Goal: Task Accomplishment & Management: Complete application form

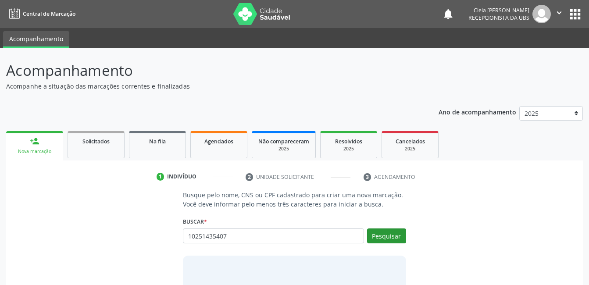
type input "10251435407"
click at [381, 232] on button "Pesquisar" at bounding box center [386, 235] width 39 height 15
type input "10251435407"
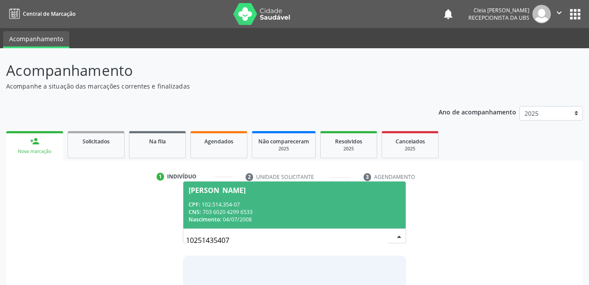
click at [260, 196] on span "Maria Thayna Pereira Leandro CPF: 102.514.354-07 CNS: 703 6020 4299 6533 Nascim…" at bounding box center [294, 205] width 222 height 47
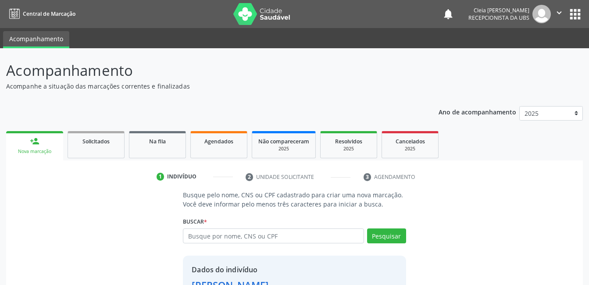
scroll to position [67, 0]
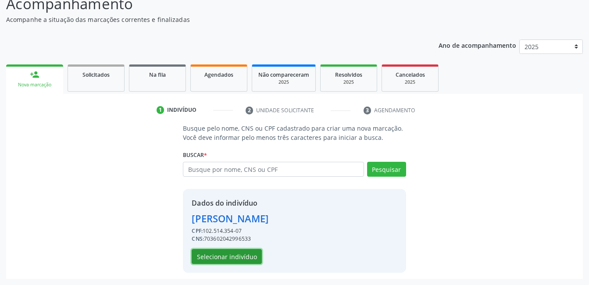
click at [239, 254] on button "Selecionar indivíduo" at bounding box center [227, 256] width 70 height 15
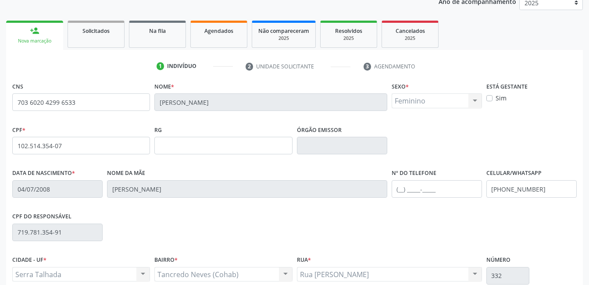
scroll to position [190, 0]
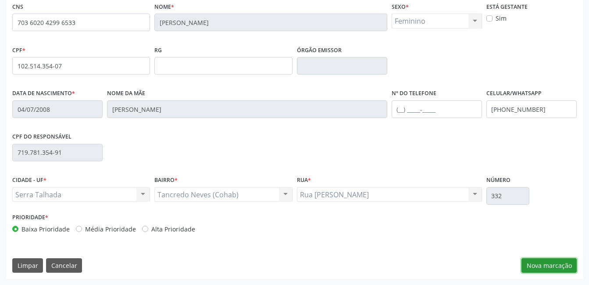
click at [561, 263] on button "Nova marcação" at bounding box center [548, 265] width 55 height 15
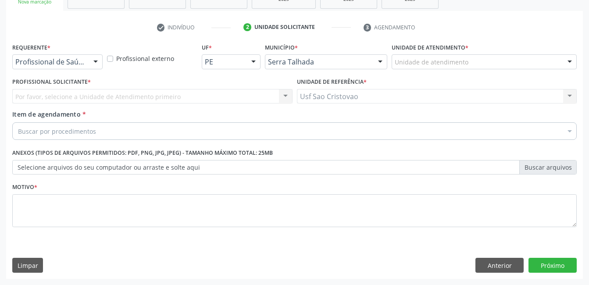
scroll to position [150, 0]
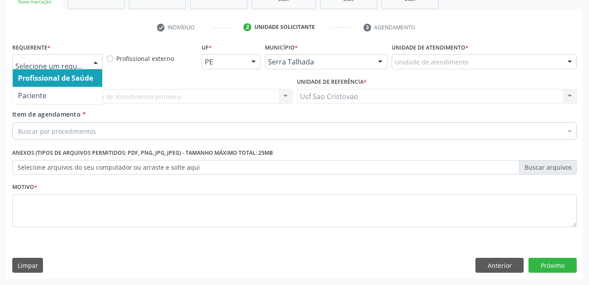
click at [98, 61] on div at bounding box center [95, 62] width 13 height 15
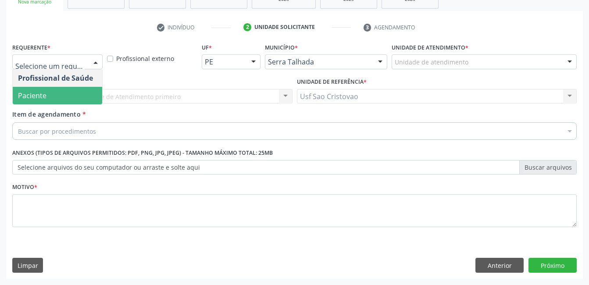
click at [84, 97] on span "Paciente" at bounding box center [57, 96] width 89 height 18
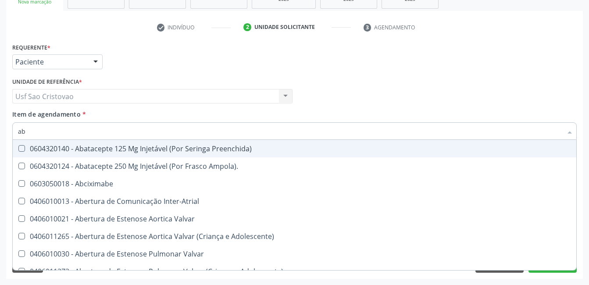
type input "a"
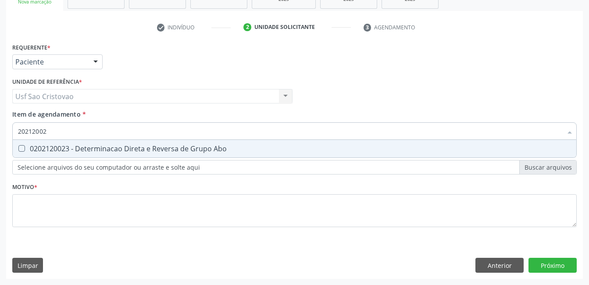
type input "202120023"
click at [25, 151] on div "0202120023 - Determinacao Direta e Reversa de Grupo Abo" at bounding box center [294, 148] width 553 height 7
checkbox Abo "true"
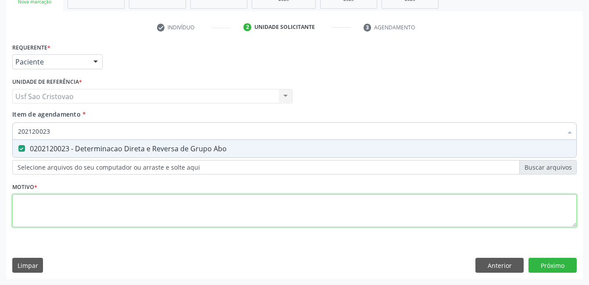
click at [85, 210] on div "Requerente * Paciente Profissional de Saúde Paciente Nenhum resultado encontrad…" at bounding box center [294, 140] width 564 height 199
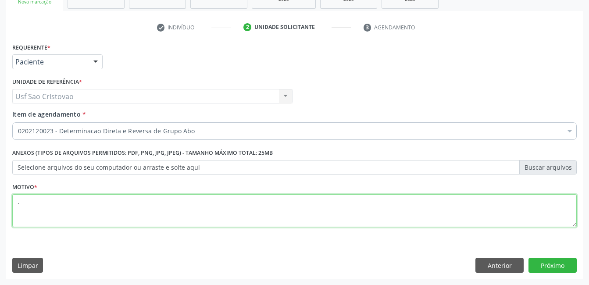
type textarea "."
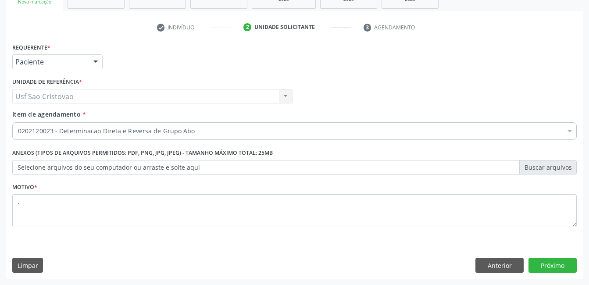
drag, startPoint x: 345, startPoint y: 243, endPoint x: 463, endPoint y: 246, distance: 118.0
click at [346, 243] on div "Requerente * Paciente Profissional de Saúde Paciente Nenhum resultado encontrad…" at bounding box center [294, 160] width 577 height 238
click at [536, 262] on button "Próximo" at bounding box center [552, 265] width 48 height 15
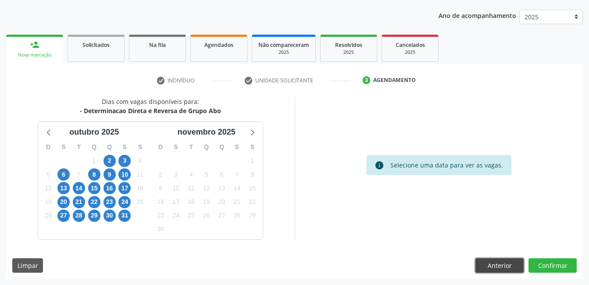
click at [499, 266] on button "Anterior" at bounding box center [499, 265] width 48 height 15
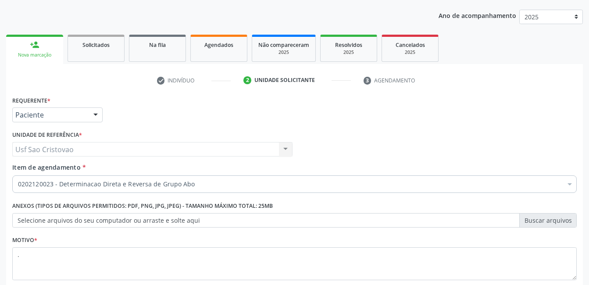
click at [89, 150] on div "Usf Sao Cristovao Usf Sao Cristovao Nenhum resultado encontrado para: " " Não h…" at bounding box center [152, 149] width 280 height 15
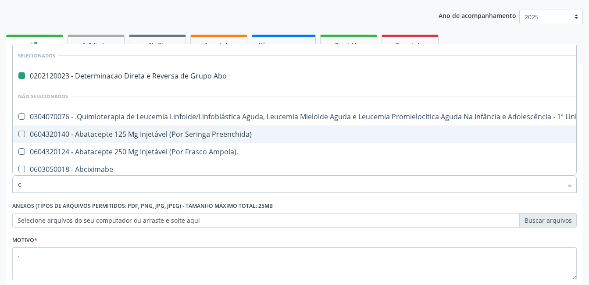
type input "cr"
checkbox Abo "false"
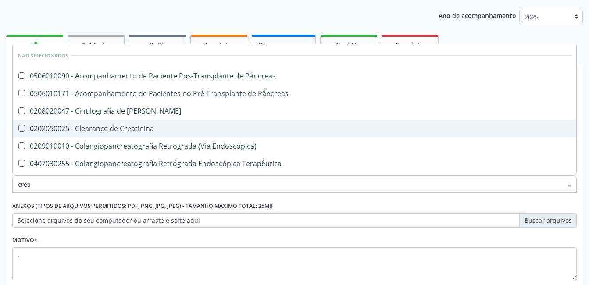
type input "creat"
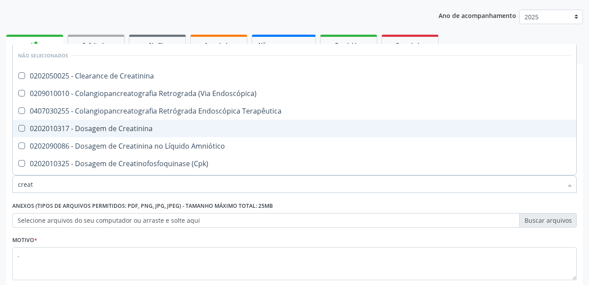
click at [22, 129] on Creatinina at bounding box center [21, 128] width 7 height 7
click at [18, 129] on Creatinina "checkbox" at bounding box center [16, 128] width 6 height 6
checkbox Creatinina "true"
type input "crea"
checkbox Creatinina "false"
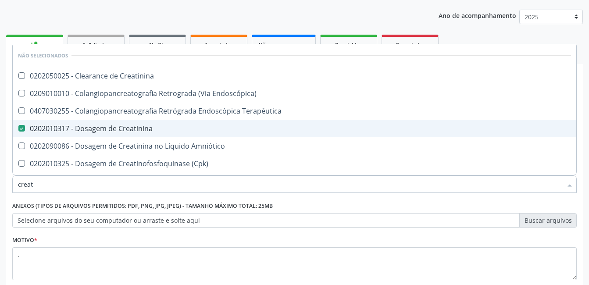
checkbox Mb "true"
type input "cre"
checkbox Mb "false"
checkbox Oncologia "true"
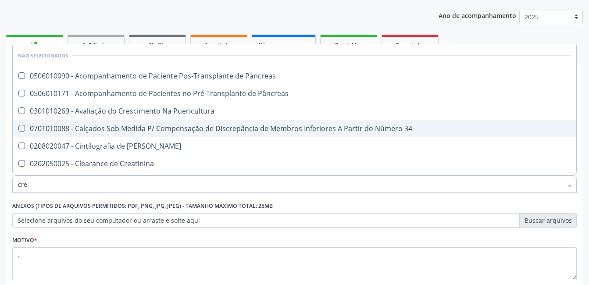
type input "cr"
checkbox Creatinina "false"
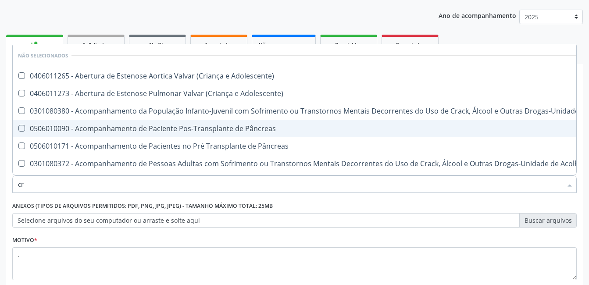
type input "c"
checkbox Adolescente\) "true"
checkbox Creatinina "false"
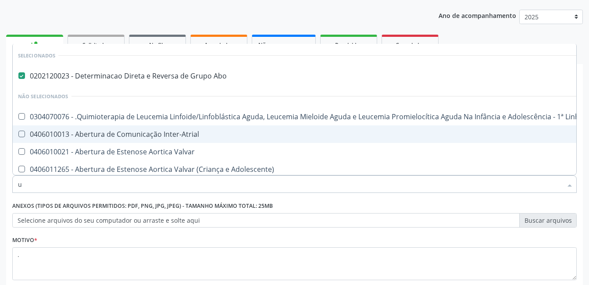
type input "ur"
checkbox Abo "false"
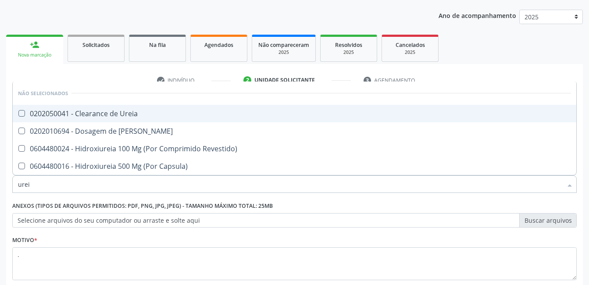
type input "ureia"
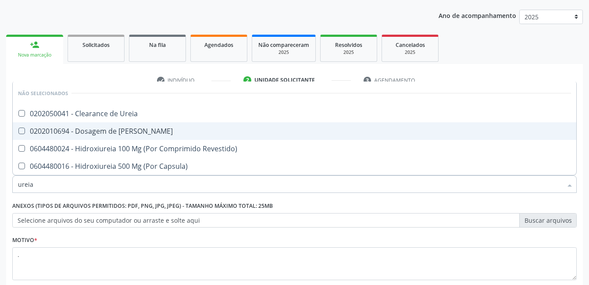
click at [22, 130] on Ureia at bounding box center [21, 131] width 7 height 7
click at [18, 130] on Ureia "checkbox" at bounding box center [16, 131] width 6 height 6
checkbox Ureia "true"
type input "ure"
checkbox Ureia "false"
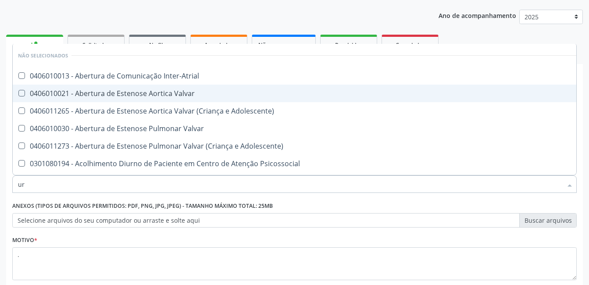
type input "u"
checkbox Inter-Atrial "true"
checkbox Ureia "false"
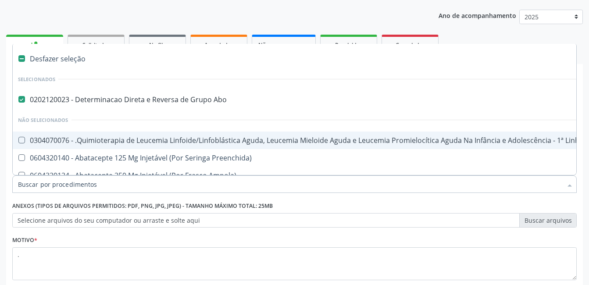
type input "h"
checkbox Abo "false"
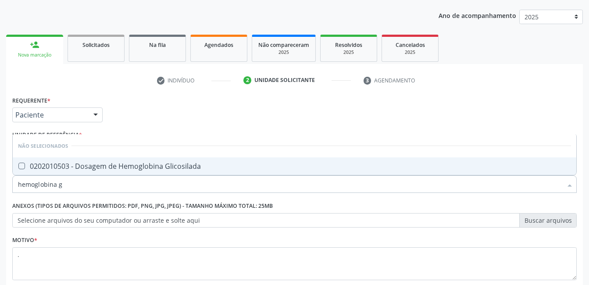
type input "hemoglobina gl"
click at [21, 165] on Glicosilada at bounding box center [21, 166] width 7 height 7
click at [18, 165] on Glicosilada "checkbox" at bounding box center [16, 166] width 6 height 6
checkbox Glicosilada "true"
type input "hemoglobina"
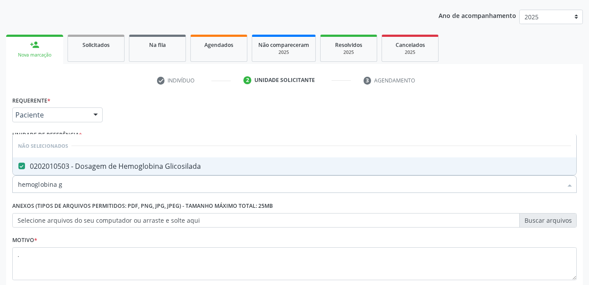
checkbox Glicosilada "false"
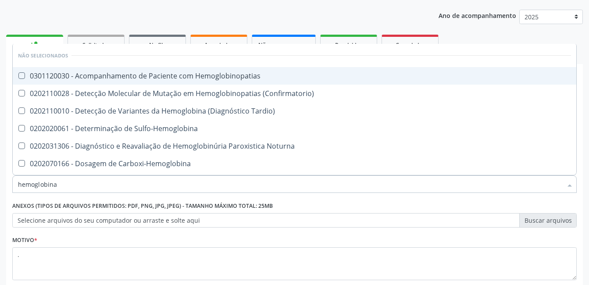
type input "hemoglobin"
checkbox Hemoglobina "false"
checkbox Glicosilada "true"
type input "hemo"
checkbox Glicosilada "false"
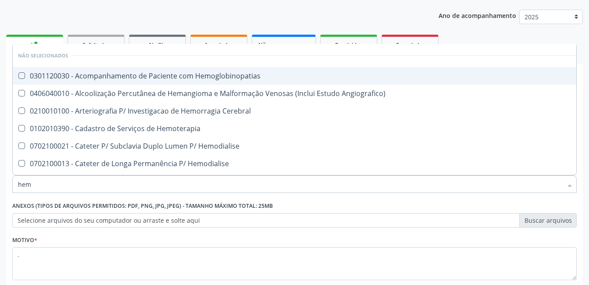
type input "he"
checkbox Glicosilada "false"
checkbox Hematocrito "true"
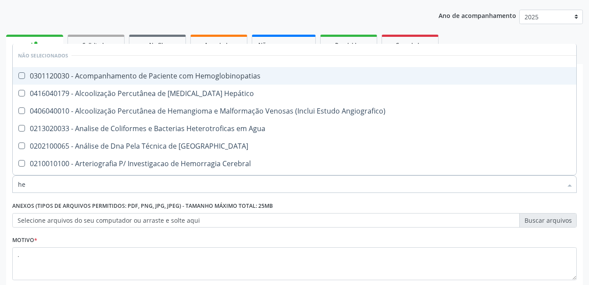
type input "h"
checkbox Hemoglobinopatias "true"
checkbox Glicosilada "false"
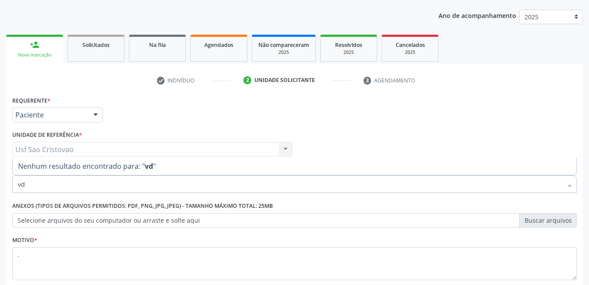
type input "v"
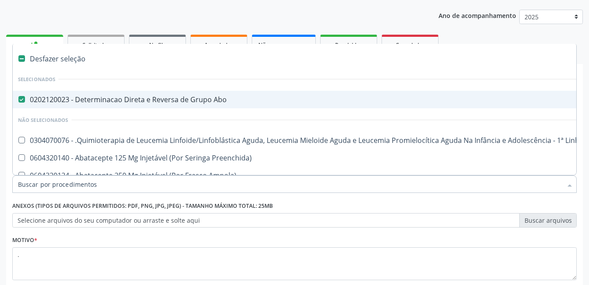
type input "h"
checkbox Abo "false"
checkbox Fibrinogênio "true"
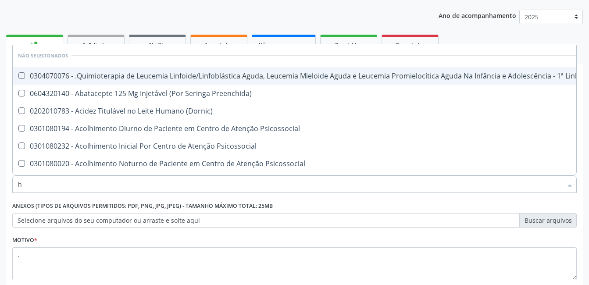
type input "he"
checkbox Pulmão "true"
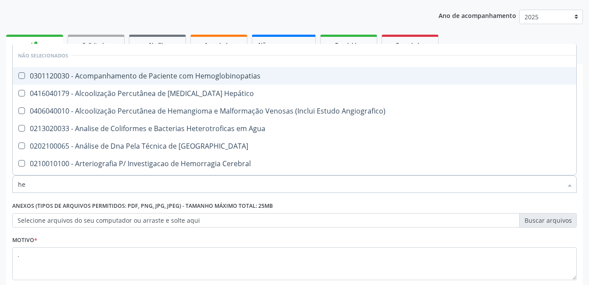
type input "hem"
checkbox \(Qualitativo\) "true"
checkbox Glicosilada "false"
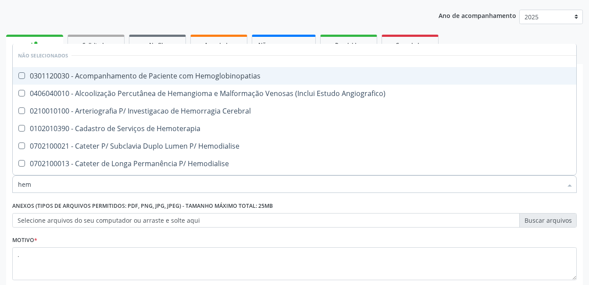
type input "hemo"
checkbox Hemacias "true"
checkbox Glicosilada "false"
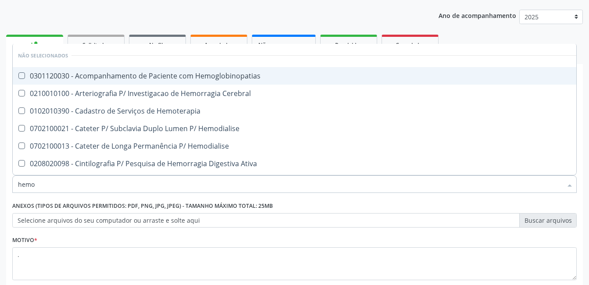
type input "hemog"
checkbox Tardio\) "true"
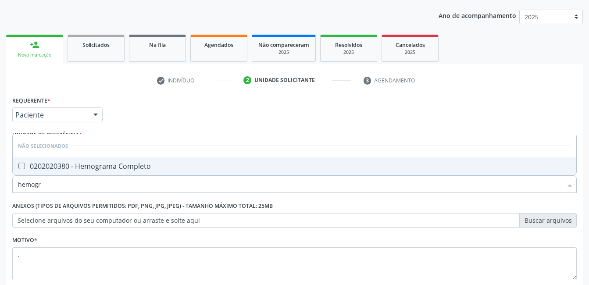
type input "hemogra"
click at [23, 166] on Completo at bounding box center [21, 166] width 7 height 7
click at [18, 166] on Completo "checkbox" at bounding box center [16, 166] width 6 height 6
checkbox Completo "true"
type input "hemog"
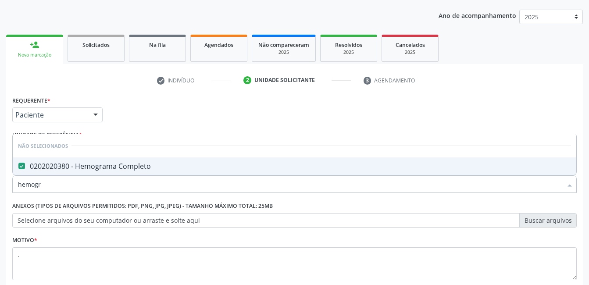
checkbox Completo "false"
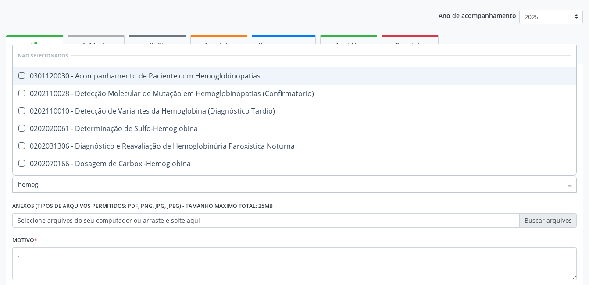
type input "hemo"
checkbox Glicosilada "false"
checkbox Completo "false"
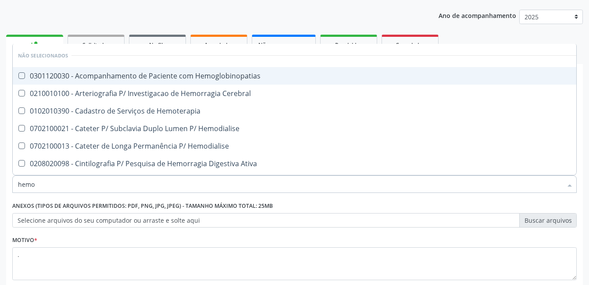
type input "hem"
checkbox Glicosilada "false"
checkbox Semana\) "true"
checkbox Completo "false"
checkbox Elástica "true"
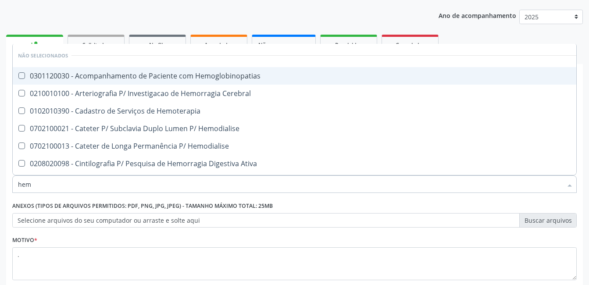
type input "he"
checkbox Semana\) "false"
checkbox Hemoptise "true"
checkbox Elástica "false"
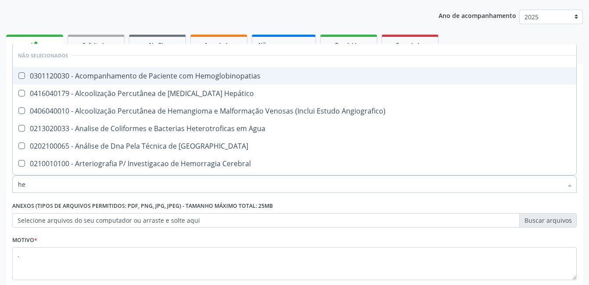
type input "h"
checkbox Hemoglobinopatias "true"
checkbox Glicosilada "false"
checkbox Completo "false"
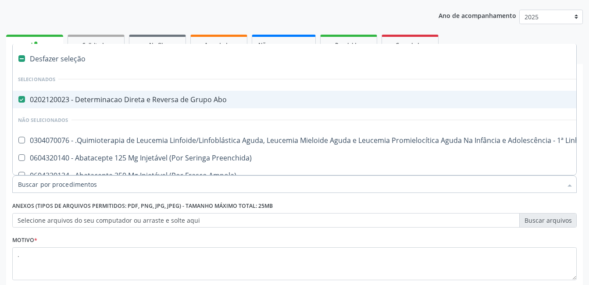
type input "2"
checkbox Obstetrica "true"
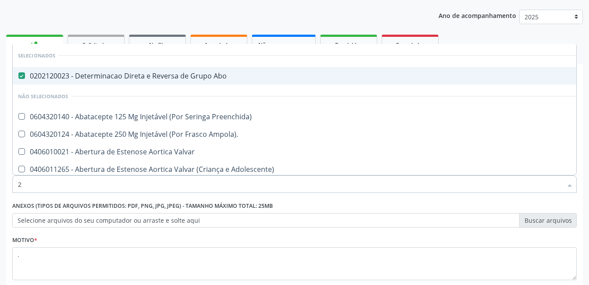
type input "20"
checkbox Grama\) "true"
type input "202"
checkbox Anal "true"
checkbox Doses\) "true"
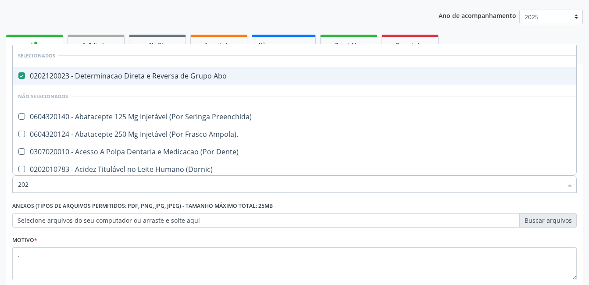
checkbox Ativa "true"
checkbox Clamidia "true"
checkbox Creatinina "false"
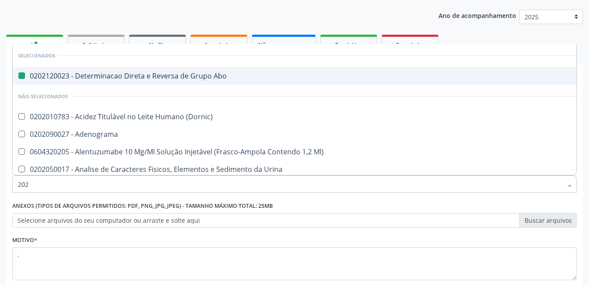
type input "2020"
checkbox Abo "false"
checkbox Fracoes "true"
checkbox Creatinina "false"
checkbox Ferritina "true"
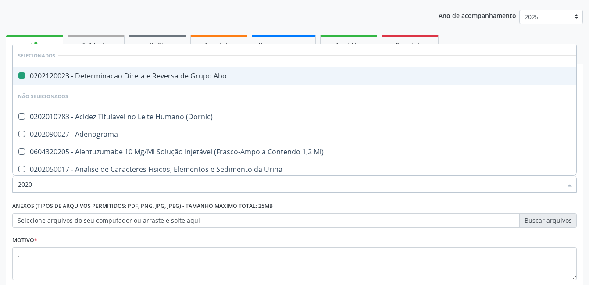
checkbox Glicosilada "false"
checkbox Totais "true"
checkbox Completo "false"
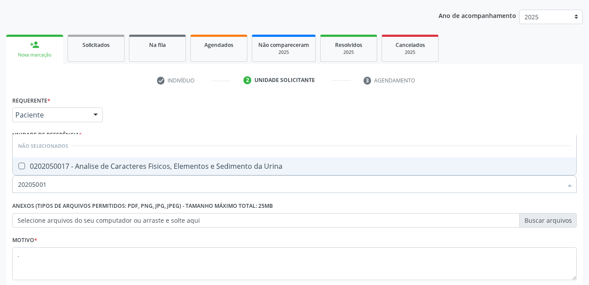
type input "202050017"
click at [23, 165] on Urina at bounding box center [21, 166] width 7 height 7
click at [18, 165] on Urina "checkbox" at bounding box center [16, 166] width 6 height 6
checkbox Urina "true"
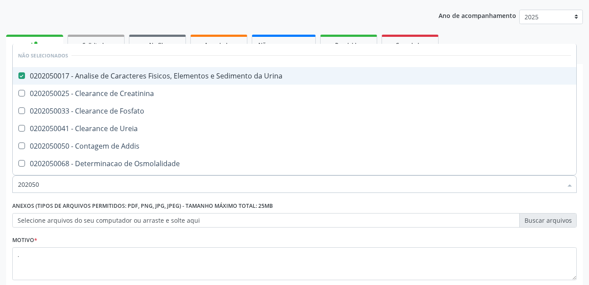
type input "20205"
checkbox Urina "false"
checkbox Creatinina "true"
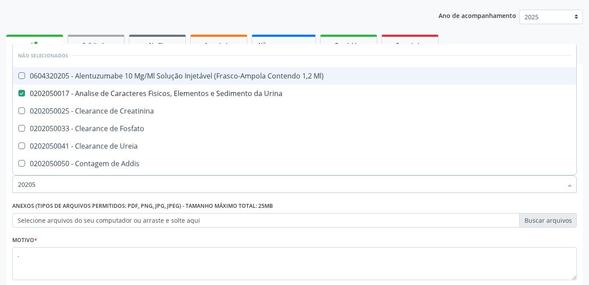
type input "2020"
checkbox Urina "false"
checkbox Fosfato "true"
type input "202"
checkbox Ml\) "true"
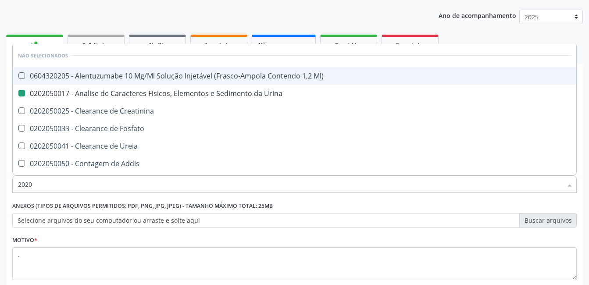
checkbox Fosfato "false"
checkbox Addis "true"
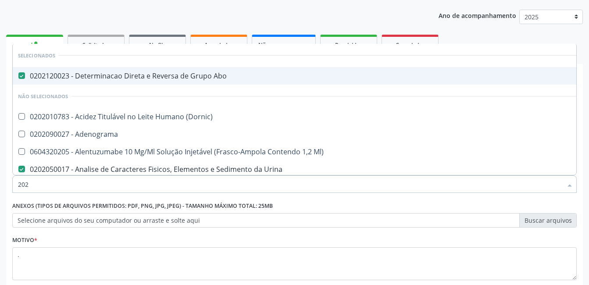
type input "20"
checkbox Urina "false"
checkbox \(Pos-Pasteurização\) "true"
checkbox Creatinina "false"
checkbox Glicosilada "false"
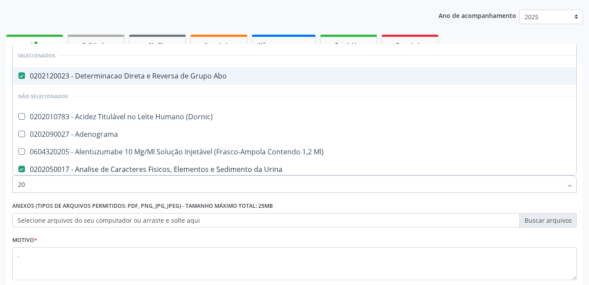
checkbox Ureia "false"
checkbox Completo "false"
checkbox Pública "true"
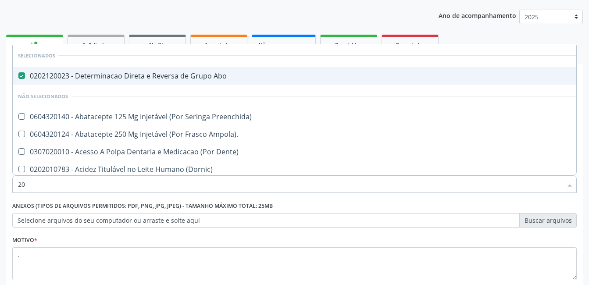
type input "2"
checkbox Urina "false"
checkbox Neonato "false"
checkbox Intra-Uterina "true"
checkbox Creatinina "false"
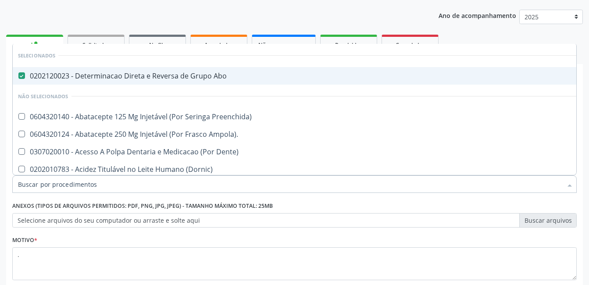
checkbox Glicosilada "false"
checkbox Ureia "false"
checkbox Gerontólogo "false"
checkbox Completo "false"
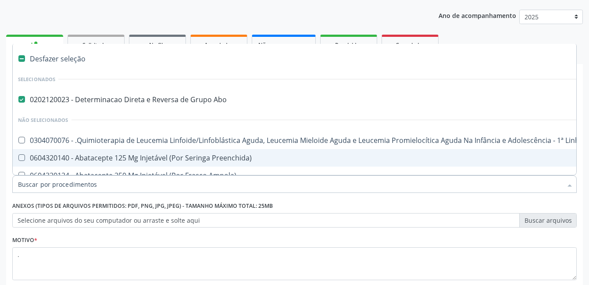
type input "2"
checkbox A "true"
checkbox Urina "false"
checkbox Obstetrica "true"
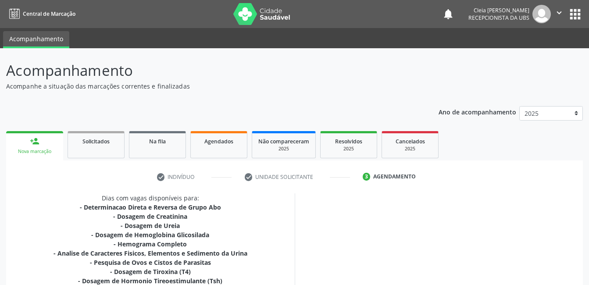
scroll to position [150, 0]
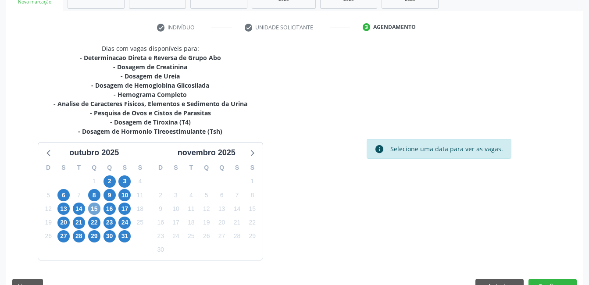
click at [92, 207] on span "15" at bounding box center [94, 209] width 12 height 12
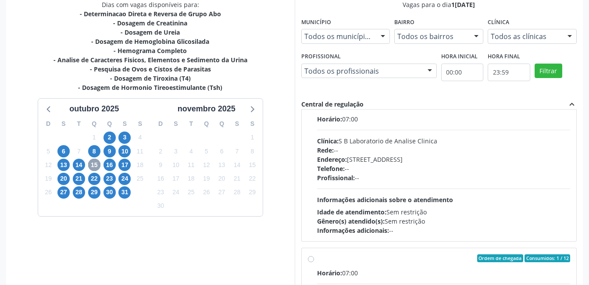
scroll to position [132, 0]
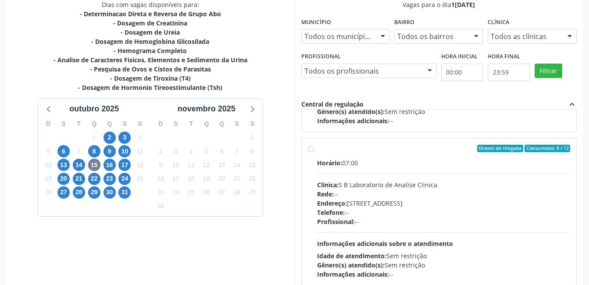
click at [317, 149] on label "Ordem de chegada Consumidos: 0 / 12 Horário: 07:00 Clínica: S B Laboratorio de …" at bounding box center [443, 212] width 253 height 135
click at [312, 149] on input "Ordem de chegada Consumidos: 0 / 12 Horário: 07:00 Clínica: S B Laboratorio de …" at bounding box center [311, 149] width 6 height 8
radio input "true"
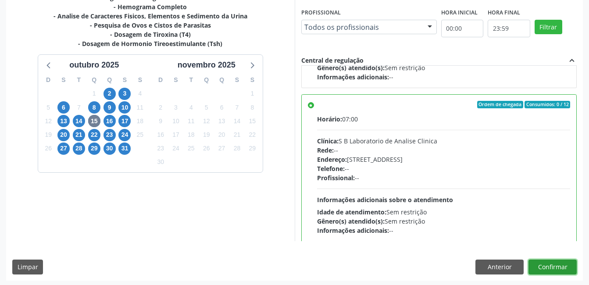
click at [565, 267] on button "Confirmar" at bounding box center [552, 267] width 48 height 15
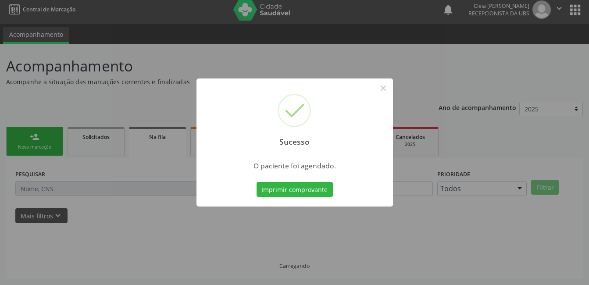
scroll to position [0, 0]
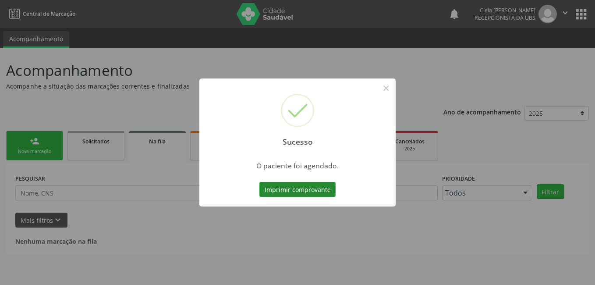
click at [292, 186] on button "Imprimir comprovante" at bounding box center [298, 189] width 76 height 15
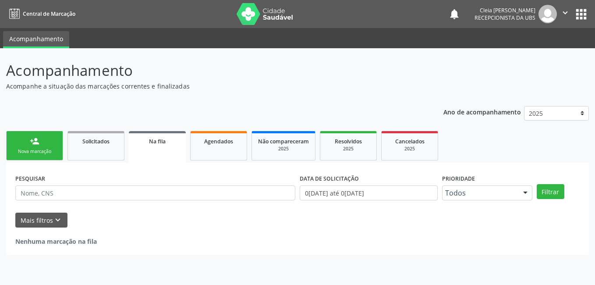
click at [49, 149] on div "Nova marcação" at bounding box center [35, 151] width 44 height 7
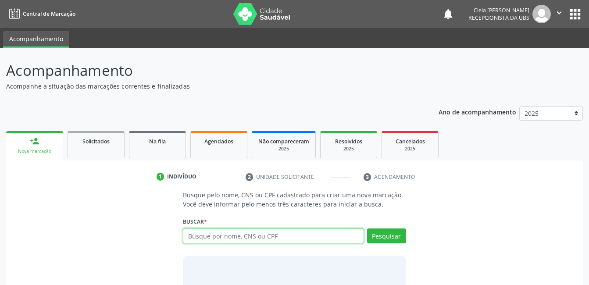
click at [226, 240] on input "text" at bounding box center [273, 235] width 181 height 15
type input "L"
type input "164260380090008"
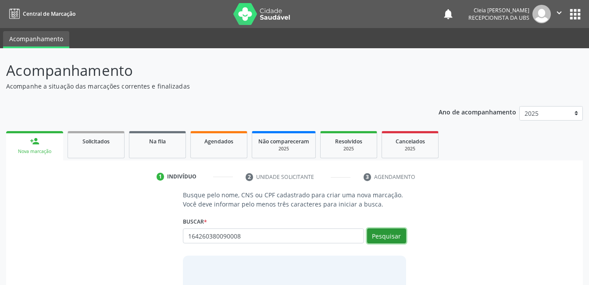
click at [396, 239] on button "Pesquisar" at bounding box center [386, 235] width 39 height 15
type input "164260380090008"
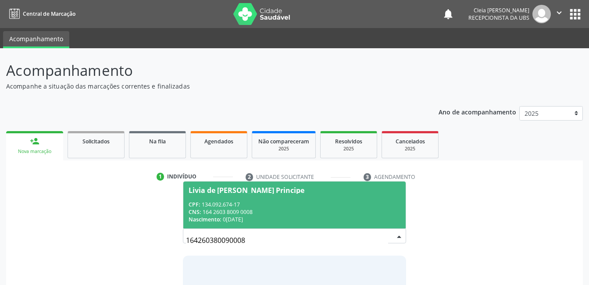
click at [304, 200] on span "Livia de Paula Ramos Principe CPF: 134.092.674-17 CNS: 164 2603 8009 0008 Nasci…" at bounding box center [294, 205] width 222 height 47
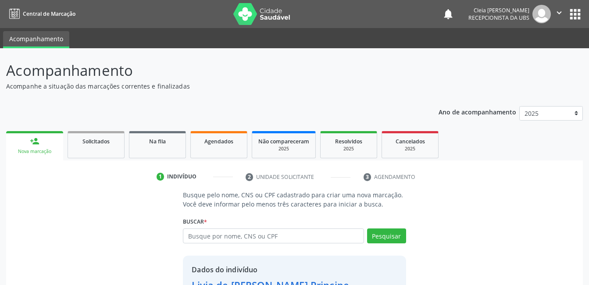
scroll to position [67, 0]
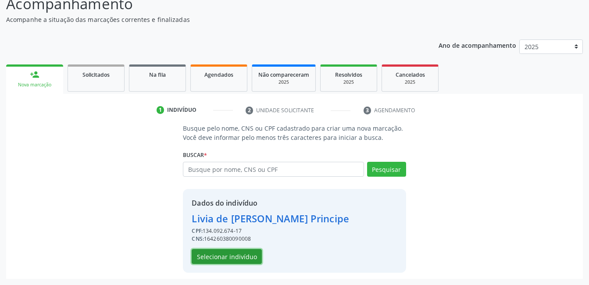
click at [244, 260] on button "Selecionar indivíduo" at bounding box center [227, 256] width 70 height 15
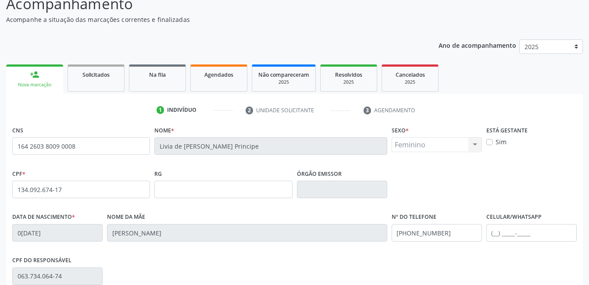
scroll to position [190, 0]
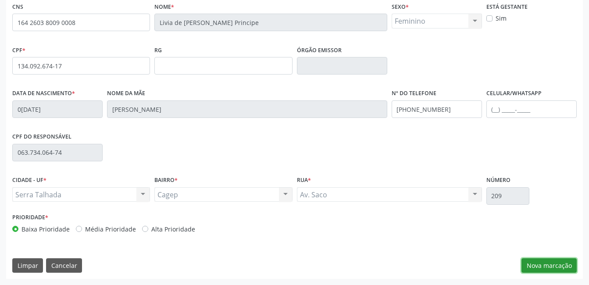
click at [554, 267] on button "Nova marcação" at bounding box center [548, 265] width 55 height 15
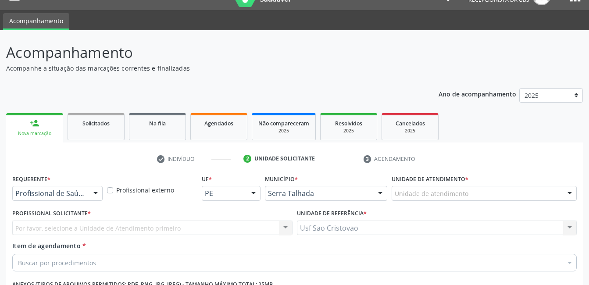
scroll to position [150, 0]
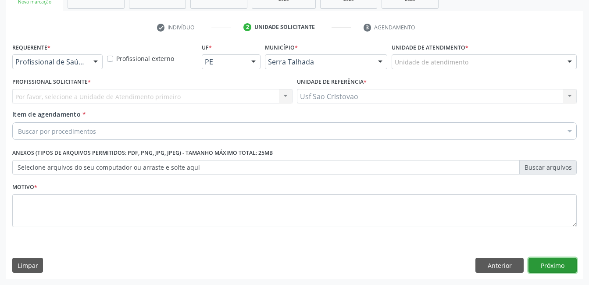
click at [568, 264] on button "Próximo" at bounding box center [552, 265] width 48 height 15
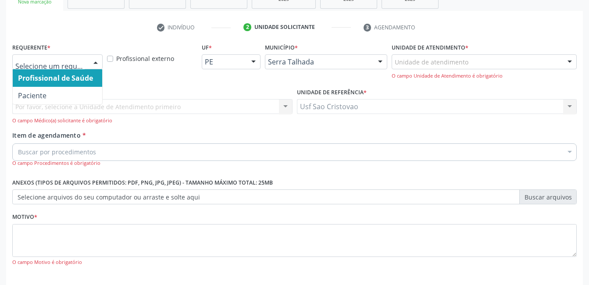
click at [95, 63] on div at bounding box center [95, 62] width 13 height 15
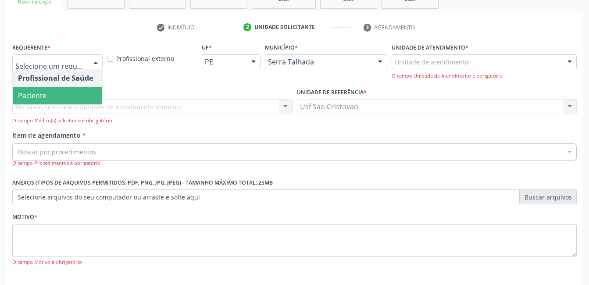
click at [81, 89] on span "Paciente" at bounding box center [57, 96] width 89 height 18
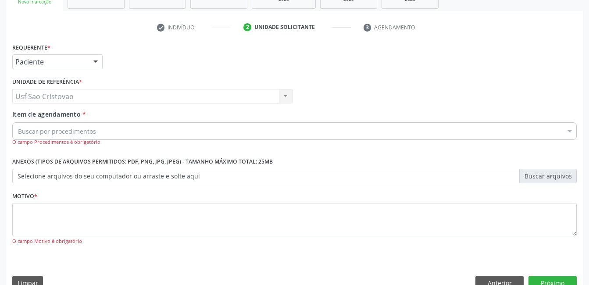
click at [117, 130] on div "Buscar por procedimentos" at bounding box center [294, 131] width 564 height 18
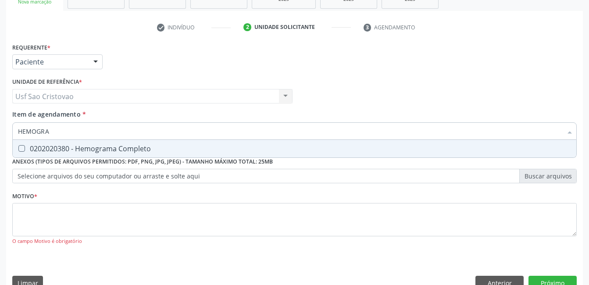
type input "HEMOGRAM"
click at [25, 146] on Completo at bounding box center [21, 148] width 7 height 7
click at [18, 146] on Completo "checkbox" at bounding box center [16, 149] width 6 height 6
checkbox Completo "true"
type input "HEMOG"
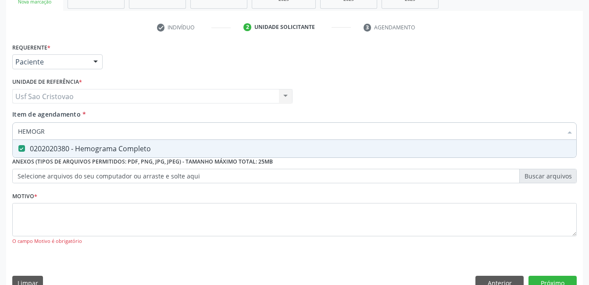
checkbox Completo "false"
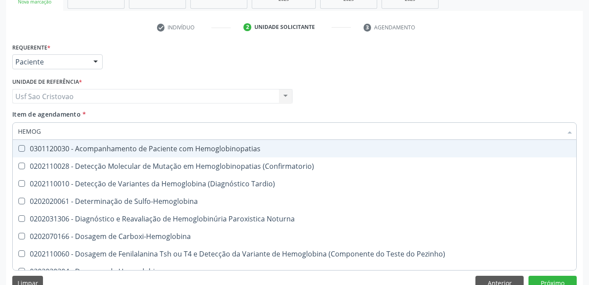
type input "HEMO"
checkbox Completo "false"
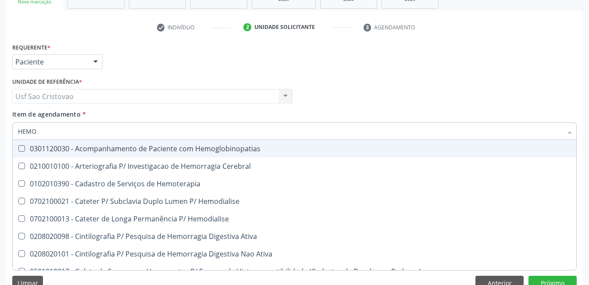
type input "HEM"
checkbox Completo "false"
checkbox Elástica "true"
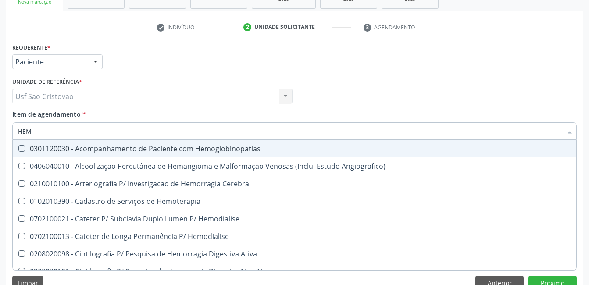
type input "HE"
checkbox Completo "false"
checkbox Orgaos "true"
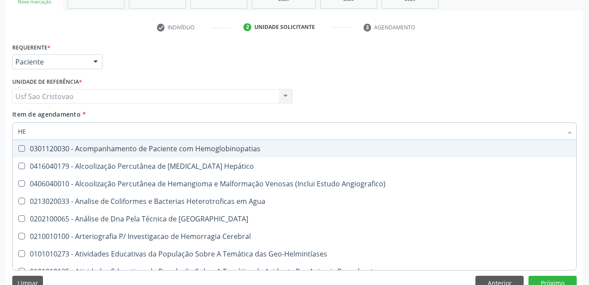
type input "H"
checkbox Completo "false"
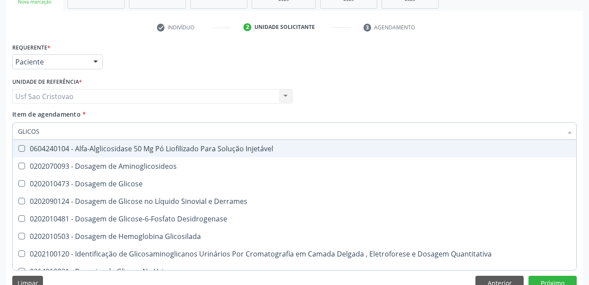
type input "GLICOSE"
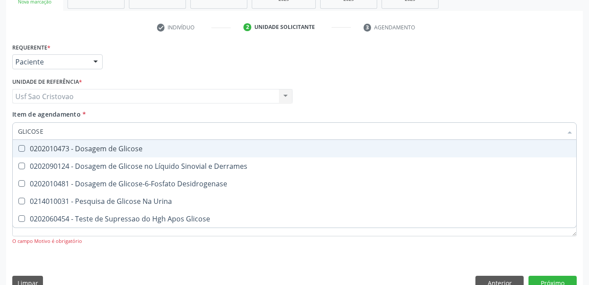
click at [24, 150] on Glicose at bounding box center [21, 148] width 7 height 7
click at [18, 150] on Glicose "checkbox" at bounding box center [16, 149] width 6 height 6
checkbox Glicose "true"
type input "GLICOS"
checkbox Glicose "false"
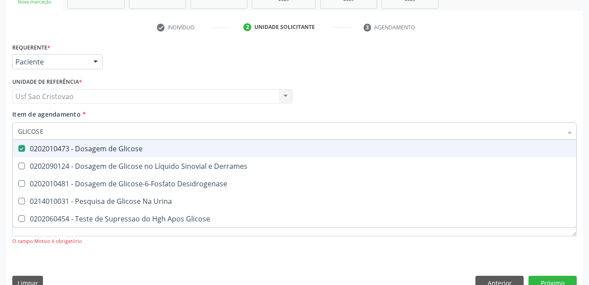
checkbox Desidrogenase "true"
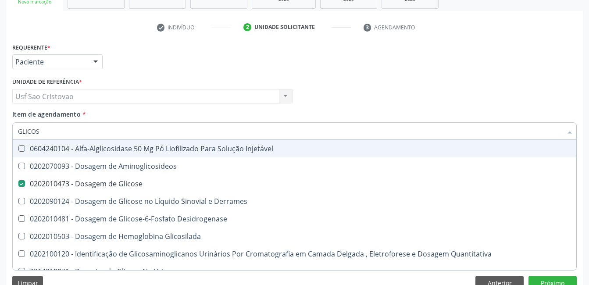
type input "GLICO"
checkbox Glicose "false"
checkbox Glicosilada "true"
type input "GLIC"
checkbox Glicosilada "false"
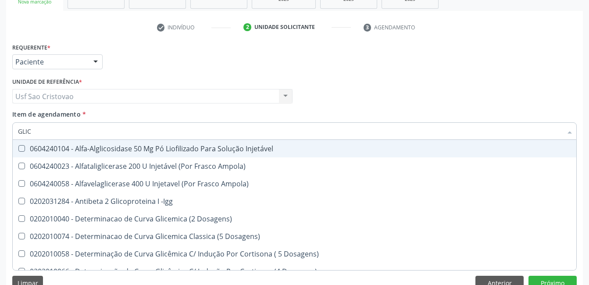
type input "GLI"
checkbox Glicose "false"
checkbox Glicosilada "true"
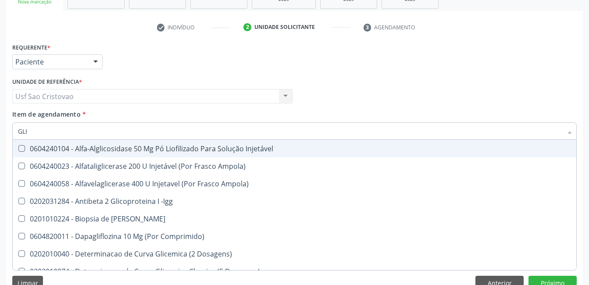
type input "GL"
checkbox Glicose "false"
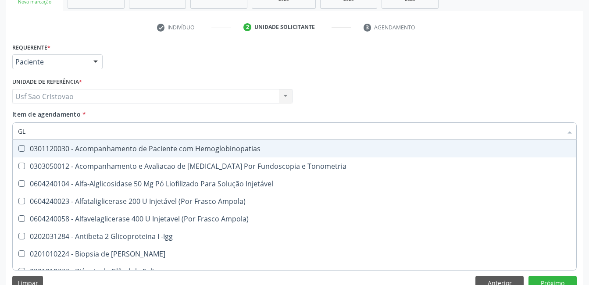
type input "G"
checkbox Glicose "false"
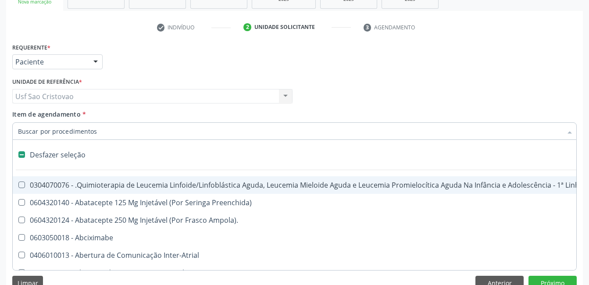
type input "H"
checkbox Queimados\) "true"
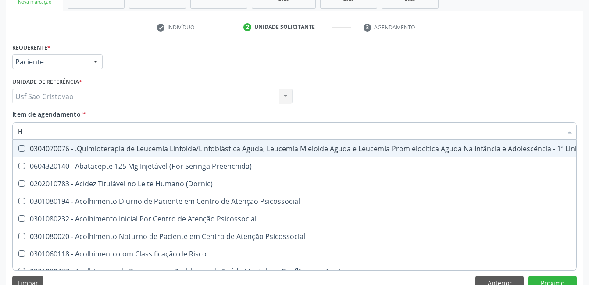
type input "HE"
checkbox Removível "true"
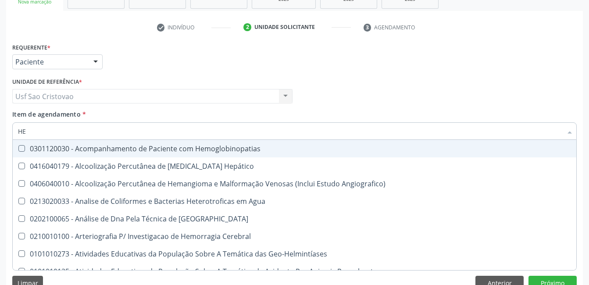
type input "HEM"
checkbox II "true"
checkbox Completo "false"
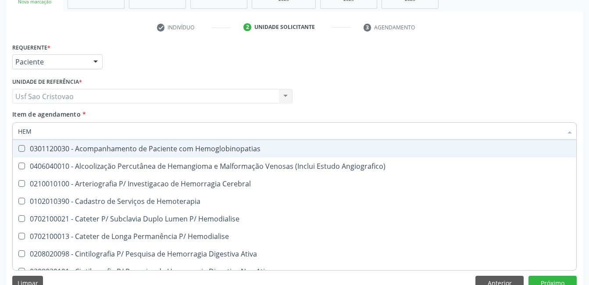
type input "HEMO"
checkbox Retro-Retal "true"
checkbox Completo "false"
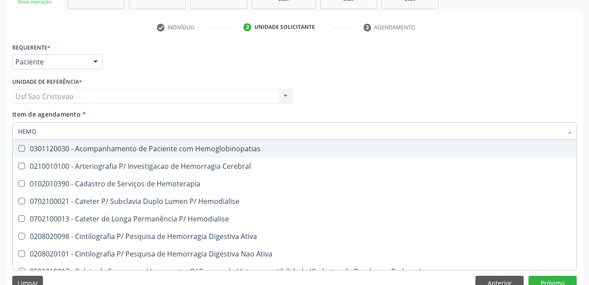
type input "HEMOG"
checkbox Carboxi-Hemoglobina "true"
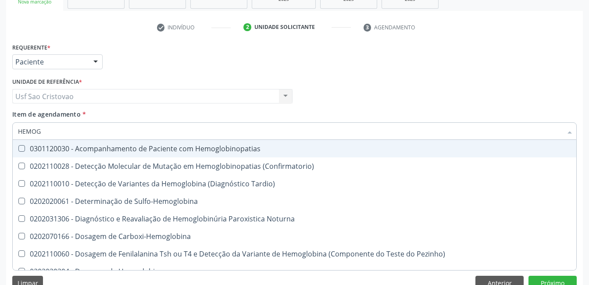
type input "HEMOGL"
checkbox Completo "false"
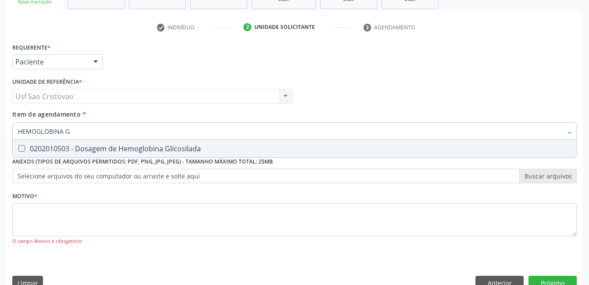
type input "HEMOGLOBINA GL"
click at [20, 148] on Glicosilada at bounding box center [21, 148] width 7 height 7
click at [18, 148] on Glicosilada "checkbox" at bounding box center [16, 149] width 6 height 6
checkbox Glicosilada "true"
type input "HEMOGLOBINA"
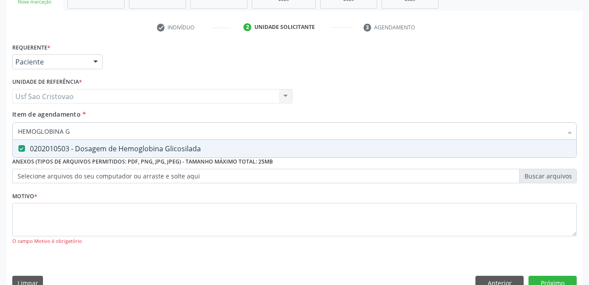
checkbox Glicosilada "false"
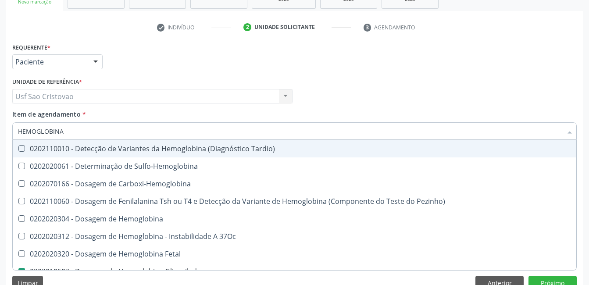
type input "HEMOGLOBIN"
checkbox Glicosilada "false"
checkbox Hematocrito\) "true"
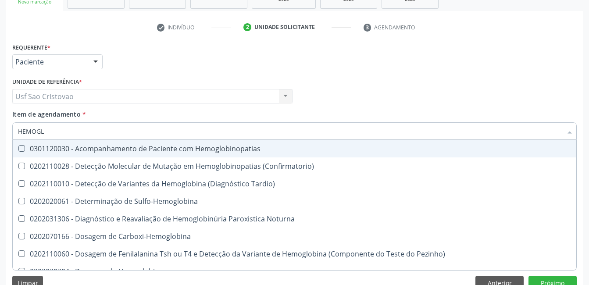
type input "HEMOG"
checkbox S "true"
type input "HEMO"
checkbox Glicosilada "false"
checkbox Completo "false"
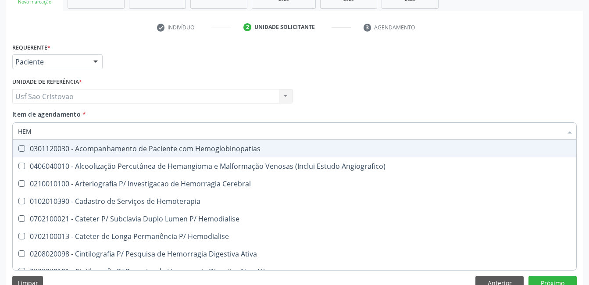
type input "HE"
checkbox Glicosilada "false"
checkbox Hematocrito "true"
checkbox Completo "false"
checkbox Orgaos "true"
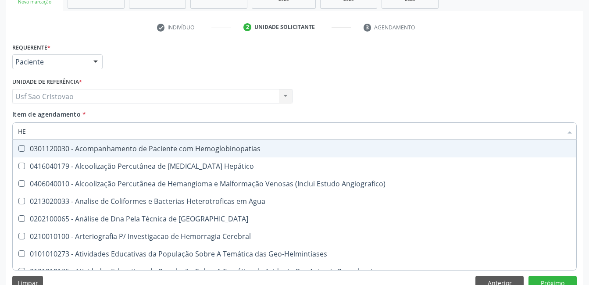
type input "H"
checkbox Glicosilada "false"
checkbox Completo "false"
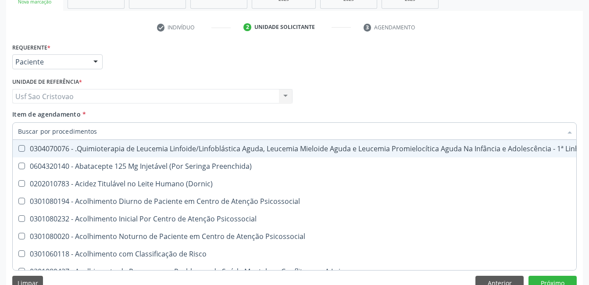
checkbox Glicosilada "false"
checkbox Completo "false"
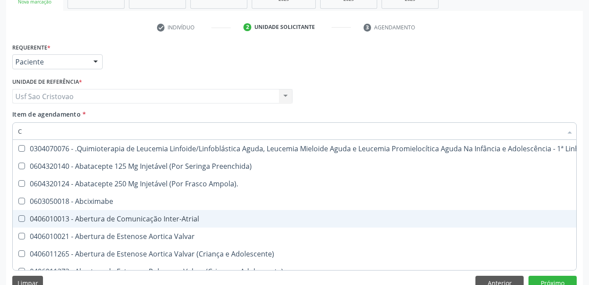
type input "CO"
checkbox Tempo "true"
checkbox Indireta "true"
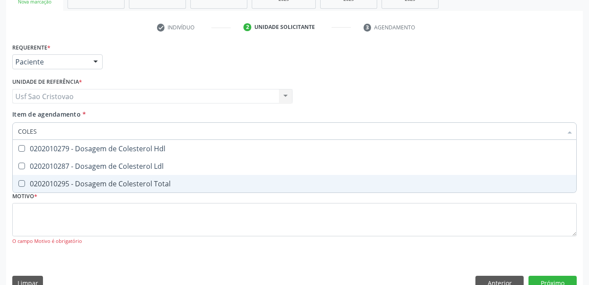
type input "COLEST"
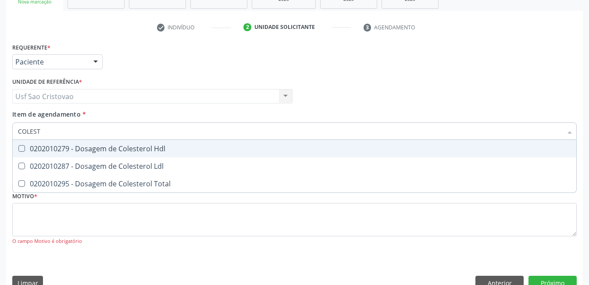
click at [25, 150] on Hdl at bounding box center [21, 148] width 7 height 7
click at [18, 150] on Hdl "checkbox" at bounding box center [16, 149] width 6 height 6
checkbox Hdl "true"
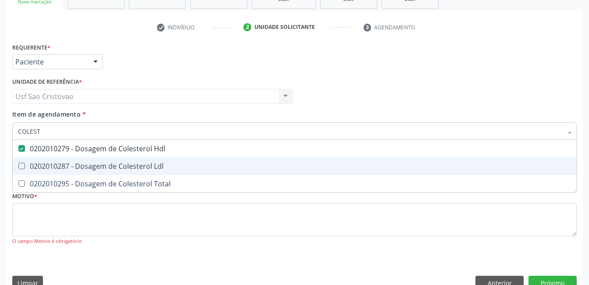
click at [22, 167] on Ldl at bounding box center [21, 166] width 7 height 7
click at [18, 167] on Ldl "checkbox" at bounding box center [16, 166] width 6 height 6
checkbox Ldl "true"
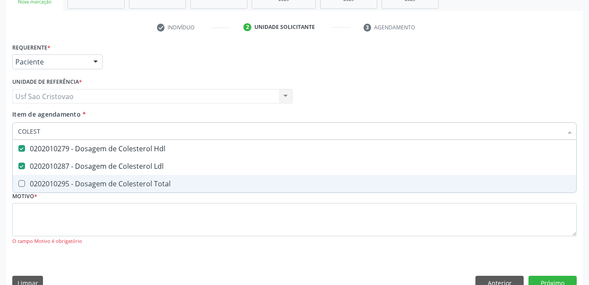
click at [22, 186] on Total at bounding box center [21, 183] width 7 height 7
click at [18, 186] on Total "checkbox" at bounding box center [16, 184] width 6 height 6
checkbox Total "true"
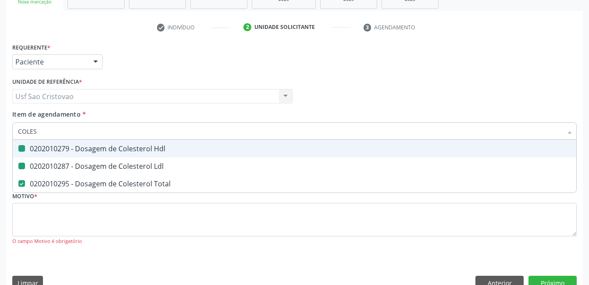
type input "COLE"
checkbox Hdl "false"
checkbox Ldl "false"
checkbox Total "false"
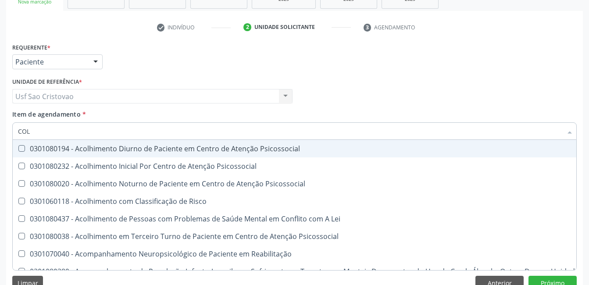
type input "CO"
checkbox Hdl "false"
checkbox Ldl "false"
checkbox Total "false"
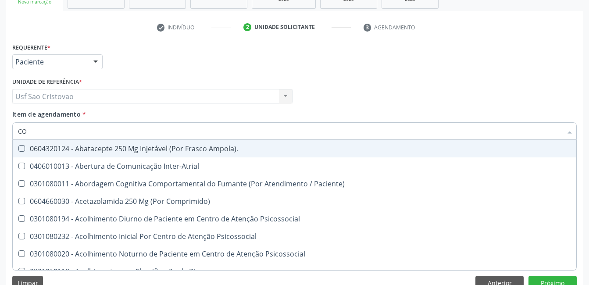
type input "C"
checkbox Hdl "false"
checkbox Ldl "false"
checkbox Total "false"
checkbox Glicose "false"
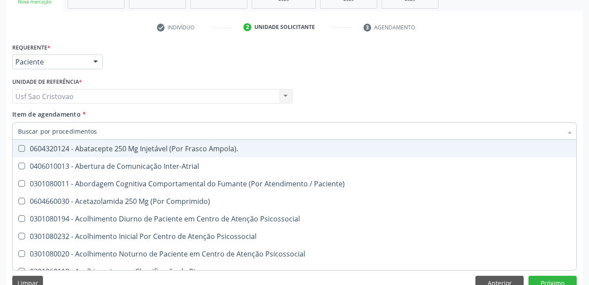
checkbox Glicosilada "false"
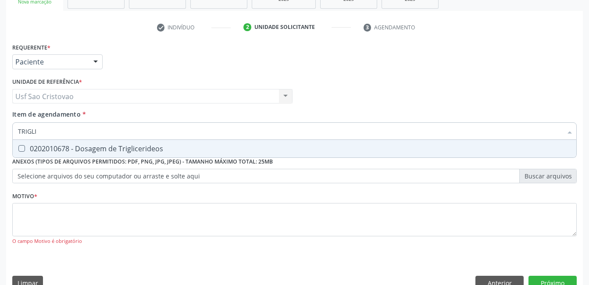
type input "TRIGLIC"
click at [23, 149] on Triglicerideos at bounding box center [21, 148] width 7 height 7
click at [18, 149] on Triglicerideos "checkbox" at bounding box center [16, 149] width 6 height 6
checkbox Triglicerideos "true"
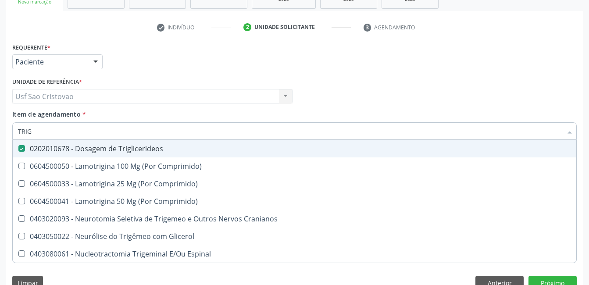
type input "TRI"
checkbox Triglicerideos "false"
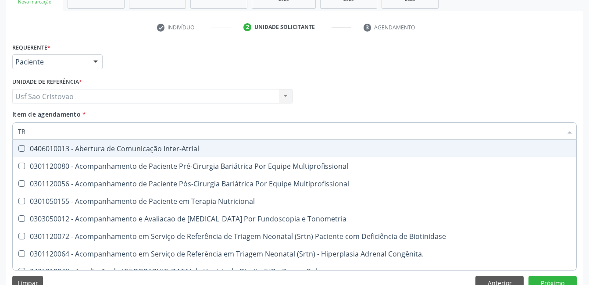
type input "T"
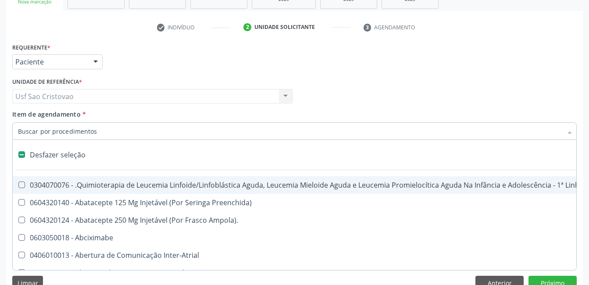
checkbox Dentária "false"
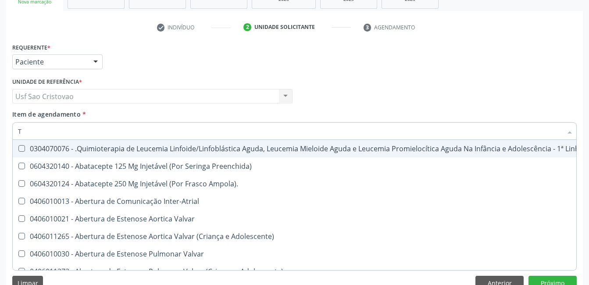
type input "T4"
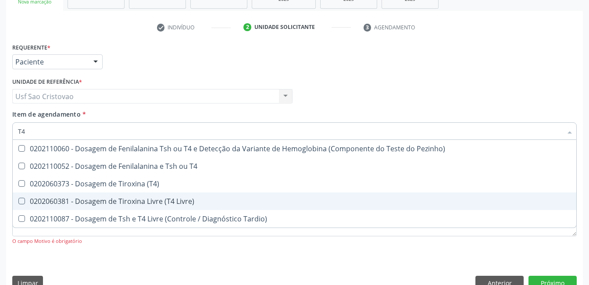
click at [20, 198] on Livre\) at bounding box center [21, 201] width 7 height 7
click at [18, 198] on Livre\) "checkbox" at bounding box center [16, 201] width 6 height 6
checkbox Livre\) "true"
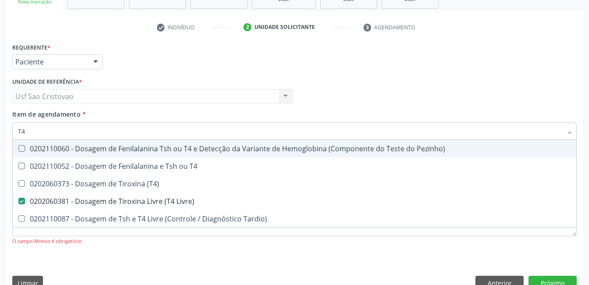
type input "T"
checkbox Livre\) "false"
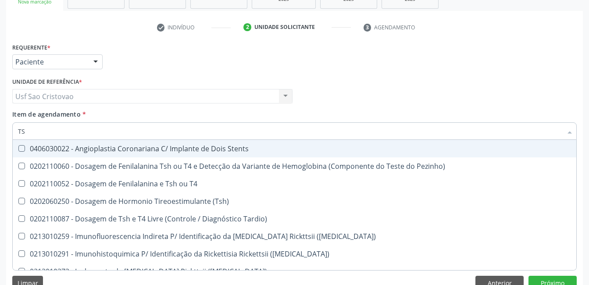
type input "TSH"
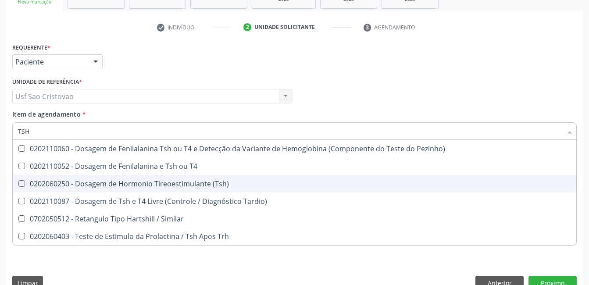
click at [21, 184] on \(Tsh\) at bounding box center [21, 183] width 7 height 7
click at [18, 184] on \(Tsh\) "checkbox" at bounding box center [16, 184] width 6 height 6
checkbox \(Tsh\) "true"
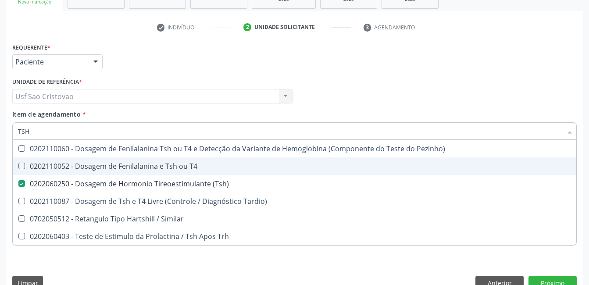
scroll to position [167, 0]
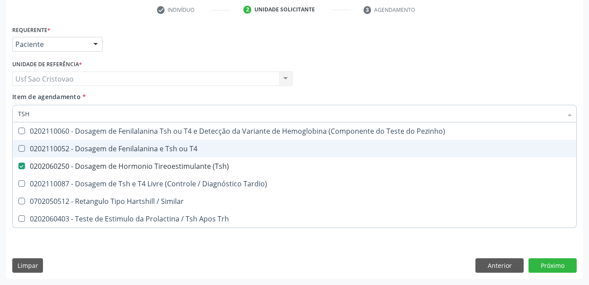
click at [213, 249] on div "Requerente * Paciente Profissional de Saúde Paciente Nenhum resultado encontrad…" at bounding box center [294, 151] width 577 height 256
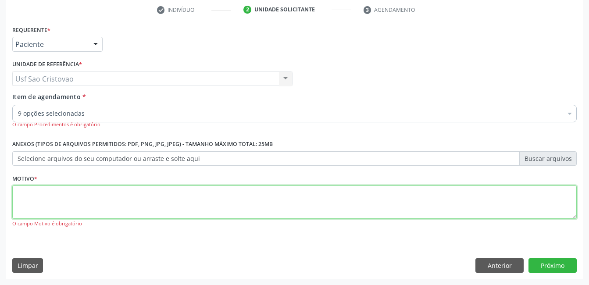
click at [201, 206] on textarea at bounding box center [294, 201] width 564 height 33
type textarea "."
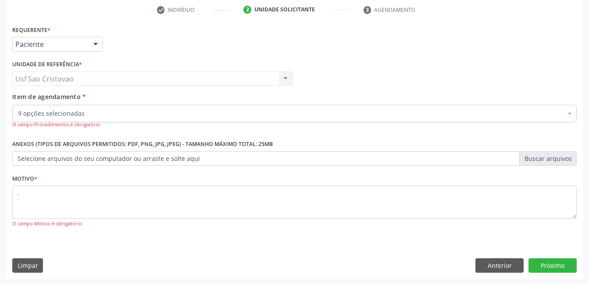
click at [229, 231] on fieldset "Motivo * . O campo Motivo é obrigatório" at bounding box center [294, 203] width 564 height 62
click at [255, 246] on div "Requerente * Paciente Profissional de Saúde Paciente Nenhum resultado encontrad…" at bounding box center [294, 151] width 577 height 256
click at [554, 260] on button "Próximo" at bounding box center [552, 265] width 48 height 15
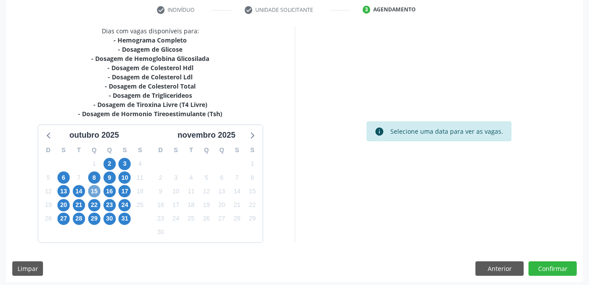
click at [95, 190] on span "15" at bounding box center [94, 191] width 12 height 12
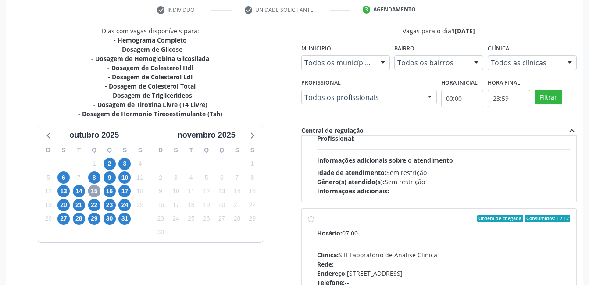
scroll to position [132, 0]
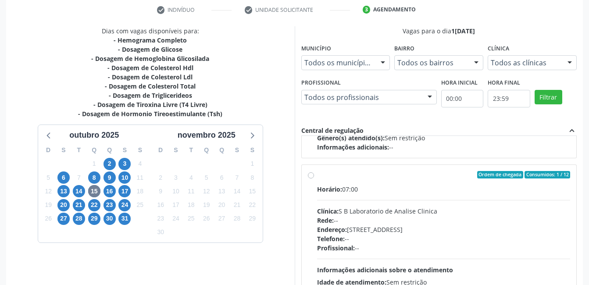
click at [317, 177] on label "Ordem de chegada Consumidos: 1 / 12 Horário: 07:00 Clínica: S B Laboratorio de …" at bounding box center [443, 238] width 253 height 135
click at [313, 177] on input "Ordem de chegada Consumidos: 1 / 12 Horário: 07:00 Clínica: S B Laboratorio de …" at bounding box center [311, 175] width 6 height 8
radio input "true"
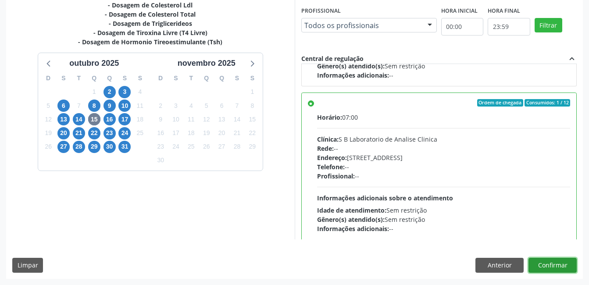
click at [548, 266] on button "Confirmar" at bounding box center [552, 265] width 48 height 15
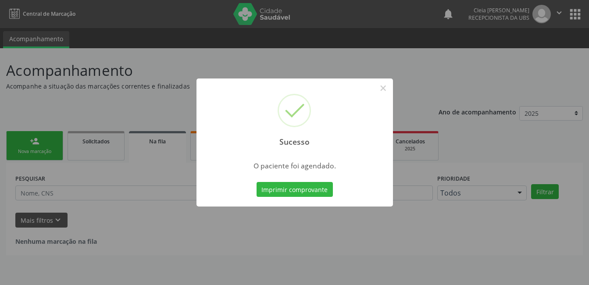
scroll to position [0, 0]
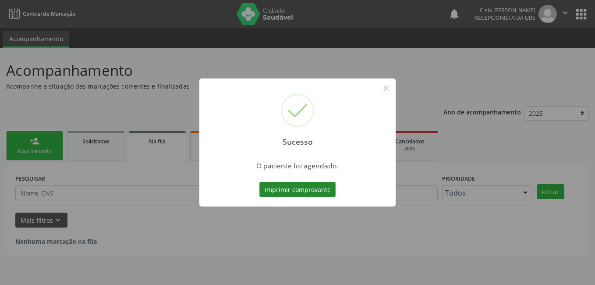
click at [293, 195] on button "Imprimir comprovante" at bounding box center [298, 189] width 76 height 15
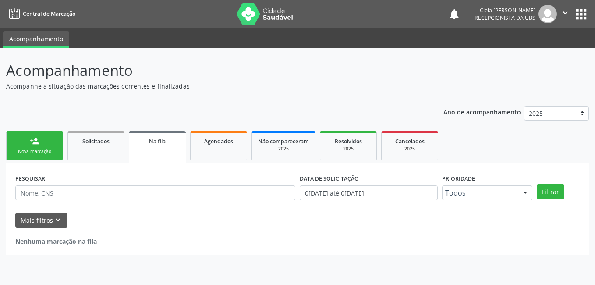
click at [35, 146] on link "person_add Nova marcação" at bounding box center [34, 145] width 57 height 29
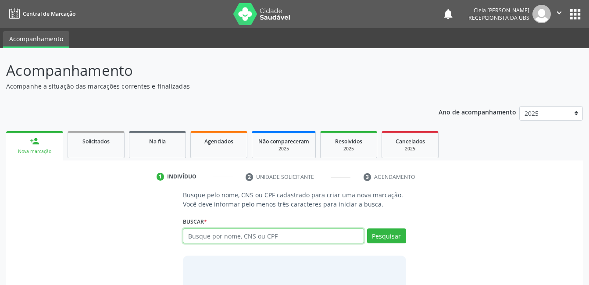
click at [253, 233] on input "text" at bounding box center [273, 235] width 181 height 15
type input "702305140347413"
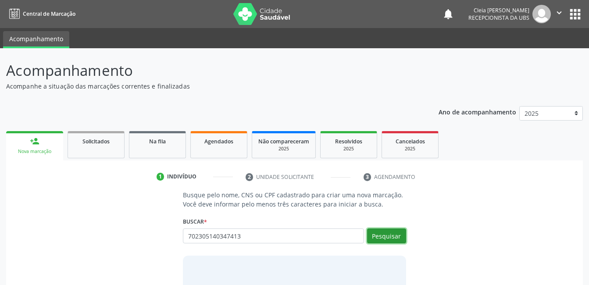
click at [392, 238] on button "Pesquisar" at bounding box center [386, 235] width 39 height 15
type input "7"
type input "MARIA DASDORES SOUZA SILVA"
click at [395, 237] on button "Pesquisar" at bounding box center [386, 235] width 39 height 15
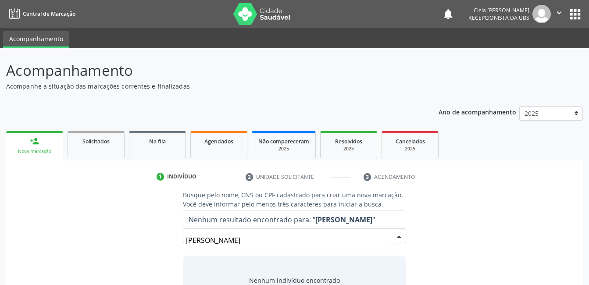
click at [222, 240] on input "MARIA DASDORES SOUZA SILVA" at bounding box center [287, 240] width 202 height 18
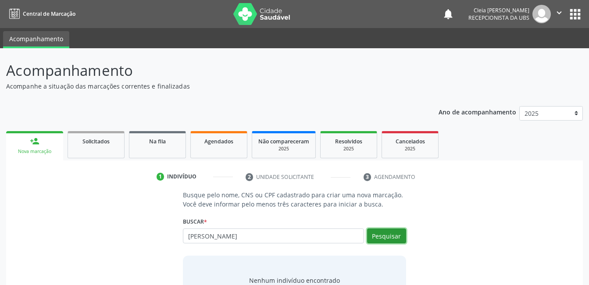
click at [387, 239] on button "Pesquisar" at bounding box center [386, 235] width 39 height 15
click at [119, 209] on div "Busque pelo nome, CNS ou CPF cadastrado para criar uma nova marcação. Você deve…" at bounding box center [294, 257] width 564 height 135
click at [396, 239] on button "Pesquisar" at bounding box center [386, 235] width 39 height 15
click at [519, 222] on div "Busque pelo nome, CNS ou CPF cadastrado para criar uma nova marcação. Você deve…" at bounding box center [294, 257] width 564 height 135
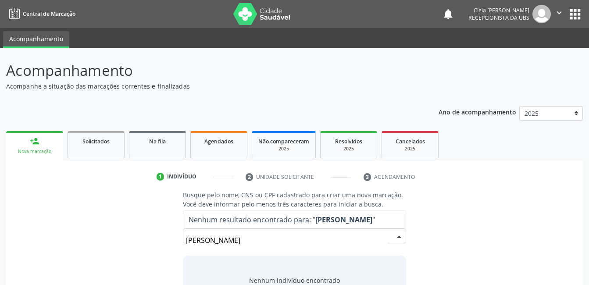
click at [96, 226] on div "Busque pelo nome, CNS ou CPF cadastrado para criar uma nova marcação. Você deve…" at bounding box center [294, 257] width 564 height 135
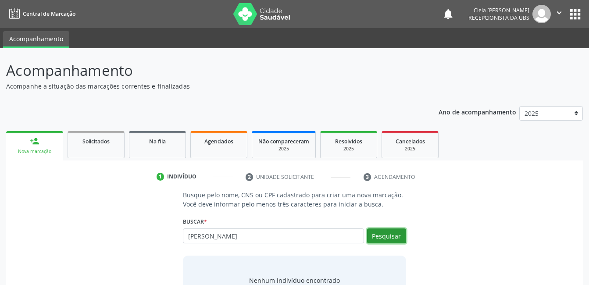
click at [389, 240] on button "Pesquisar" at bounding box center [386, 235] width 39 height 15
type input "MARIA DASDORES SOUSA SILVA"
click at [398, 235] on button "Pesquisar" at bounding box center [386, 235] width 39 height 15
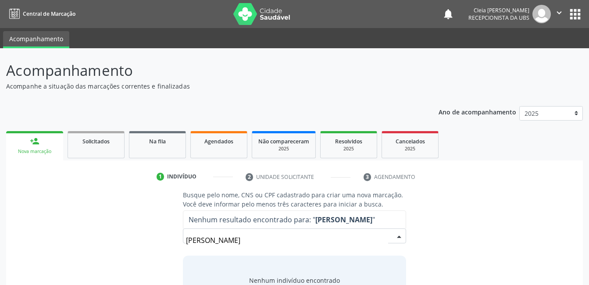
click at [223, 242] on input "MARIA DASDORES SOUSA SILVA" at bounding box center [287, 240] width 202 height 18
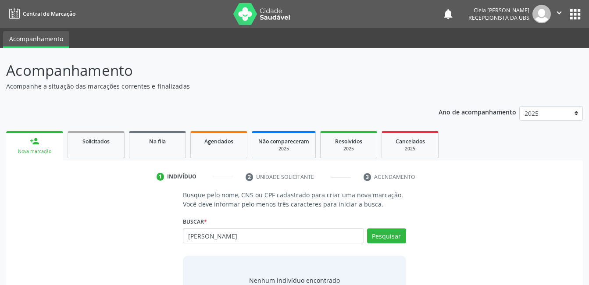
click at [485, 205] on div "Busque pelo nome, CNS ou CPF cadastrado para criar uma nova marcação. Você deve…" at bounding box center [294, 257] width 564 height 135
click at [395, 237] on button "Pesquisar" at bounding box center [386, 235] width 39 height 15
click at [490, 189] on div "1 Indivíduo 2 Unidade solicitante 3 Agendamento Busque pelo nome, CNS ou CPF ca…" at bounding box center [294, 251] width 577 height 162
drag, startPoint x: 287, startPoint y: 236, endPoint x: 70, endPoint y: 248, distance: 216.9
click at [70, 248] on div "Busque pelo nome, CNS ou CPF cadastrado para criar uma nova marcação. Você deve…" at bounding box center [294, 257] width 564 height 135
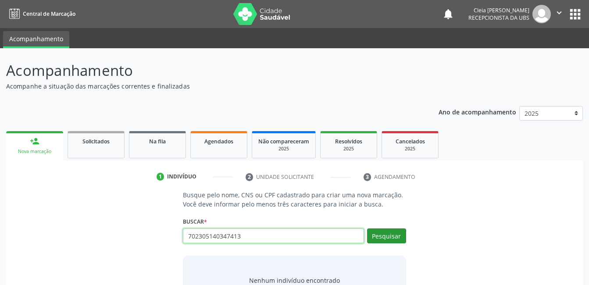
type input "702305140347413"
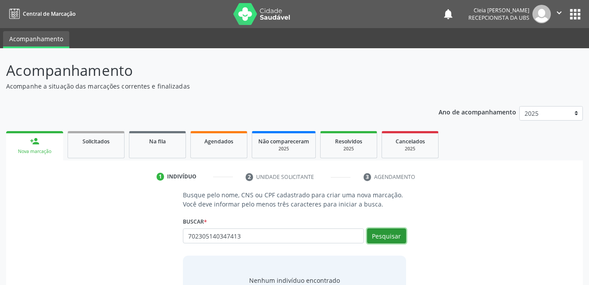
click at [383, 235] on button "Pesquisar" at bounding box center [386, 235] width 39 height 15
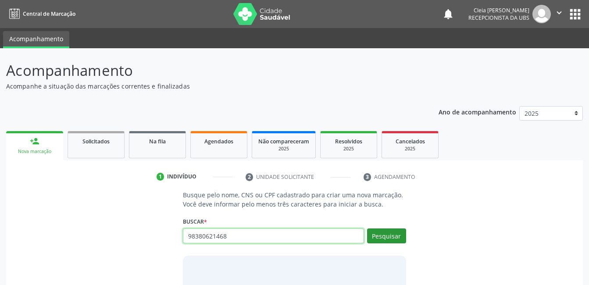
type input "98380621468"
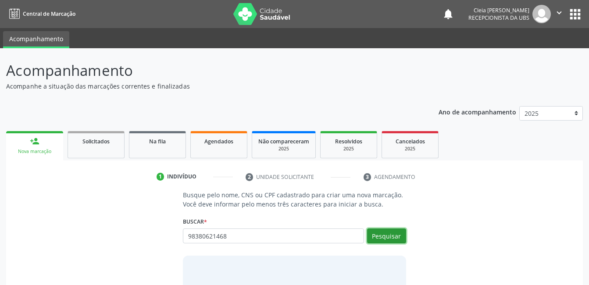
click at [389, 236] on button "Pesquisar" at bounding box center [386, 235] width 39 height 15
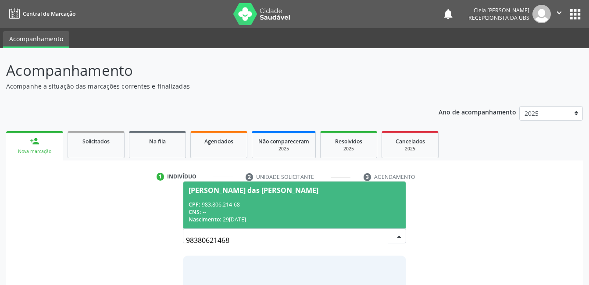
click at [268, 205] on div "CPF: 983.806.214-68" at bounding box center [294, 204] width 211 height 7
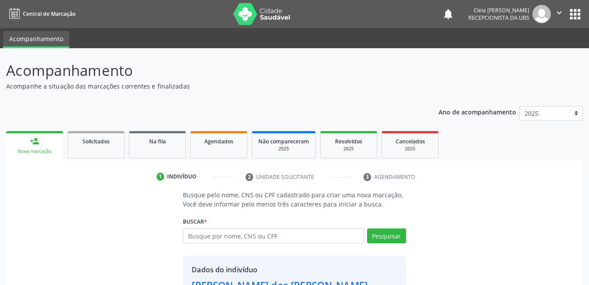
scroll to position [67, 0]
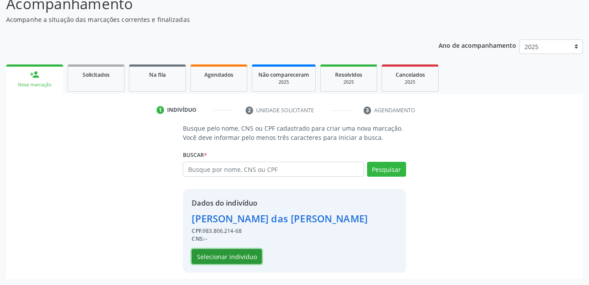
click at [221, 257] on button "Selecionar indivíduo" at bounding box center [227, 256] width 70 height 15
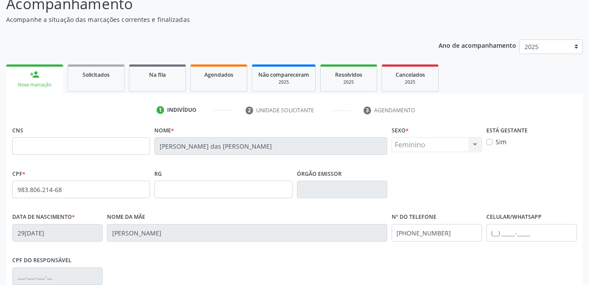
scroll to position [190, 0]
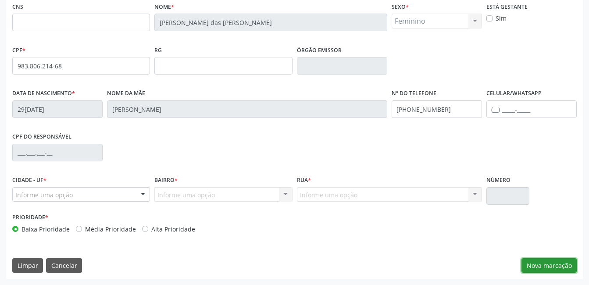
click at [547, 261] on button "Nova marcação" at bounding box center [548, 265] width 55 height 15
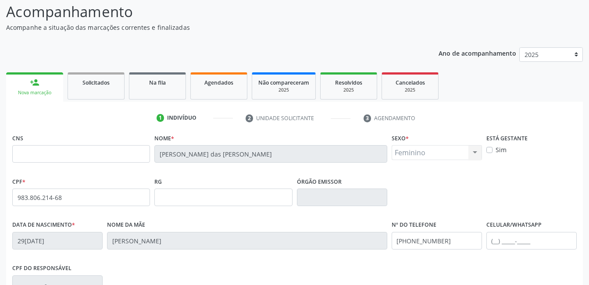
scroll to position [198, 0]
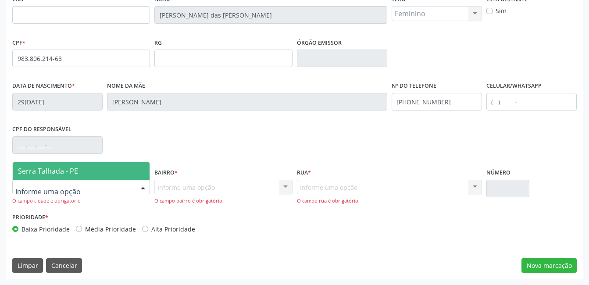
click at [145, 189] on div at bounding box center [142, 187] width 13 height 15
click at [120, 175] on span "Serra Talhada - PE" at bounding box center [81, 171] width 137 height 18
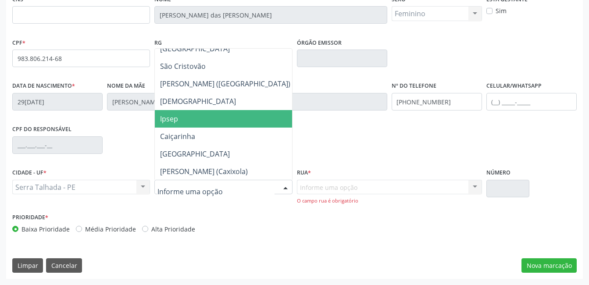
scroll to position [132, 0]
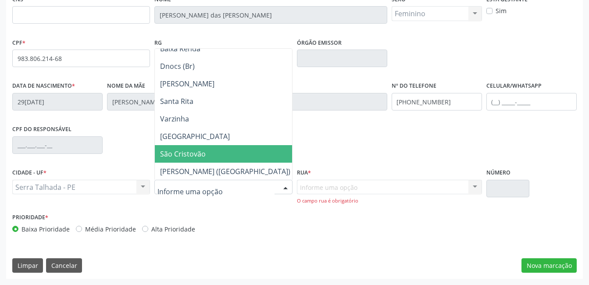
click at [165, 153] on span "São Cristovão" at bounding box center [183, 154] width 46 height 10
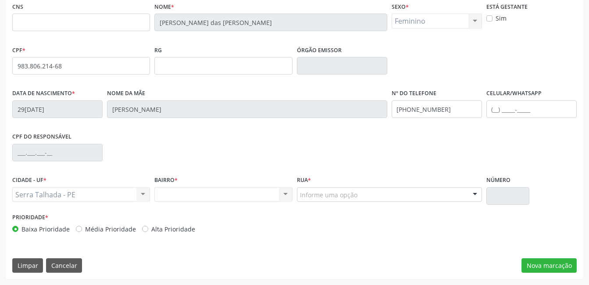
scroll to position [190, 0]
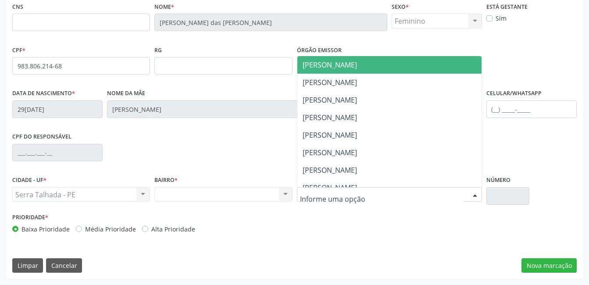
drag, startPoint x: 308, startPoint y: 189, endPoint x: 311, endPoint y: 203, distance: 14.3
click at [310, 199] on div at bounding box center [389, 194] width 185 height 15
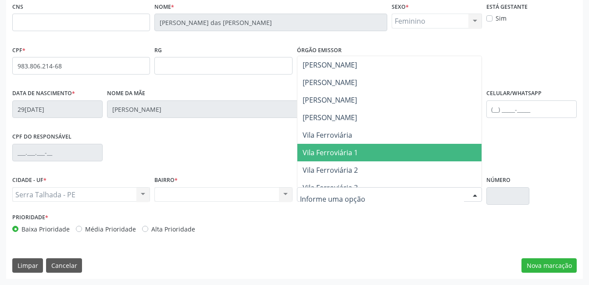
scroll to position [307, 0]
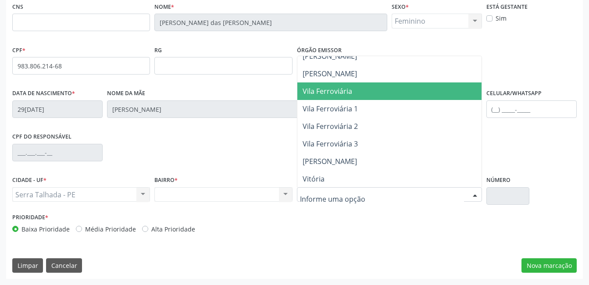
click at [342, 93] on span "Vila Ferroviária" at bounding box center [328, 91] width 50 height 10
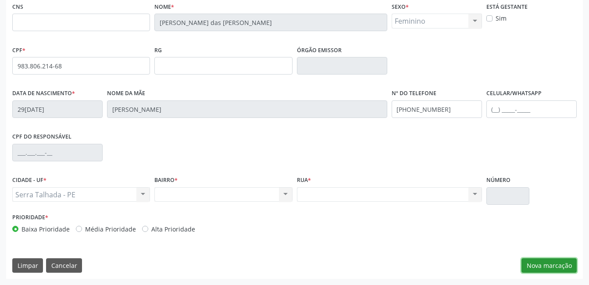
click at [557, 266] on button "Nova marcação" at bounding box center [548, 265] width 55 height 15
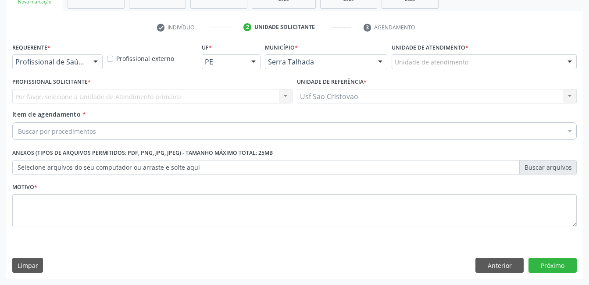
scroll to position [150, 0]
click at [99, 62] on div at bounding box center [95, 62] width 13 height 15
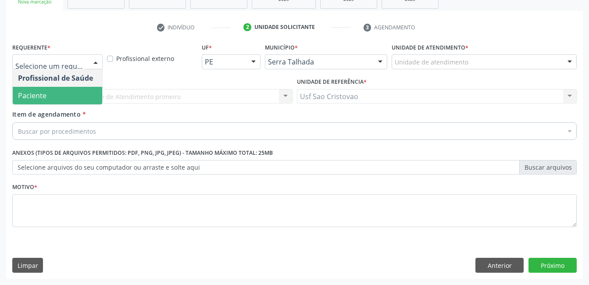
click at [85, 96] on span "Paciente" at bounding box center [57, 96] width 89 height 18
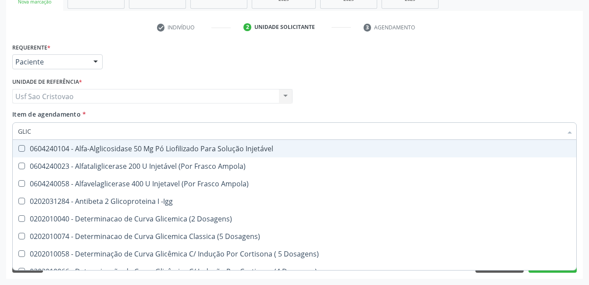
type input "GLICO"
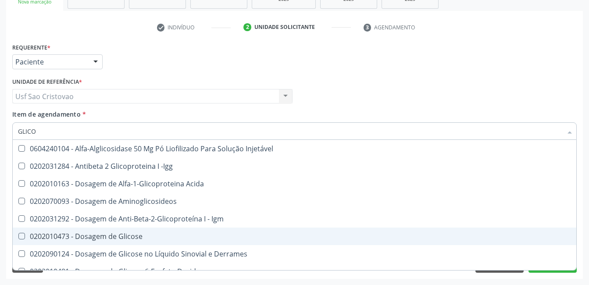
click at [25, 238] on div "0202010473 - Dosagem de Glicose" at bounding box center [294, 236] width 553 height 7
checkbox Glicose "true"
type input "GLIC"
checkbox Glicose "false"
checkbox Glicose "true"
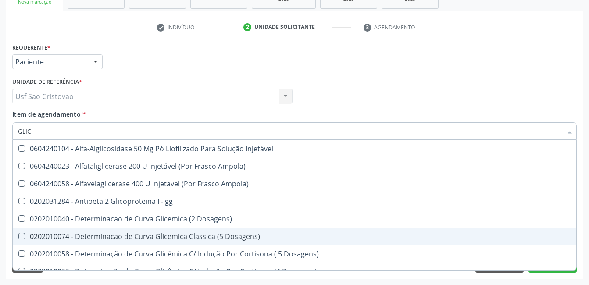
type input "GLI"
checkbox Glicose "false"
checkbox Glicosilada "true"
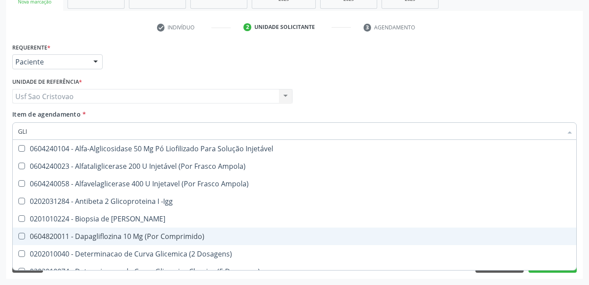
type input "GL"
checkbox Glicose "false"
type input "G"
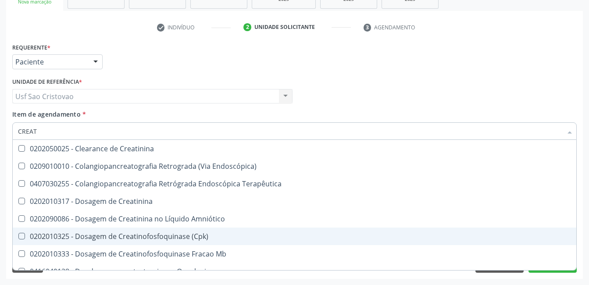
type input "CREATI"
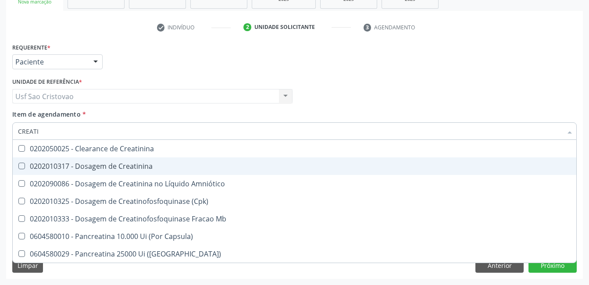
click at [21, 165] on Creatinina at bounding box center [21, 166] width 7 height 7
click at [18, 165] on Creatinina "checkbox" at bounding box center [16, 166] width 6 height 6
checkbox Creatinina "true"
type input "CREAT"
checkbox Creatinina "false"
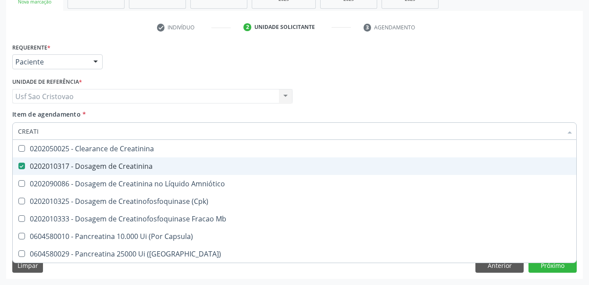
checkbox \(Cpk\) "true"
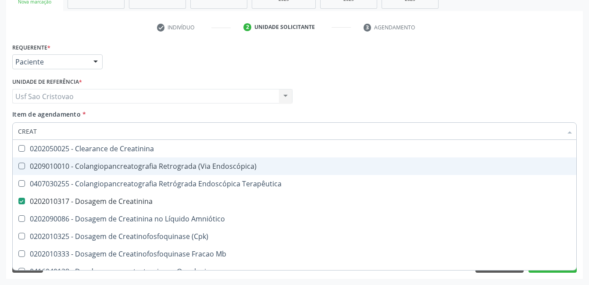
type input "CREA"
checkbox Creatinina "false"
checkbox Mb "true"
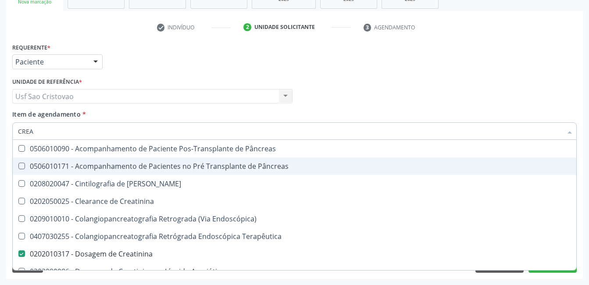
type input "CRE"
checkbox Creatinina "false"
checkbox Oncologia "true"
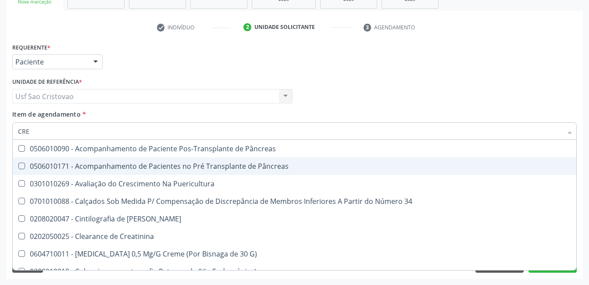
type input "CR"
checkbox Creatinina "false"
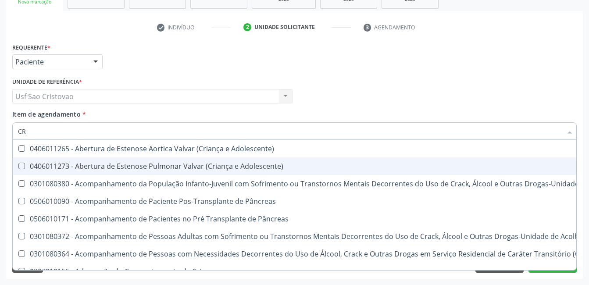
type input "C"
checkbox Creatinina "false"
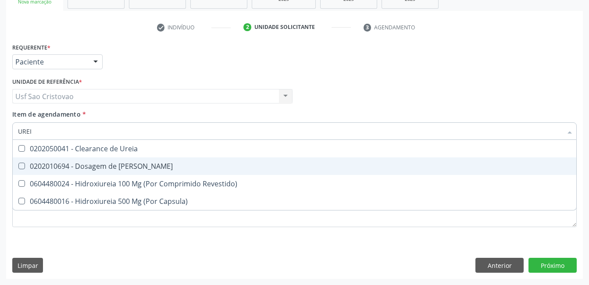
type input "UREIA"
click at [21, 165] on Ureia at bounding box center [21, 166] width 7 height 7
click at [18, 165] on Ureia "checkbox" at bounding box center [16, 166] width 6 height 6
checkbox Ureia "true"
type input "URE"
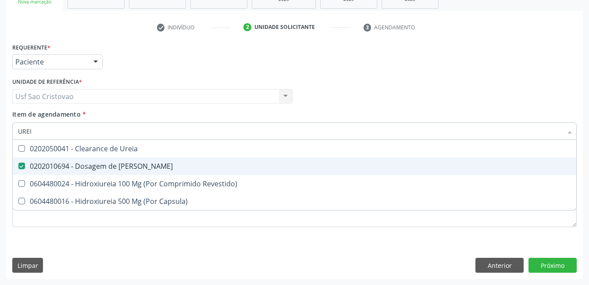
checkbox Ureia "false"
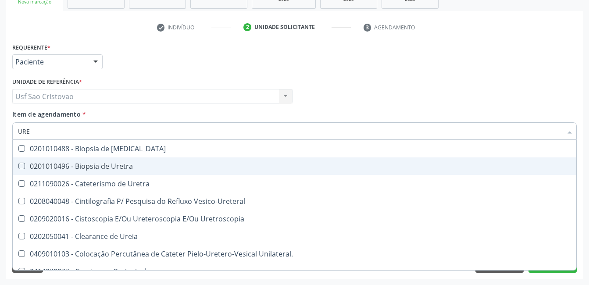
type input "UR"
checkbox Ureia "false"
type input "U"
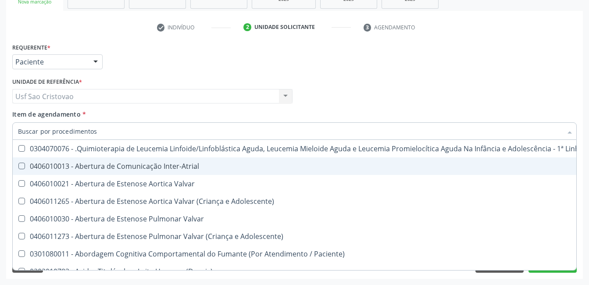
checkbox Ureia "false"
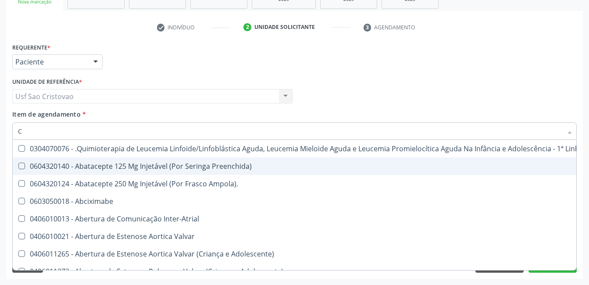
type input "CO"
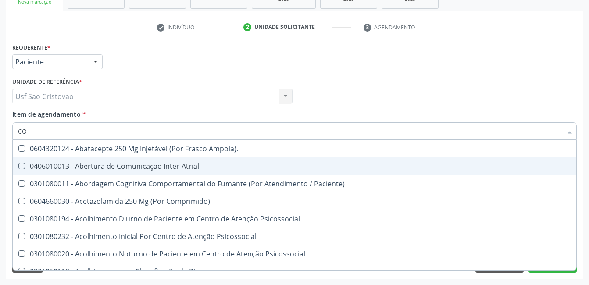
checkbox Glicose "true"
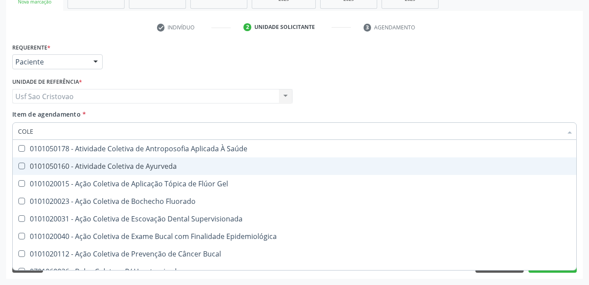
type input "COLES"
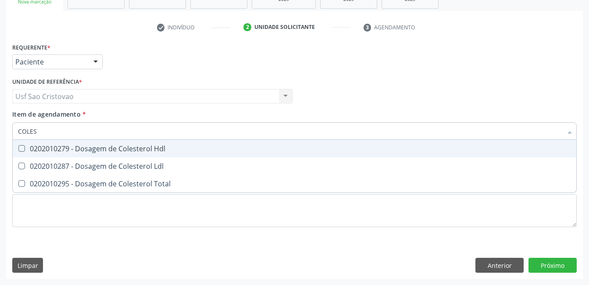
click at [21, 146] on Hdl at bounding box center [21, 148] width 7 height 7
click at [18, 146] on Hdl "checkbox" at bounding box center [16, 149] width 6 height 6
checkbox Hdl "true"
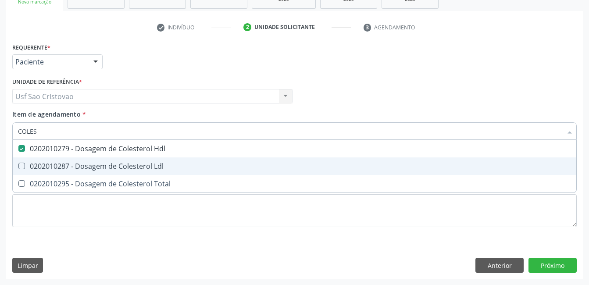
click at [19, 168] on Ldl at bounding box center [21, 166] width 7 height 7
click at [18, 168] on Ldl "checkbox" at bounding box center [16, 166] width 6 height 6
checkbox Ldl "true"
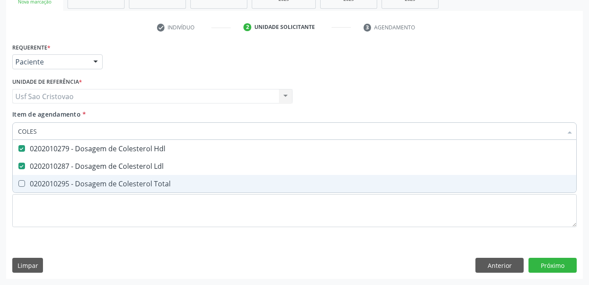
click at [21, 181] on Total at bounding box center [21, 183] width 7 height 7
click at [18, 181] on Total "checkbox" at bounding box center [16, 184] width 6 height 6
checkbox Total "true"
type input "COLE"
checkbox Hdl "false"
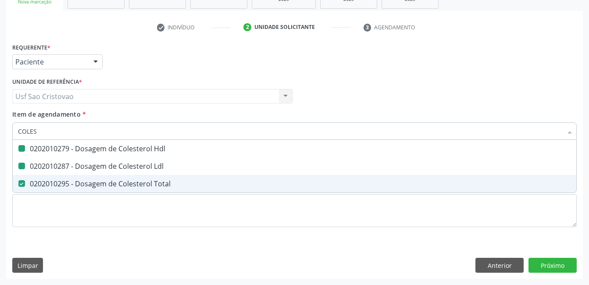
checkbox Ldl "false"
checkbox Total "false"
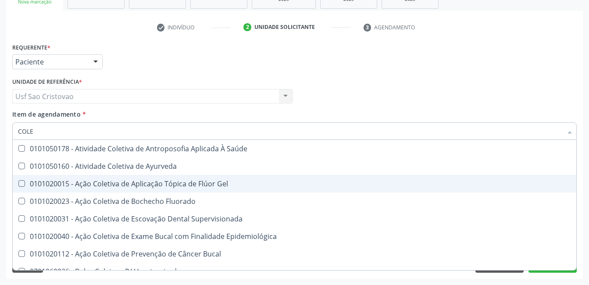
type input "COL"
checkbox Hdl "false"
checkbox Ldl "false"
checkbox Total "false"
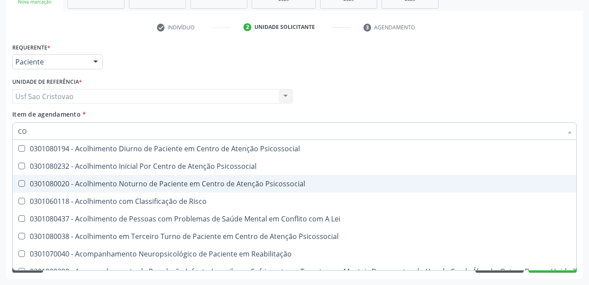
type input "C"
checkbox Hdl "false"
checkbox Ldl "false"
checkbox Total "false"
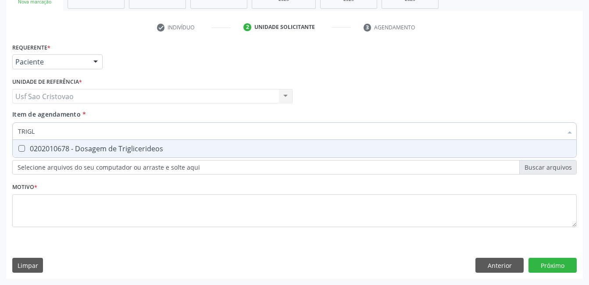
type input "TRIGLI"
click at [23, 149] on Triglicerideos at bounding box center [21, 148] width 7 height 7
click at [18, 149] on Triglicerideos "checkbox" at bounding box center [16, 149] width 6 height 6
checkbox Triglicerideos "true"
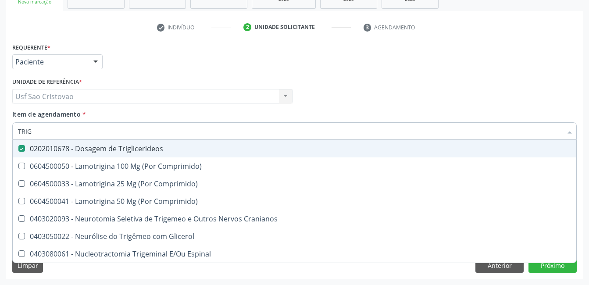
type input "TRI"
checkbox Triglicerideos "false"
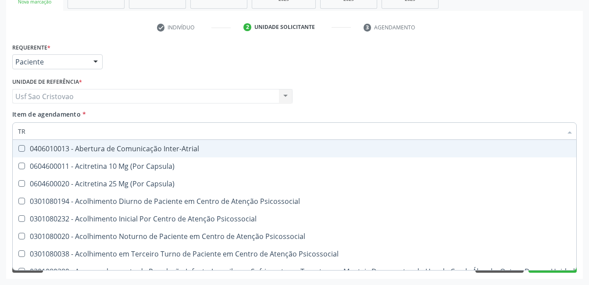
type input "T"
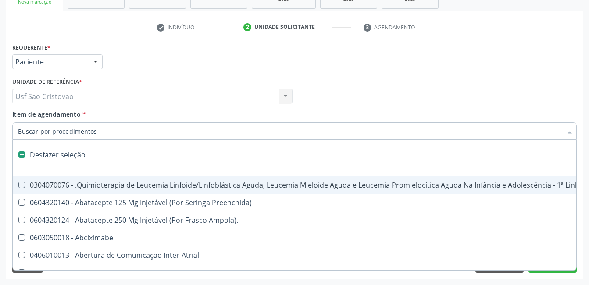
checkbox Domiciliar "false"
type input "H"
checkbox A "true"
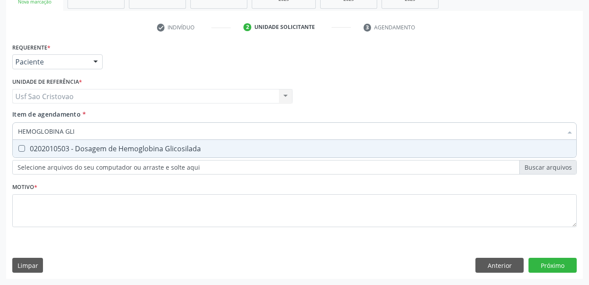
type input "HEMOGLOBINA GLIC"
click at [23, 149] on Glicosilada at bounding box center [21, 148] width 7 height 7
click at [18, 149] on Glicosilada "checkbox" at bounding box center [16, 149] width 6 height 6
checkbox Glicosilada "true"
type input "HEMOGLOBINA"
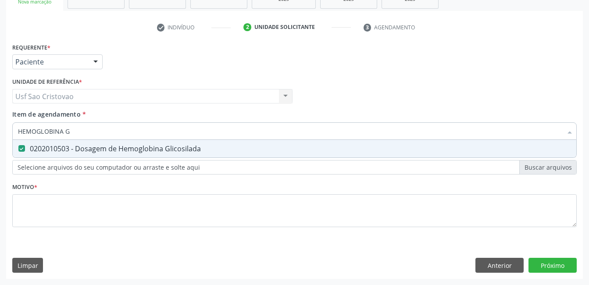
checkbox Glicosilada "false"
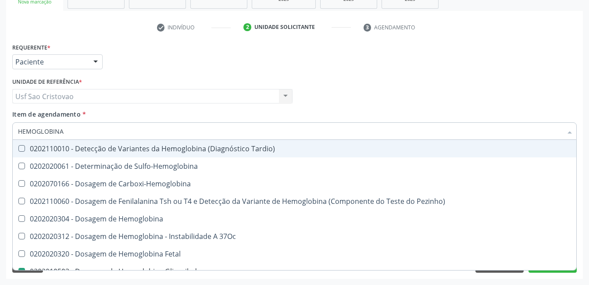
type input "HEMOGLOBIN"
checkbox Glicosilada "false"
checkbox Hematocrito\) "true"
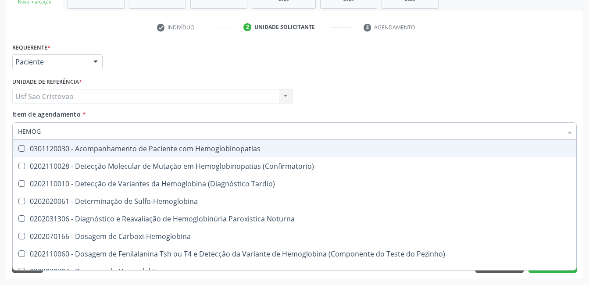
type input "HEMO"
checkbox Glicosilada "false"
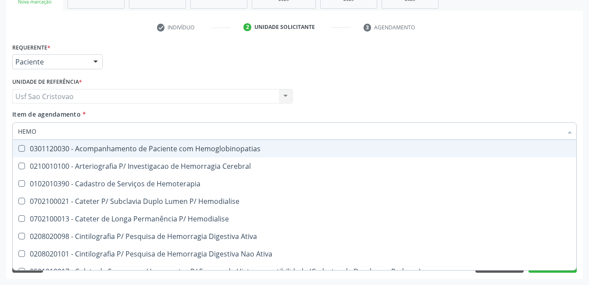
type input "HEM"
checkbox Glicosilada "false"
checkbox Semana\) "true"
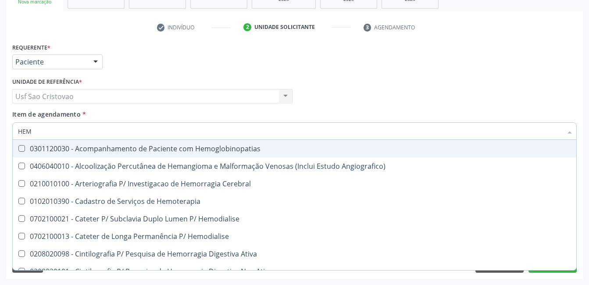
type input "HE"
checkbox Glicosilada "false"
checkbox Hematocrito "true"
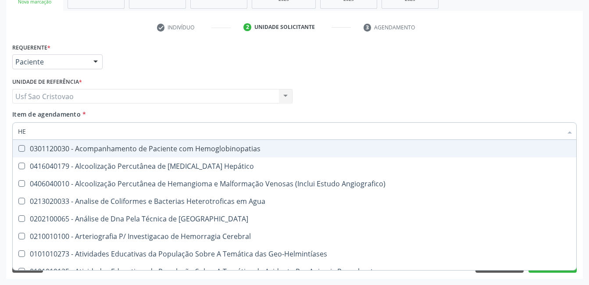
type input "H"
checkbox Glicosilada "false"
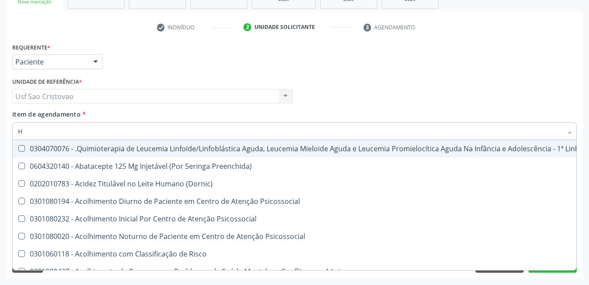
checkbox Hdl "false"
checkbox Glicosilada "false"
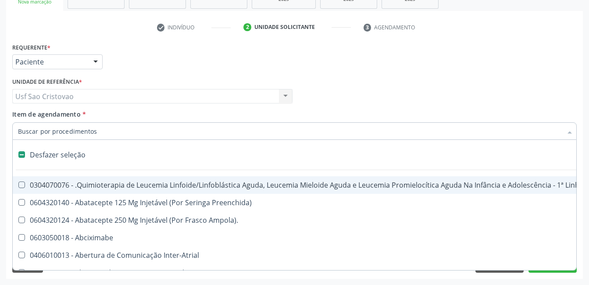
type input "H"
checkbox A "true"
checkbox Coagulação\ "true"
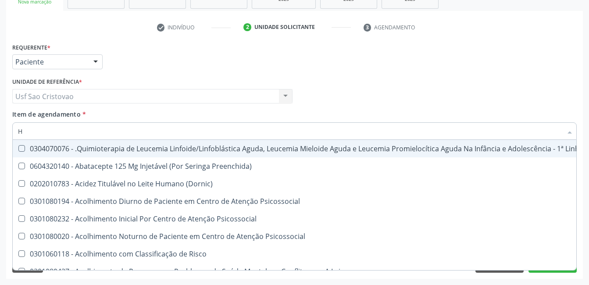
type input "HE"
checkbox Pulmão "true"
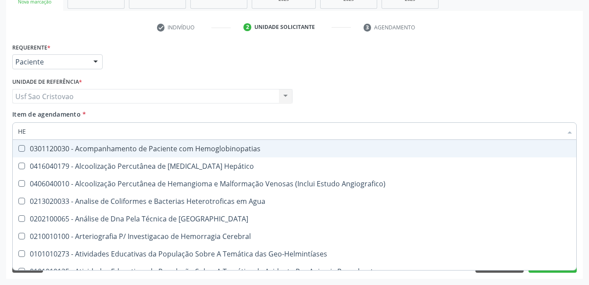
type input "HEM"
checkbox \(Qualitativo\) "true"
checkbox Glicosilada "false"
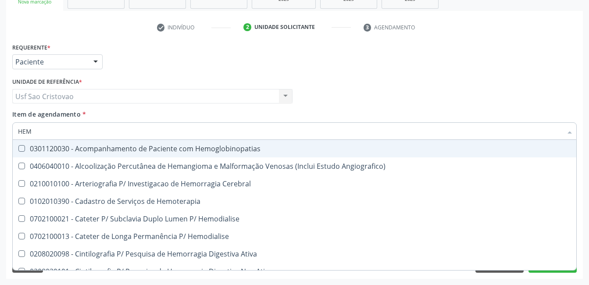
type input "HEMO"
checkbox Hemacias "true"
checkbox Glicosilada "false"
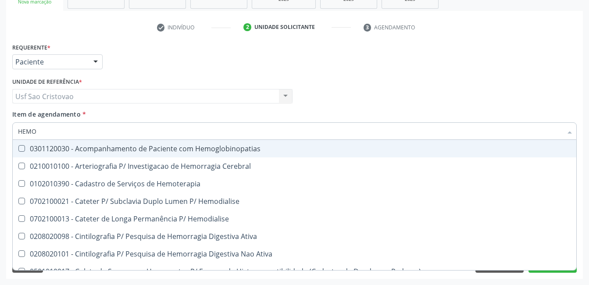
type input "HEMOG"
checkbox Tardio\) "true"
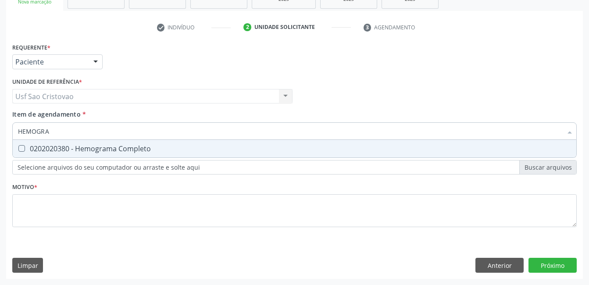
type input "HEMOGRAM"
click at [23, 149] on Completo at bounding box center [21, 148] width 7 height 7
click at [18, 149] on Completo "checkbox" at bounding box center [16, 149] width 6 height 6
checkbox Completo "true"
type input "HEMOG"
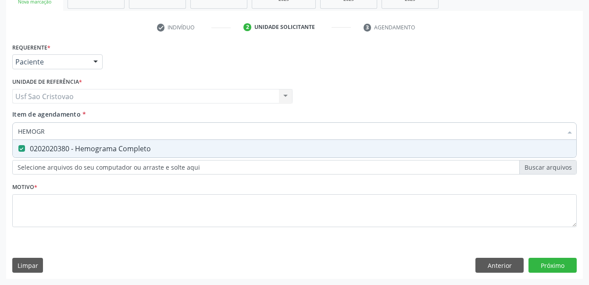
checkbox Completo "false"
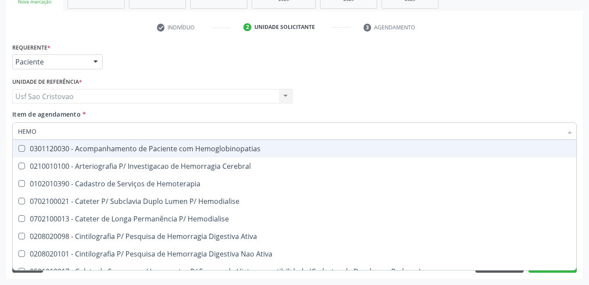
type input "HEM"
checkbox Glicosilada "false"
checkbox Semana\) "true"
checkbox Completo "false"
checkbox Elástica "true"
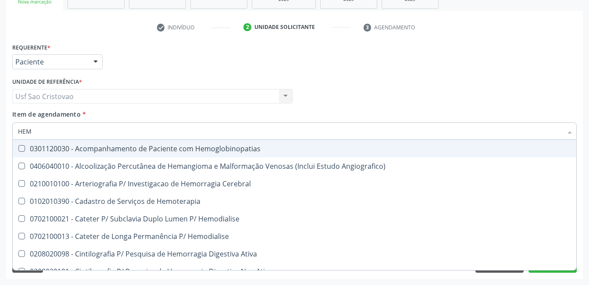
type input "HE"
checkbox Glicosilada "false"
checkbox Hematocrito "true"
checkbox Completo "false"
checkbox Orgaos "true"
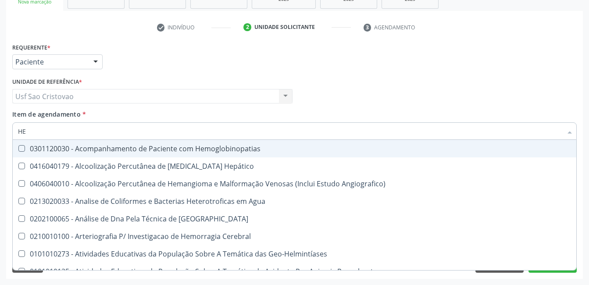
type input "H"
checkbox Glicosilada "false"
checkbox Completo "false"
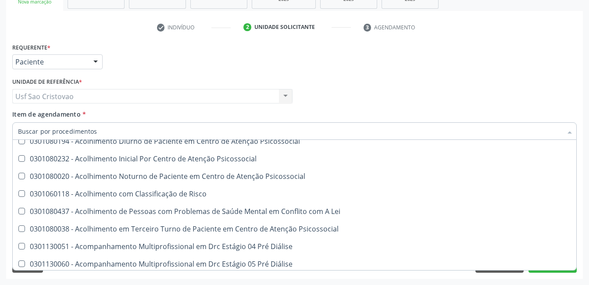
scroll to position [351, 0]
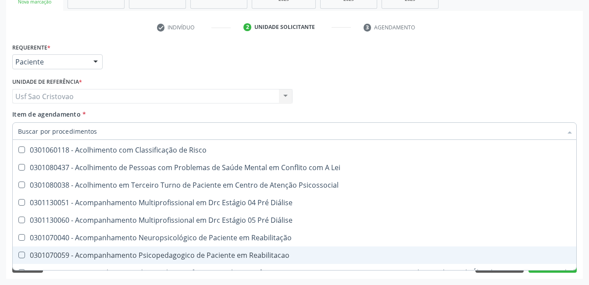
click at [388, 279] on div "Acompanhamento Acompanhe a situação das marcações correntes e finalizadas Relat…" at bounding box center [294, 92] width 589 height 386
checkbox Preenchida\) "true"
checkbox Ampola\)\ "true"
checkbox Abciximabe "true"
checkbox Inter-Atrial "true"
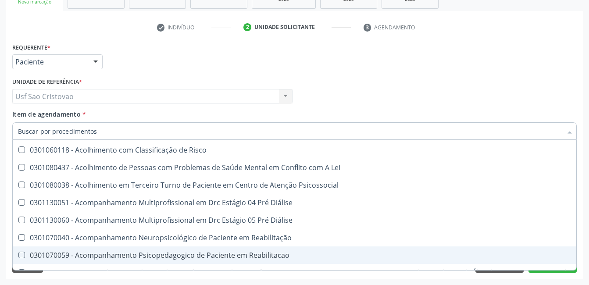
checkbox Valvar "true"
checkbox Adolescente\) "true"
checkbox Valvar "true"
checkbox Adolescente\) "true"
checkbox Paciente\) "true"
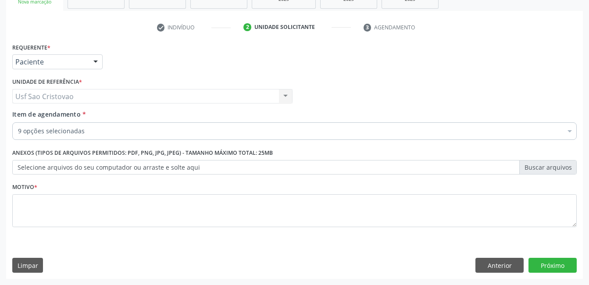
scroll to position [0, 0]
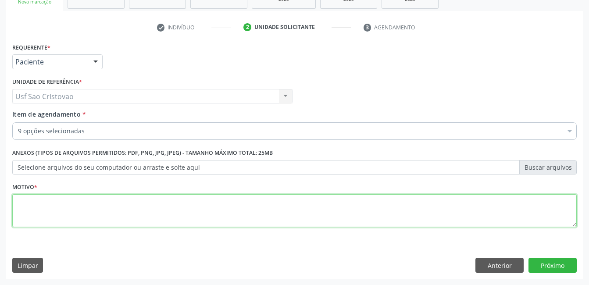
click at [186, 211] on textarea at bounding box center [294, 210] width 564 height 33
type textarea "."
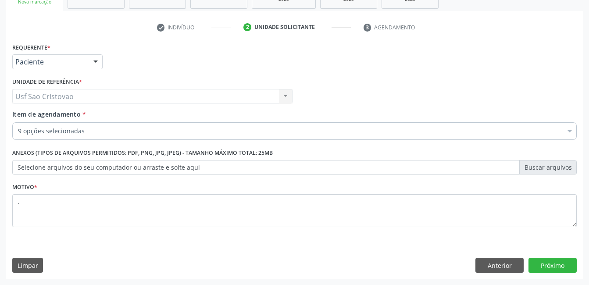
click at [270, 242] on div "Requerente * Paciente Profissional de Saúde Paciente Nenhum resultado encontrad…" at bounding box center [294, 160] width 577 height 238
click at [533, 262] on button "Próximo" at bounding box center [552, 265] width 48 height 15
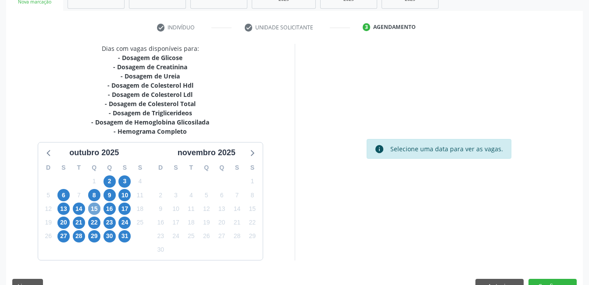
click at [92, 210] on span "15" at bounding box center [94, 209] width 12 height 12
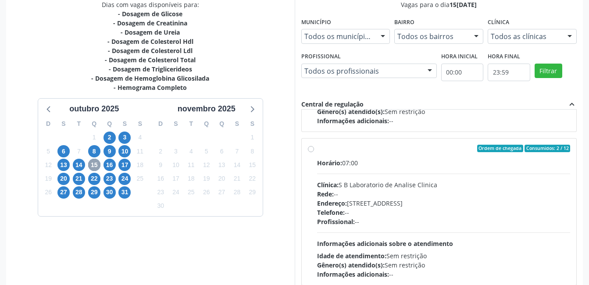
scroll to position [237, 0]
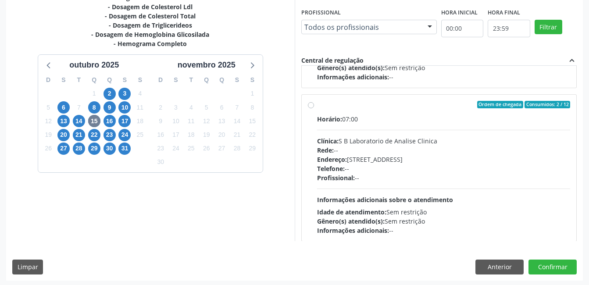
click at [317, 106] on label "Ordem de chegada Consumidos: 2 / 12 Horário: 07:00 Clínica: S B Laboratorio de …" at bounding box center [443, 168] width 253 height 135
click at [313, 106] on input "Ordem de chegada Consumidos: 2 / 12 Horário: 07:00 Clínica: S B Laboratorio de …" at bounding box center [311, 105] width 6 height 8
radio input "true"
click at [551, 268] on button "Confirmar" at bounding box center [552, 267] width 48 height 15
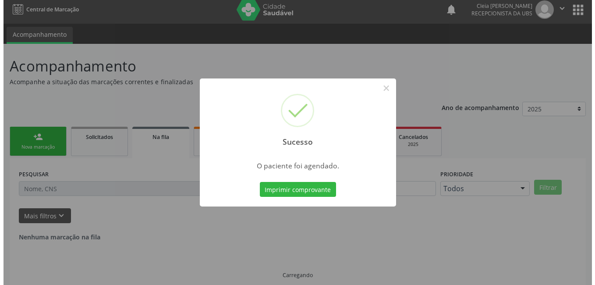
scroll to position [0, 0]
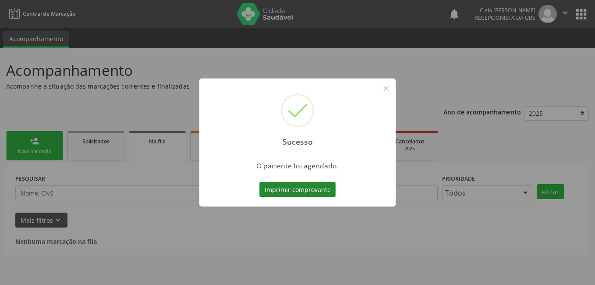
click at [294, 188] on button "Imprimir comprovante" at bounding box center [298, 189] width 76 height 15
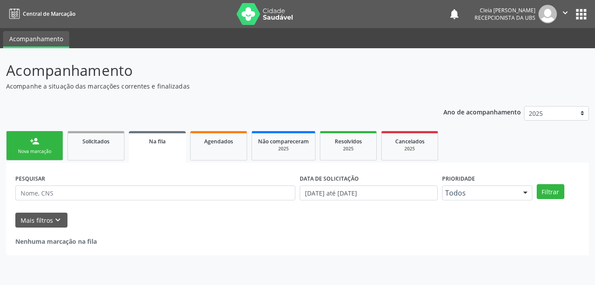
click at [39, 146] on link "person_add Nova marcação" at bounding box center [34, 145] width 57 height 29
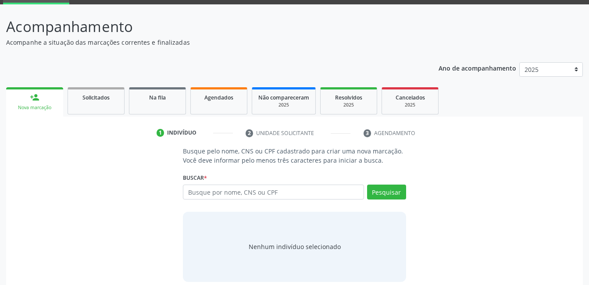
scroll to position [53, 0]
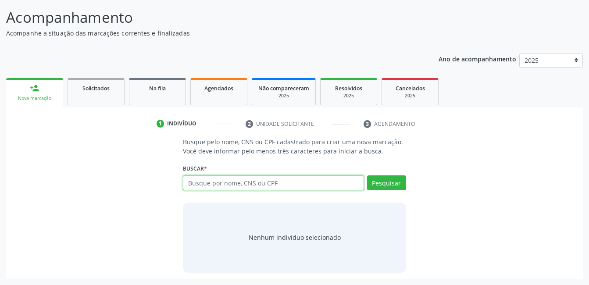
click at [305, 181] on input "text" at bounding box center [273, 182] width 181 height 15
type input "700008736767802"
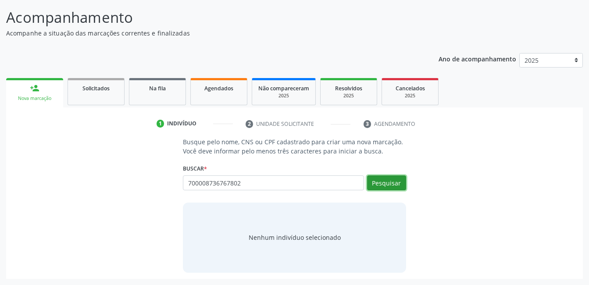
click at [378, 183] on button "Pesquisar" at bounding box center [386, 182] width 39 height 15
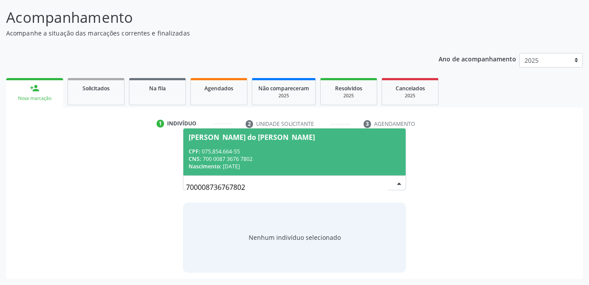
click at [279, 151] on div "CPF: 075.854.664-55" at bounding box center [294, 151] width 211 height 7
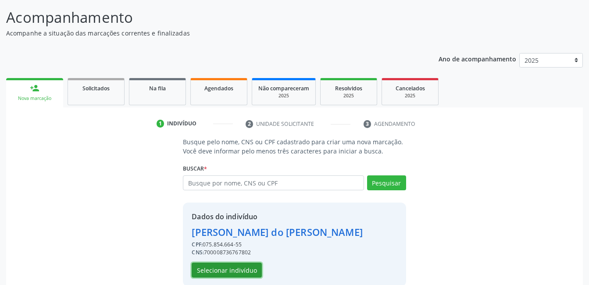
click at [197, 273] on button "Selecionar indivíduo" at bounding box center [227, 270] width 70 height 15
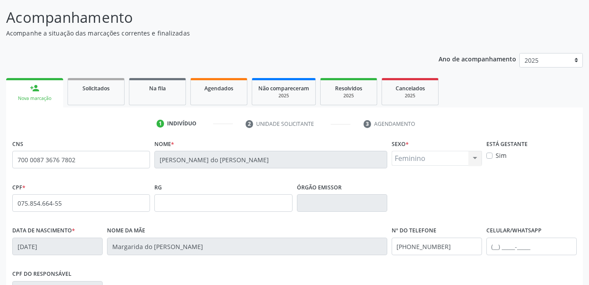
scroll to position [185, 0]
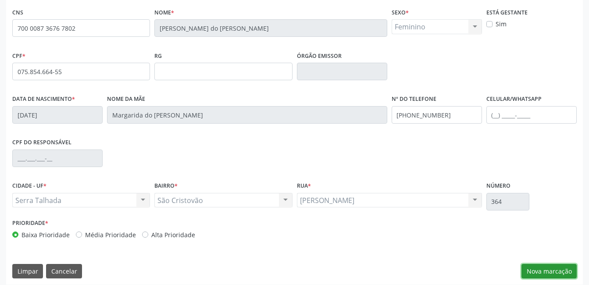
click at [564, 273] on button "Nova marcação" at bounding box center [548, 271] width 55 height 15
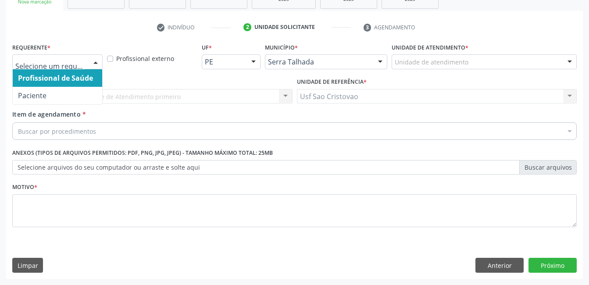
click at [99, 64] on div at bounding box center [95, 62] width 13 height 15
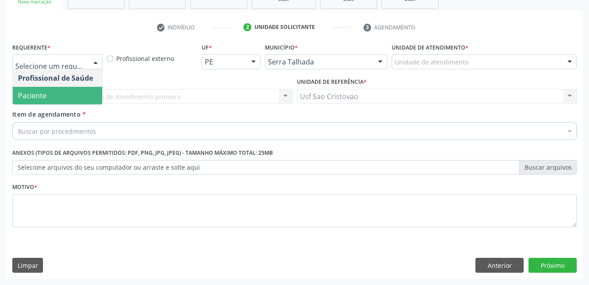
click at [93, 101] on span "Paciente" at bounding box center [57, 96] width 89 height 18
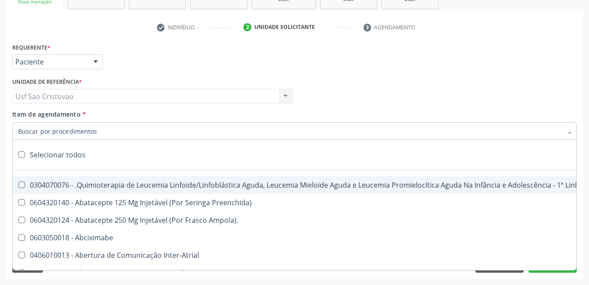
click at [96, 129] on div at bounding box center [294, 131] width 564 height 18
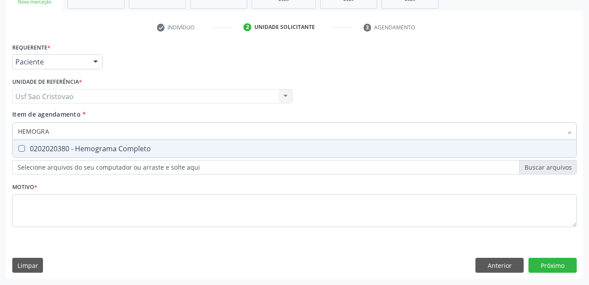
type input "HEMOGRAM"
click at [20, 150] on Completo at bounding box center [21, 148] width 7 height 7
click at [18, 150] on Completo "checkbox" at bounding box center [16, 149] width 6 height 6
checkbox Completo "true"
type input "HEMOG"
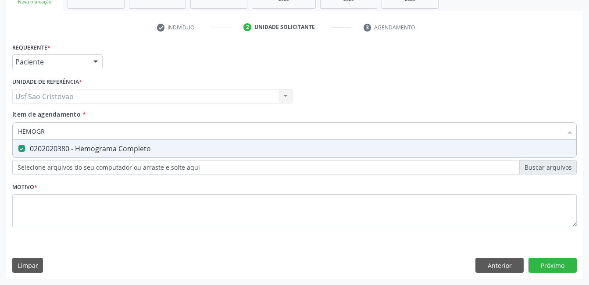
checkbox Completo "false"
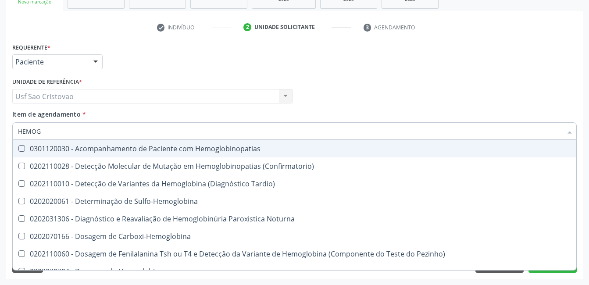
type input "HEMO"
checkbox Completo "false"
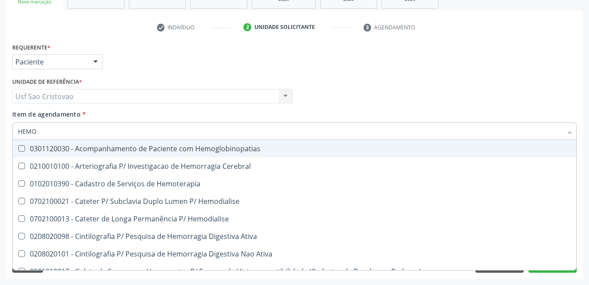
type input "HEM"
checkbox Completo "false"
checkbox Elástica "true"
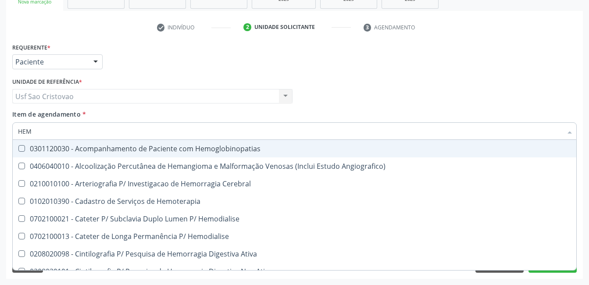
type input "HE"
checkbox Completo "false"
checkbox Orgaos "true"
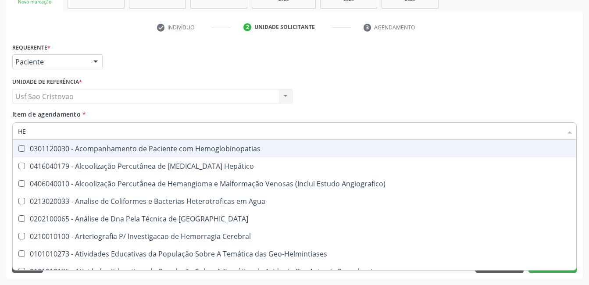
type input "H"
checkbox Completo "false"
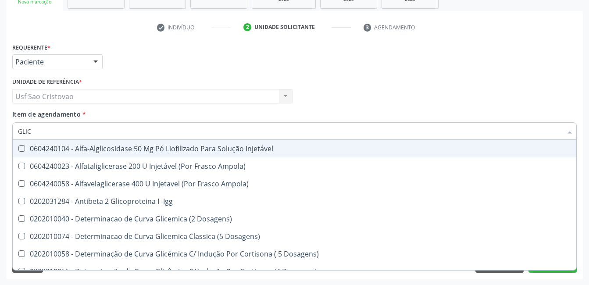
type input "GLICO"
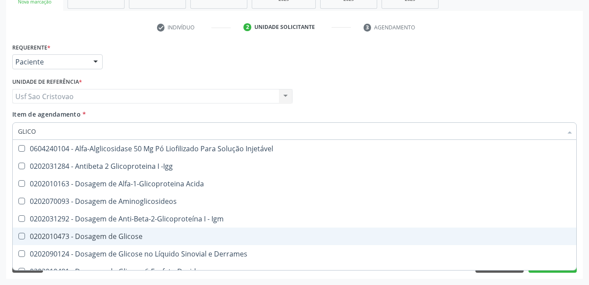
click at [23, 235] on Glicose at bounding box center [21, 236] width 7 height 7
click at [18, 235] on Glicose "checkbox" at bounding box center [16, 236] width 6 height 6
checkbox Glicose "true"
type input "GLIC"
checkbox Glicose "false"
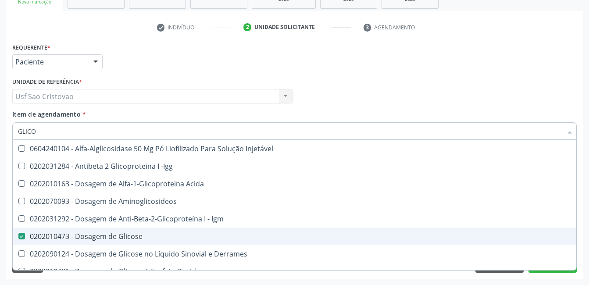
checkbox Glicose "true"
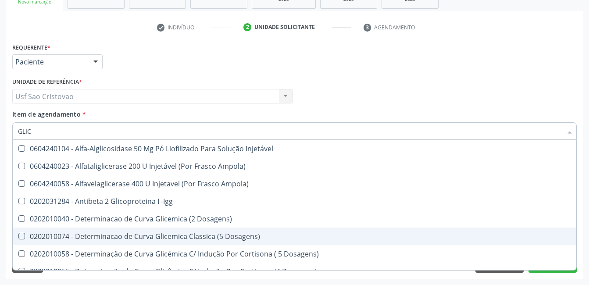
type input "GLI"
checkbox Glicose "false"
checkbox Glicosilada "true"
type input "GL"
checkbox Glicosilada "false"
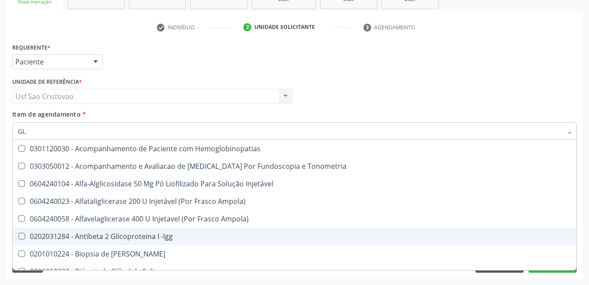
type input "G"
checkbox Glicose "false"
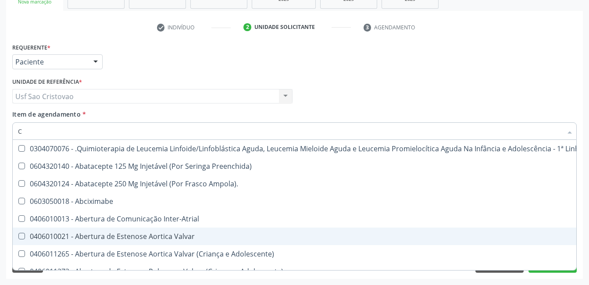
type input "CO"
checkbox Tempo "true"
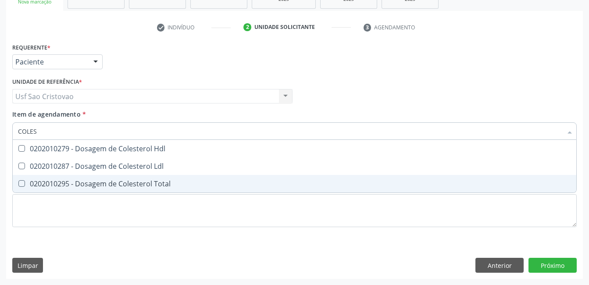
type input "COLEST"
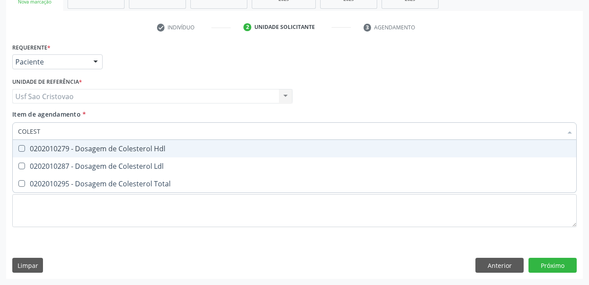
click at [21, 146] on Hdl at bounding box center [21, 148] width 7 height 7
click at [18, 146] on Hdl "checkbox" at bounding box center [16, 149] width 6 height 6
checkbox Hdl "true"
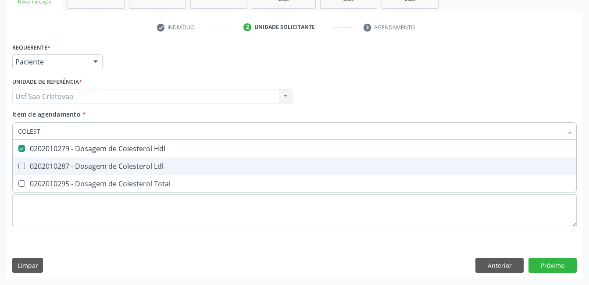
click at [19, 163] on Ldl at bounding box center [21, 166] width 7 height 7
click at [18, 163] on Ldl "checkbox" at bounding box center [16, 166] width 6 height 6
checkbox Ldl "true"
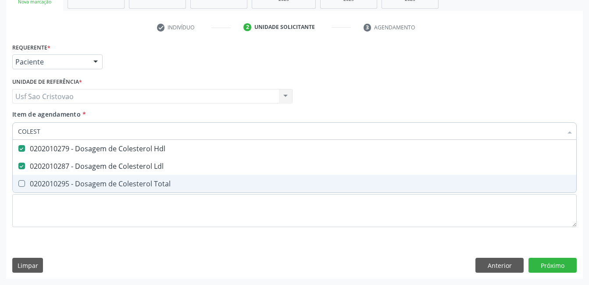
click at [24, 183] on Total at bounding box center [21, 183] width 7 height 7
click at [18, 183] on Total "checkbox" at bounding box center [16, 184] width 6 height 6
checkbox Total "true"
type input "COLE"
checkbox Hdl "false"
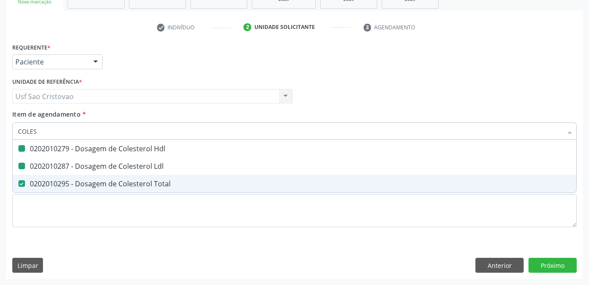
checkbox Ldl "false"
checkbox Total "false"
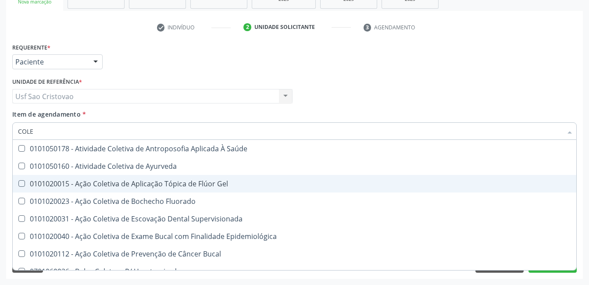
type input "COL"
checkbox Hdl "false"
checkbox Ldl "false"
checkbox Total "false"
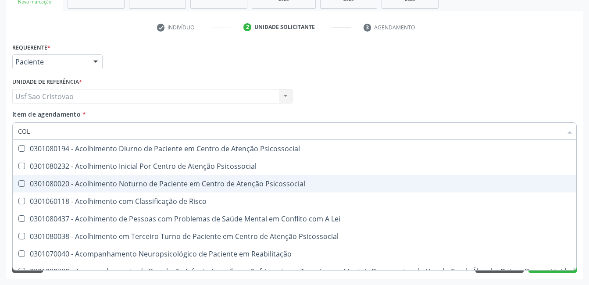
type input "CO"
checkbox Hdl "false"
checkbox Ldl "false"
checkbox Total "false"
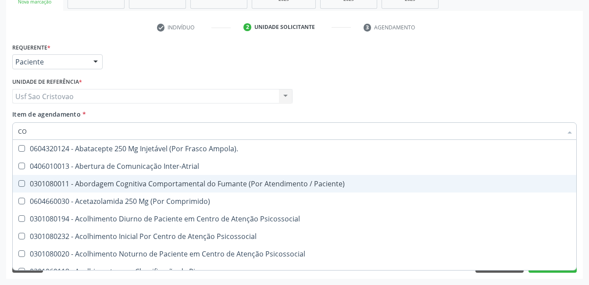
type input "C"
checkbox Hdl "false"
checkbox Ldl "false"
checkbox Total "false"
checkbox Glicose "false"
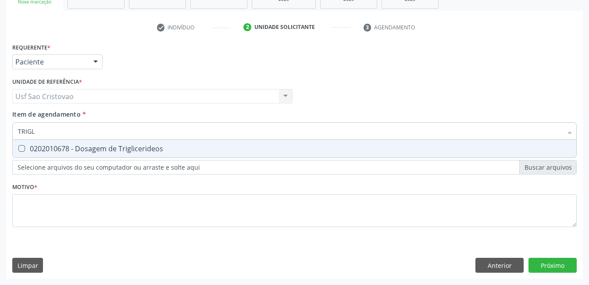
type input "TRIGLI"
click at [22, 148] on Triglicerideos at bounding box center [21, 148] width 7 height 7
click at [18, 148] on Triglicerideos "checkbox" at bounding box center [16, 149] width 6 height 6
checkbox Triglicerideos "true"
type input "TRI"
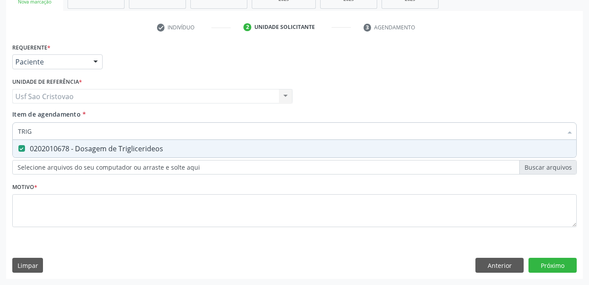
checkbox Triglicerideos "false"
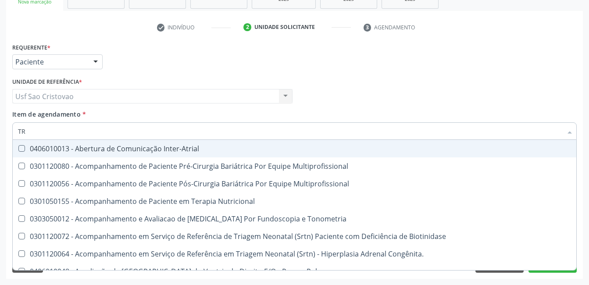
type input "T"
checkbox Triglicerideos "false"
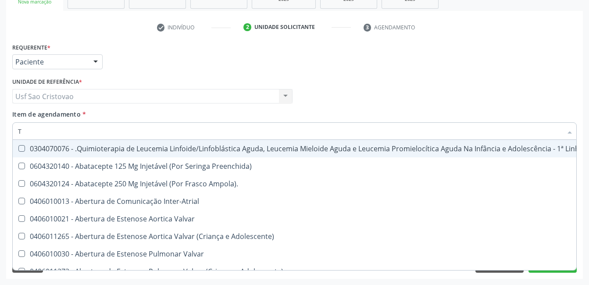
type input "TG"
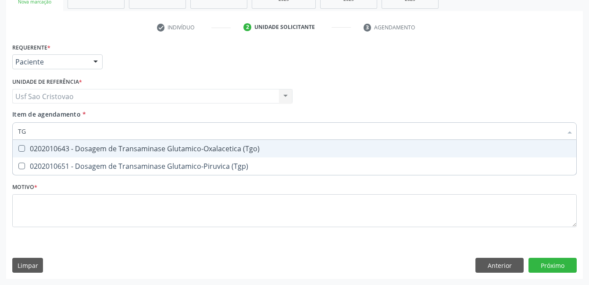
click at [22, 149] on \(Tgo\) at bounding box center [21, 148] width 7 height 7
click at [18, 149] on \(Tgo\) "checkbox" at bounding box center [16, 149] width 6 height 6
checkbox \(Tgo\) "true"
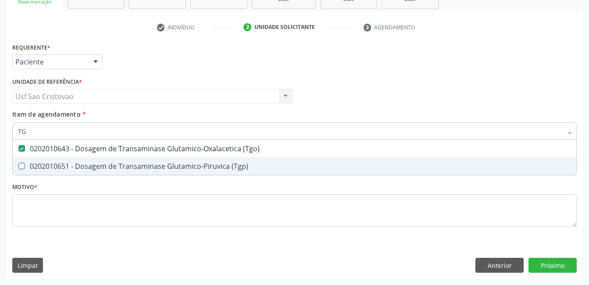
click at [22, 166] on \(Tgp\) at bounding box center [21, 166] width 7 height 7
click at [18, 166] on \(Tgp\) "checkbox" at bounding box center [16, 166] width 6 height 6
checkbox \(Tgp\) "true"
type input "T"
checkbox \(Tgo\) "false"
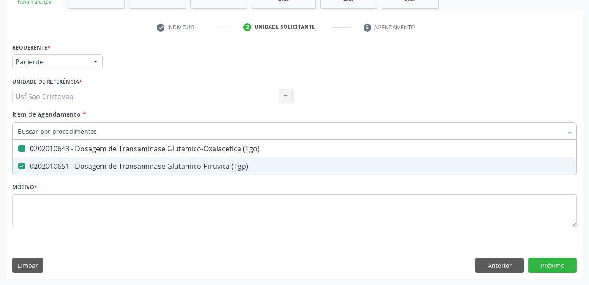
checkbox \(Tgp\) "false"
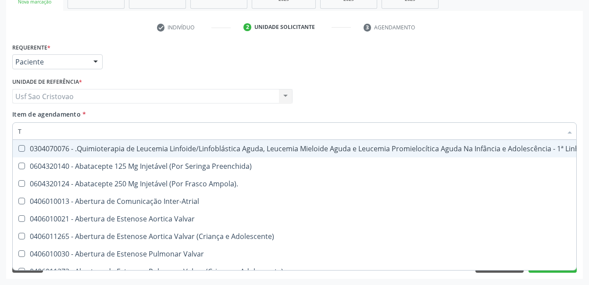
type input "T4"
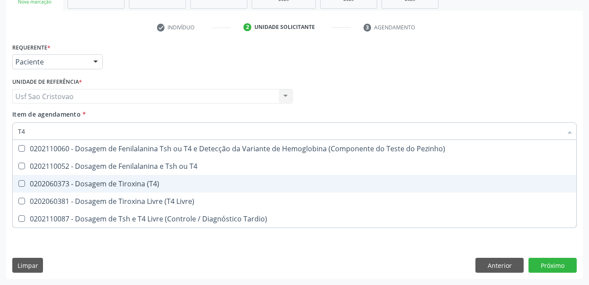
click at [21, 182] on \(T4\) at bounding box center [21, 183] width 7 height 7
click at [18, 182] on \(T4\) "checkbox" at bounding box center [16, 184] width 6 height 6
checkbox \(T4\) "true"
type input "T"
checkbox \(T4\) "false"
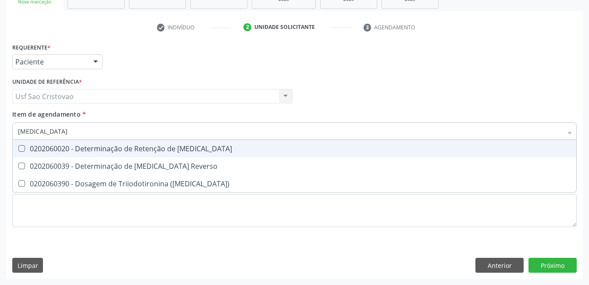
type input "T"
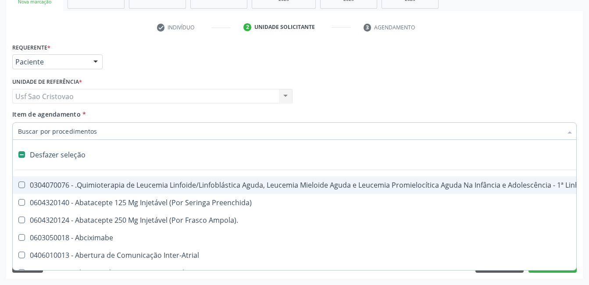
type input "2"
checkbox Oncologia "true"
checkbox Fort\) "true"
checkbox Colpoperineocleise "true"
checkbox Transjugular "true"
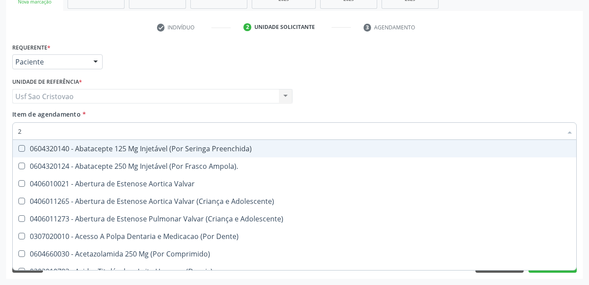
type input "20"
checkbox Abdominal "true"
checkbox Colostomia "true"
checkbox Colpectomia "true"
checkbox Coclear "true"
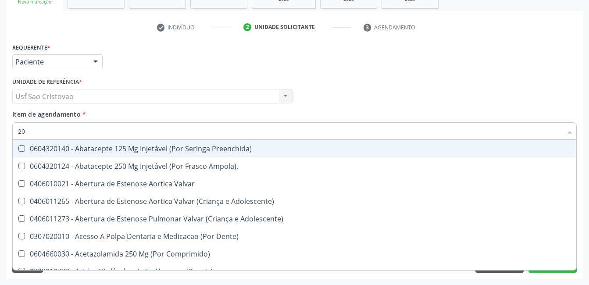
checkbox Especial "true"
checkbox Biomecanico "true"
checkbox Periapical "true"
checkbox Medidas\) "true"
checkbox Hdl "false"
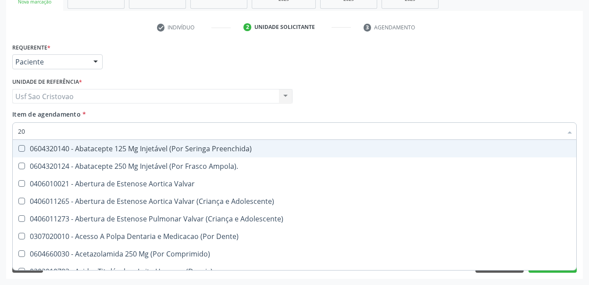
checkbox Ldl "false"
checkbox Total "false"
checkbox Fibrinogenio "true"
checkbox Glicose "false"
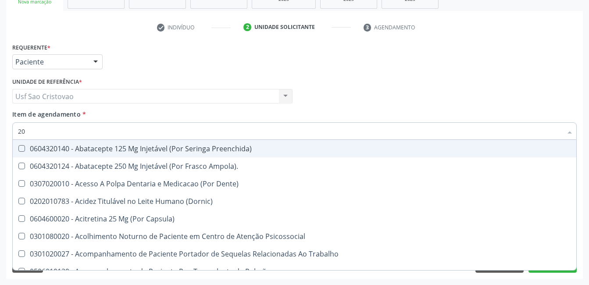
type input "202"
checkbox Biomédico "true"
checkbox Pele "true"
checkbox Tireoide "true"
checkbox Boca "true"
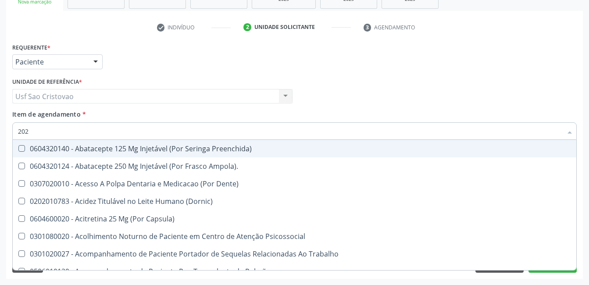
checkbox Capsula\) "true"
checkbox Antibiotico "true"
checkbox Transferências "true"
checkbox \(Liquido\) "true"
checkbox Herpesvirus "true"
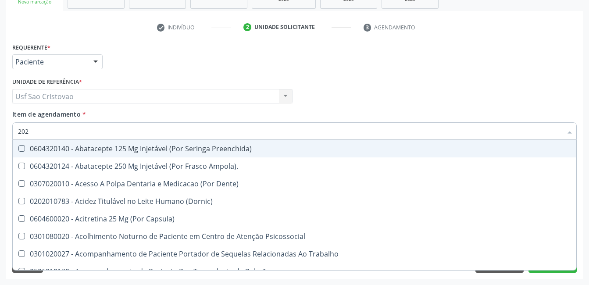
checkbox Hdl "false"
checkbox Ldl "false"
checkbox Total "false"
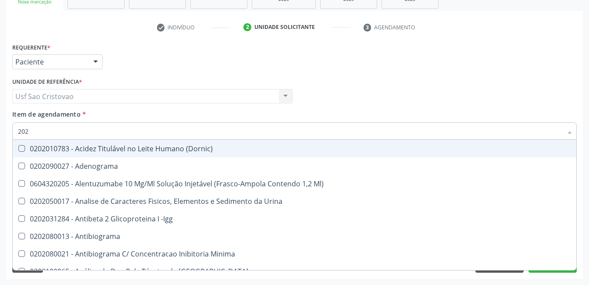
type input "2020"
checkbox Triciclicos "true"
checkbox \(Psa\) "true"
checkbox III "true"
checkbox Hdl "false"
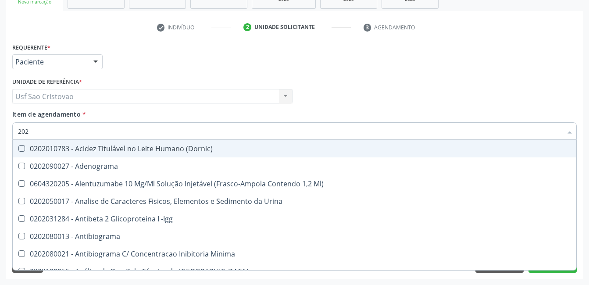
checkbox Ldl "false"
checkbox Total "false"
checkbox X "true"
checkbox Glicose "false"
checkbox Porfirinas "true"
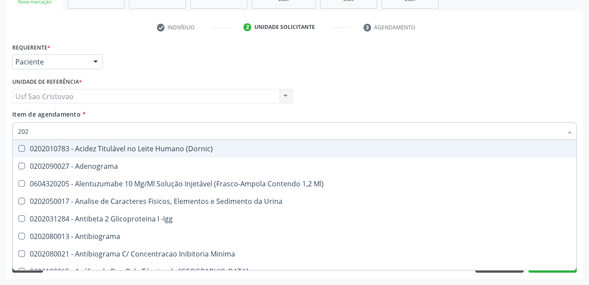
checkbox Progesterona "true"
checkbox Prolactina "true"
checkbox Reativa "true"
checkbox \(T4\) "false"
checkbox \(Tgo\) "false"
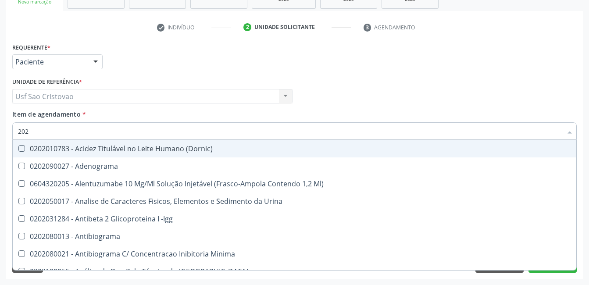
checkbox \(Tgp\) "false"
checkbox Triglicerideos "false"
checkbox B12 "true"
checkbox Completo "false"
type input "20206"
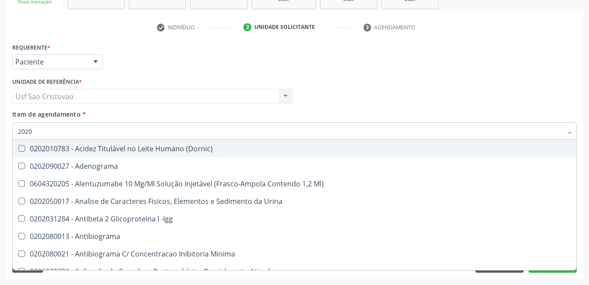
checkbox Anaerobicas "true"
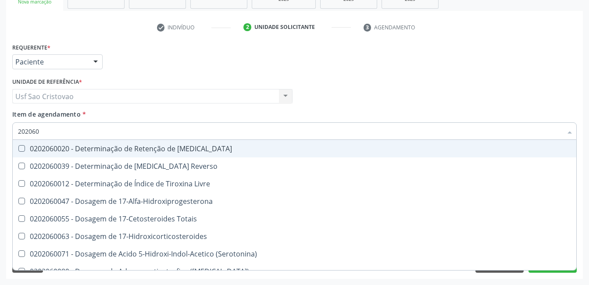
type input "2020603"
checkbox \(Acth\) "true"
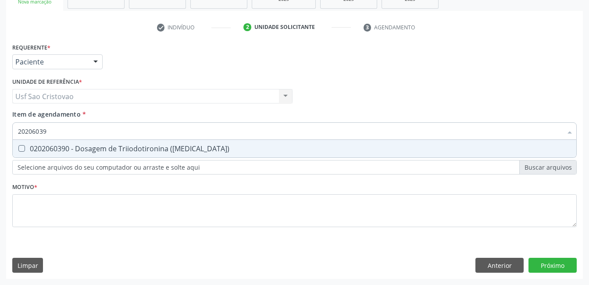
type input "202060390"
click at [21, 150] on \(T3\) at bounding box center [21, 148] width 7 height 7
click at [18, 150] on \(T3\) "checkbox" at bounding box center [16, 149] width 6 height 6
checkbox \(T3\) "true"
type input "2020603"
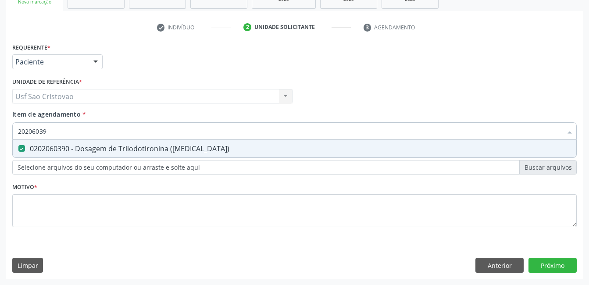
checkbox \(T3\) "false"
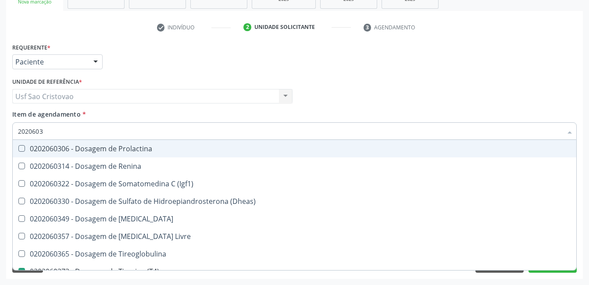
type input "202060"
checkbox \(T4\) "false"
checkbox \(T3\) "false"
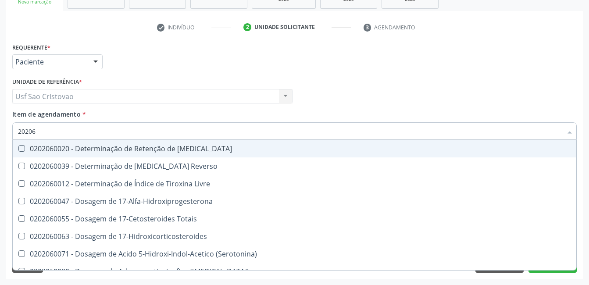
type input "2020"
checkbox \(T4\) "false"
checkbox \(T3\) "false"
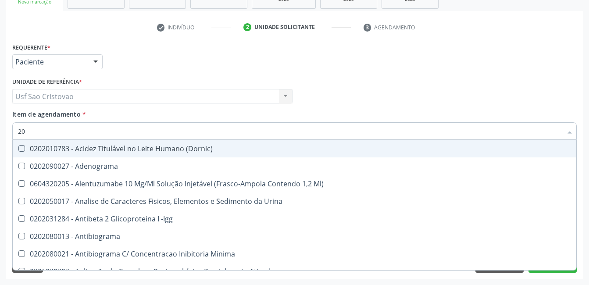
type input "2"
checkbox Hdl "false"
checkbox Ldl "false"
checkbox Total "false"
checkbox Estrona "false"
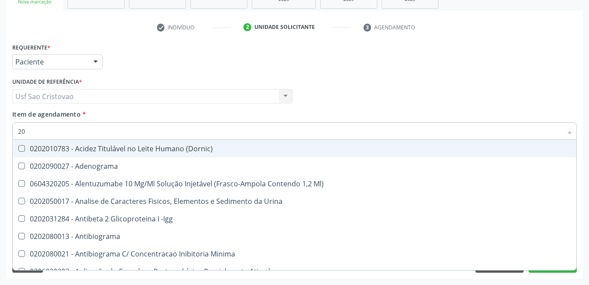
checkbox Etossuximida "false"
checkbox II "false"
checkbox Glicose "false"
checkbox Leucino-Aminopeptidase "false"
checkbox \(T4\) "false"
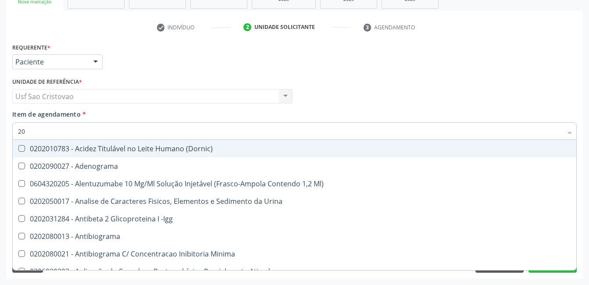
checkbox \(Tgo\) "false"
checkbox \(Tgp\) "false"
checkbox Triglicerideos "false"
checkbox \(T3\) "false"
checkbox Direto "false"
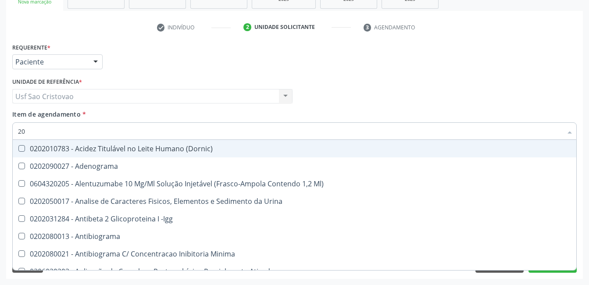
checkbox Urinarios "false"
checkbox Células "false"
checkbox Mandíbula "false"
checkbox \) "false"
checkbox Completo "false"
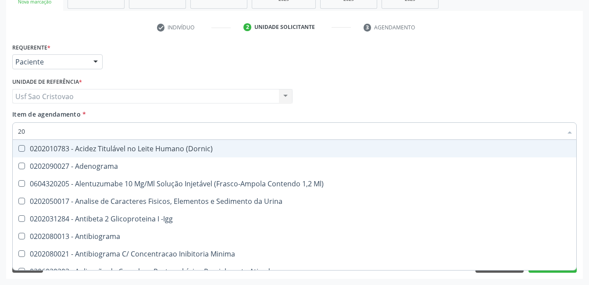
checkbox Anticardiolipina "false"
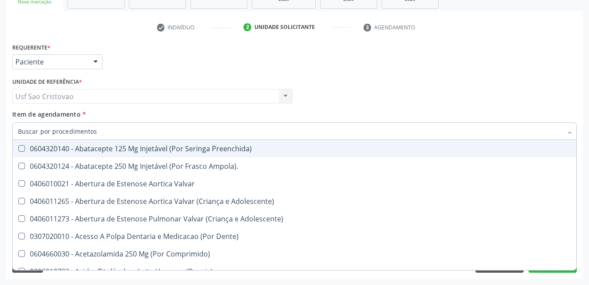
checkbox Hdl "false"
checkbox Ldl "false"
checkbox Total "false"
checkbox Glicose "false"
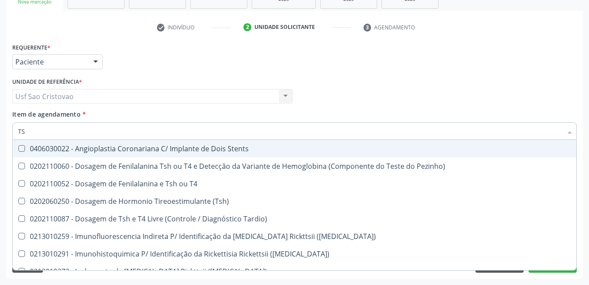
type input "TSH"
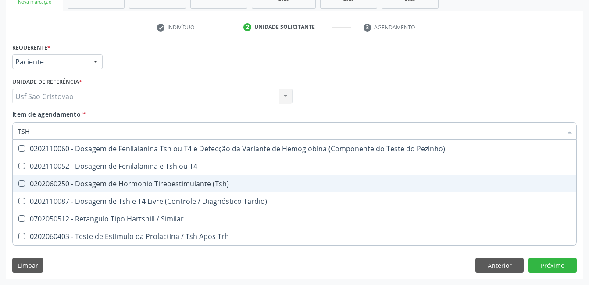
click at [21, 181] on \(Tsh\) at bounding box center [21, 183] width 7 height 7
click at [18, 181] on \(Tsh\) "checkbox" at bounding box center [16, 184] width 6 height 6
checkbox \(Tsh\) "true"
type input "TS"
checkbox \(Tsh\) "false"
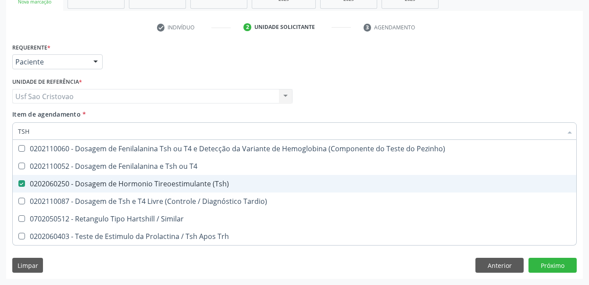
checkbox Tardio\) "true"
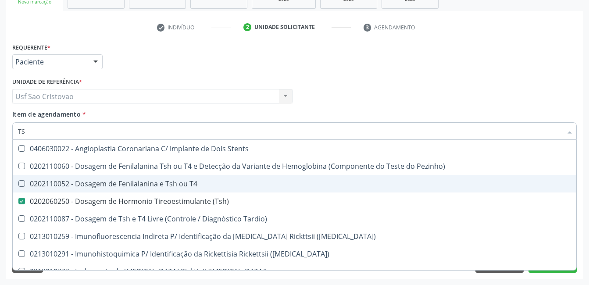
type input "T"
checkbox \(Tsh\) "false"
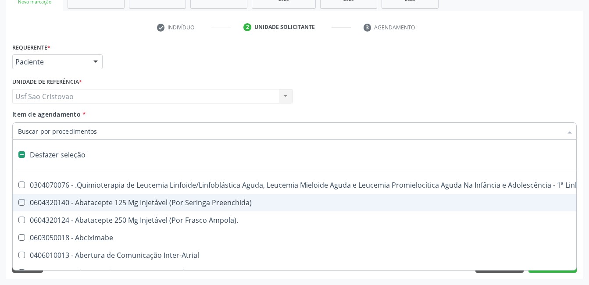
click at [377, 275] on div "Requerente * Paciente Profissional de Saúde Paciente Nenhum resultado encontrad…" at bounding box center [294, 160] width 577 height 238
checkbox Preenchida\) "true"
checkbox Ampola\)\ "true"
checkbox Abciximabe "true"
checkbox Inter-Atrial "true"
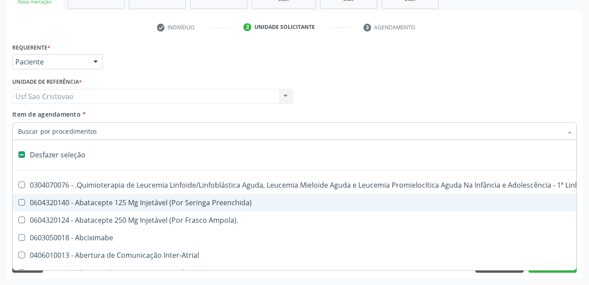
checkbox Valvar "true"
checkbox Adolescente\) "true"
checkbox Valvar "true"
checkbox Adolescente\) "true"
checkbox Paciente\) "true"
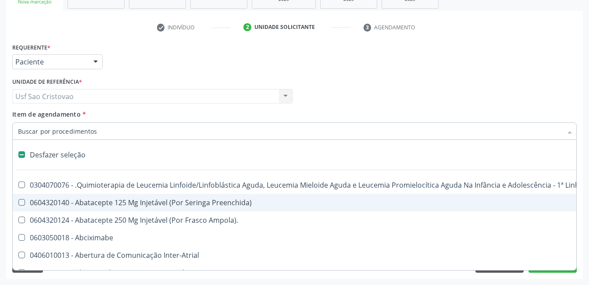
checkbox Dente\) "true"
checkbox Comprimido\) "true"
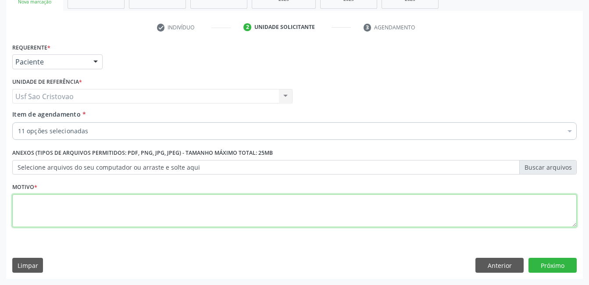
click at [413, 206] on textarea at bounding box center [294, 210] width 564 height 33
type textarea "."
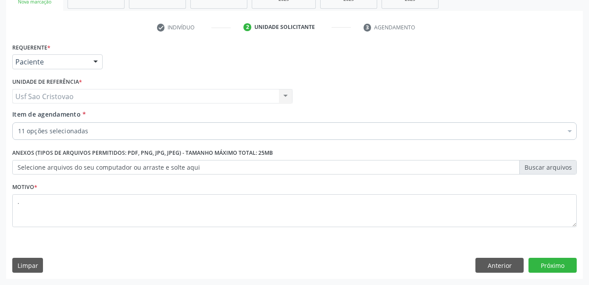
drag, startPoint x: 424, startPoint y: 249, endPoint x: 454, endPoint y: 244, distance: 30.7
click at [429, 248] on div "Requerente * Paciente Profissional de Saúde Paciente Nenhum resultado encontrad…" at bounding box center [294, 160] width 577 height 238
click at [549, 264] on button "Próximo" at bounding box center [552, 265] width 48 height 15
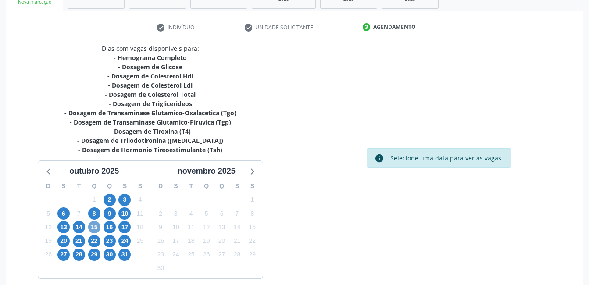
click at [95, 225] on span "15" at bounding box center [94, 227] width 12 height 12
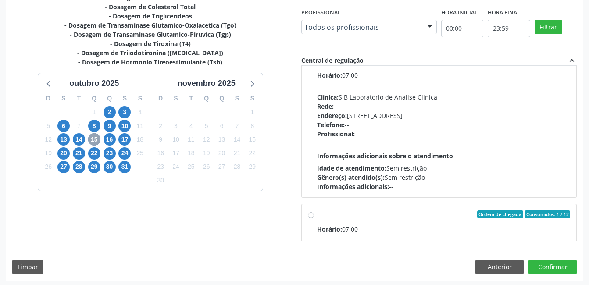
scroll to position [132, 0]
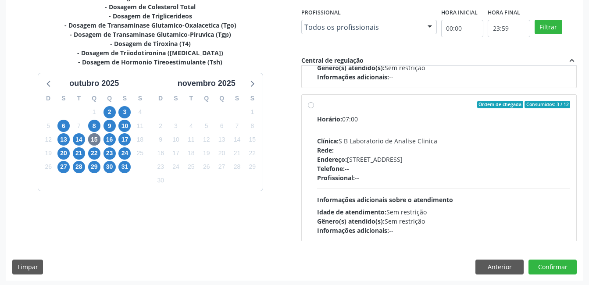
click at [317, 106] on label "Ordem de chegada Consumidos: 3 / 12 Horário: 07:00 Clínica: S B Laboratorio de …" at bounding box center [443, 168] width 253 height 135
click at [310, 106] on input "Ordem de chegada Consumidos: 3 / 12 Horário: 07:00 Clínica: S B Laboratorio de …" at bounding box center [311, 105] width 6 height 8
radio input "true"
click at [570, 267] on button "Confirmar" at bounding box center [552, 267] width 48 height 15
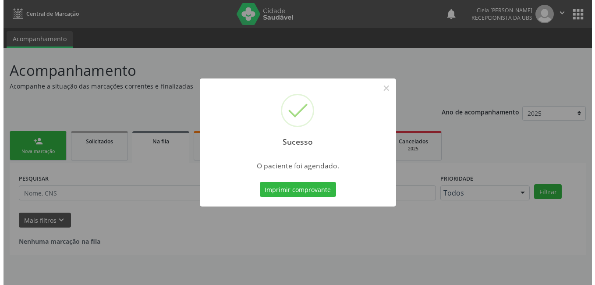
scroll to position [0, 0]
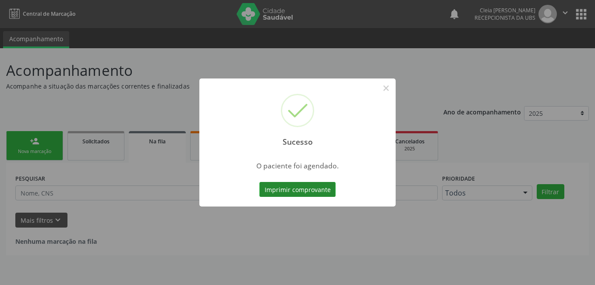
click at [293, 189] on button "Imprimir comprovante" at bounding box center [298, 189] width 76 height 15
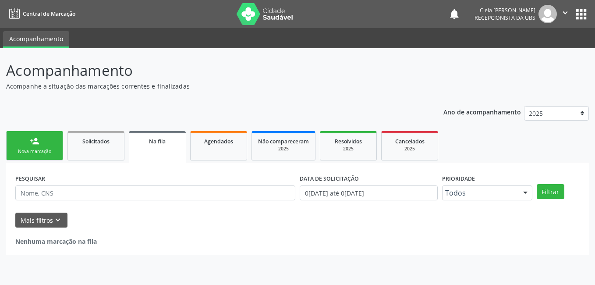
click at [37, 146] on link "person_add Nova marcação" at bounding box center [34, 145] width 57 height 29
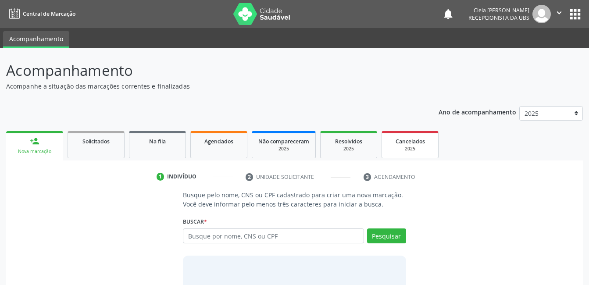
scroll to position [53, 0]
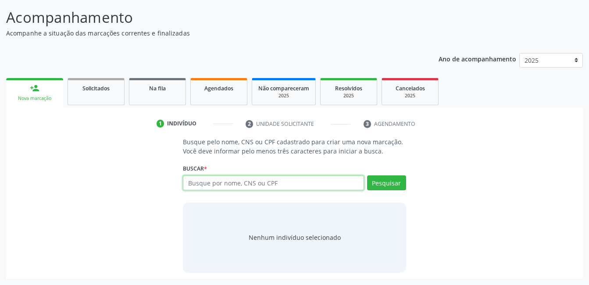
click at [328, 182] on input "text" at bounding box center [273, 182] width 181 height 15
type input "704604146593524"
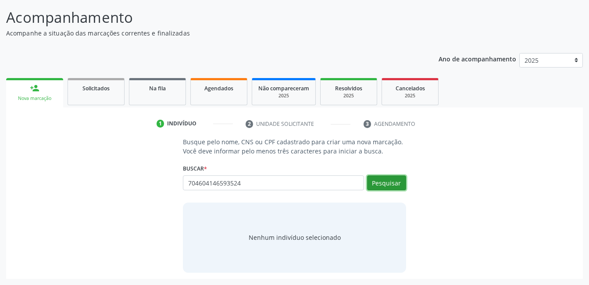
click at [377, 182] on button "Pesquisar" at bounding box center [386, 182] width 39 height 15
type input "704604146593524"
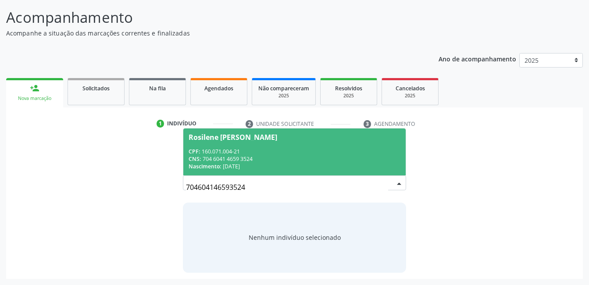
click at [305, 149] on div "CPF: 160.071.004-21" at bounding box center [294, 151] width 211 height 7
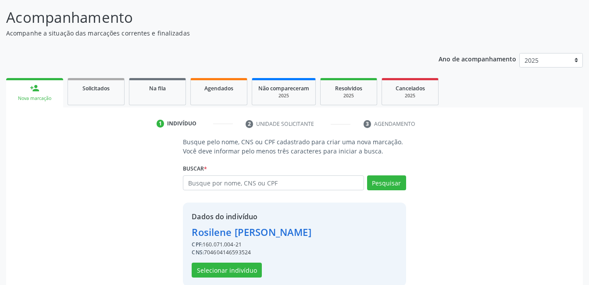
scroll to position [67, 0]
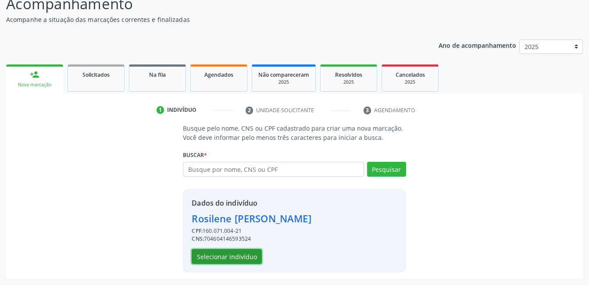
click at [250, 257] on button "Selecionar indivíduo" at bounding box center [227, 256] width 70 height 15
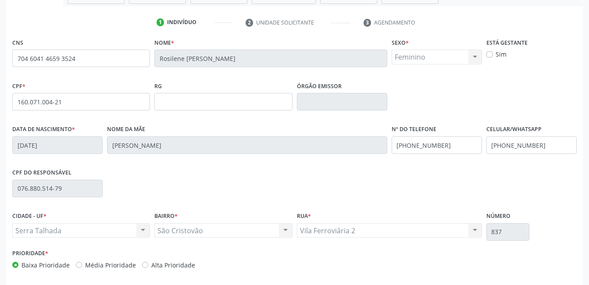
scroll to position [190, 0]
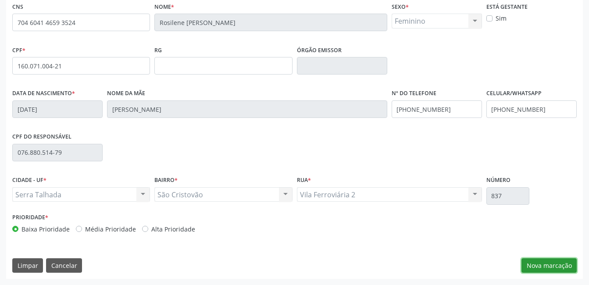
click at [568, 267] on button "Nova marcação" at bounding box center [548, 265] width 55 height 15
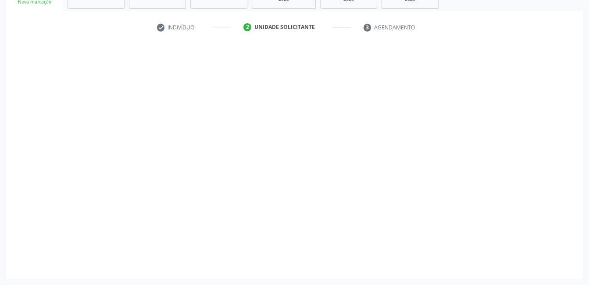
scroll to position [150, 0]
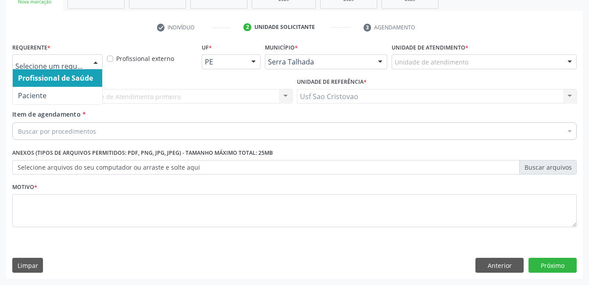
click at [97, 63] on div at bounding box center [95, 62] width 13 height 15
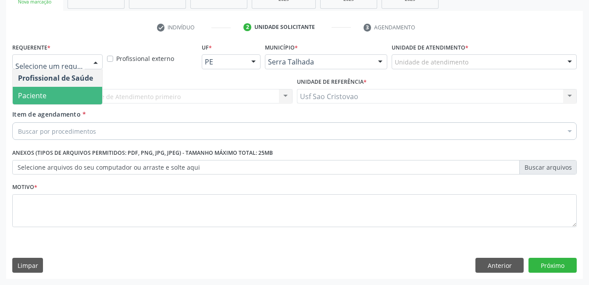
click at [75, 97] on span "Paciente" at bounding box center [57, 96] width 89 height 18
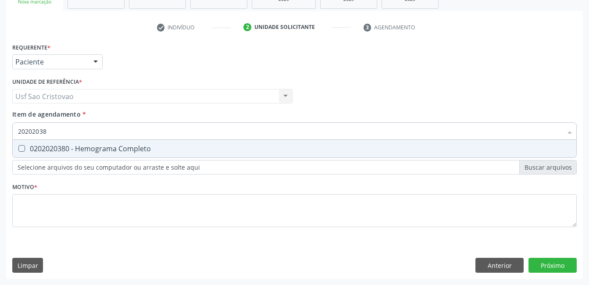
type input "202020380"
click at [26, 148] on div "0202020380 - Hemograma Completo" at bounding box center [294, 148] width 553 height 7
checkbox Completo "true"
type input "2020203"
checkbox Completo "false"
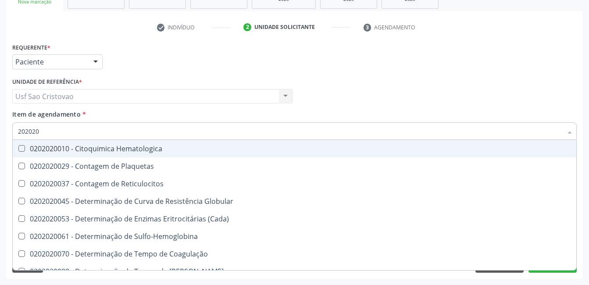
type input "20202"
checkbox Completo "false"
checkbox Leucograma "true"
type input "2020"
checkbox Completo "false"
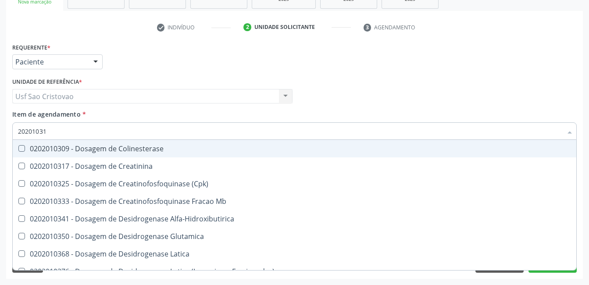
type input "202010317"
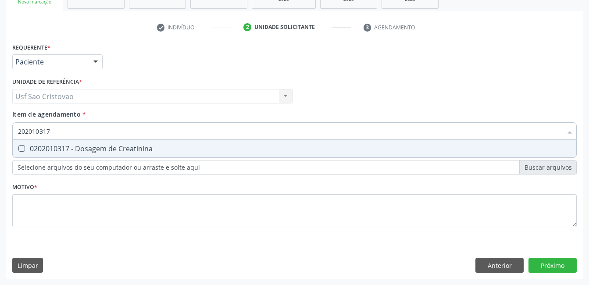
click at [26, 148] on div "0202010317 - Dosagem de Creatinina" at bounding box center [294, 148] width 553 height 7
checkbox Creatinina "true"
type input "2020103"
checkbox Creatinina "false"
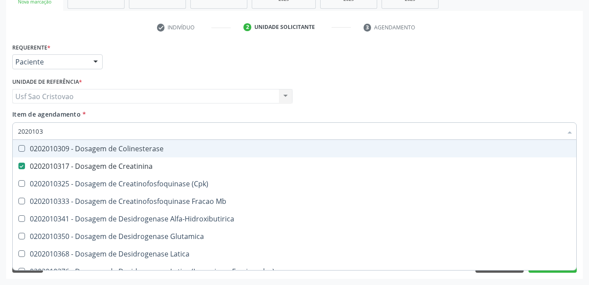
type input "202010"
checkbox Creatinina "false"
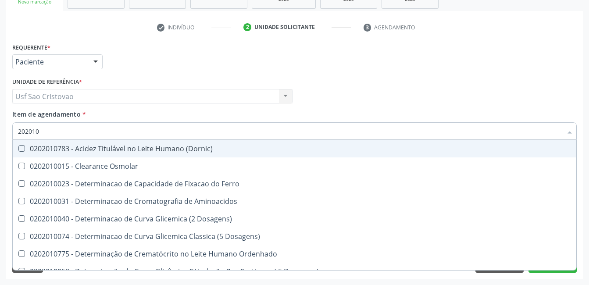
type input "20201"
checkbox Creatinina "false"
checkbox Folato "true"
type input "2020"
checkbox Folato "false"
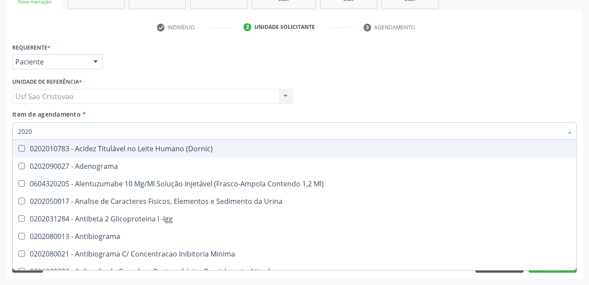
type input "202"
checkbox Creatinina "false"
checkbox \(Inibidor\) "true"
checkbox Completo "false"
checkbox Anticardiolipina "true"
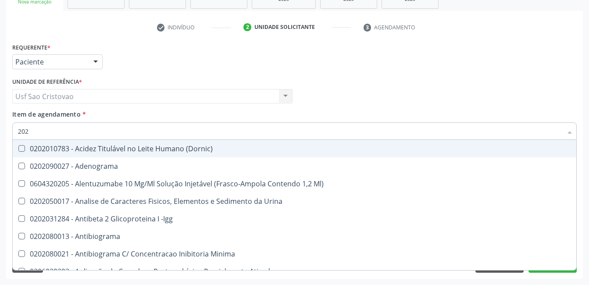
type input "20"
checkbox \(Inibidor\) "false"
checkbox Anticardiolipina "false"
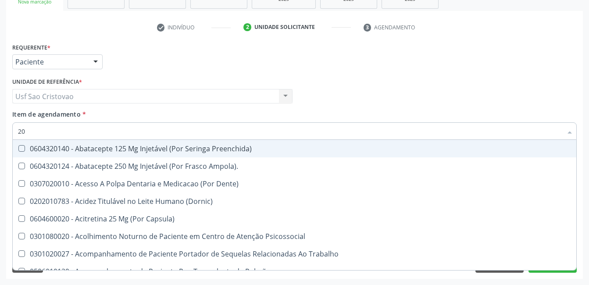
type input "2"
checkbox Creatinina "false"
checkbox Gerontólogo "false"
checkbox Completo "false"
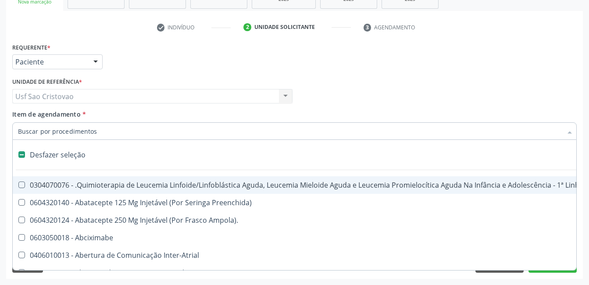
type input "V"
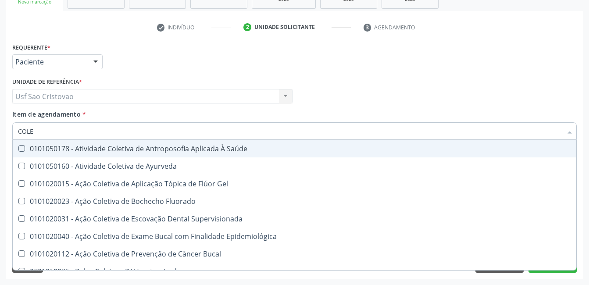
type input "COLES"
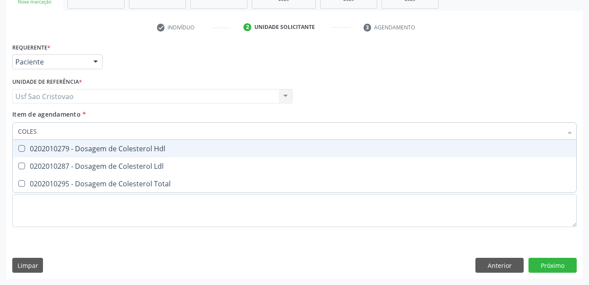
click at [21, 151] on Hdl at bounding box center [21, 148] width 7 height 7
click at [18, 151] on Hdl "checkbox" at bounding box center [16, 149] width 6 height 6
checkbox Hdl "true"
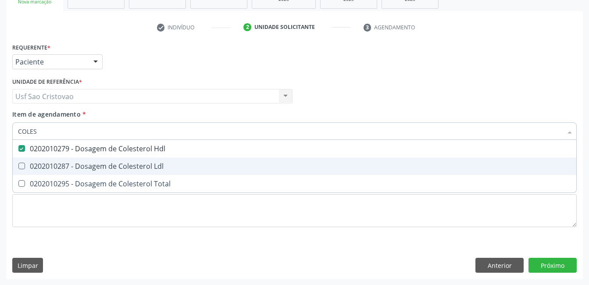
click at [21, 165] on Ldl at bounding box center [21, 166] width 7 height 7
click at [18, 165] on Ldl "checkbox" at bounding box center [16, 166] width 6 height 6
checkbox Ldl "true"
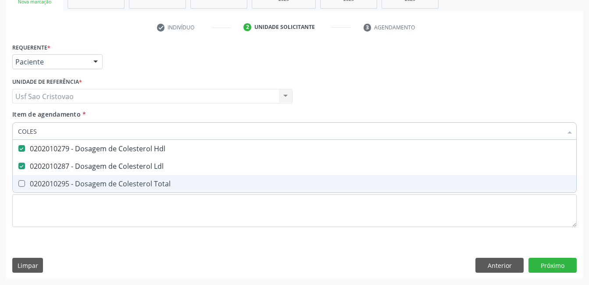
click at [22, 184] on Total at bounding box center [21, 183] width 7 height 7
click at [18, 184] on Total "checkbox" at bounding box center [16, 184] width 6 height 6
checkbox Total "true"
type input "COLE"
checkbox Hdl "false"
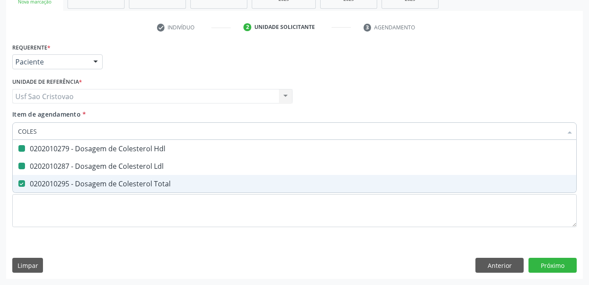
checkbox Ldl "false"
checkbox Total "false"
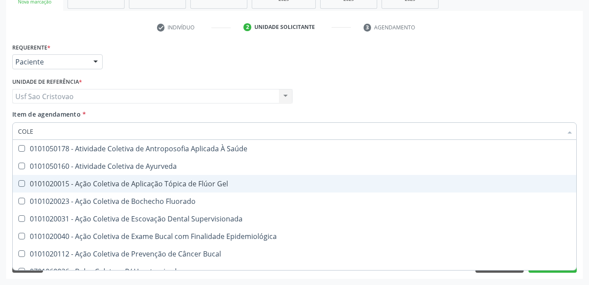
type input "COL"
checkbox Hdl "false"
checkbox Ldl "false"
checkbox Total "false"
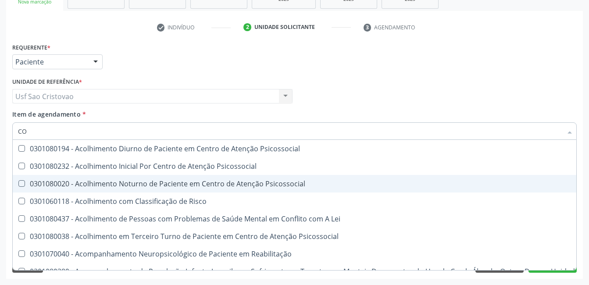
type input "C"
checkbox Hdl "false"
checkbox Ldl "false"
checkbox Total "false"
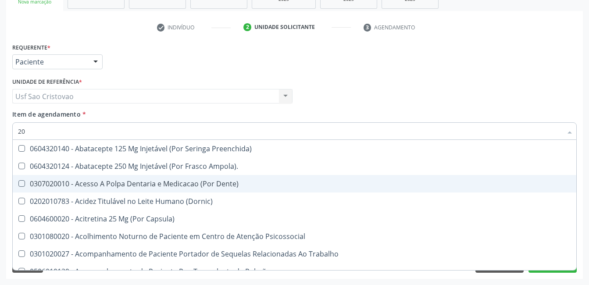
type input "202"
checkbox Biomédico "true"
checkbox Pele "true"
checkbox Tireoide "true"
checkbox Aspiracao "true"
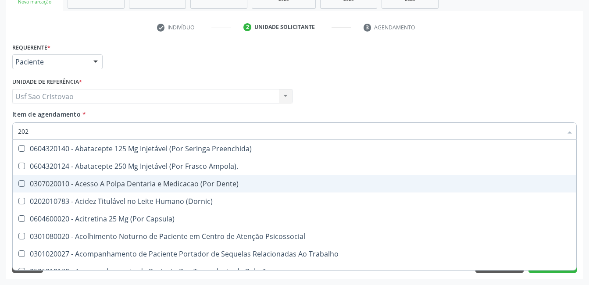
checkbox Herpesvirus "true"
checkbox Hdl "false"
checkbox Ldl "false"
checkbox Total "false"
checkbox Creatinina "false"
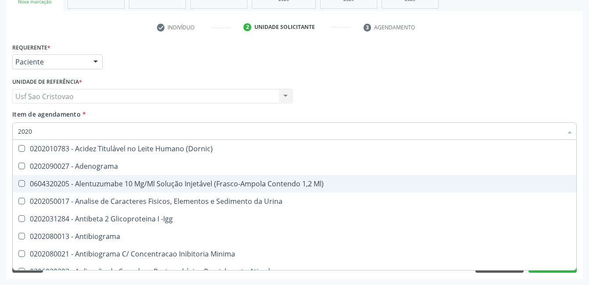
type input "20201"
checkbox Identificação "true"
checkbox \(Pos-Pasteurização\) "true"
checkbox Hemacias "true"
checkbox Molecular "true"
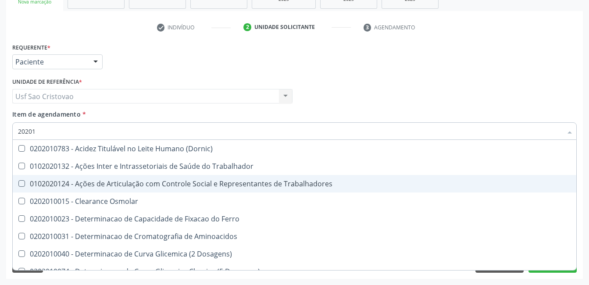
type input "202010"
checkbox Circulante "true"
checkbox III "true"
checkbox Fracoes "true"
checkbox Ionizavel "true"
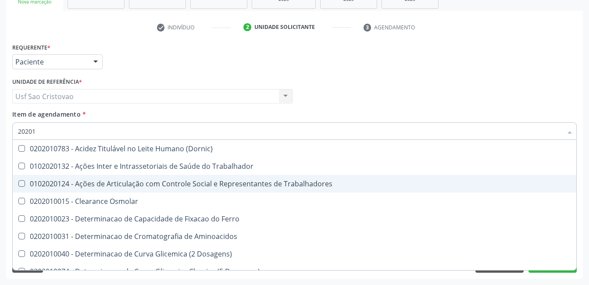
checkbox Hdl "false"
checkbox Ldl "false"
checkbox Total "false"
checkbox Creatinina "false"
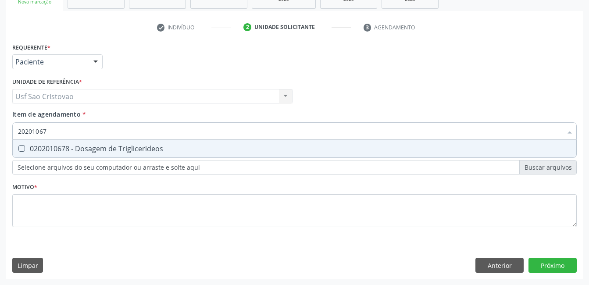
type input "202010678"
click at [19, 149] on Triglicerideos at bounding box center [21, 148] width 7 height 7
click at [18, 149] on Triglicerideos "checkbox" at bounding box center [16, 149] width 6 height 6
checkbox Triglicerideos "true"
type input "2020106"
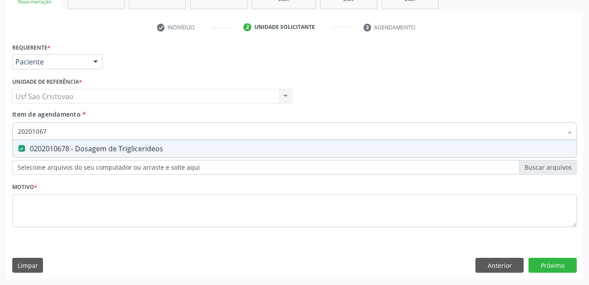
checkbox Triglicerideos "false"
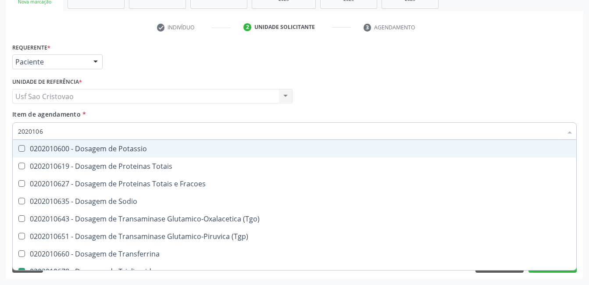
type input "202010"
checkbox Triglicerideos "false"
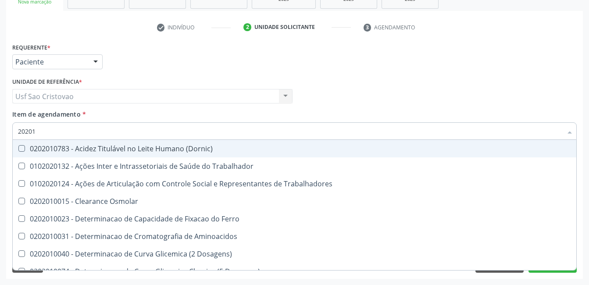
type input "2020"
checkbox Hdl "false"
checkbox Ldl "false"
checkbox Total "false"
checkbox Creatinina "false"
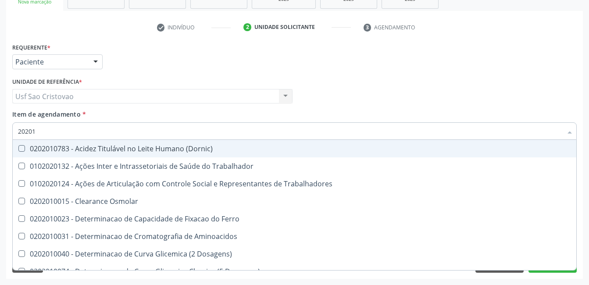
checkbox Triglicerideos "false"
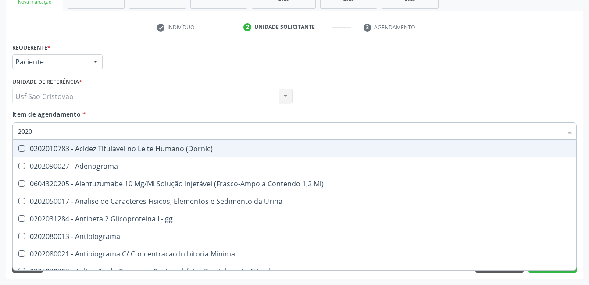
type input "20201"
checkbox Identificação "true"
checkbox \(Pos-Pasteurização\) "true"
checkbox Hemacias "true"
checkbox Molecular "true"
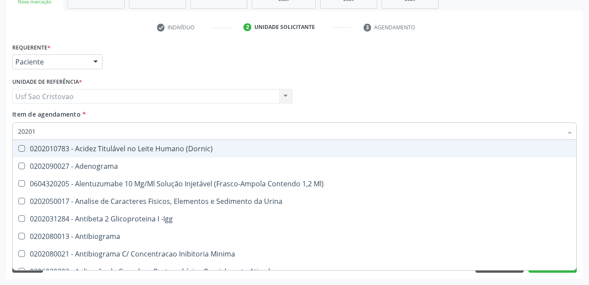
checkbox 17-Hidroxicorticosteroides "true"
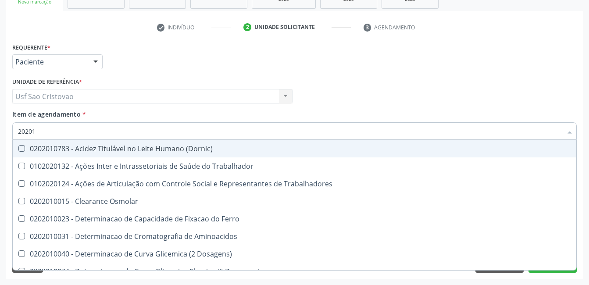
type input "202010"
checkbox Circulante "true"
checkbox III "true"
checkbox Fracoes "true"
checkbox Ionizavel "true"
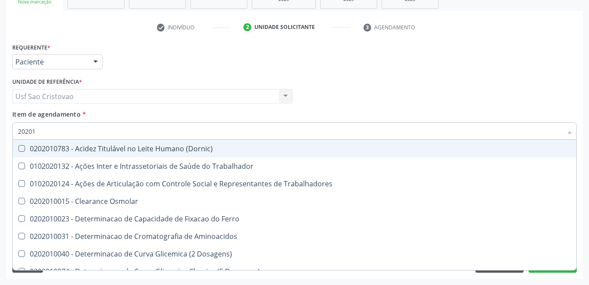
checkbox Hdl "false"
checkbox Ldl "false"
checkbox Total "false"
checkbox Creatinina "false"
checkbox Muco-Proteinas "true"
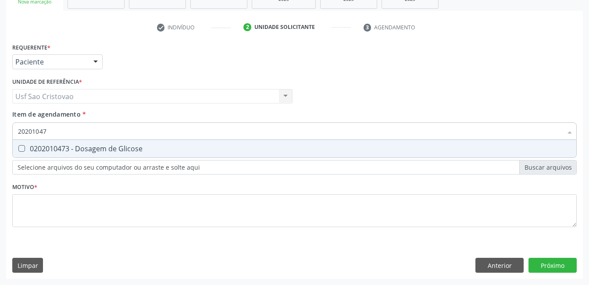
type input "202010473"
click at [19, 149] on Glicose at bounding box center [21, 148] width 7 height 7
click at [18, 149] on Glicose "checkbox" at bounding box center [16, 149] width 6 height 6
checkbox Glicose "true"
type input "2020104"
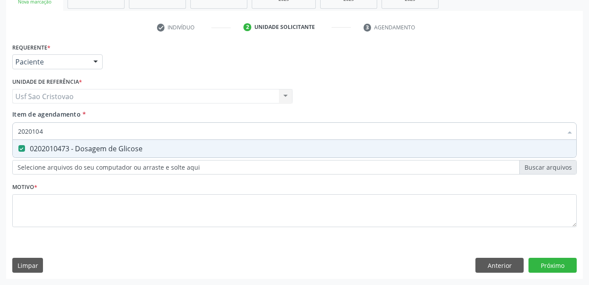
checkbox Glicose "false"
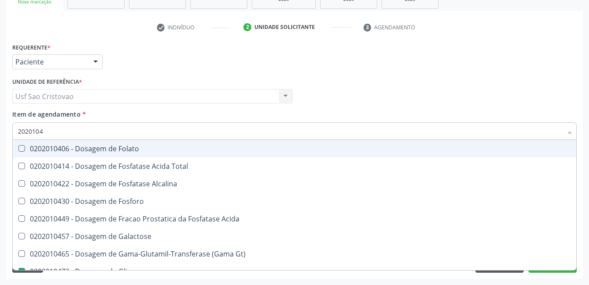
type input "202010"
checkbox Glicose "false"
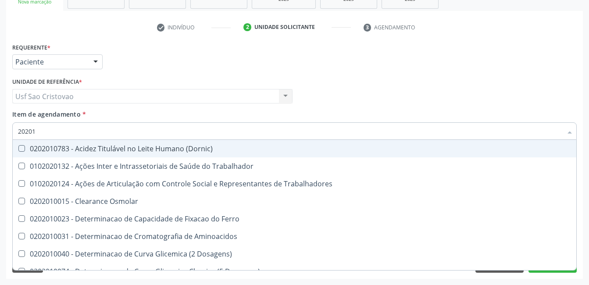
type input "2020"
checkbox Hdl "false"
checkbox Ldl "false"
checkbox Total "false"
checkbox Creatinina "false"
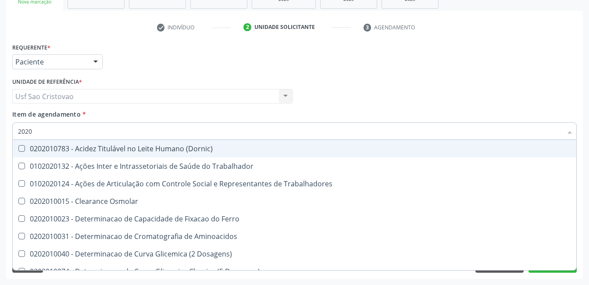
checkbox Glicose "false"
checkbox Triglicerideos "false"
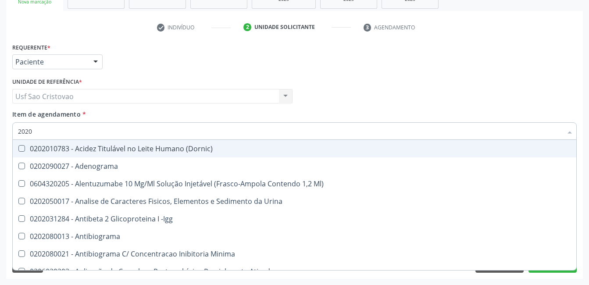
type input "202"
checkbox Hdl "false"
checkbox Ldl "false"
checkbox Total "false"
checkbox Creatinina "false"
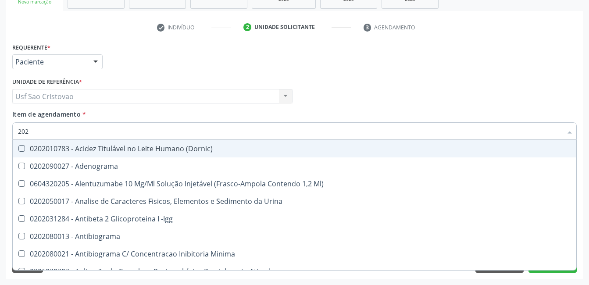
checkbox Estrona "true"
checkbox Etossuximida "true"
checkbox II "true"
checkbox \(Inibidor\) "true"
checkbox Glicose "false"
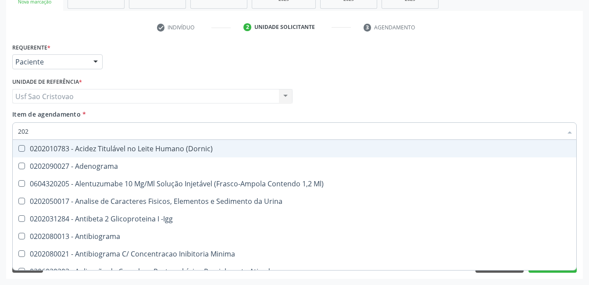
checkbox Leucino-Aminopeptidase "true"
checkbox Triglicerideos "false"
checkbox Mandíbula "true"
checkbox Completo "false"
checkbox Anticardiolipina "true"
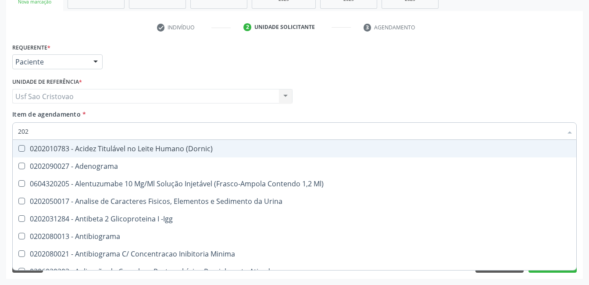
type input "20"
checkbox Estrona "false"
checkbox Etossuximida "false"
checkbox II "false"
checkbox \(Inibidor\) "false"
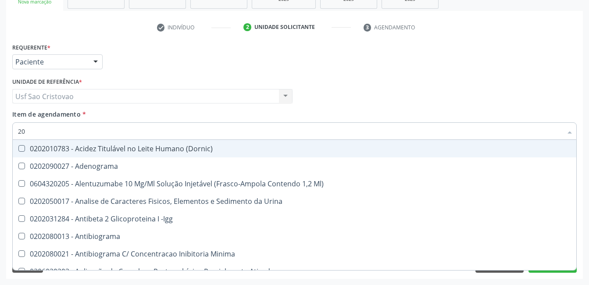
checkbox Leucino-Aminopeptidase "false"
checkbox Mandíbula "false"
checkbox Anticardiolipina "false"
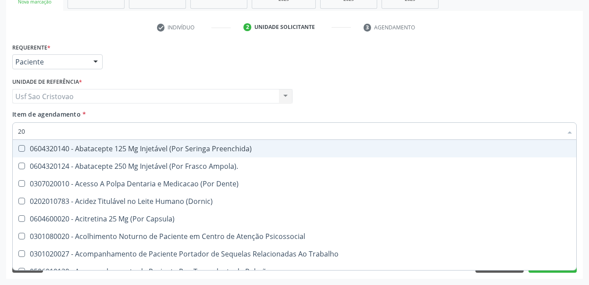
type input "2"
checkbox Hdl "false"
checkbox Ldl "false"
checkbox Total "false"
checkbox Creatinina "false"
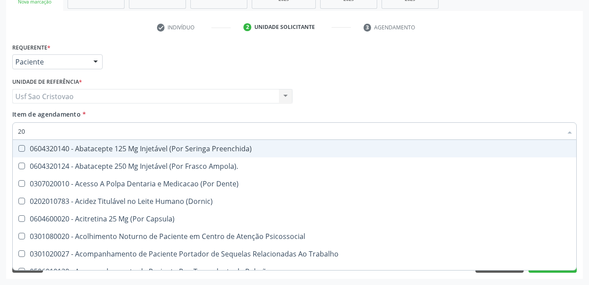
checkbox Glicose "false"
checkbox Triglicerideos "false"
checkbox Videolaparoscópica "true"
checkbox Sextante\) "true"
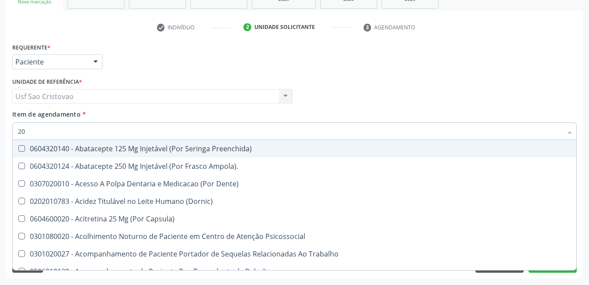
checkbox Gerontólogo "true"
checkbox Completo "false"
checkbox Linha "true"
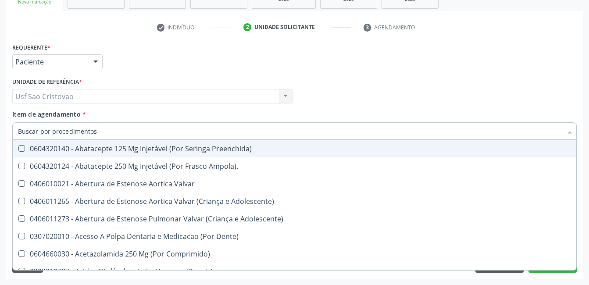
checkbox Hdl "false"
checkbox Ldl "false"
checkbox Total "false"
checkbox Creatinina "false"
checkbox Glicose "false"
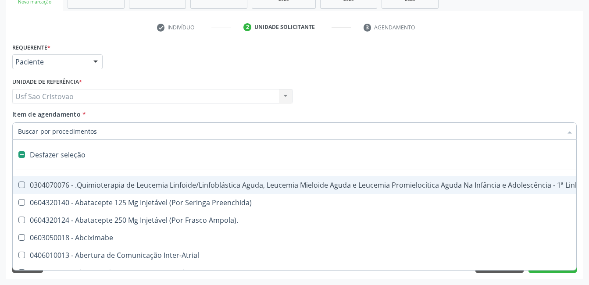
type input "2"
checkbox Oncologia "true"
checkbox Fort\) "true"
checkbox Colpoperineocleise "true"
checkbox Anterior "true"
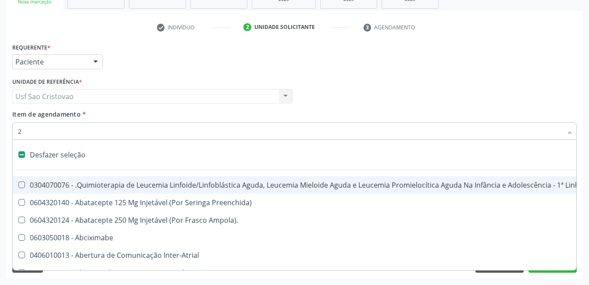
checkbox Transjugular "true"
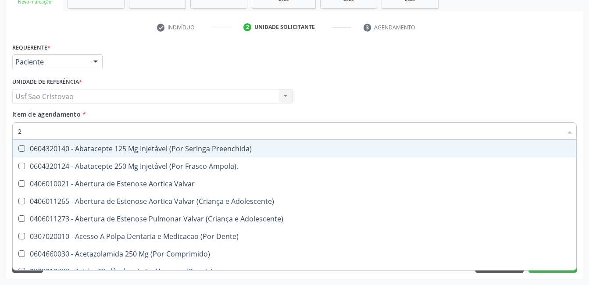
type input "20"
checkbox Abdominal "true"
checkbox Colostomia "true"
checkbox Colpectomia "true"
checkbox Revisão "true"
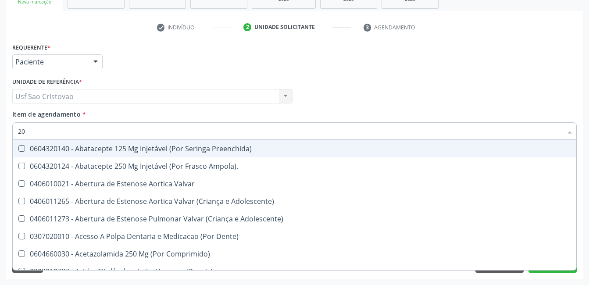
checkbox Coclear "true"
checkbox Medidas\) "true"
checkbox Hdl "false"
checkbox Ldl "false"
checkbox Total "false"
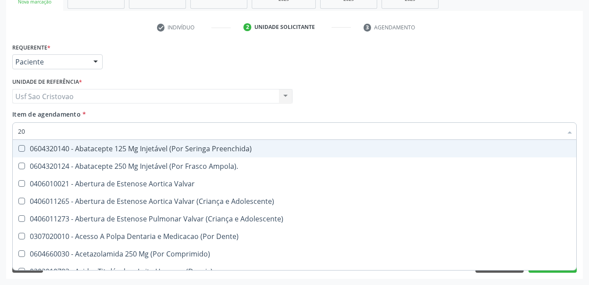
checkbox Creatinina "false"
checkbox Fibrinogenio "true"
checkbox Glicose "false"
type input "202"
checkbox Lisa "true"
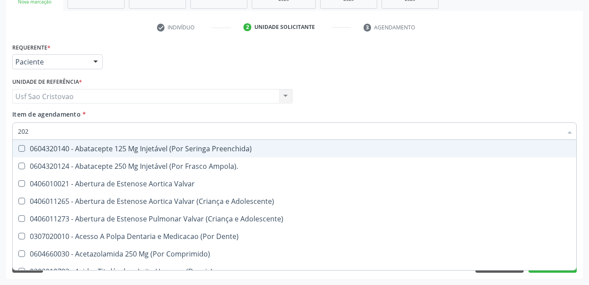
checkbox Coluna "true"
checkbox Cervico-Toracica "true"
checkbox Pelvica "true"
checkbox Cardiovascular "true"
checkbox Anos "true"
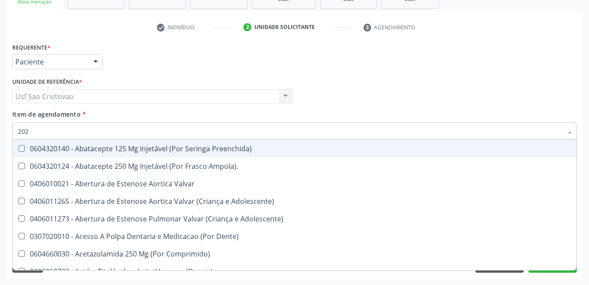
checkbox Aspiracao "true"
checkbox Abdominal "false"
checkbox Colostomia "false"
checkbox Colpectomia "false"
checkbox Revisão "false"
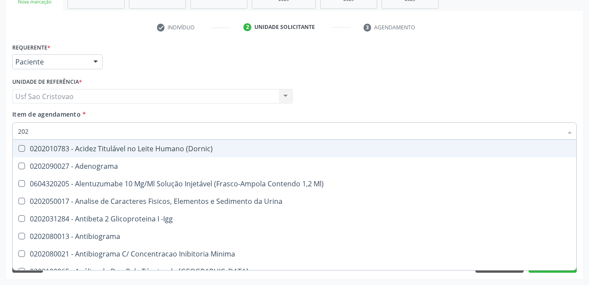
type input "2020"
checkbox Triciclicos "true"
checkbox \(Psa\) "true"
checkbox III "true"
checkbox Cadmio "true"
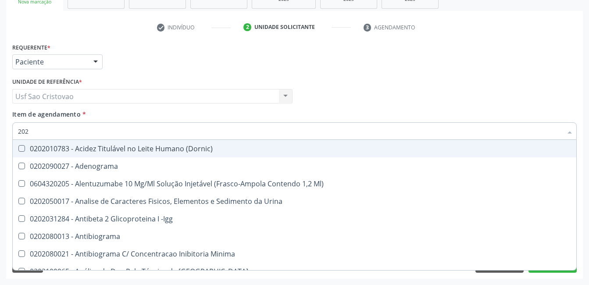
checkbox Hdl "false"
checkbox Ldl "false"
checkbox Total "false"
checkbox Creatinina "false"
checkbox X "true"
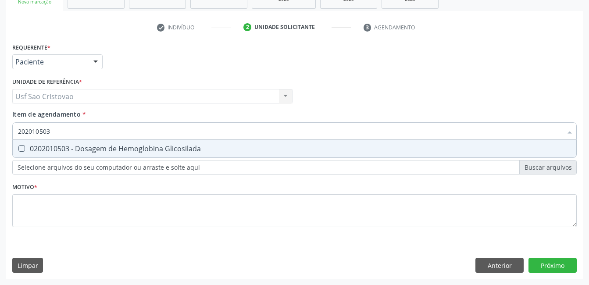
click at [19, 149] on Glicosilada at bounding box center [21, 148] width 7 height 7
click at [18, 149] on Glicosilada "checkbox" at bounding box center [16, 149] width 6 height 6
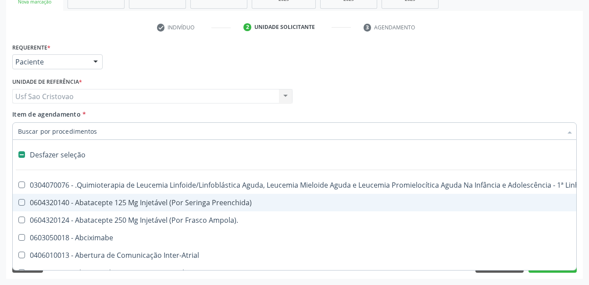
click at [196, 280] on div "Acompanhamento Acompanhe a situação das marcações correntes e finalizadas Relat…" at bounding box center [294, 92] width 589 height 386
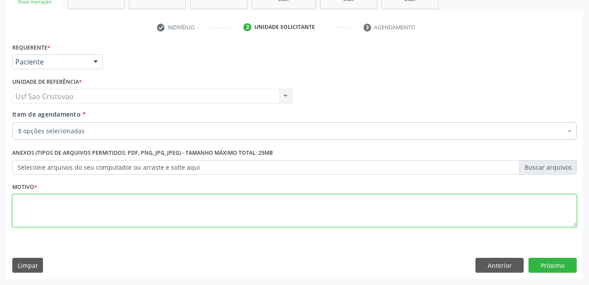
click at [166, 204] on textarea at bounding box center [294, 210] width 564 height 33
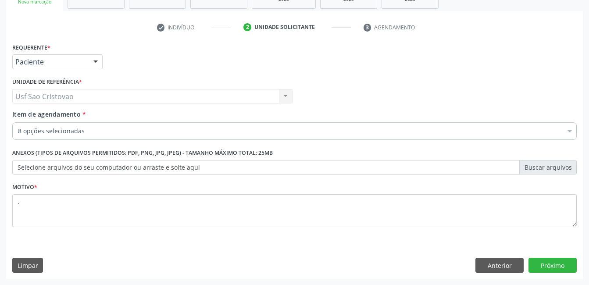
click at [419, 247] on div "Requerente * Paciente Profissional de Saúde Paciente Nenhum resultado encontrad…" at bounding box center [294, 160] width 577 height 238
click at [562, 266] on button "Próximo" at bounding box center [552, 265] width 48 height 15
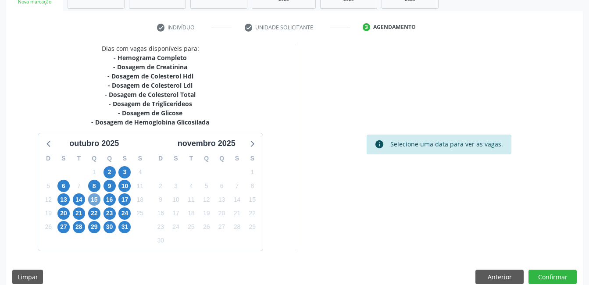
click at [94, 196] on span "15" at bounding box center [94, 199] width 12 height 12
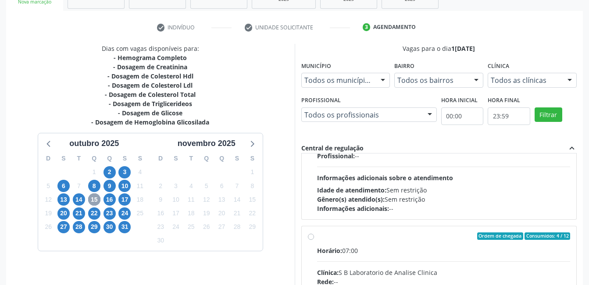
scroll to position [132, 0]
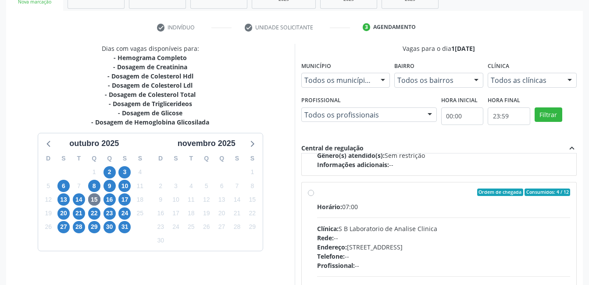
click at [317, 191] on label "Ordem de chegada Consumidos: 4 / 12 Horário: 07:00 Clínica: S B Laboratorio de …" at bounding box center [443, 256] width 253 height 135
click at [313, 191] on input "Ordem de chegada Consumidos: 4 / 12 Horário: 07:00 Clínica: S B Laboratorio de …" at bounding box center [311, 193] width 6 height 8
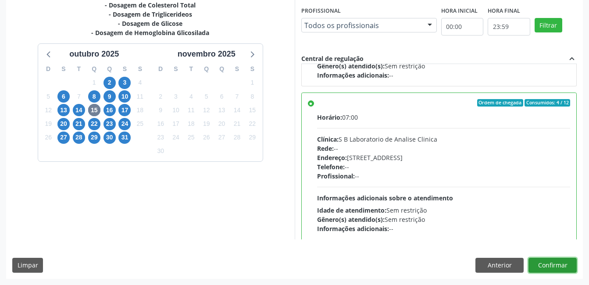
click at [558, 264] on button "Confirmar" at bounding box center [552, 265] width 48 height 15
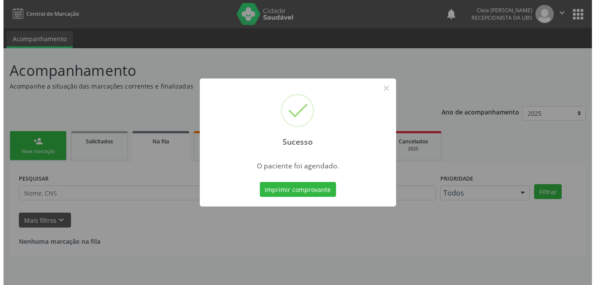
scroll to position [0, 0]
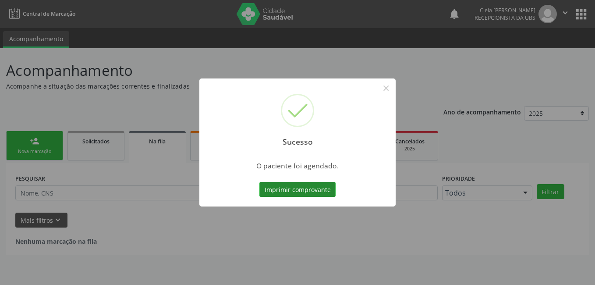
click at [319, 187] on button "Imprimir comprovante" at bounding box center [298, 189] width 76 height 15
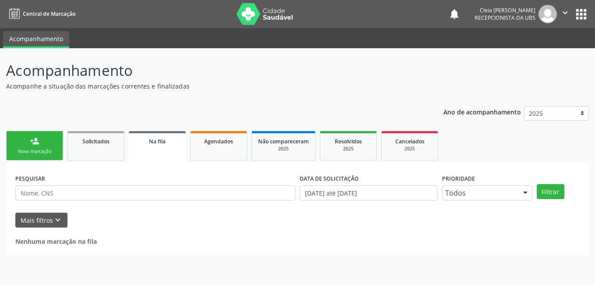
click at [37, 142] on div "person_add" at bounding box center [35, 141] width 10 height 10
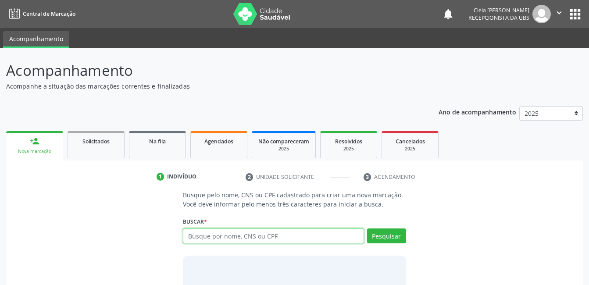
click at [322, 235] on input "text" at bounding box center [273, 235] width 181 height 15
type input "704007804431462"
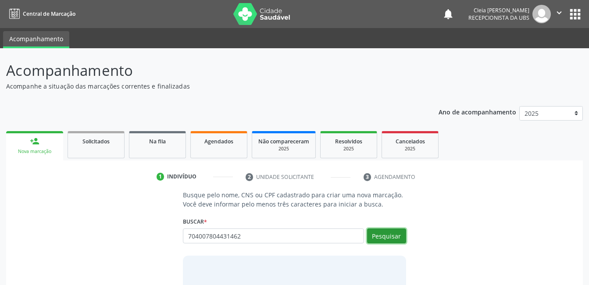
click at [393, 235] on button "Pesquisar" at bounding box center [386, 235] width 39 height 15
type input "704007804431462"
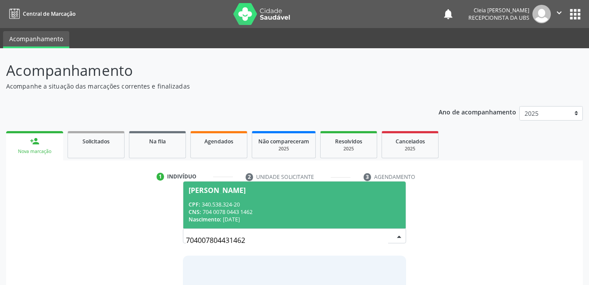
click at [314, 197] on span "[PERSON_NAME] CPF: 340.538.324-20 CNS: 704 0078 0443 1462 Nascimento: [DATE]" at bounding box center [294, 205] width 222 height 47
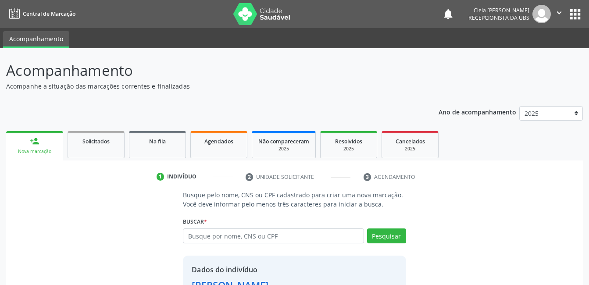
scroll to position [67, 0]
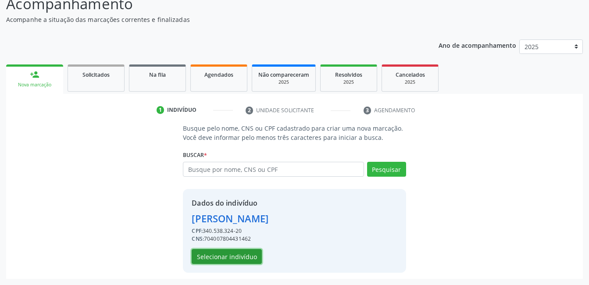
click at [243, 256] on button "Selecionar indivíduo" at bounding box center [227, 256] width 70 height 15
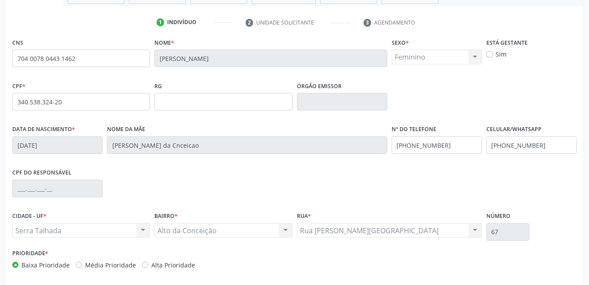
scroll to position [190, 0]
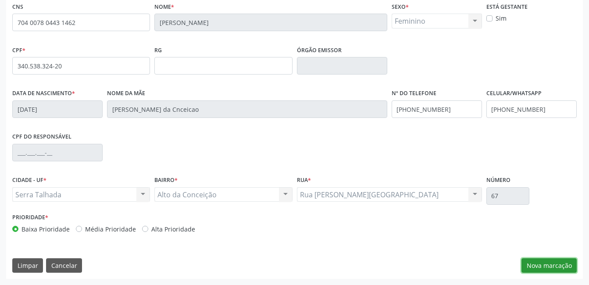
click at [554, 270] on button "Nova marcação" at bounding box center [548, 265] width 55 height 15
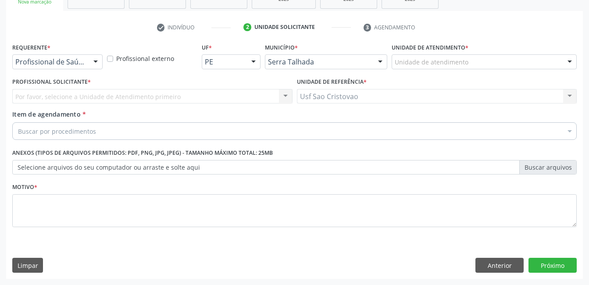
scroll to position [150, 0]
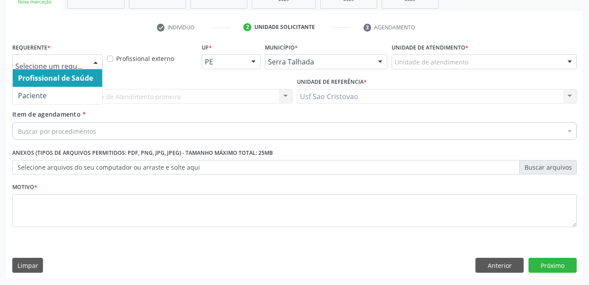
click at [96, 62] on div at bounding box center [95, 62] width 13 height 15
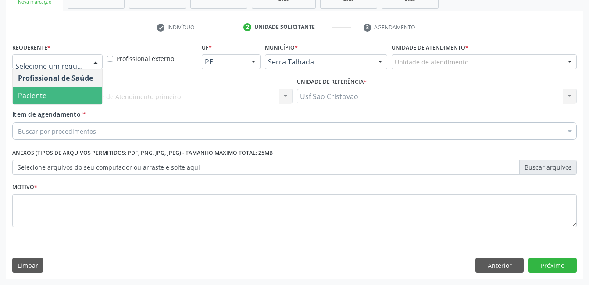
click at [88, 95] on span "Paciente" at bounding box center [57, 96] width 89 height 18
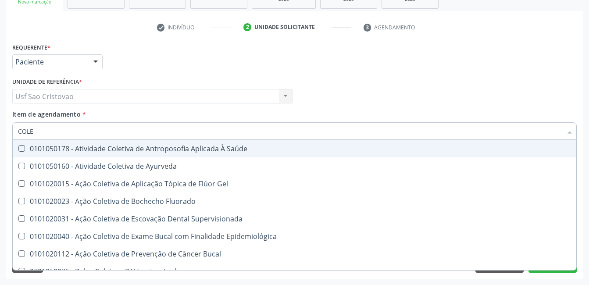
type input "COLES"
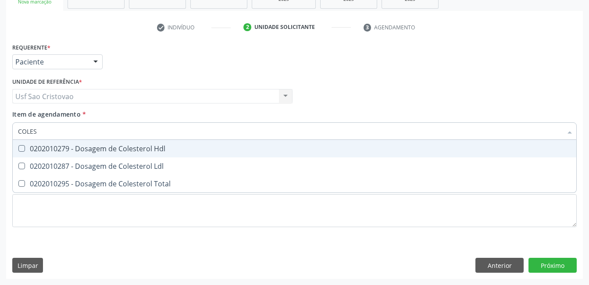
click at [23, 147] on Hdl at bounding box center [21, 148] width 7 height 7
click at [18, 147] on Hdl "checkbox" at bounding box center [16, 149] width 6 height 6
checkbox Hdl "true"
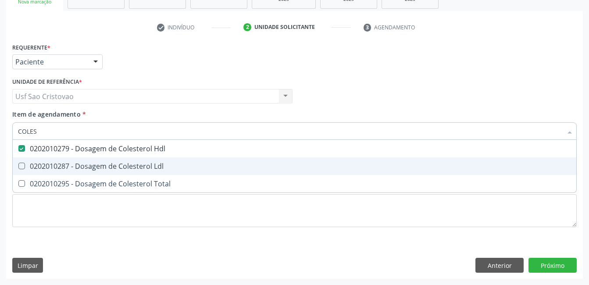
click at [25, 167] on Ldl at bounding box center [21, 166] width 7 height 7
click at [18, 167] on Ldl "checkbox" at bounding box center [16, 166] width 6 height 6
checkbox Ldl "true"
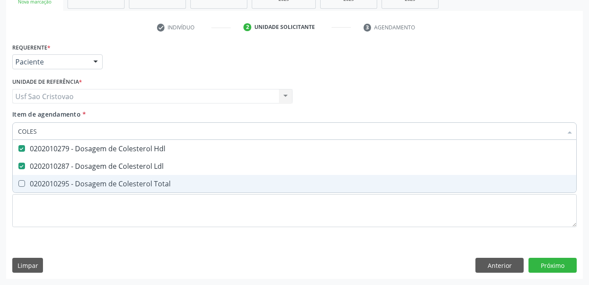
click at [22, 185] on Total at bounding box center [21, 183] width 7 height 7
click at [18, 185] on Total "checkbox" at bounding box center [16, 184] width 6 height 6
checkbox Total "true"
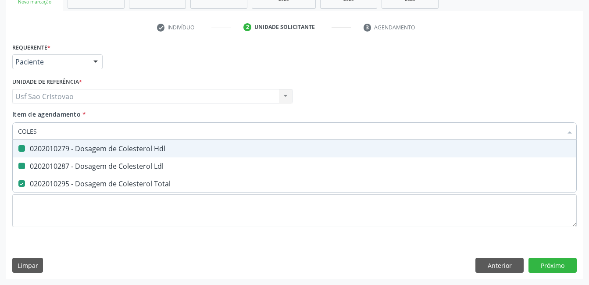
type input "COLE"
checkbox Hdl "false"
checkbox Ldl "false"
checkbox Total "false"
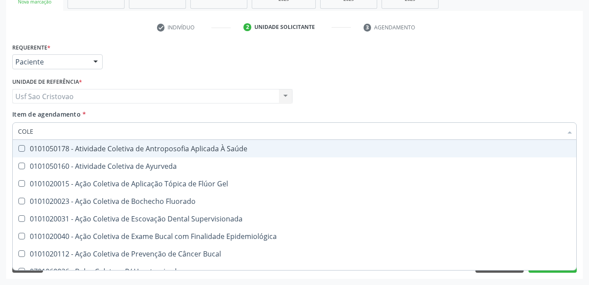
type input "COL"
checkbox Hdl "false"
checkbox Ldl "false"
checkbox Total "false"
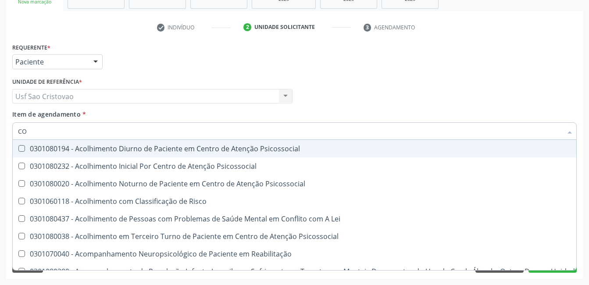
type input "C"
checkbox Hdl "false"
checkbox Ldl "false"
checkbox Total "false"
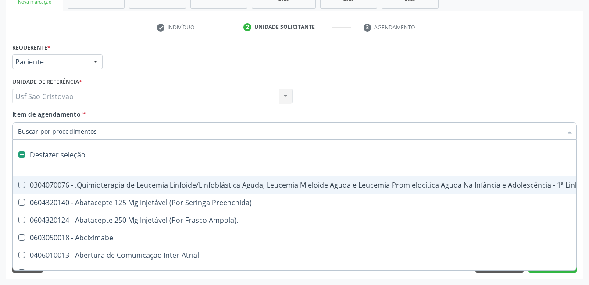
type input "2"
checkbox Oncologia "true"
checkbox Fort\) "true"
checkbox Colpoperineocleise "true"
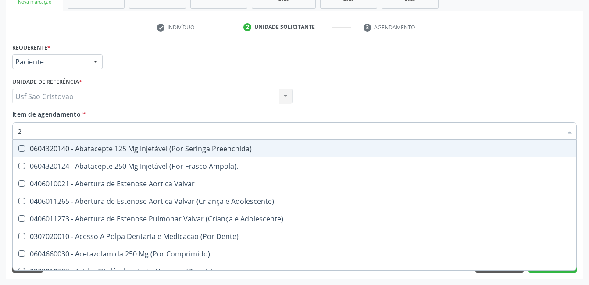
type input "20"
checkbox Abdominal "true"
checkbox Colostomia "true"
checkbox Colpectomia "true"
checkbox Hdl "false"
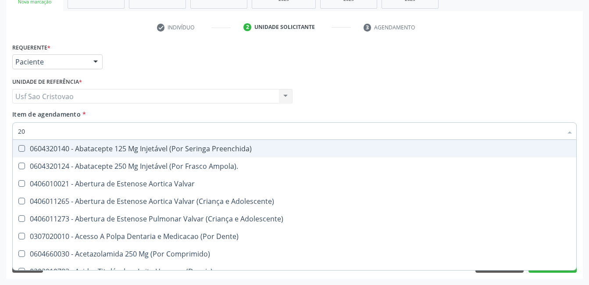
checkbox Ldl "false"
checkbox Total "false"
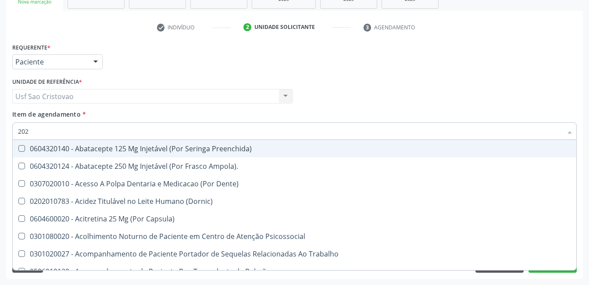
type input "2020"
checkbox Gel "true"
checkbox Fluorado "true"
checkbox Supervisionada "true"
checkbox Biomédico "false"
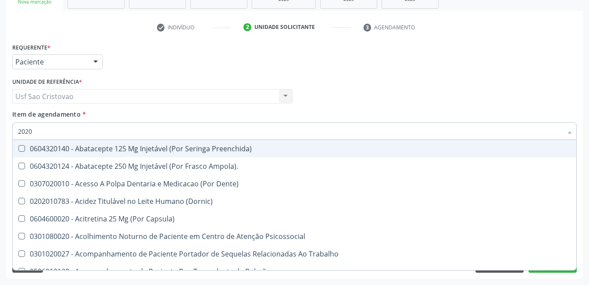
checkbox Pele "false"
checkbox Tireoide "false"
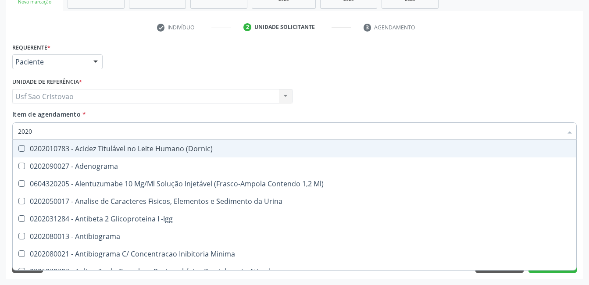
type input "20201"
checkbox Identificação "true"
checkbox \(Pos-Pasteurização\) "true"
checkbox Hemacias "true"
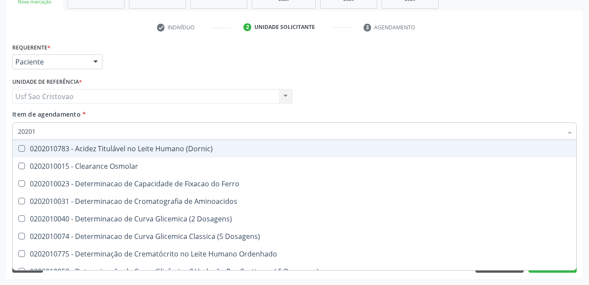
type input "202010"
checkbox Hdl "true"
checkbox Ldl "true"
checkbox Total "true"
checkbox Latica "false"
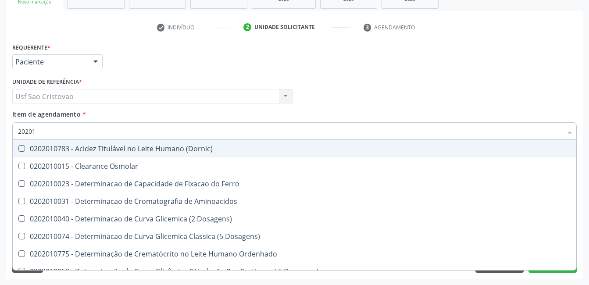
checkbox Fracionadas\) "false"
checkbox Ferritina "false"
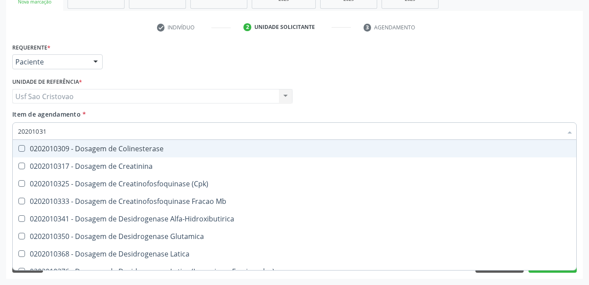
type input "202010317"
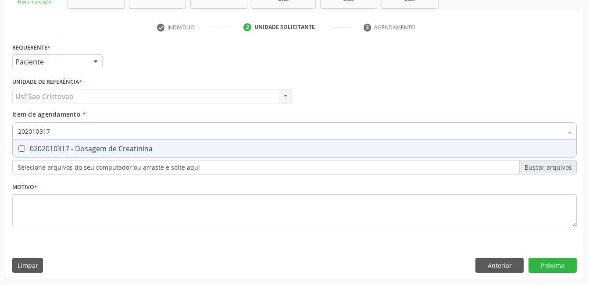
click at [21, 150] on Creatinina at bounding box center [21, 148] width 7 height 7
click at [18, 150] on Creatinina "checkbox" at bounding box center [16, 149] width 6 height 6
checkbox Creatinina "true"
type input "2020103"
checkbox Creatinina "false"
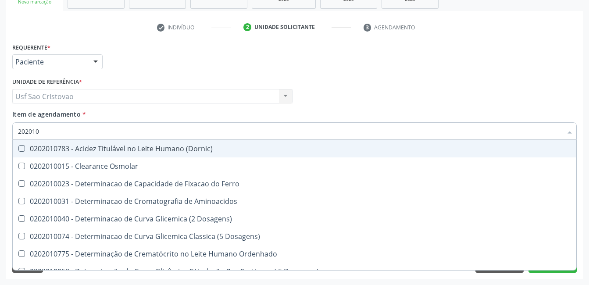
type input "20201"
checkbox Hdl "false"
checkbox Ldl "false"
checkbox Total "false"
checkbox Creatinina "false"
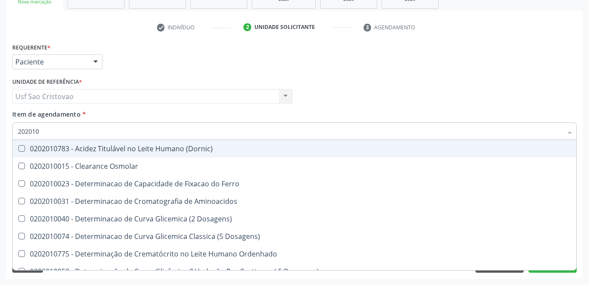
checkbox Latica "true"
checkbox Fracionadas\) "true"
checkbox Ferritina "true"
checkbox Folato "true"
type input "2020"
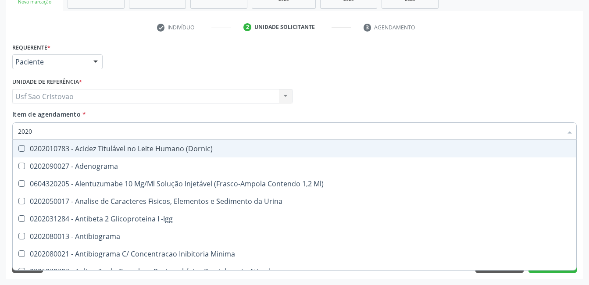
checkbox Identificação "false"
checkbox \(Pos-Pasteurização\) "false"
checkbox Hemacias "false"
checkbox Molecular "false"
type input "20201"
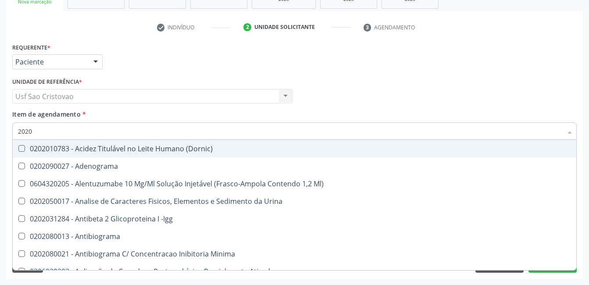
checkbox Identificação "true"
checkbox \(Pos-Pasteurização\) "true"
checkbox Hemacias "true"
checkbox Molecular "true"
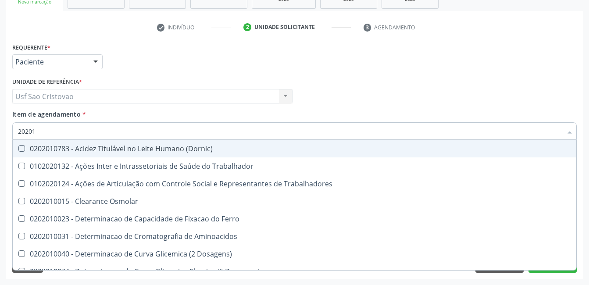
type input "202010"
checkbox Circulante "true"
checkbox III "true"
checkbox Fracoes "true"
checkbox Ionizavel "true"
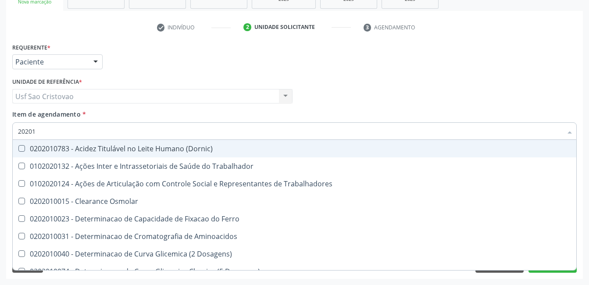
checkbox Hdl "false"
checkbox Ldl "false"
checkbox Total "false"
checkbox Creatinina "false"
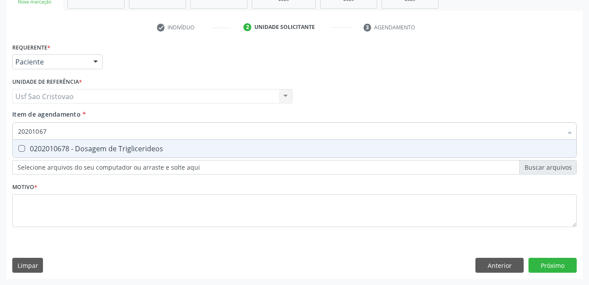
type input "202010678"
click at [21, 149] on Triglicerideos at bounding box center [21, 148] width 7 height 7
click at [18, 149] on Triglicerideos "checkbox" at bounding box center [16, 149] width 6 height 6
checkbox Triglicerideos "true"
type input "2020106"
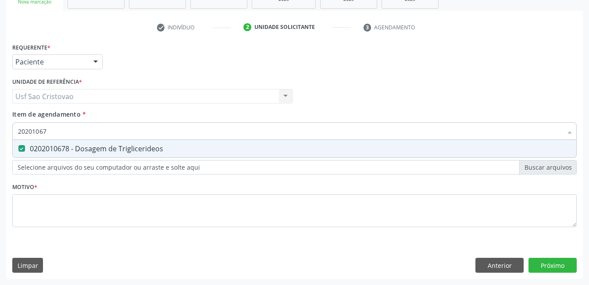
checkbox Triglicerideos "false"
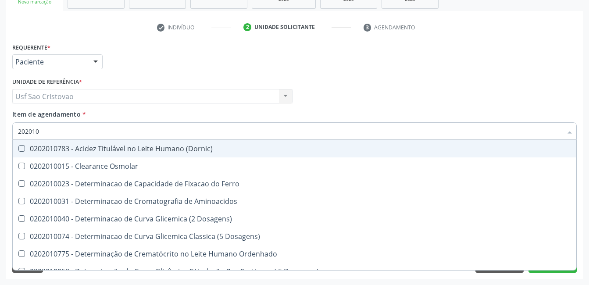
type input "20201"
checkbox Hdl "false"
checkbox Ldl "false"
checkbox Total "false"
checkbox Creatinina "false"
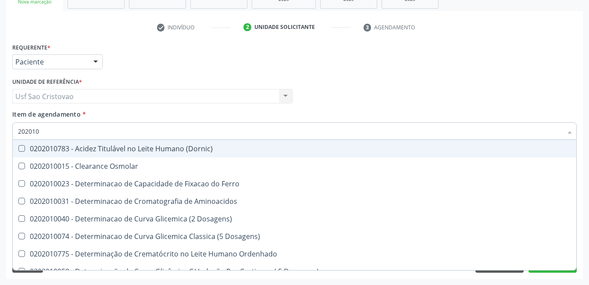
checkbox Latica "true"
checkbox Fracionadas\) "true"
checkbox Ferritina "true"
checkbox Folato "true"
checkbox Triglicerideos "false"
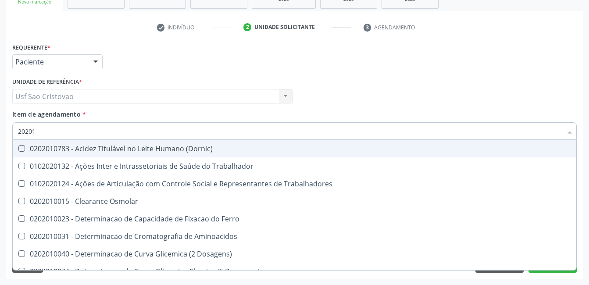
type input "2020"
checkbox Hdl "false"
checkbox Ldl "false"
checkbox Total "false"
checkbox Creatinina "false"
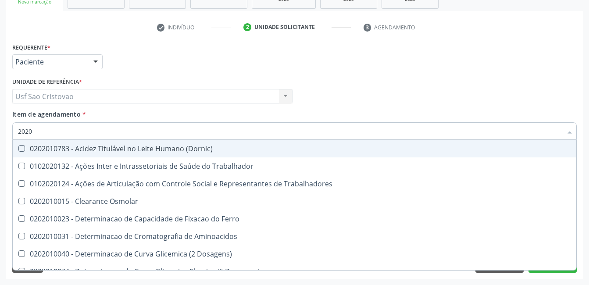
checkbox Triglicerideos "false"
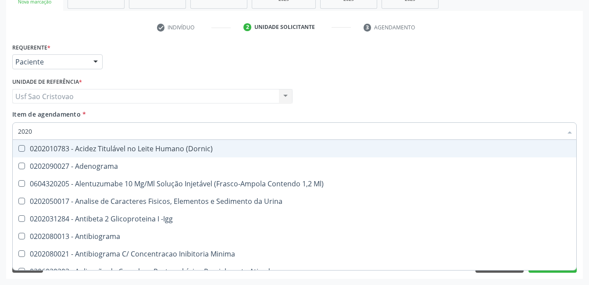
type input "20201"
checkbox Identificação "true"
checkbox \(Pos-Pasteurização\) "true"
checkbox Hemacias "true"
checkbox Molecular "true"
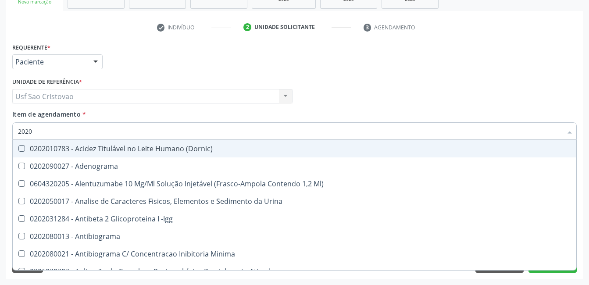
checkbox 17-Hidroxicorticosteroides "true"
type input "202010"
checkbox B "true"
checkbox Cd4\/Cd8 "true"
checkbox Totais "true"
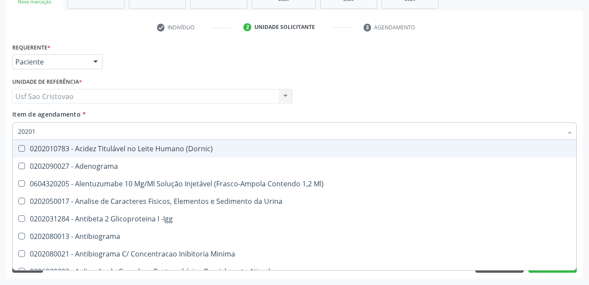
checkbox Reticulocitos "true"
checkbox Identificação "false"
checkbox \(Pos-Pasteurização\) "false"
checkbox Hemacias "false"
checkbox Molecular "false"
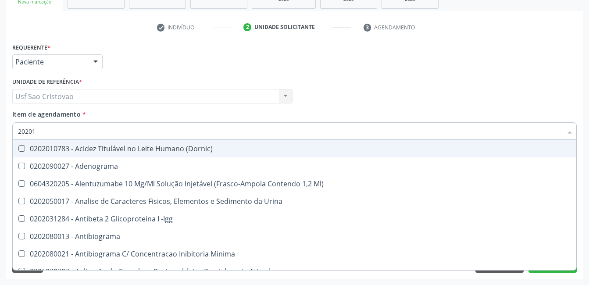
checkbox Hemácias "true"
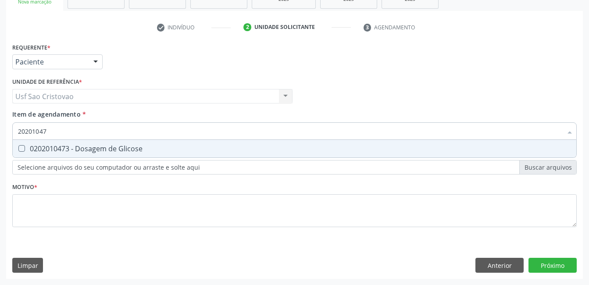
type input "202010473"
click at [21, 149] on Glicose at bounding box center [21, 148] width 7 height 7
click at [18, 149] on Glicose "checkbox" at bounding box center [16, 149] width 6 height 6
checkbox Glicose "true"
type input "2020104"
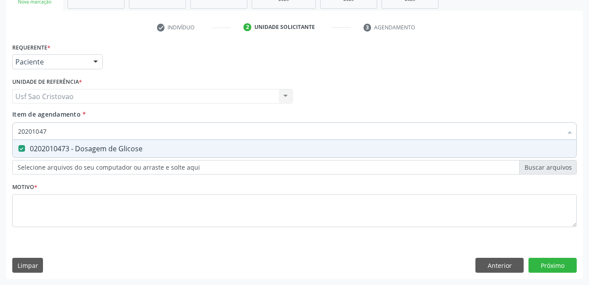
checkbox Glicose "false"
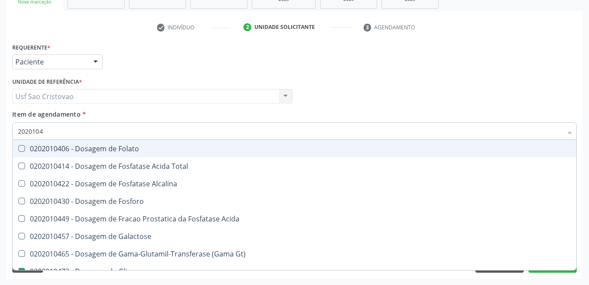
type input "202010"
checkbox Glicose "false"
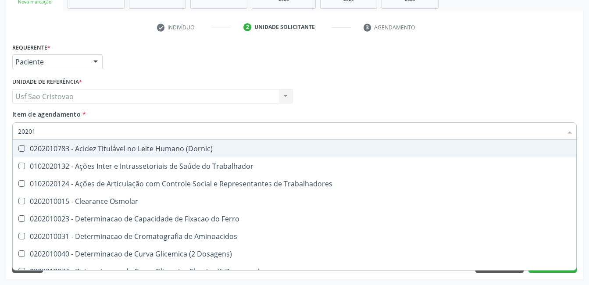
type input "2020"
checkbox Hdl "false"
checkbox Ldl "false"
checkbox Total "false"
checkbox Creatinina "false"
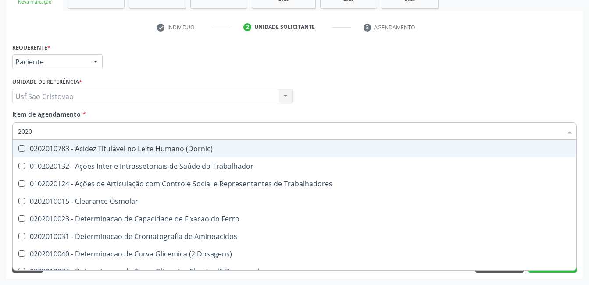
checkbox Glicose "false"
checkbox Triglicerideos "false"
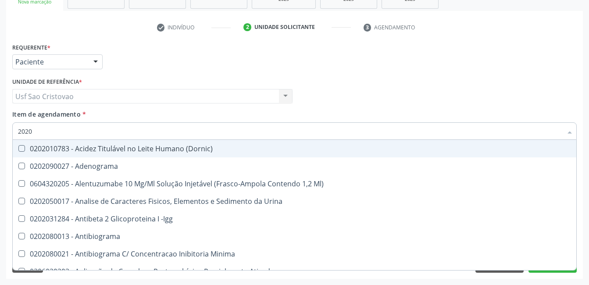
type input "202"
checkbox Hdl "false"
checkbox Ldl "false"
checkbox Total "false"
checkbox Creatinina "false"
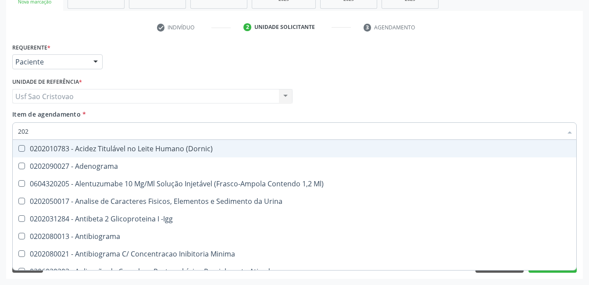
checkbox Estrona "true"
checkbox Etossuximida "true"
checkbox II "true"
checkbox \(Inibidor\) "true"
checkbox Glicose "false"
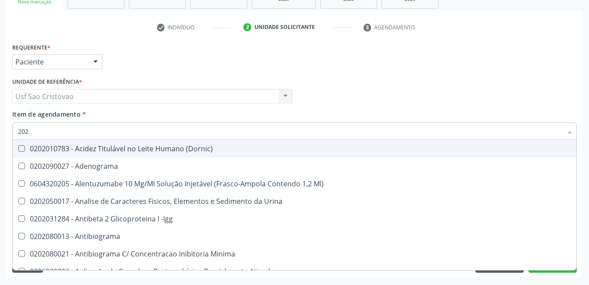
checkbox Leucino-Aminopeptidase "true"
checkbox Triglicerideos "false"
checkbox Mandíbula "true"
type input "2020"
checkbox Triciclicos "true"
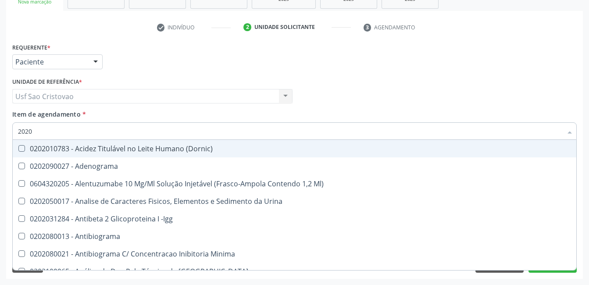
checkbox \(Psa\) "true"
checkbox III "true"
checkbox Cadmio "true"
checkbox Hdl "false"
checkbox Ldl "false"
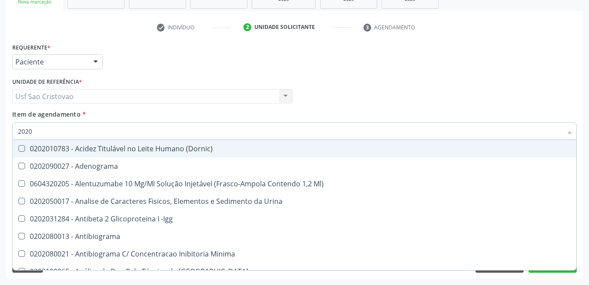
checkbox Total "false"
checkbox Creatinina "false"
checkbox X "true"
checkbox Glicose "false"
checkbox Reativa "true"
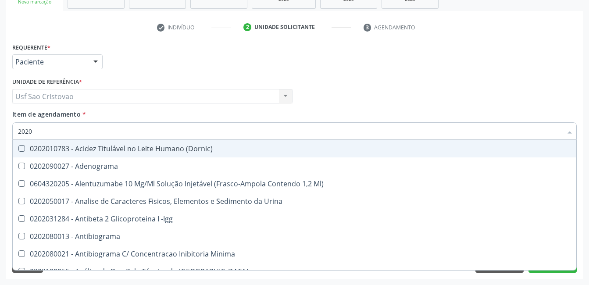
checkbox Triglicerideos "false"
type input "20201"
checkbox Identificação "true"
checkbox \(Pos-Pasteurização\) "true"
checkbox Hemacias "true"
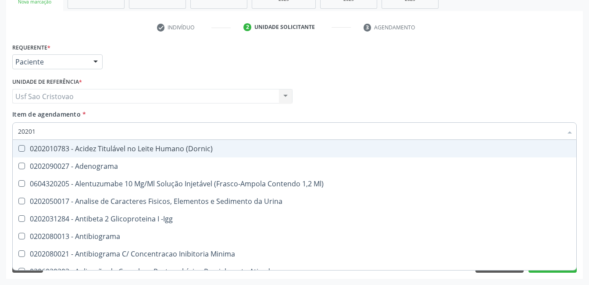
checkbox Molecular "true"
checkbox Reumatoide "true"
checkbox 17-Hidroxicorticosteroides "true"
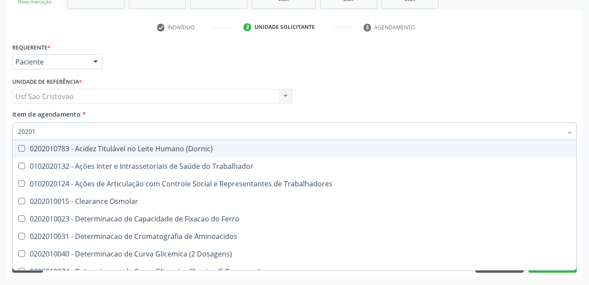
type input "202010"
checkbox Circulante "true"
checkbox III "true"
checkbox Fracoes "true"
checkbox Ionizavel "true"
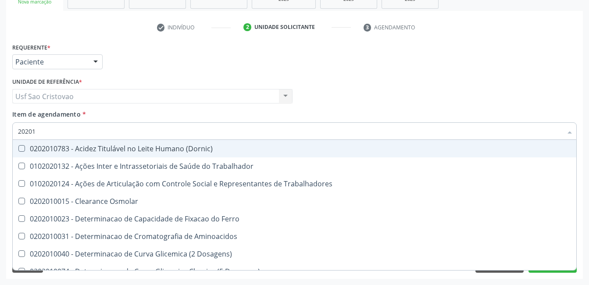
checkbox Hdl "false"
checkbox Ldl "false"
checkbox Total "false"
checkbox Creatinina "false"
checkbox II "true"
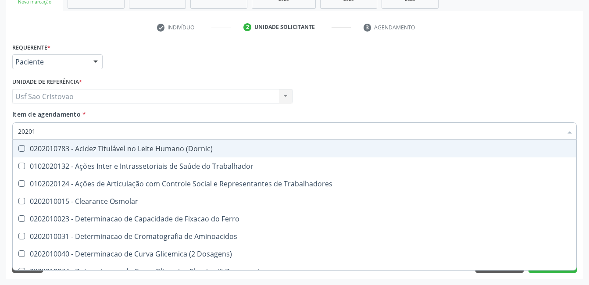
checkbox Glicose "false"
checkbox Muco-Proteinas "true"
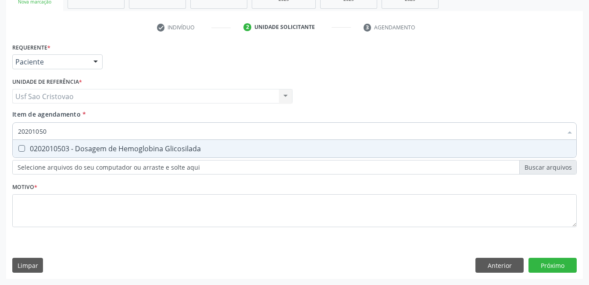
type input "202010503"
click at [21, 149] on Glicosilada at bounding box center [21, 148] width 7 height 7
click at [18, 149] on Glicosilada "checkbox" at bounding box center [16, 149] width 6 height 6
checkbox Glicosilada "true"
type input "202010"
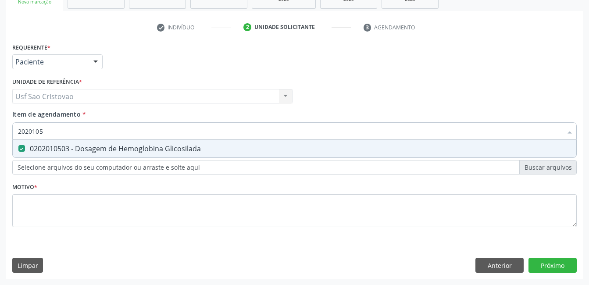
checkbox Glicosilada "false"
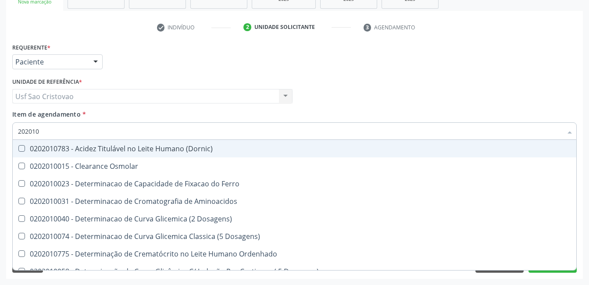
type input "20201"
checkbox Hdl "false"
checkbox Ldl "false"
checkbox Total "false"
checkbox Creatinina "false"
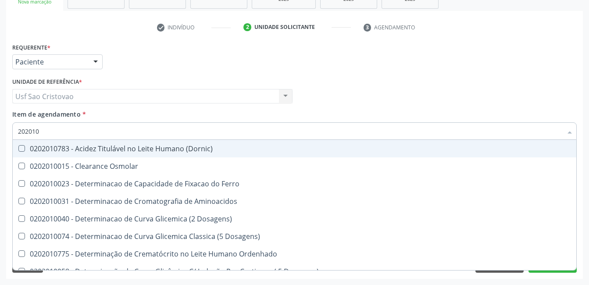
checkbox Latica "true"
checkbox Fracionadas\) "true"
checkbox Ferritina "true"
checkbox Folato "true"
checkbox Glicose "false"
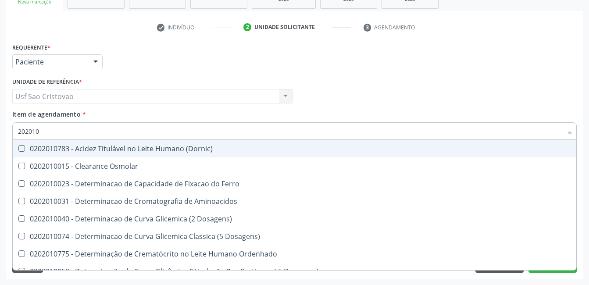
checkbox Glicosilada "false"
checkbox Nt-Probnp\) "true"
checkbox Potassio "true"
checkbox Triglicerideos "false"
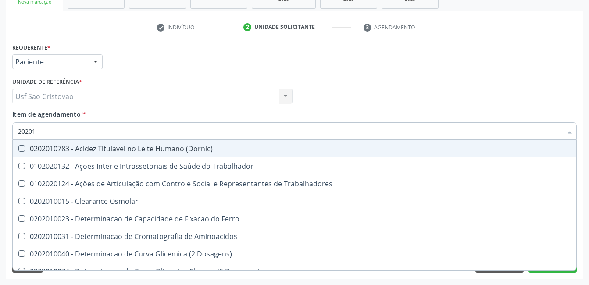
type input "2020"
checkbox Hdl "false"
checkbox Ldl "false"
checkbox Total "false"
checkbox Creatinina "false"
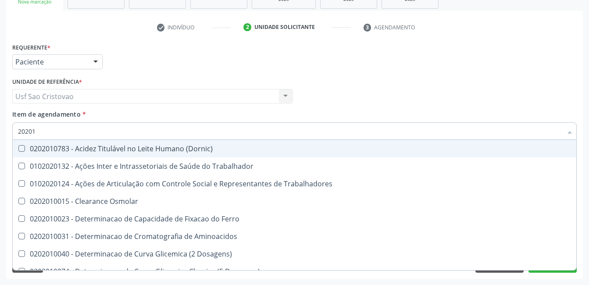
checkbox Glicose "false"
checkbox Glicosilada "false"
checkbox Triglicerideos "false"
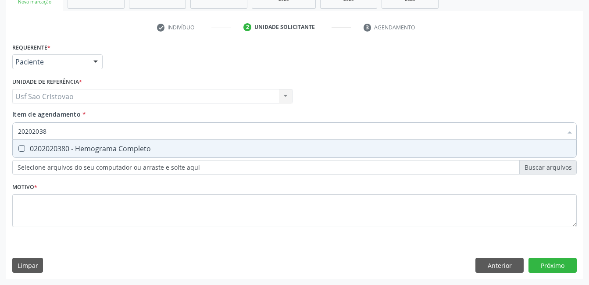
type input "202020380"
click at [21, 149] on Completo at bounding box center [21, 148] width 7 height 7
click at [18, 149] on Completo "checkbox" at bounding box center [16, 149] width 6 height 6
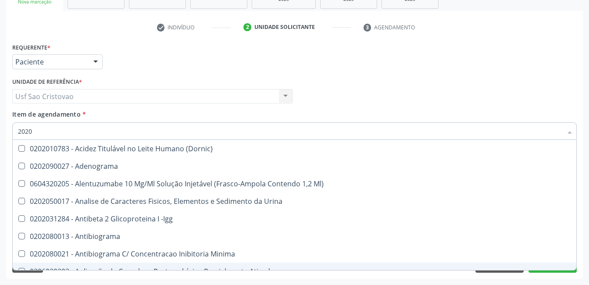
click at [140, 281] on div "Acompanhamento Acompanhe a situação das marcações correntes e finalizadas Relat…" at bounding box center [294, 92] width 589 height 386
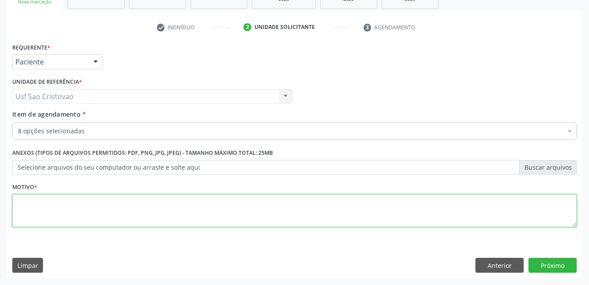
click at [164, 218] on textarea at bounding box center [294, 210] width 564 height 33
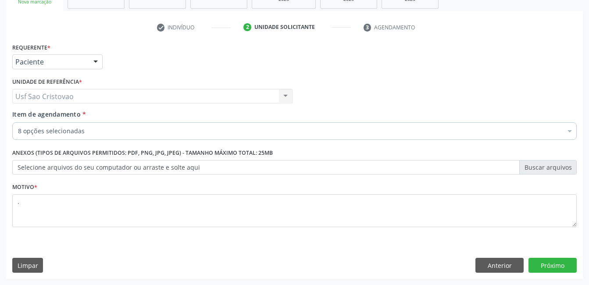
drag, startPoint x: 329, startPoint y: 261, endPoint x: 465, endPoint y: 240, distance: 138.0
click at [334, 260] on div "Limpar Anterior Próximo" at bounding box center [294, 265] width 564 height 15
click at [552, 270] on button "Próximo" at bounding box center [552, 265] width 48 height 15
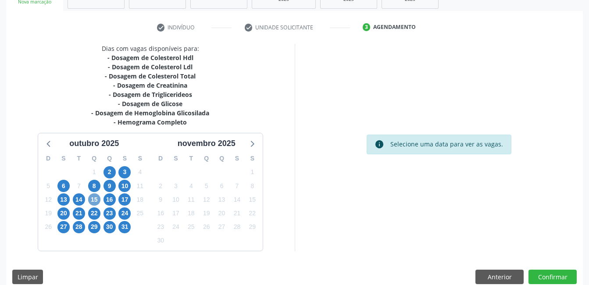
click at [96, 200] on span "15" at bounding box center [94, 199] width 12 height 12
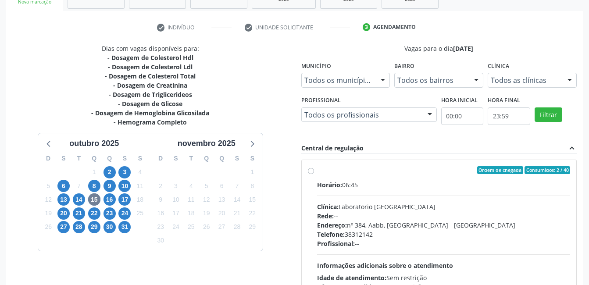
click at [311, 174] on div "Ordem de chegada Consumidos: 2 / 40 Horário: 06:45 Clínica: Laboratorio Sao Fra…" at bounding box center [439, 233] width 263 height 135
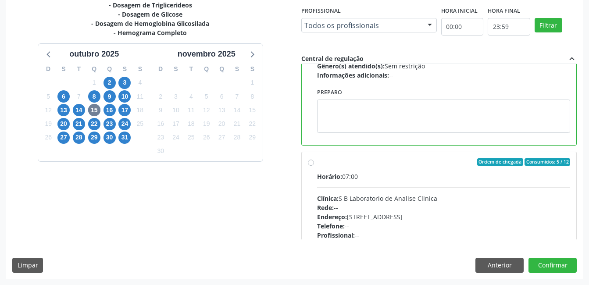
scroll to position [175, 0]
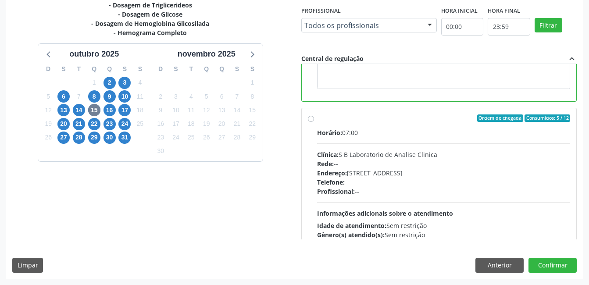
click at [317, 119] on label "Ordem de chegada Consumidos: 5 / 12 Horário: 07:00 Clínica: S B Laboratorio de …" at bounding box center [443, 181] width 253 height 135
click at [313, 119] on input "Ordem de chegada Consumidos: 5 / 12 Horário: 07:00 Clínica: S B Laboratorio de …" at bounding box center [311, 118] width 6 height 8
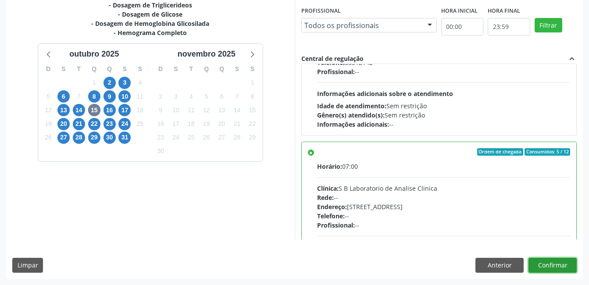
click at [557, 267] on button "Confirmar" at bounding box center [552, 265] width 48 height 15
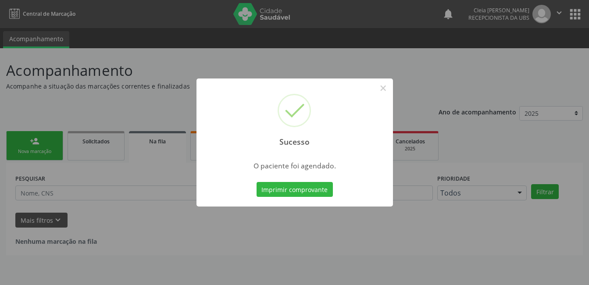
scroll to position [0, 0]
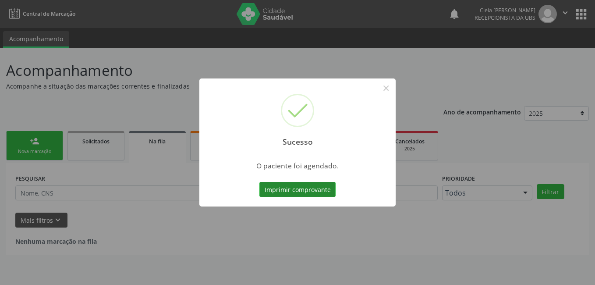
click at [286, 192] on button "Imprimir comprovante" at bounding box center [298, 189] width 76 height 15
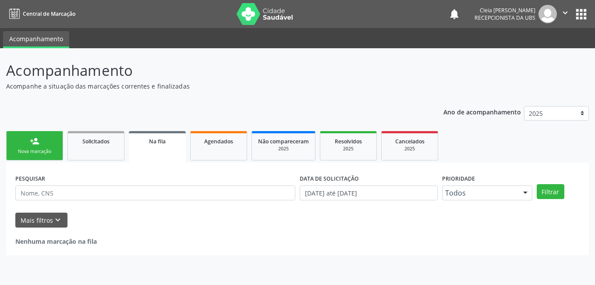
click at [53, 139] on link "person_add Nova marcação" at bounding box center [34, 145] width 57 height 29
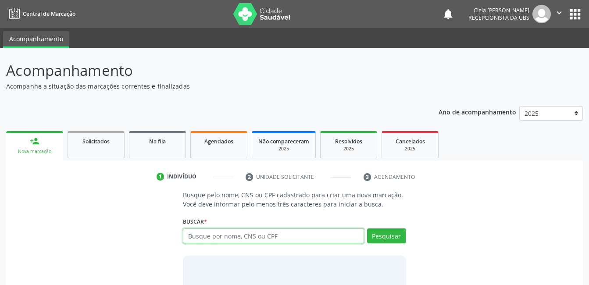
click at [281, 236] on input "text" at bounding box center [273, 235] width 181 height 15
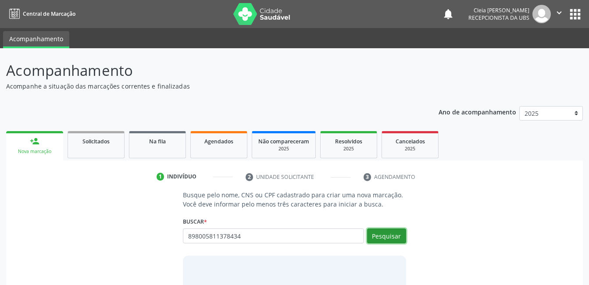
click at [397, 231] on button "Pesquisar" at bounding box center [386, 235] width 39 height 15
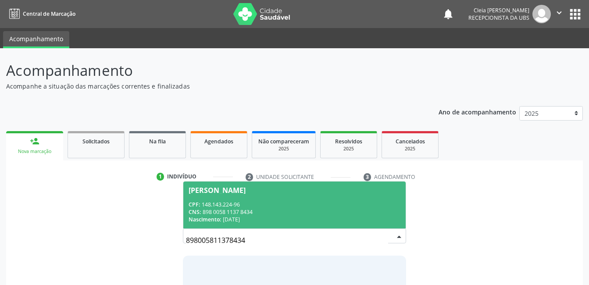
click at [317, 207] on div "CPF: 148.143.224-96" at bounding box center [294, 204] width 211 height 7
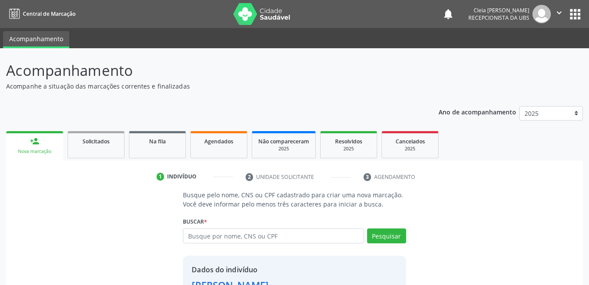
scroll to position [67, 0]
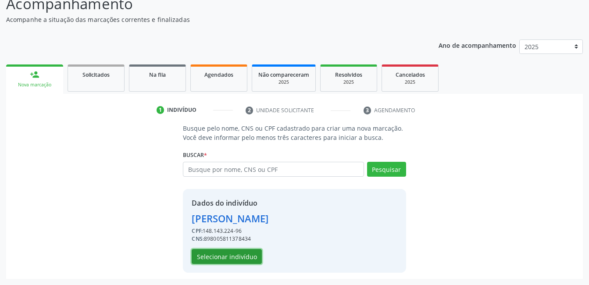
click at [253, 256] on button "Selecionar indivíduo" at bounding box center [227, 256] width 70 height 15
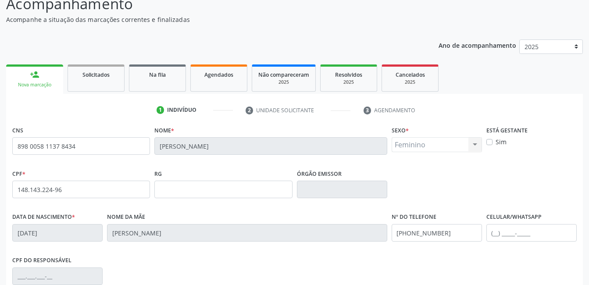
scroll to position [190, 0]
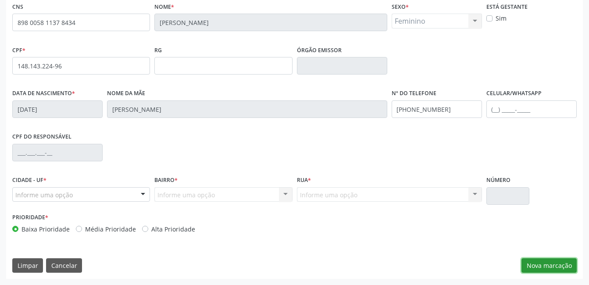
click at [530, 264] on button "Nova marcação" at bounding box center [548, 265] width 55 height 15
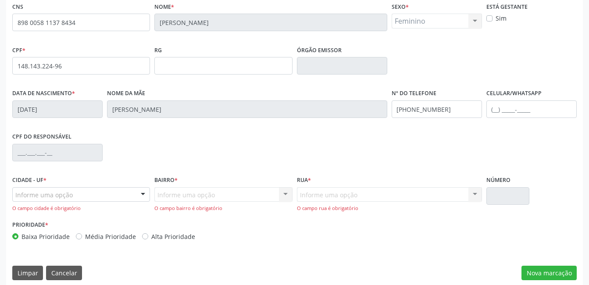
click at [139, 196] on div at bounding box center [142, 195] width 13 height 15
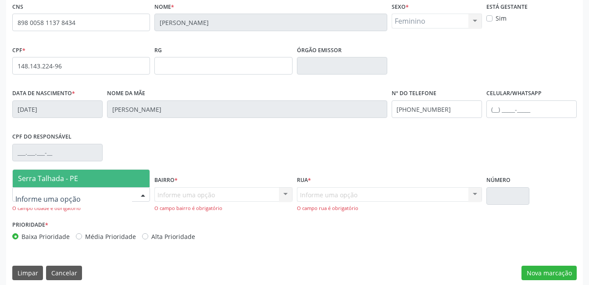
click at [90, 181] on span "Serra Talhada - PE" at bounding box center [81, 179] width 137 height 18
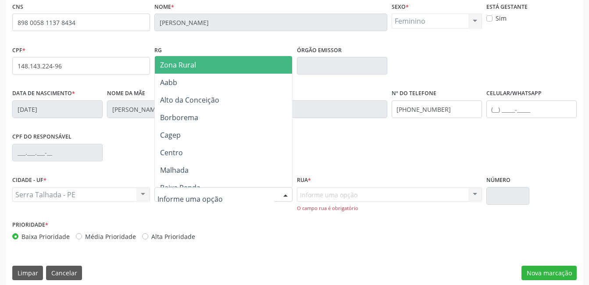
click at [227, 189] on div at bounding box center [223, 194] width 138 height 15
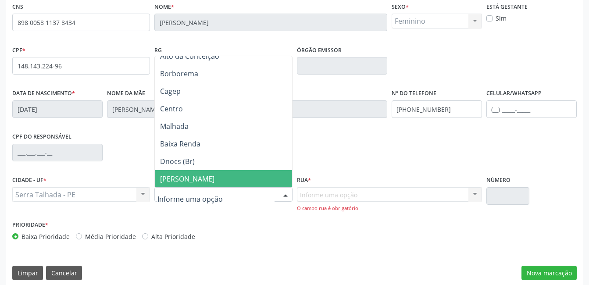
scroll to position [132, 0]
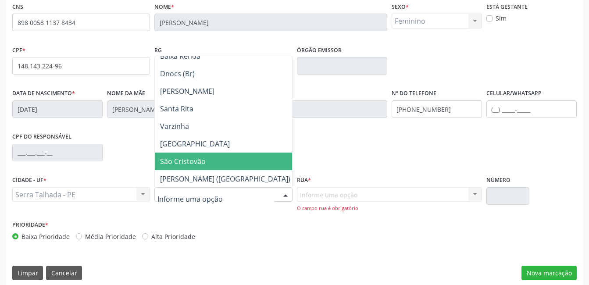
click at [201, 162] on span "São Cristovão" at bounding box center [183, 162] width 46 height 10
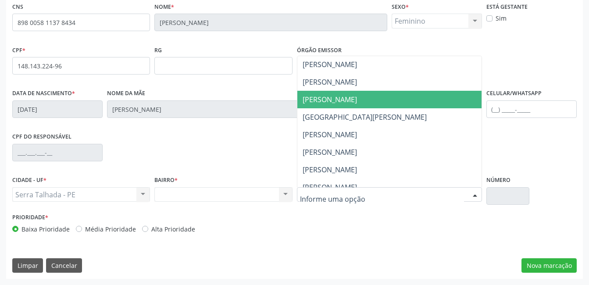
scroll to position [132, 0]
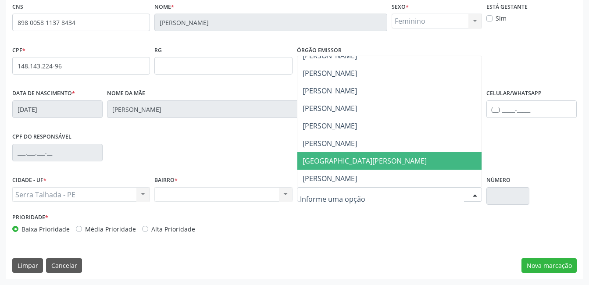
click at [355, 164] on span "[GEOGRAPHIC_DATA][PERSON_NAME]" at bounding box center [365, 161] width 124 height 10
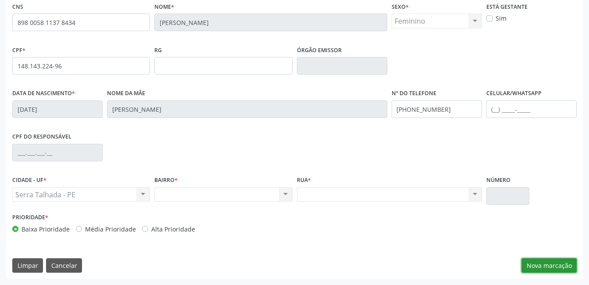
click at [559, 268] on button "Nova marcação" at bounding box center [548, 265] width 55 height 15
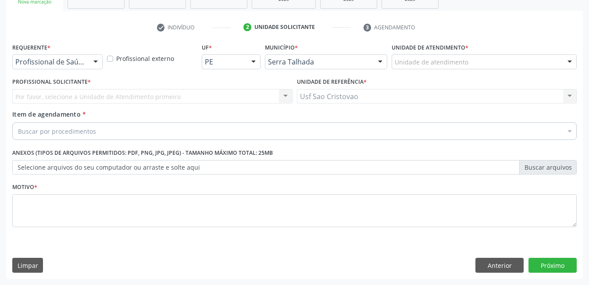
scroll to position [150, 0]
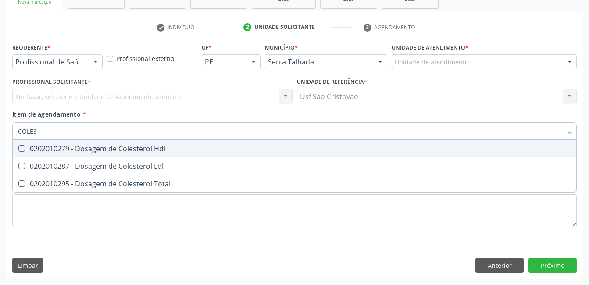
click at [22, 150] on Hdl at bounding box center [21, 148] width 7 height 7
click at [18, 150] on Hdl "checkbox" at bounding box center [16, 149] width 6 height 6
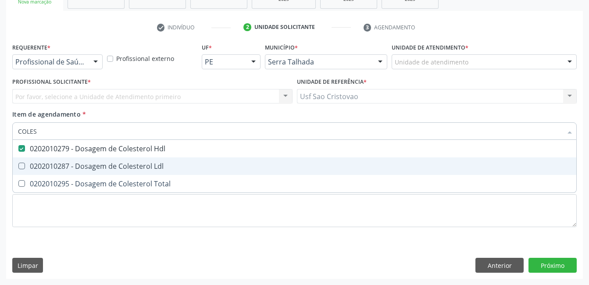
click at [19, 167] on Ldl at bounding box center [21, 166] width 7 height 7
click at [18, 167] on Ldl "checkbox" at bounding box center [16, 166] width 6 height 6
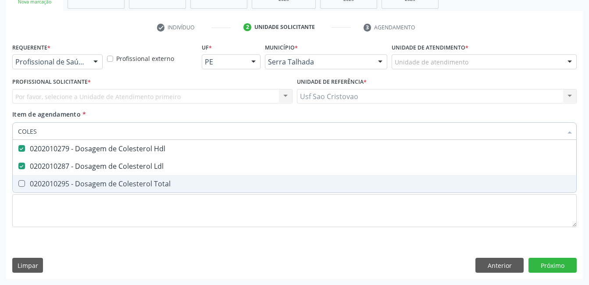
click at [25, 183] on Total at bounding box center [21, 183] width 7 height 7
click at [18, 183] on Total "checkbox" at bounding box center [16, 184] width 6 height 6
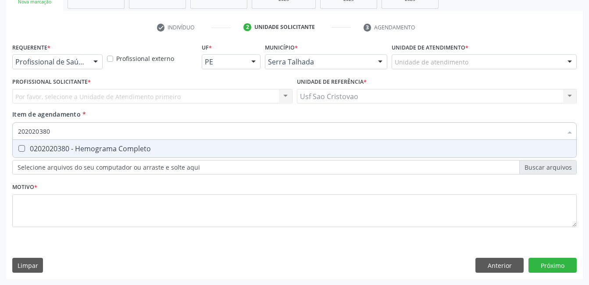
click at [23, 150] on Completo at bounding box center [21, 148] width 7 height 7
click at [18, 150] on Completo "checkbox" at bounding box center [16, 149] width 6 height 6
click at [23, 149] on Glicose at bounding box center [21, 148] width 7 height 7
click at [18, 149] on Glicose "checkbox" at bounding box center [16, 149] width 6 height 6
click at [23, 149] on Ureia at bounding box center [21, 148] width 7 height 7
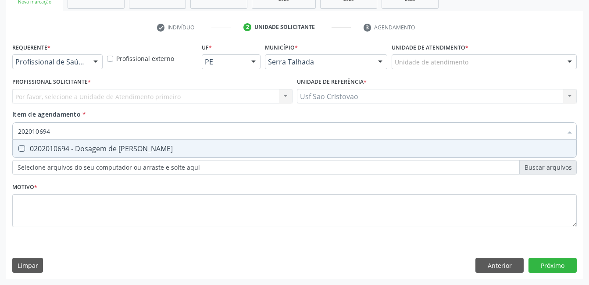
click at [18, 149] on Ureia "checkbox" at bounding box center [16, 149] width 6 height 6
click at [23, 149] on Urina at bounding box center [21, 148] width 7 height 7
click at [18, 149] on Urina "checkbox" at bounding box center [16, 149] width 6 height 6
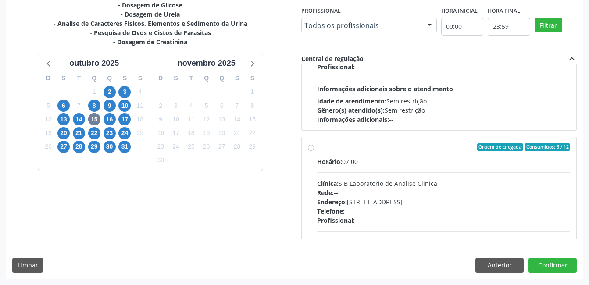
scroll to position [438, 0]
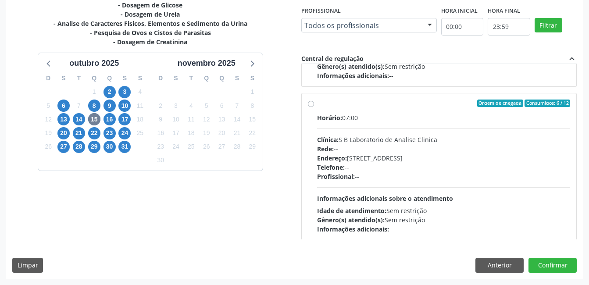
click at [314, 105] on div "Ordem de chegada Consumidos: 6 / 12 Horário: 07:00 Clínica: S B Laboratorio de …" at bounding box center [439, 167] width 263 height 135
radio input "true"
click at [552, 266] on button "Confirmar" at bounding box center [552, 265] width 48 height 15
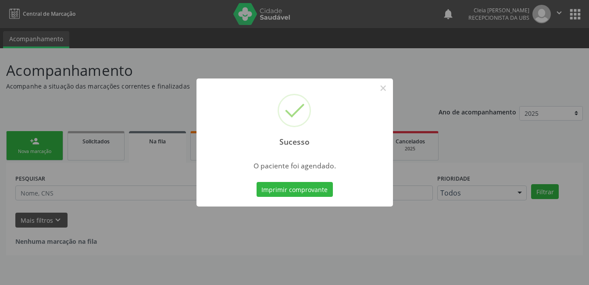
scroll to position [0, 0]
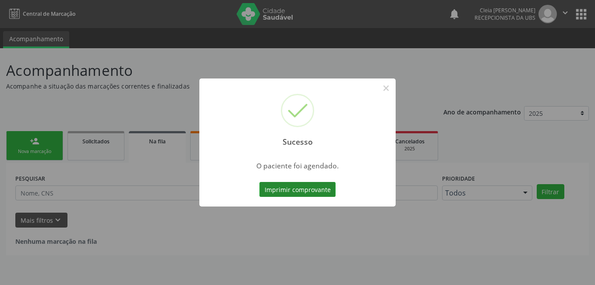
click at [284, 189] on button "Imprimir comprovante" at bounding box center [298, 189] width 76 height 15
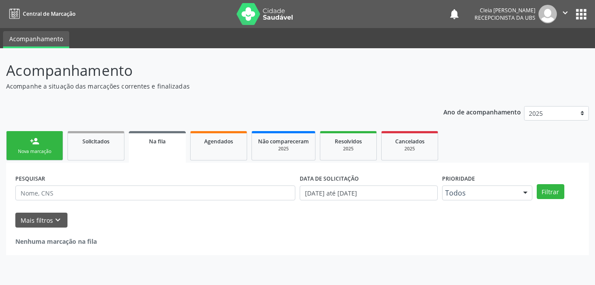
drag, startPoint x: 25, startPoint y: 149, endPoint x: 16, endPoint y: 151, distance: 9.5
click at [25, 149] on div "Nova marcação" at bounding box center [35, 151] width 44 height 7
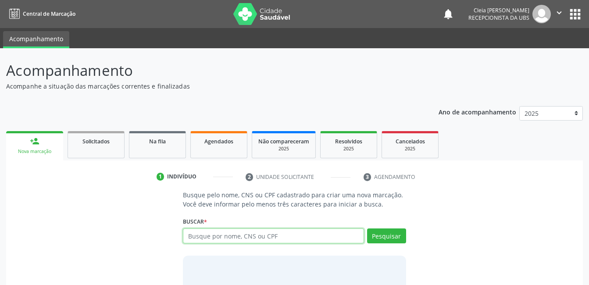
click at [312, 234] on input "text" at bounding box center [273, 235] width 181 height 15
type input "898005860830051"
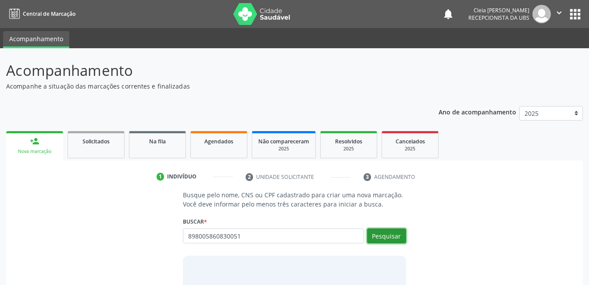
click at [395, 236] on button "Pesquisar" at bounding box center [386, 235] width 39 height 15
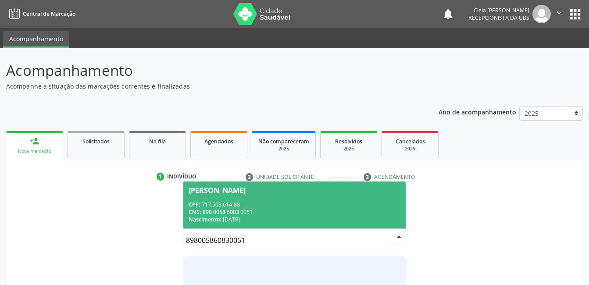
click at [263, 206] on div "CPF: 717.508.614-88" at bounding box center [294, 204] width 211 height 7
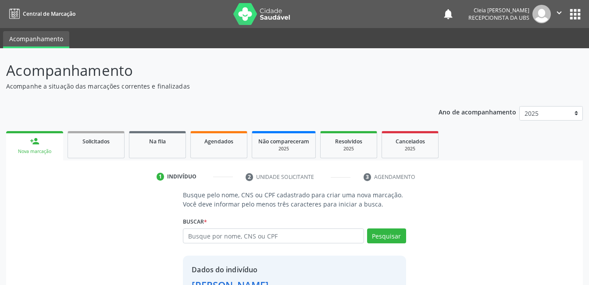
scroll to position [67, 0]
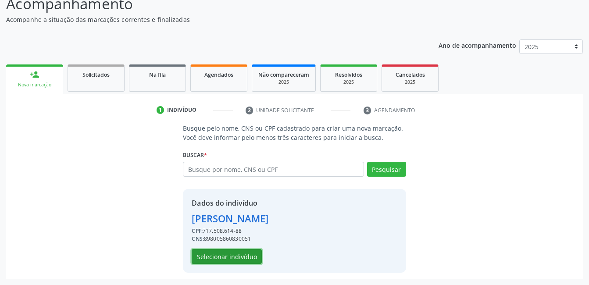
click at [247, 255] on button "Selecionar indivíduo" at bounding box center [227, 256] width 70 height 15
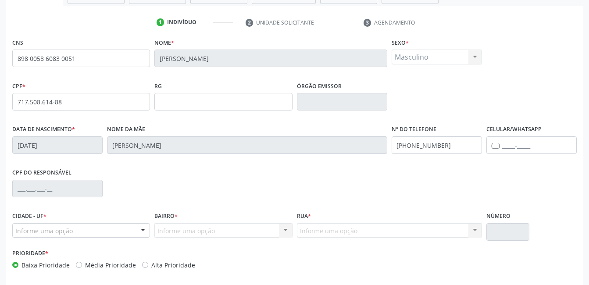
scroll to position [190, 0]
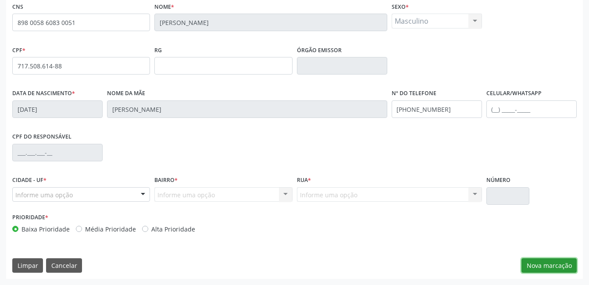
click at [562, 269] on button "Nova marcação" at bounding box center [548, 265] width 55 height 15
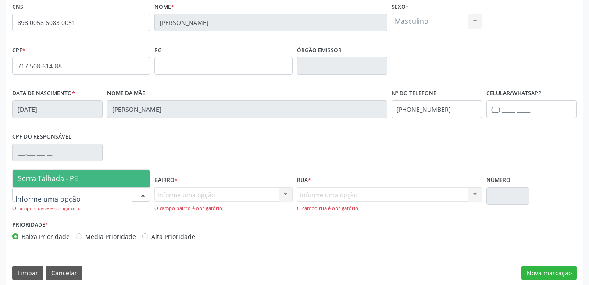
click at [144, 193] on div at bounding box center [142, 195] width 13 height 15
click at [108, 170] on span "Serra Talhada - PE" at bounding box center [81, 179] width 137 height 18
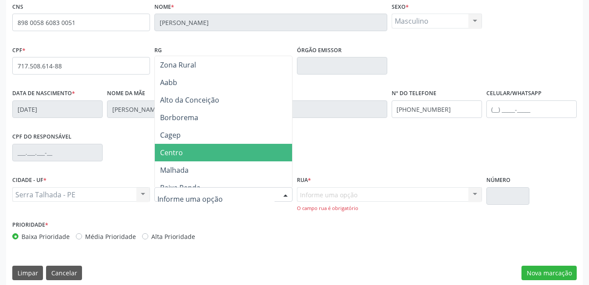
scroll to position [175, 0]
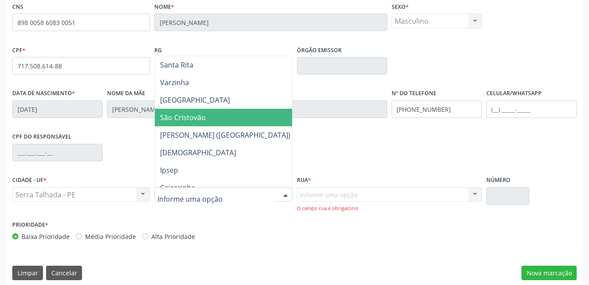
click at [203, 111] on span "São Cristovão" at bounding box center [225, 118] width 141 height 18
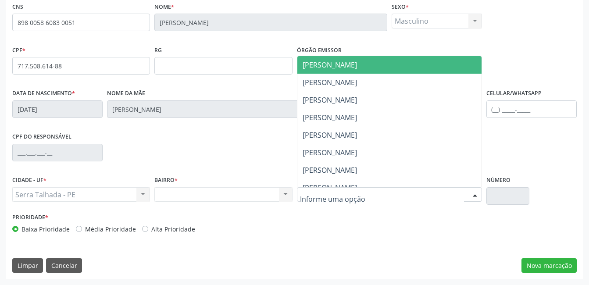
click at [318, 200] on div at bounding box center [389, 194] width 185 height 15
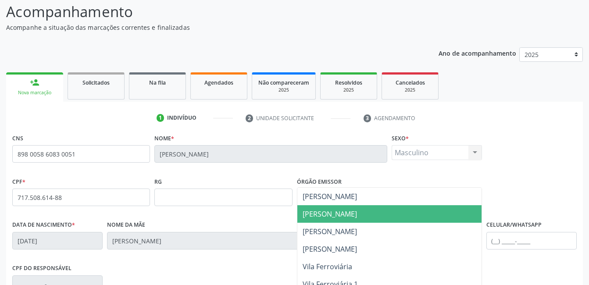
scroll to position [219, 0]
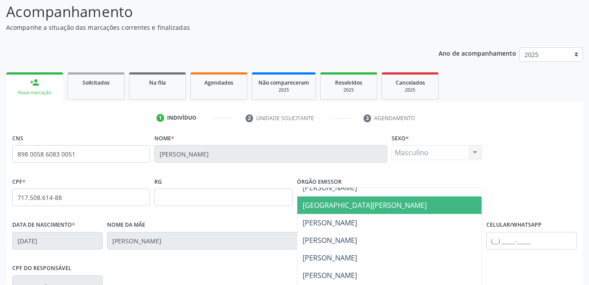
click at [390, 203] on span "[GEOGRAPHIC_DATA][PERSON_NAME]" at bounding box center [365, 205] width 124 height 10
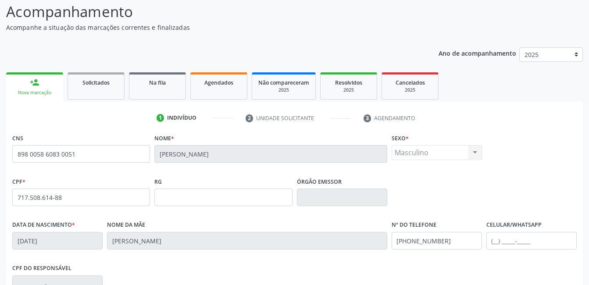
scroll to position [190, 0]
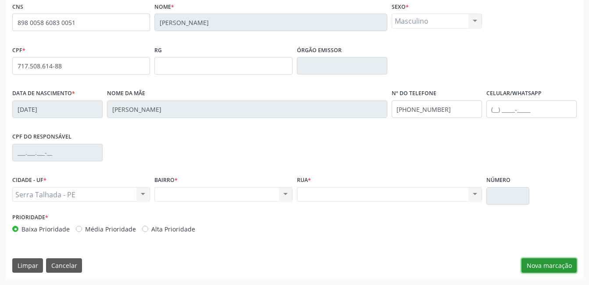
click at [549, 269] on button "Nova marcação" at bounding box center [548, 265] width 55 height 15
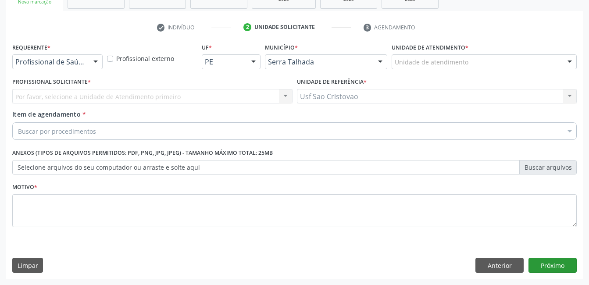
scroll to position [150, 0]
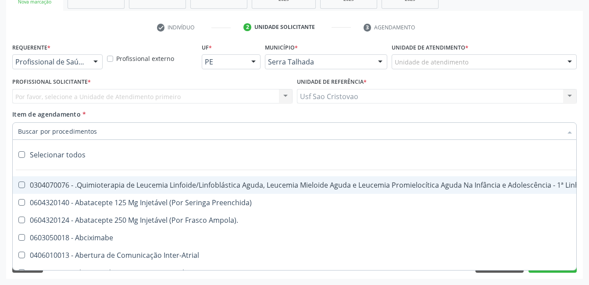
click at [91, 62] on div at bounding box center [95, 62] width 13 height 15
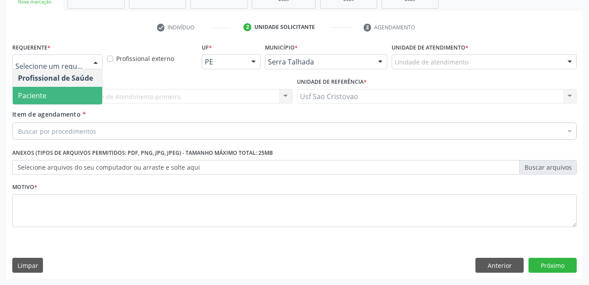
click at [84, 93] on span "Paciente" at bounding box center [57, 96] width 89 height 18
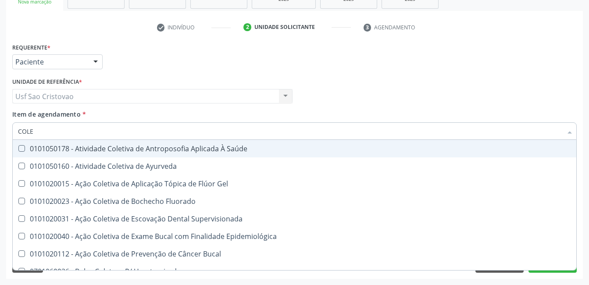
type input "COLES"
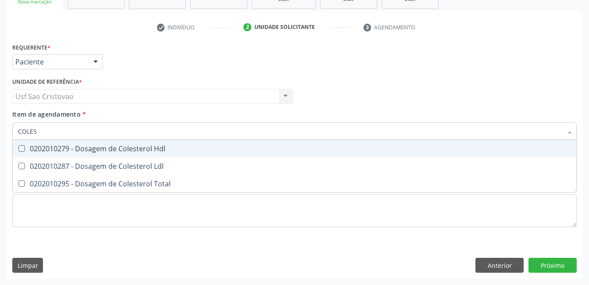
click at [21, 147] on Hdl at bounding box center [21, 148] width 7 height 7
click at [18, 147] on Hdl "checkbox" at bounding box center [16, 149] width 6 height 6
checkbox Hdl "true"
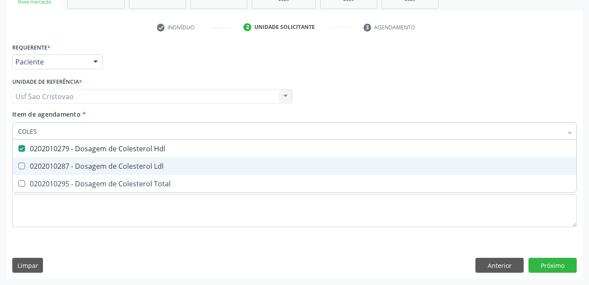
click at [19, 166] on Ldl at bounding box center [21, 166] width 7 height 7
click at [18, 166] on Ldl "checkbox" at bounding box center [16, 166] width 6 height 6
checkbox Ldl "true"
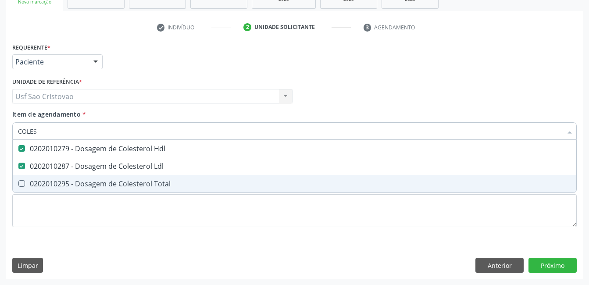
click at [18, 184] on div at bounding box center [16, 183] width 7 height 7
checkbox Total "true"
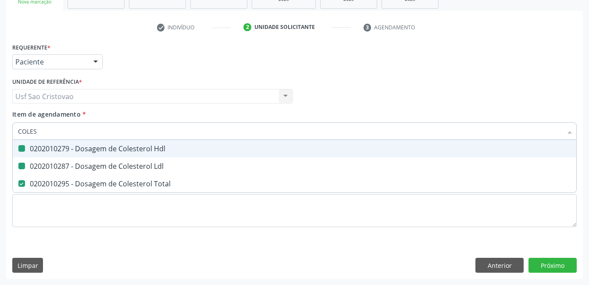
type input "COLE"
checkbox Hdl "false"
checkbox Ldl "false"
checkbox Total "false"
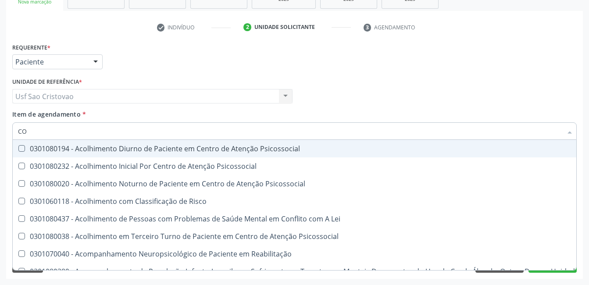
type input "C"
checkbox Hdl "false"
checkbox Ldl "false"
checkbox Total "false"
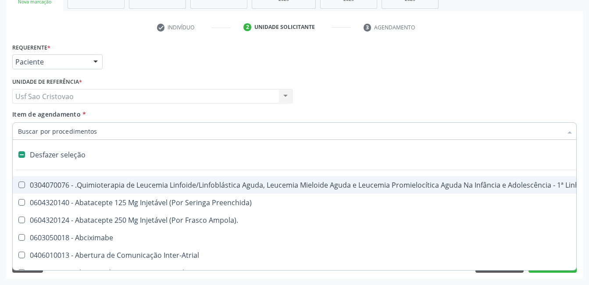
type input "2"
checkbox Oncologia "true"
checkbox Fort\) "true"
checkbox Colpoperineocleise "true"
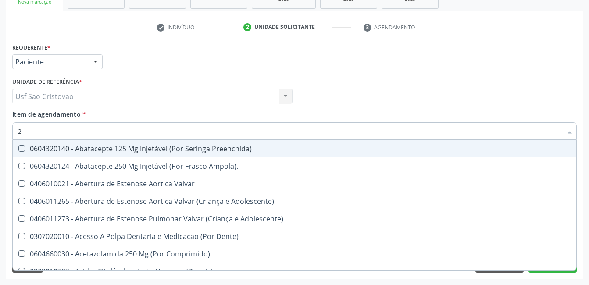
type input "20"
checkbox Abdominal "true"
checkbox Colostomia "true"
checkbox Colpectomia "true"
checkbox Hdl "false"
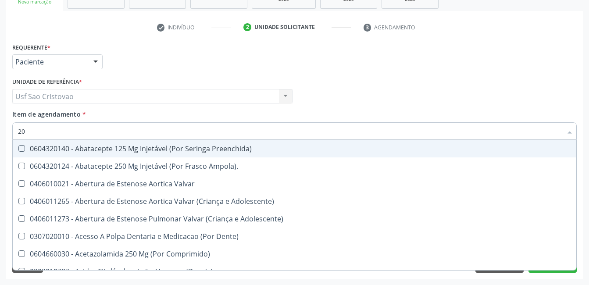
checkbox Ldl "false"
checkbox Total "false"
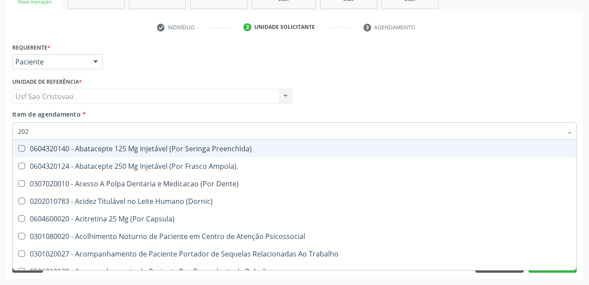
type input "2020"
checkbox Gel "true"
checkbox Fluorado "true"
checkbox Supervisionada "true"
checkbox Biomédico "false"
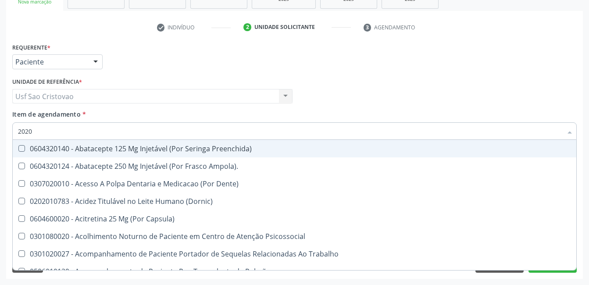
checkbox Pele "false"
checkbox Tireoide "false"
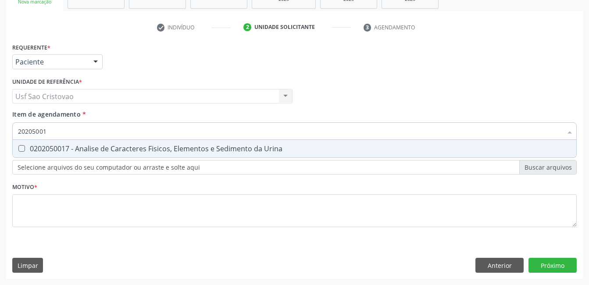
type input "202050017"
click at [25, 146] on Urina at bounding box center [21, 148] width 7 height 7
click at [18, 146] on Urina "checkbox" at bounding box center [16, 149] width 6 height 6
checkbox Urina "true"
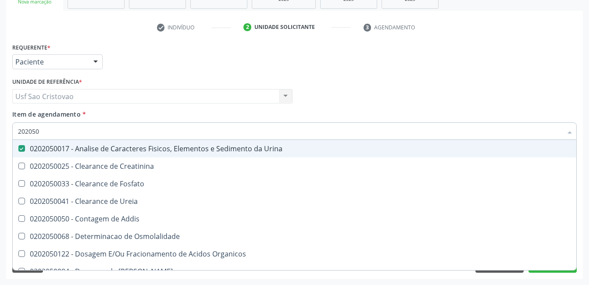
type input "20205"
checkbox Urina "false"
checkbox Creatinina "true"
type input "2020"
checkbox Creatinina "false"
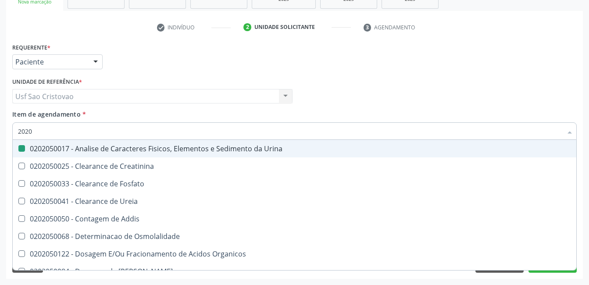
checkbox Ureia "true"
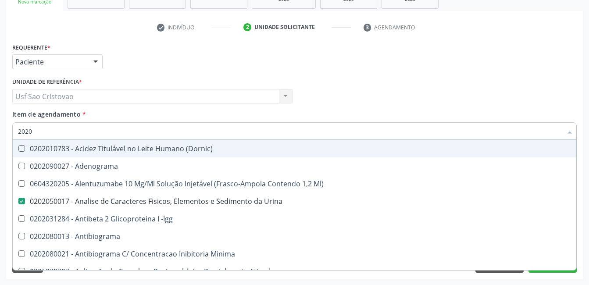
type input "20201"
checkbox Urina "false"
checkbox Identificação "true"
checkbox \(Pos-Pasteurização\) "true"
checkbox Hemacias "true"
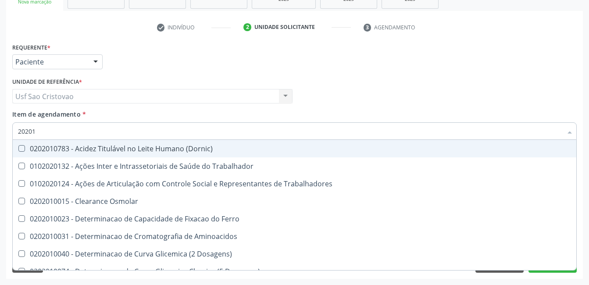
type input "202010"
checkbox Circulante "true"
checkbox III "true"
checkbox Fracoes "true"
checkbox Hdl "false"
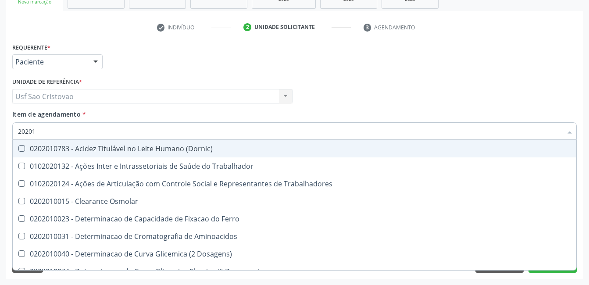
checkbox Ldl "false"
checkbox Total "false"
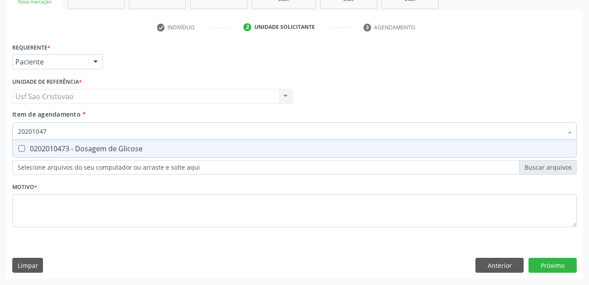
type input "202010473"
click at [25, 146] on Glicose at bounding box center [21, 148] width 7 height 7
click at [18, 146] on Glicose "checkbox" at bounding box center [16, 149] width 6 height 6
checkbox Glicose "true"
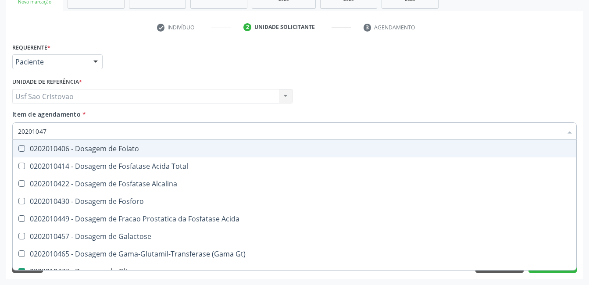
type input "2020104"
checkbox Folato "false"
type input "202010"
checkbox Glicose "false"
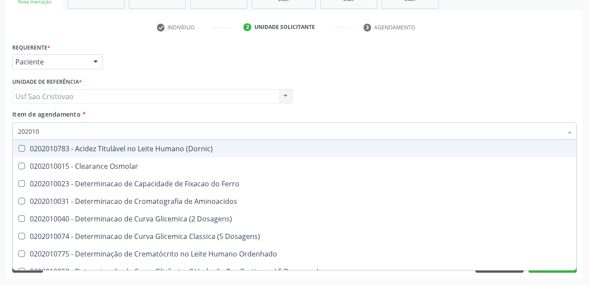
type input "20201"
checkbox Hdl "false"
checkbox Ldl "false"
checkbox Total "false"
checkbox Latica "true"
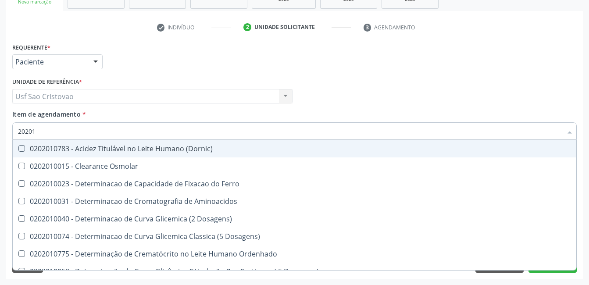
checkbox Fracionadas\) "true"
checkbox Ferritina "true"
checkbox Glicose "false"
checkbox Nt-Probnp\) "true"
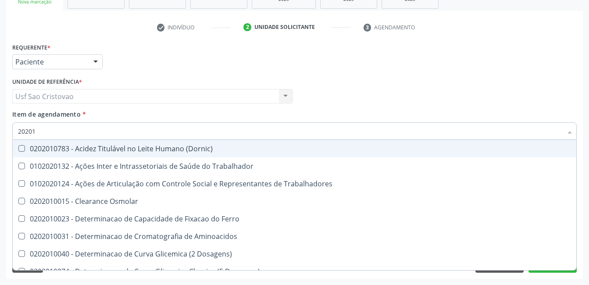
type input "2020"
checkbox Osmolar "true"
checkbox Hdl "false"
checkbox Ldl "false"
checkbox Total "false"
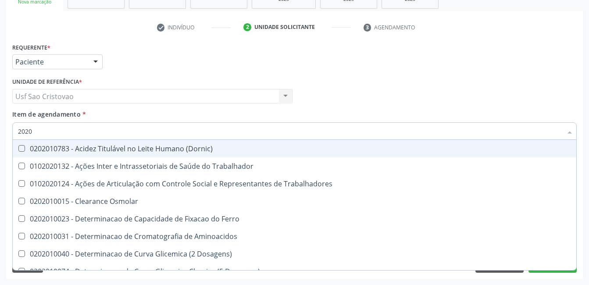
checkbox Glicose "false"
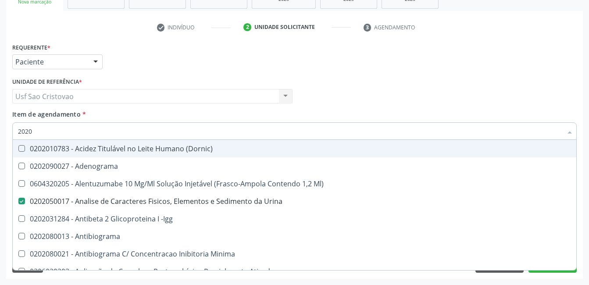
type input "20201"
checkbox Urina "false"
checkbox Identificação "true"
checkbox \(Pos-Pasteurização\) "true"
checkbox Hemacias "true"
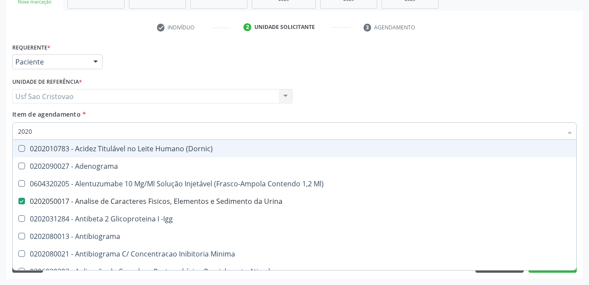
checkbox Reumatoide "true"
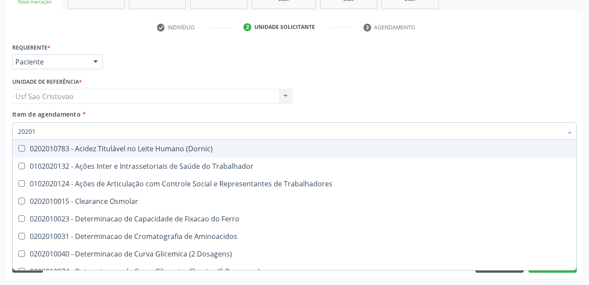
type input "202010"
checkbox Circulante "true"
checkbox III "true"
checkbox Fracoes "true"
checkbox Hdl "false"
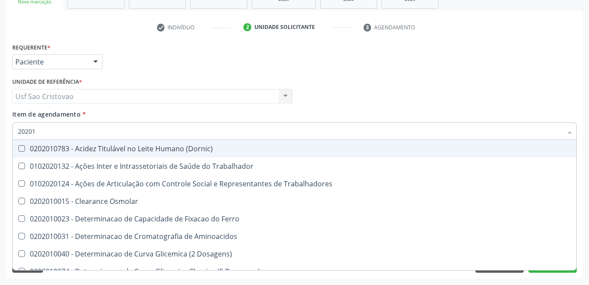
checkbox Ldl "false"
checkbox Total "false"
checkbox II "true"
checkbox Glicose "false"
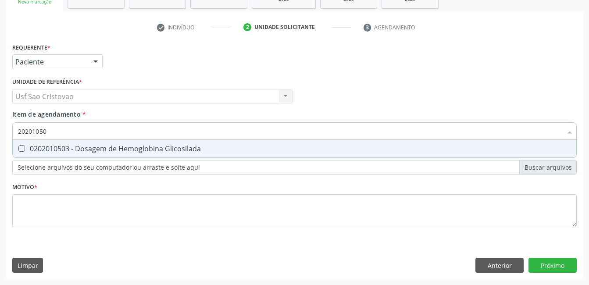
type input "202010503"
click at [25, 146] on Glicosilada at bounding box center [21, 148] width 7 height 7
click at [18, 146] on Glicosilada "checkbox" at bounding box center [16, 149] width 6 height 6
checkbox Glicosilada "true"
type input "202010"
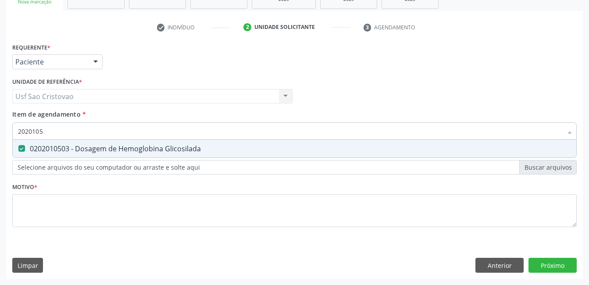
checkbox Glicosilada "false"
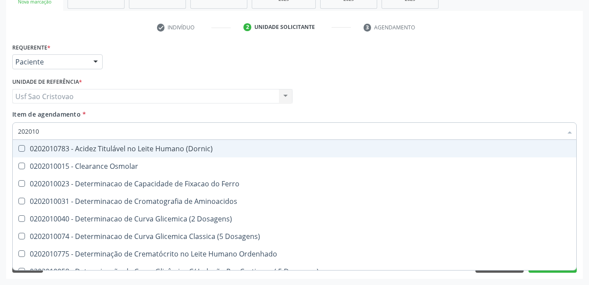
type input "20201"
checkbox Hdl "false"
checkbox Ldl "false"
checkbox Total "false"
checkbox Latica "true"
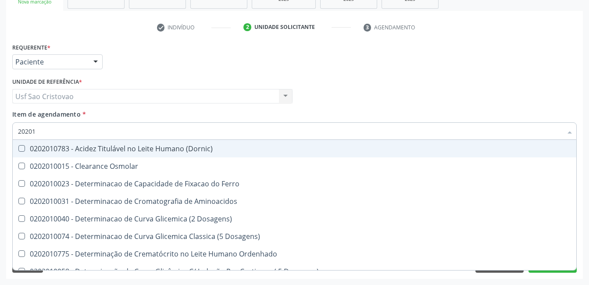
checkbox Fracionadas\) "true"
checkbox Ferritina "true"
checkbox Glicose "false"
checkbox Glicosilada "false"
checkbox Nt-Probnp\) "true"
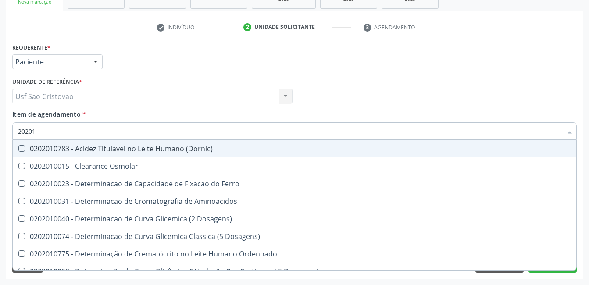
checkbox Potassio "true"
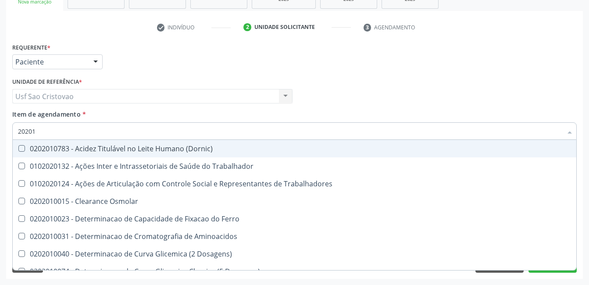
type input "2020"
checkbox Osmolar "true"
checkbox Hdl "false"
checkbox Ldl "false"
checkbox Total "false"
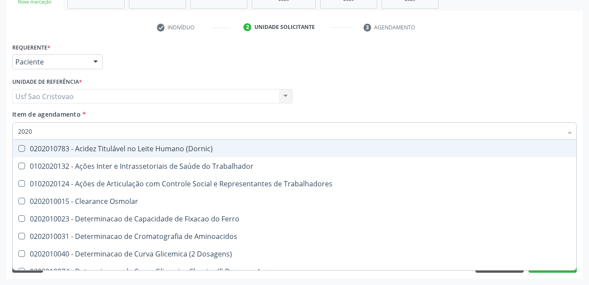
checkbox Glicose "false"
checkbox Glicosilada "false"
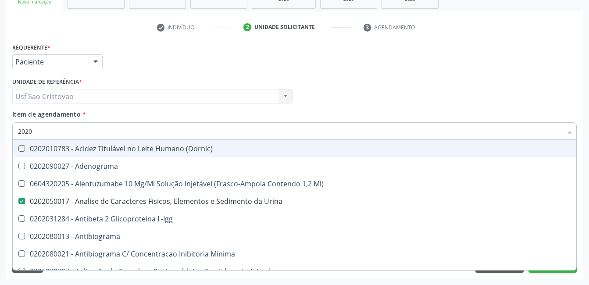
type input "20202"
checkbox Urina "false"
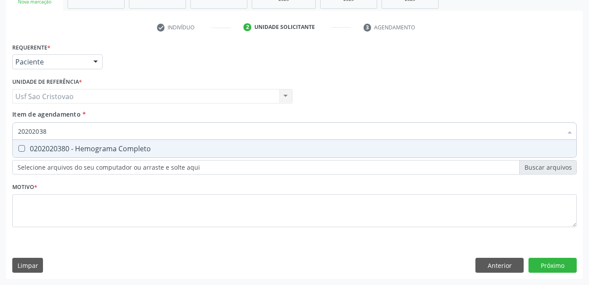
type input "202020380"
click at [25, 146] on Completo at bounding box center [21, 148] width 7 height 7
click at [18, 146] on Completo "checkbox" at bounding box center [16, 149] width 6 height 6
checkbox Completo "true"
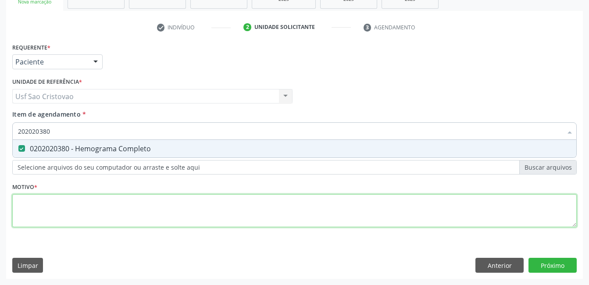
click at [75, 200] on div "Requerente * Paciente Profissional de Saúde Paciente Nenhum resultado encontrad…" at bounding box center [294, 140] width 564 height 199
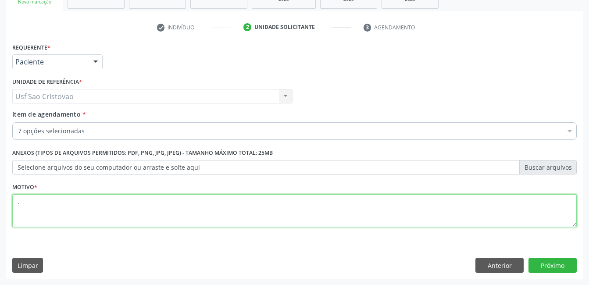
type textarea "."
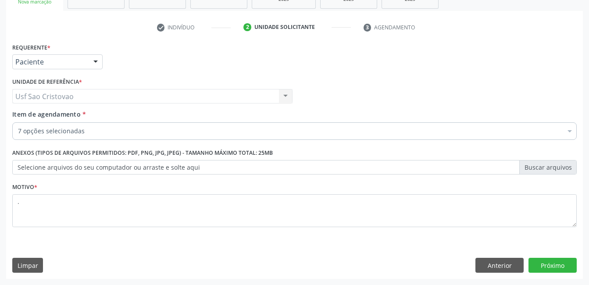
click at [209, 258] on div "Limpar Anterior Próximo" at bounding box center [294, 265] width 564 height 15
click at [547, 263] on button "Próximo" at bounding box center [552, 265] width 48 height 15
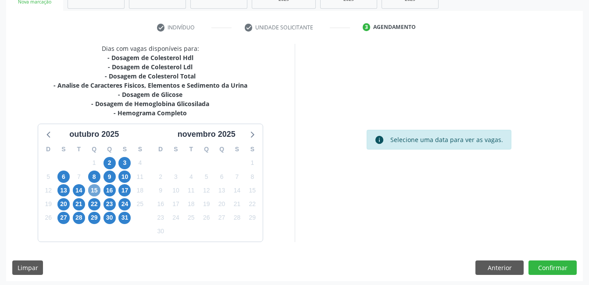
click at [96, 188] on span "15" at bounding box center [94, 190] width 12 height 12
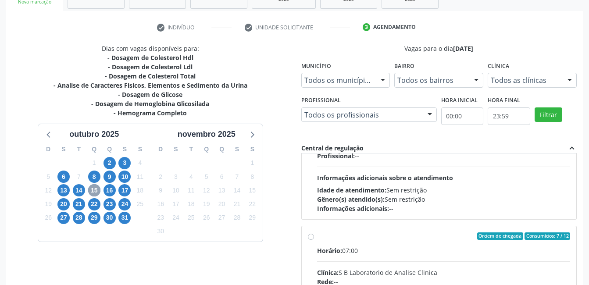
scroll to position [132, 0]
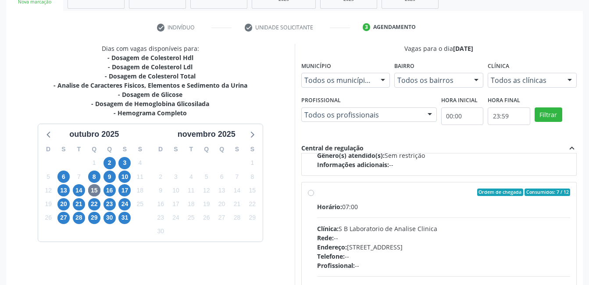
click at [317, 192] on label "Ordem de chegada Consumidos: 7 / 12 Horário: 07:00 Clínica: S B Laboratorio de …" at bounding box center [443, 256] width 253 height 135
click at [311, 192] on input "Ordem de chegada Consumidos: 7 / 12 Horário: 07:00 Clínica: S B Laboratorio de …" at bounding box center [311, 193] width 6 height 8
radio input "true"
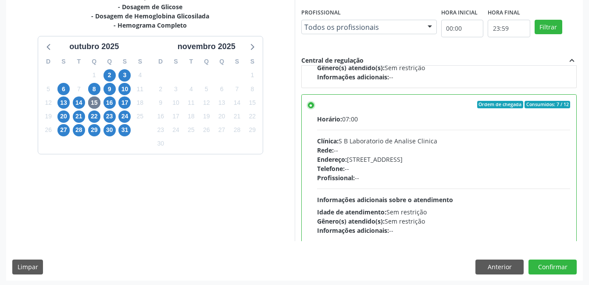
scroll to position [239, 0]
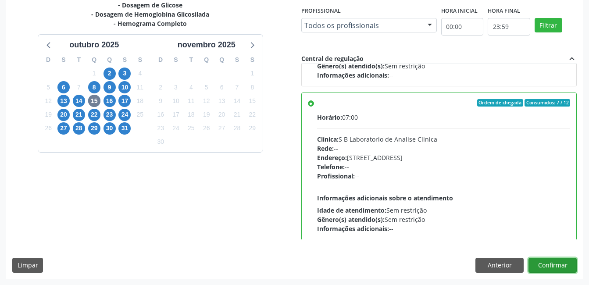
click at [542, 270] on button "Confirmar" at bounding box center [552, 265] width 48 height 15
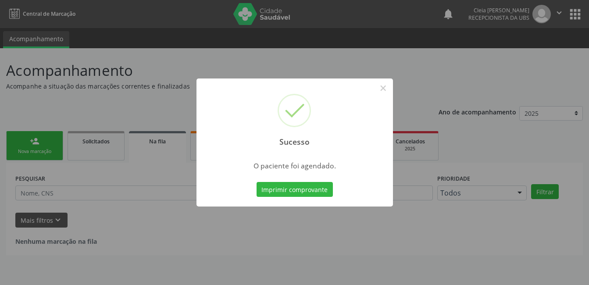
scroll to position [0, 0]
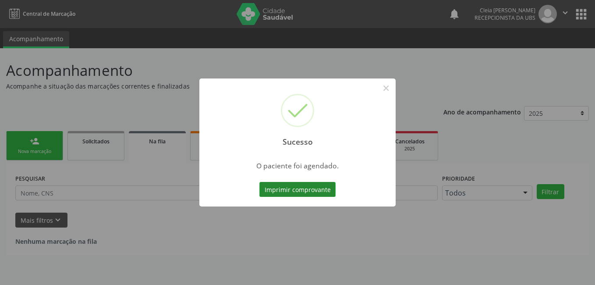
click at [271, 188] on button "Imprimir comprovante" at bounding box center [298, 189] width 76 height 15
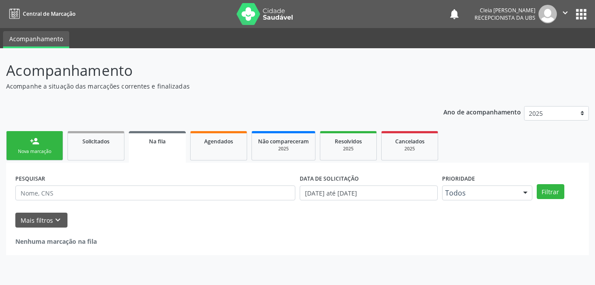
click at [47, 141] on link "person_add Nova marcação" at bounding box center [34, 145] width 57 height 29
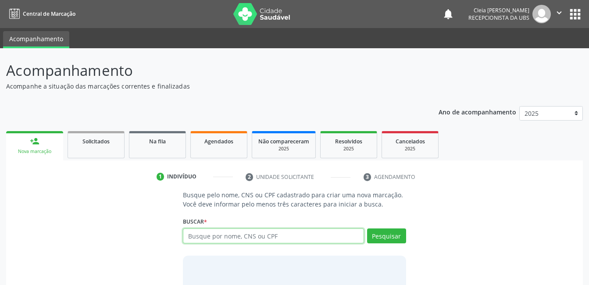
click at [312, 235] on input "text" at bounding box center [273, 235] width 181 height 15
type input "709202298606834"
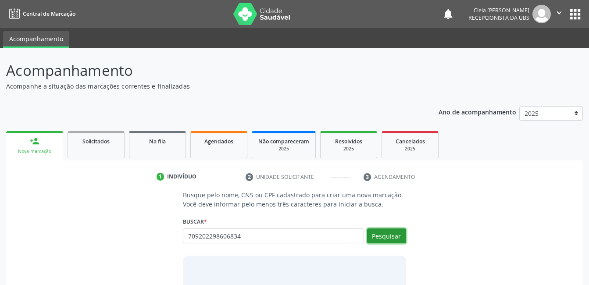
click at [378, 235] on button "Pesquisar" at bounding box center [386, 235] width 39 height 15
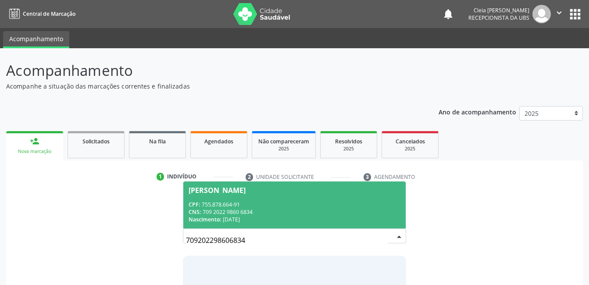
click at [256, 203] on div "CPF: 755.878.664-91" at bounding box center [294, 204] width 211 height 7
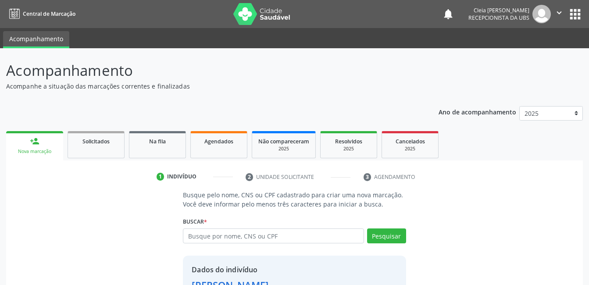
scroll to position [67, 0]
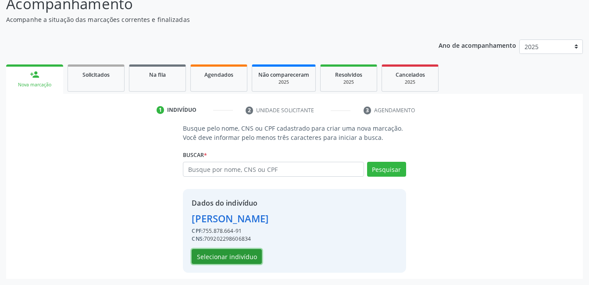
click at [247, 256] on button "Selecionar indivíduo" at bounding box center [227, 256] width 70 height 15
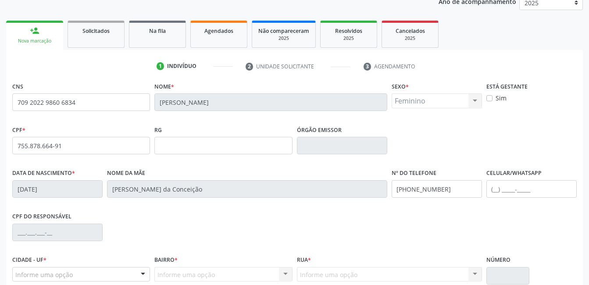
scroll to position [190, 0]
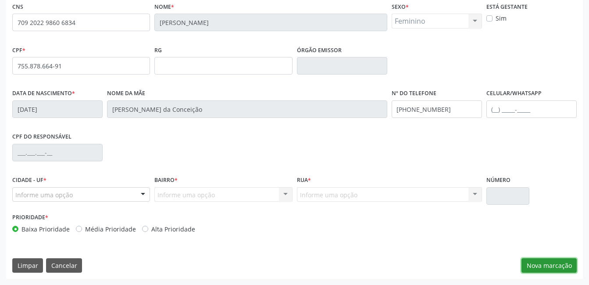
click at [569, 264] on button "Nova marcação" at bounding box center [548, 265] width 55 height 15
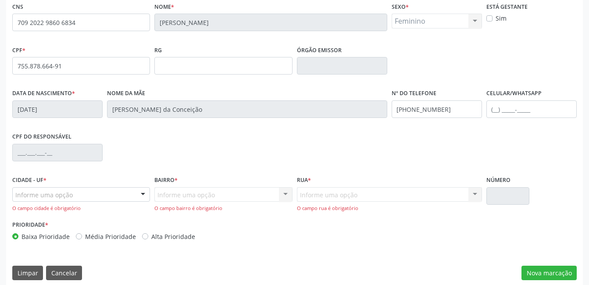
click at [84, 197] on div "Informe uma opção" at bounding box center [81, 194] width 138 height 15
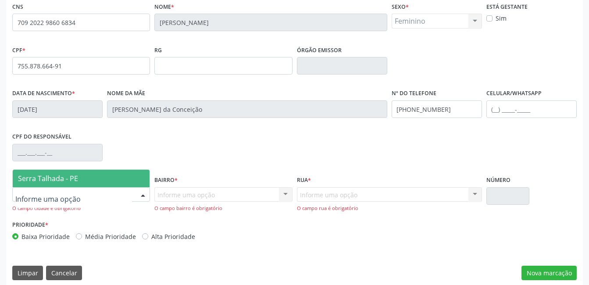
click at [84, 182] on span "Serra Talhada - PE" at bounding box center [81, 179] width 137 height 18
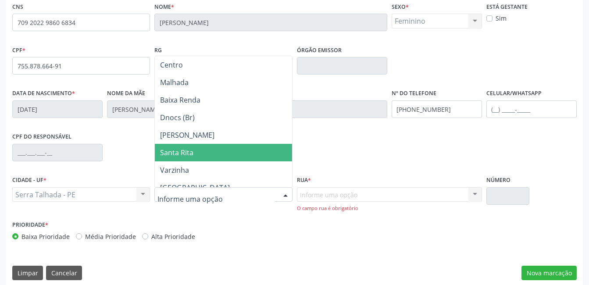
scroll to position [132, 0]
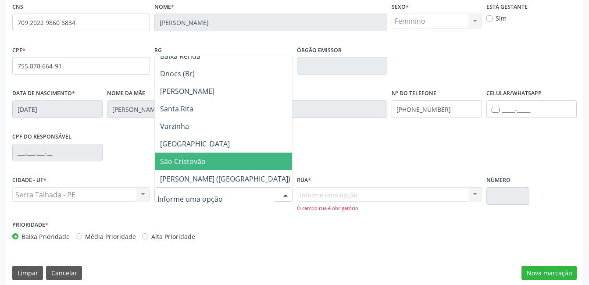
click at [188, 157] on span "São Cristovão" at bounding box center [183, 162] width 46 height 10
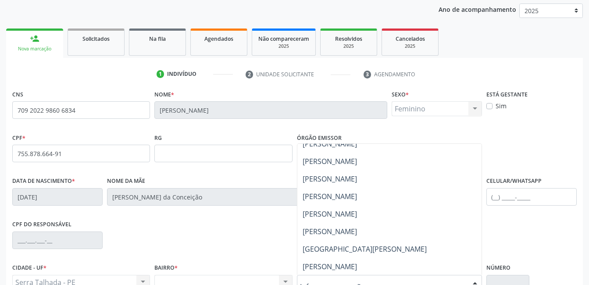
scroll to position [175, 0]
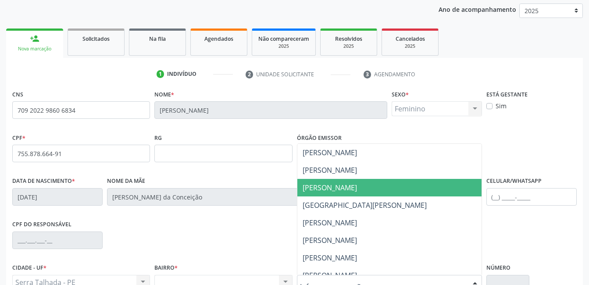
click at [342, 188] on span "Lindinalva Nunes de Souza" at bounding box center [330, 188] width 54 height 10
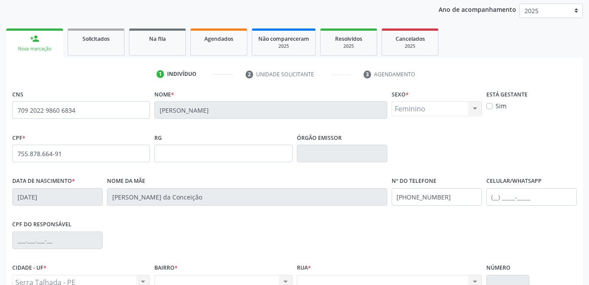
scroll to position [190, 0]
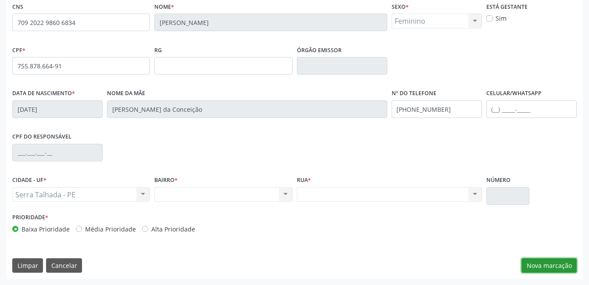
click at [542, 267] on button "Nova marcação" at bounding box center [548, 265] width 55 height 15
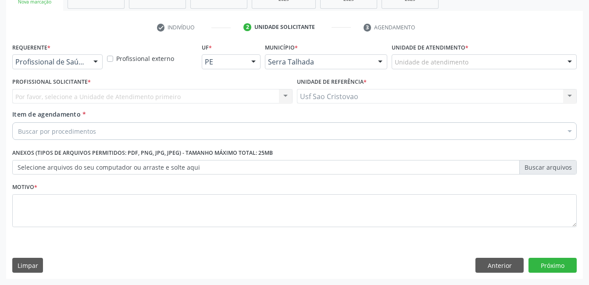
scroll to position [150, 0]
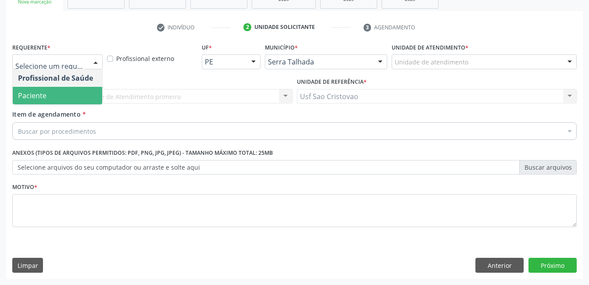
click at [80, 97] on span "Paciente" at bounding box center [57, 96] width 89 height 18
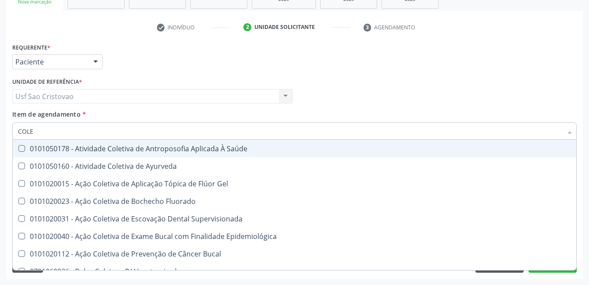
type input "COLES"
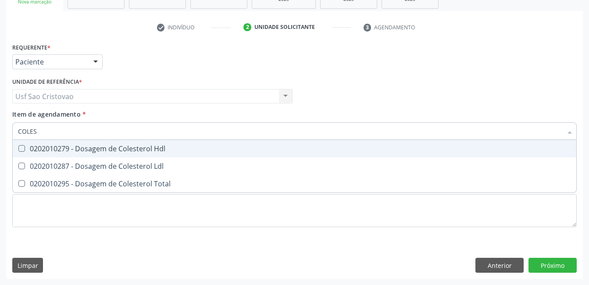
click at [24, 150] on Hdl at bounding box center [21, 148] width 7 height 7
click at [18, 150] on Hdl "checkbox" at bounding box center [16, 149] width 6 height 6
checkbox Hdl "true"
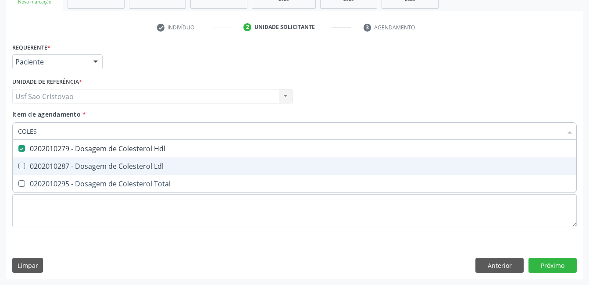
click at [24, 166] on Ldl at bounding box center [21, 166] width 7 height 7
click at [18, 166] on Ldl "checkbox" at bounding box center [16, 166] width 6 height 6
checkbox Ldl "true"
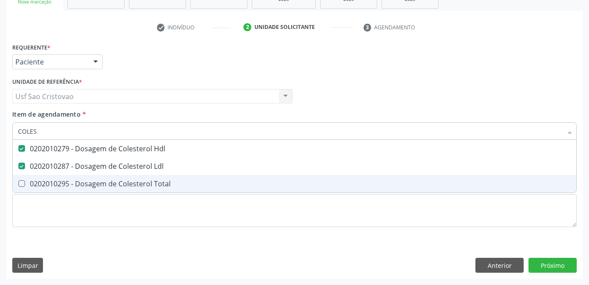
click at [21, 182] on Total at bounding box center [21, 183] width 7 height 7
click at [18, 182] on Total "checkbox" at bounding box center [16, 184] width 6 height 6
checkbox Total "true"
type input "COLE"
checkbox Hdl "false"
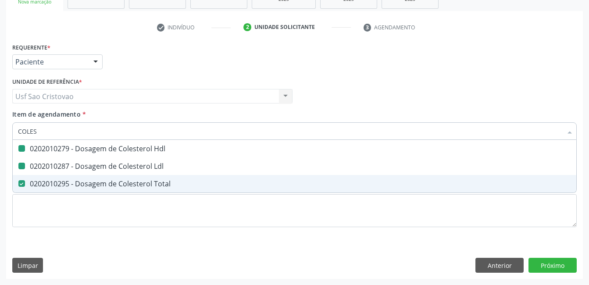
checkbox Ldl "false"
checkbox Total "false"
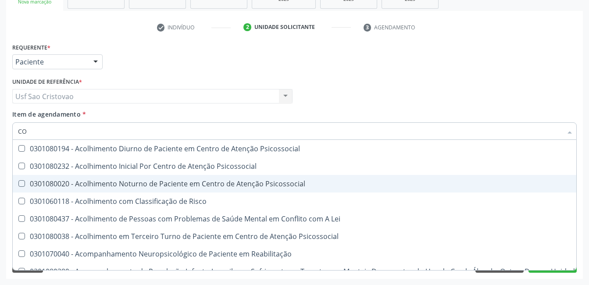
type input "C"
checkbox Hdl "false"
checkbox Ldl "false"
checkbox Total "false"
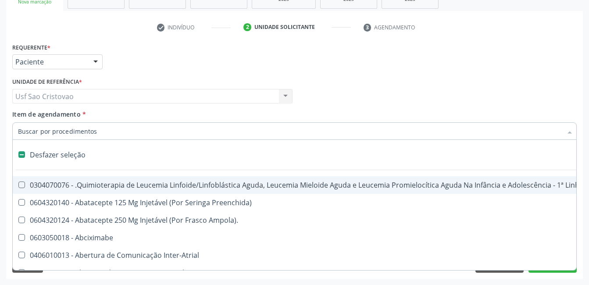
type input "2"
checkbox Oncologia "true"
checkbox Fort\) "true"
checkbox Colpoperineocleise "true"
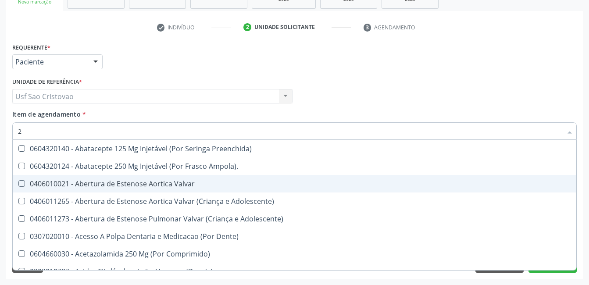
type input "20"
checkbox Abdominal "true"
checkbox Colostomia "true"
checkbox Colpectomia "true"
checkbox Hdl "false"
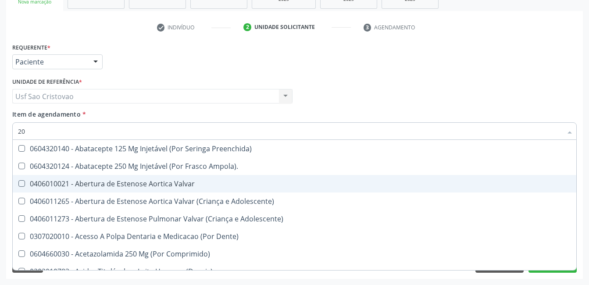
checkbox Ldl "false"
checkbox Total "false"
type input "202"
checkbox Lisa "true"
checkbox Coluna "true"
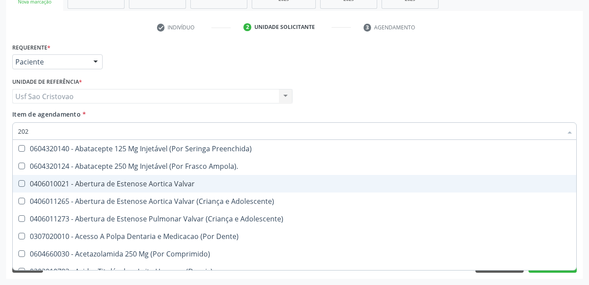
checkbox Cervico-Toracica "true"
checkbox Abdominal "false"
checkbox Colostomia "false"
checkbox Colpectomia "false"
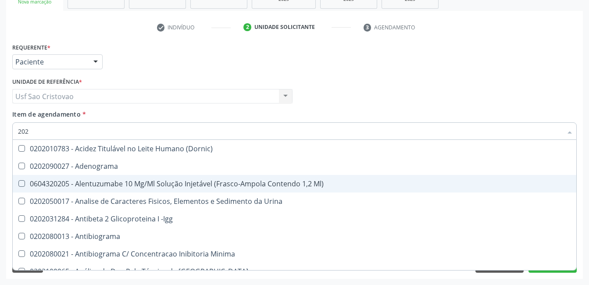
type input "2020"
checkbox Triciclicos "true"
checkbox \(Psa\) "true"
checkbox III "true"
checkbox Hdl "false"
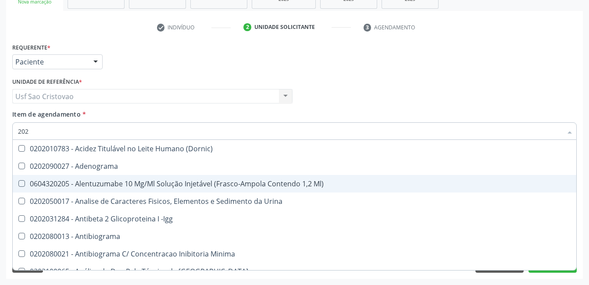
checkbox Ldl "false"
checkbox Total "false"
type input "20201"
checkbox Identificação "true"
checkbox \(Pos-Pasteurização\) "true"
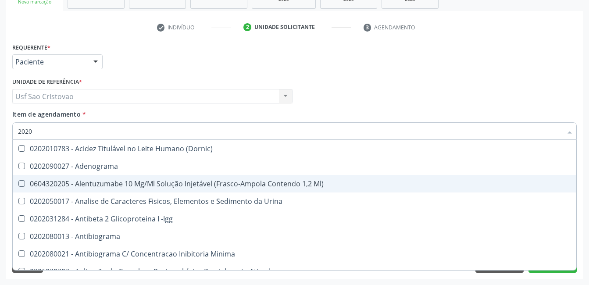
checkbox Hemacias "true"
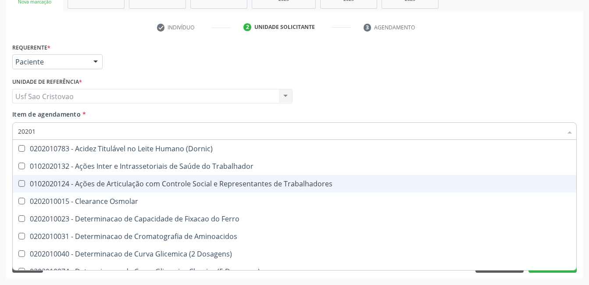
type input "202010"
checkbox Circulante "true"
checkbox III "true"
checkbox Fracoes "true"
checkbox Hdl "false"
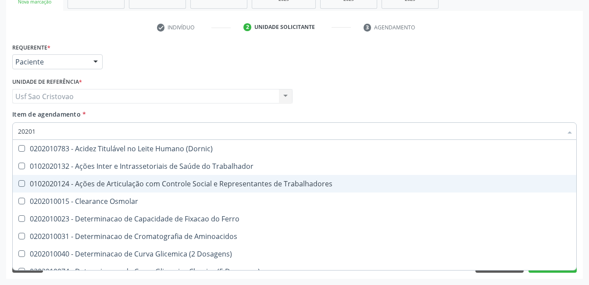
checkbox Ldl "false"
checkbox Total "false"
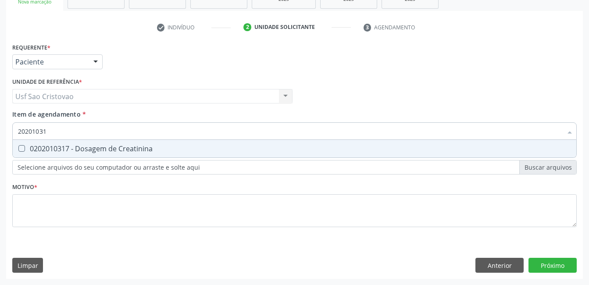
type input "202010317"
click at [25, 149] on Creatinina at bounding box center [21, 148] width 7 height 7
click at [18, 149] on Creatinina "checkbox" at bounding box center [16, 149] width 6 height 6
checkbox Creatinina "true"
type input "2020103"
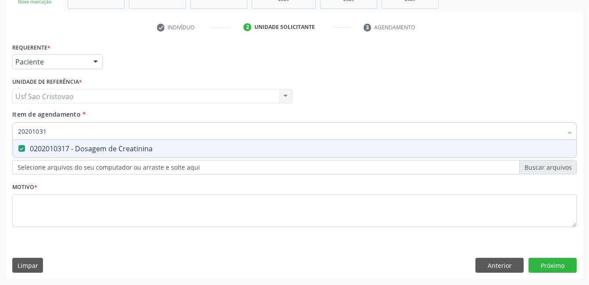
checkbox Creatinina "false"
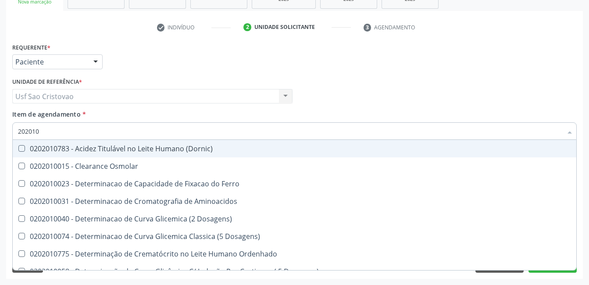
type input "20201"
checkbox Hdl "false"
checkbox Ldl "false"
checkbox Total "false"
checkbox Creatinina "false"
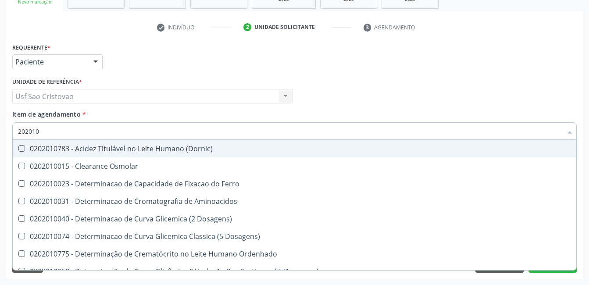
checkbox Latica "true"
checkbox Fracionadas\) "true"
checkbox Ferritina "true"
checkbox Folato "true"
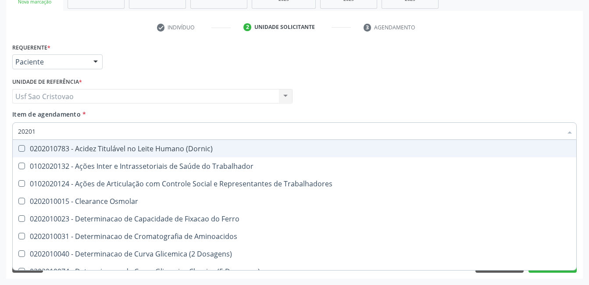
type input "2020"
checkbox Hdl "false"
checkbox Ldl "false"
checkbox Total "false"
checkbox Creatinina "false"
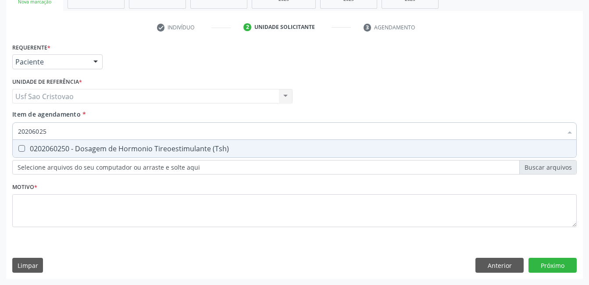
type input "202060250"
click at [25, 149] on \(Tsh\) at bounding box center [21, 148] width 7 height 7
click at [18, 149] on \(Tsh\) "checkbox" at bounding box center [16, 149] width 6 height 6
checkbox \(Tsh\) "true"
type input "2020602"
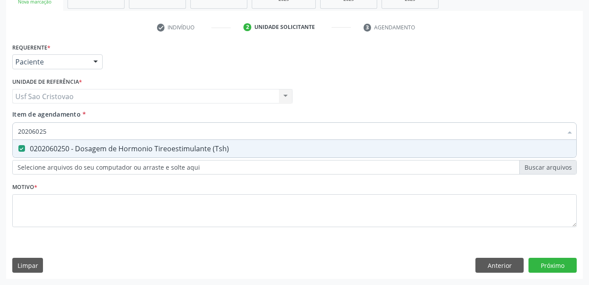
checkbox \(Tsh\) "false"
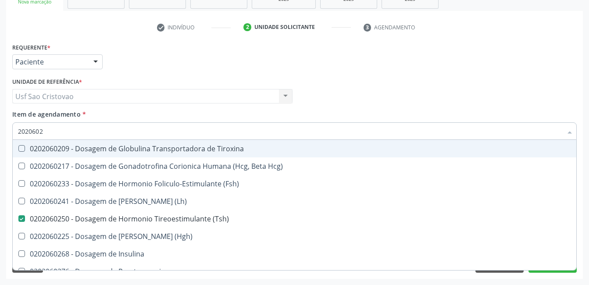
type input "202060"
checkbox \(Tsh\) "false"
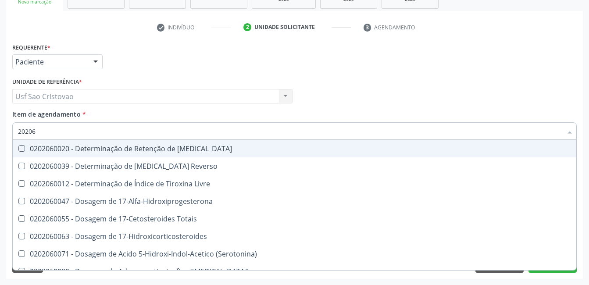
type input "2020"
checkbox \(Tsh\) "false"
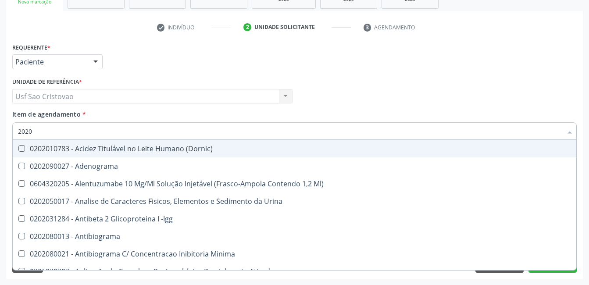
type input "202"
checkbox Hdl "false"
checkbox Ldl "false"
checkbox Total "false"
checkbox Creatinina "false"
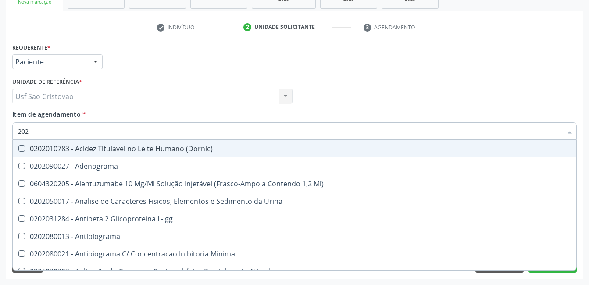
checkbox Estrona "true"
checkbox Etossuximida "true"
checkbox II "true"
checkbox \(Inibidor\) "true"
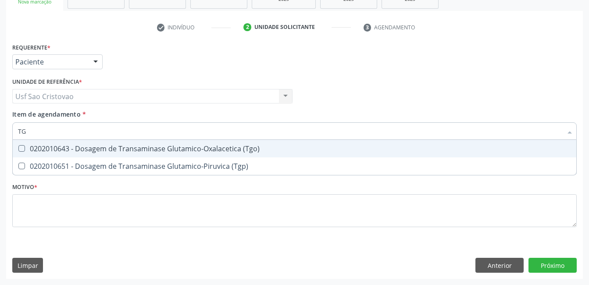
click at [20, 150] on \(Tgo\) at bounding box center [21, 148] width 7 height 7
click at [18, 150] on \(Tgo\) "checkbox" at bounding box center [16, 149] width 6 height 6
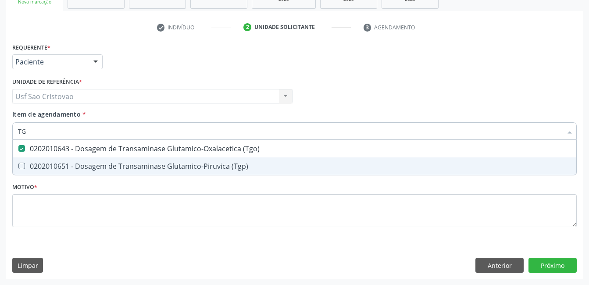
click at [24, 166] on \(Tgp\) at bounding box center [21, 166] width 7 height 7
click at [18, 166] on \(Tgp\) "checkbox" at bounding box center [16, 166] width 6 height 6
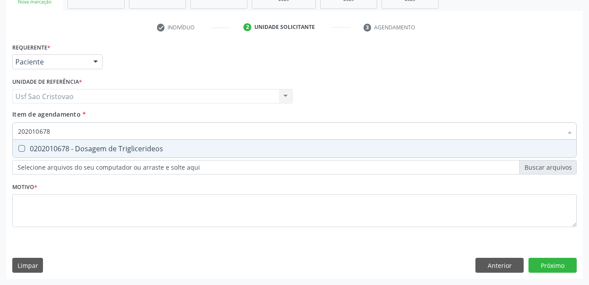
click at [20, 150] on Triglicerideos at bounding box center [21, 148] width 7 height 7
click at [18, 150] on Triglicerideos "checkbox" at bounding box center [16, 149] width 6 height 6
click at [20, 150] on Urina at bounding box center [21, 148] width 7 height 7
click at [18, 150] on Urina "checkbox" at bounding box center [16, 149] width 6 height 6
click at [20, 150] on Glicose at bounding box center [21, 148] width 7 height 7
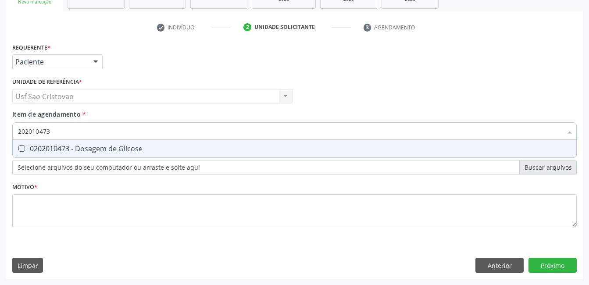
click at [18, 150] on Glicose "checkbox" at bounding box center [16, 149] width 6 height 6
click at [20, 150] on Glicosilada at bounding box center [21, 148] width 7 height 7
click at [18, 150] on Glicosilada "checkbox" at bounding box center [16, 149] width 6 height 6
click at [20, 149] on Completo at bounding box center [21, 148] width 7 height 7
click at [18, 149] on Completo "checkbox" at bounding box center [16, 149] width 6 height 6
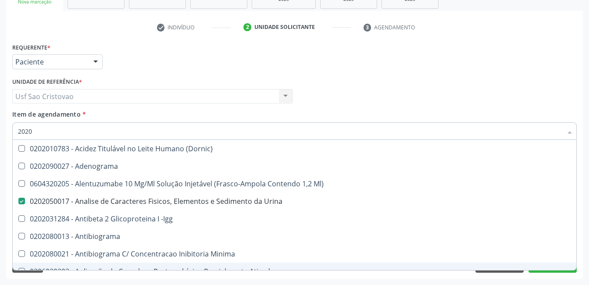
click at [141, 276] on div "Requerente * Paciente Profissional de Saúde Paciente Nenhum resultado encontrad…" at bounding box center [294, 160] width 577 height 238
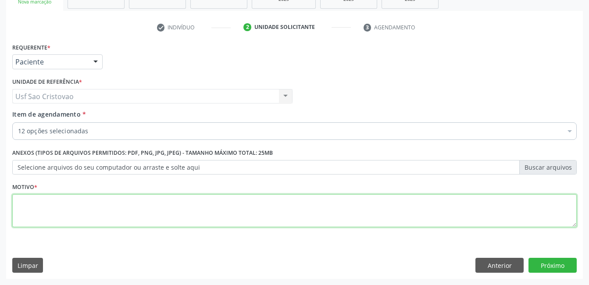
click at [165, 212] on textarea at bounding box center [294, 210] width 564 height 33
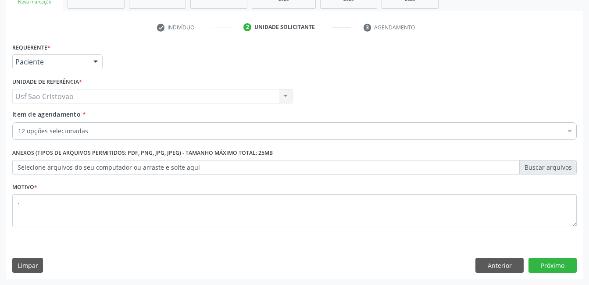
click at [221, 245] on div "Requerente * Paciente Profissional de Saúde Paciente Nenhum resultado encontrad…" at bounding box center [294, 160] width 577 height 238
click at [556, 267] on button "Próximo" at bounding box center [552, 265] width 48 height 15
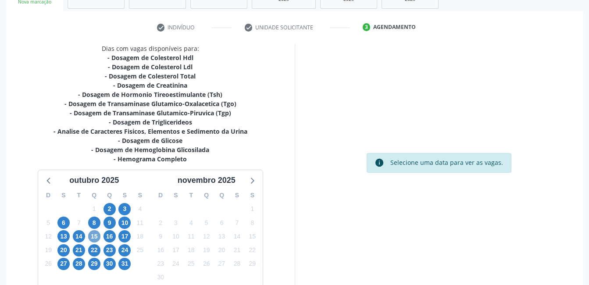
click at [97, 237] on span "15" at bounding box center [94, 236] width 12 height 12
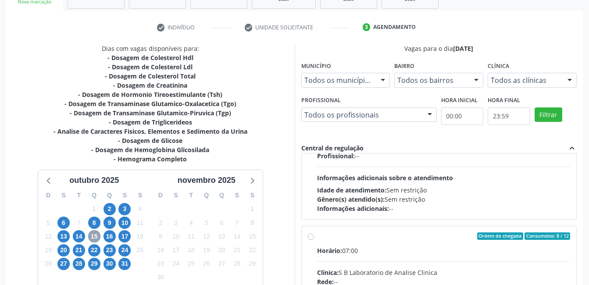
scroll to position [132, 0]
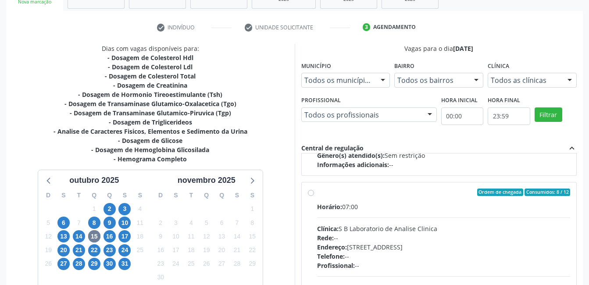
click at [317, 194] on label "Ordem de chegada Consumidos: 8 / 12 Horário: 07:00 Clínica: S B Laboratorio de …" at bounding box center [443, 256] width 253 height 135
click at [310, 194] on input "Ordem de chegada Consumidos: 8 / 12 Horário: 07:00 Clínica: S B Laboratorio de …" at bounding box center [311, 193] width 6 height 8
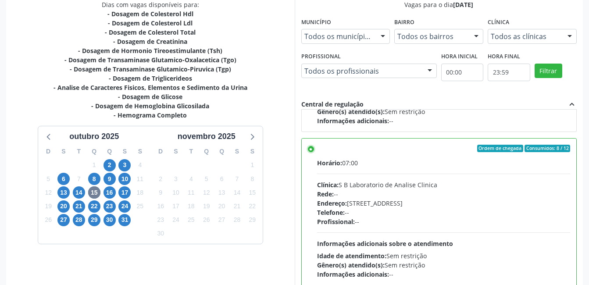
scroll to position [239, 0]
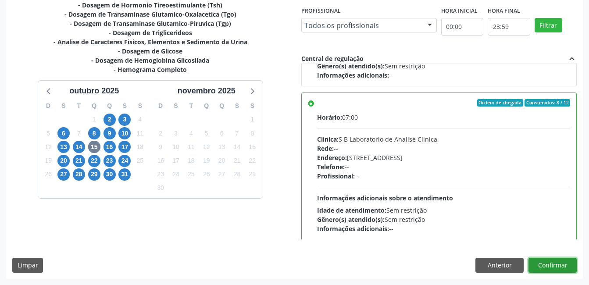
click at [561, 264] on button "Confirmar" at bounding box center [552, 265] width 48 height 15
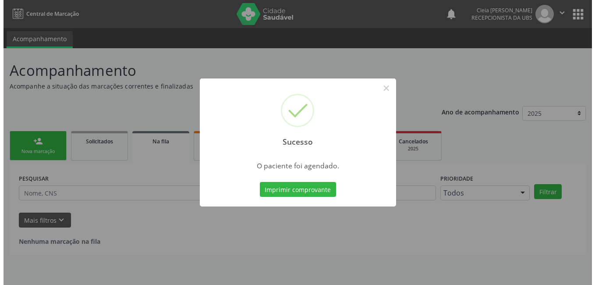
scroll to position [0, 0]
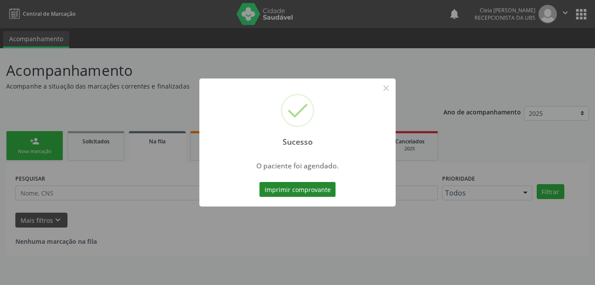
click at [312, 189] on button "Imprimir comprovante" at bounding box center [298, 189] width 76 height 15
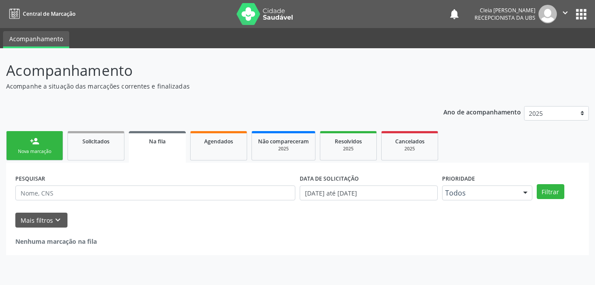
click at [52, 136] on link "person_add Nova marcação" at bounding box center [34, 145] width 57 height 29
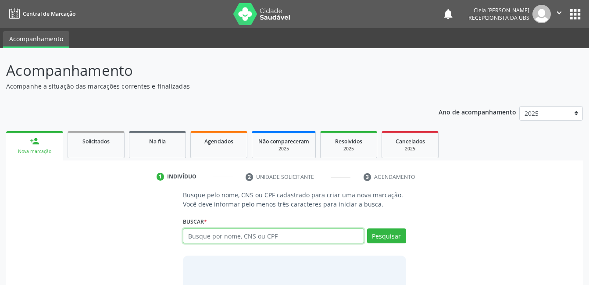
click at [207, 237] on input "text" at bounding box center [273, 235] width 181 height 15
type input "708409707825061"
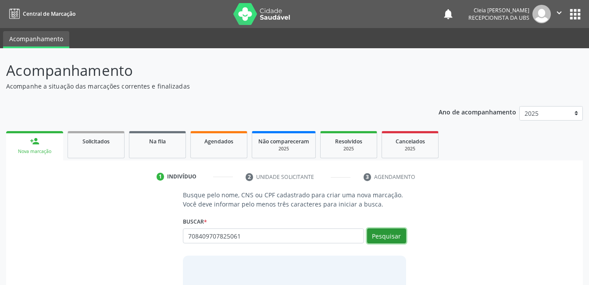
click at [397, 234] on button "Pesquisar" at bounding box center [386, 235] width 39 height 15
type input "708409707825061"
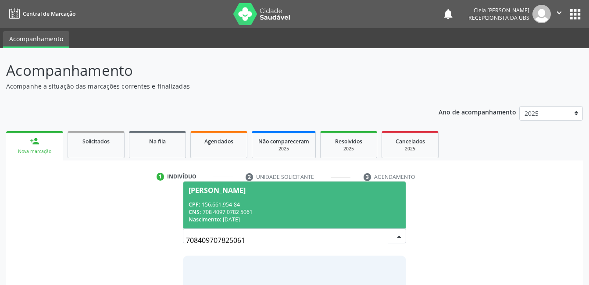
click at [274, 195] on span "[PERSON_NAME] CPF: 156.661.954-84 CNS: 708 4097 0782 5061 Nascimento: [DATE]" at bounding box center [294, 205] width 222 height 47
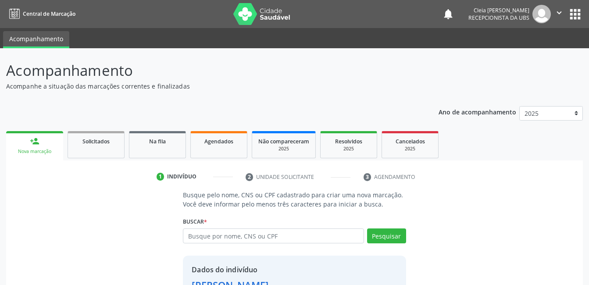
scroll to position [67, 0]
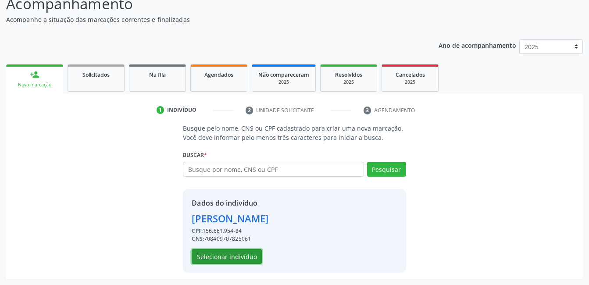
click at [253, 260] on button "Selecionar indivíduo" at bounding box center [227, 256] width 70 height 15
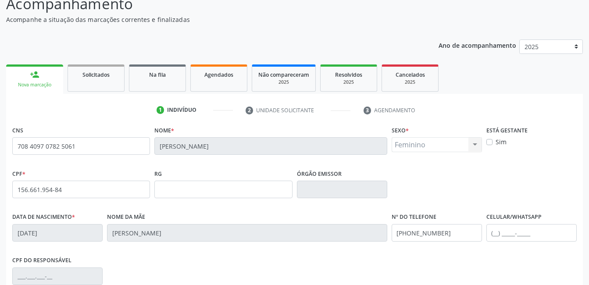
scroll to position [190, 0]
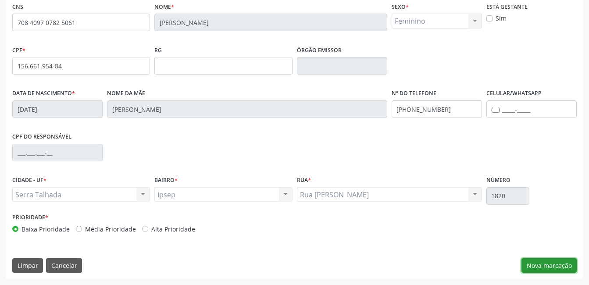
click at [569, 264] on button "Nova marcação" at bounding box center [548, 265] width 55 height 15
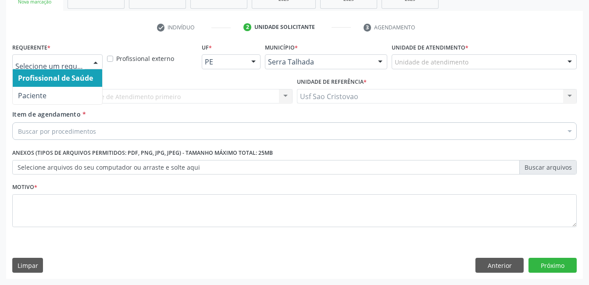
click at [100, 59] on div at bounding box center [95, 62] width 13 height 15
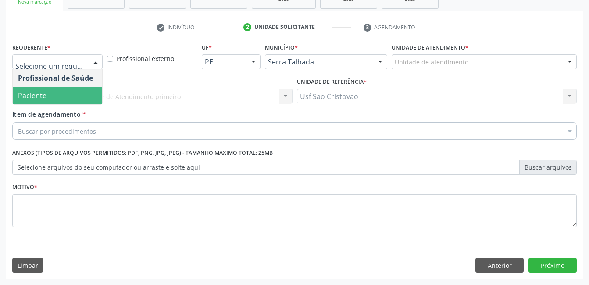
click at [42, 97] on span "Paciente" at bounding box center [32, 96] width 28 height 10
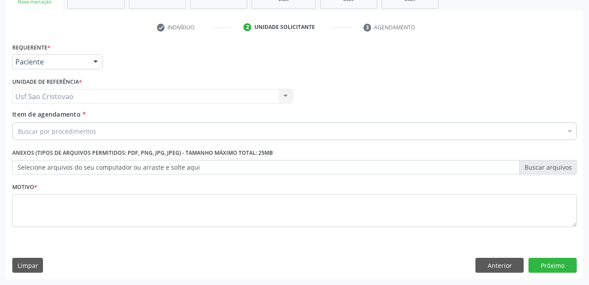
click at [98, 132] on div "Buscar por procedimentos" at bounding box center [294, 131] width 564 height 18
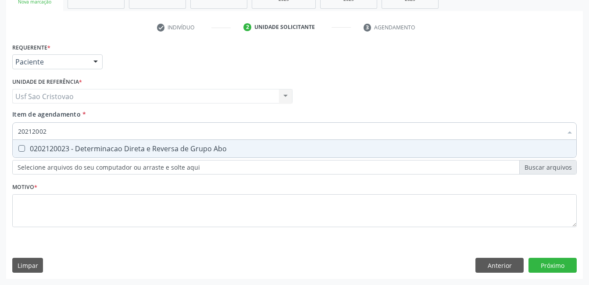
type input "202120023"
click at [22, 148] on Abo at bounding box center [21, 148] width 7 height 7
click at [18, 148] on Abo "checkbox" at bounding box center [16, 149] width 6 height 6
checkbox Abo "true"
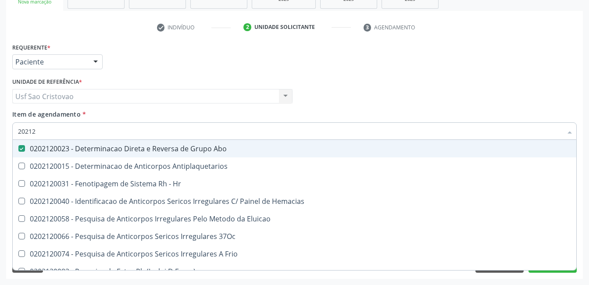
type input "2021"
checkbox Abo "false"
checkbox \(Tia\) "true"
type input "202"
checkbox \(Tia\) "false"
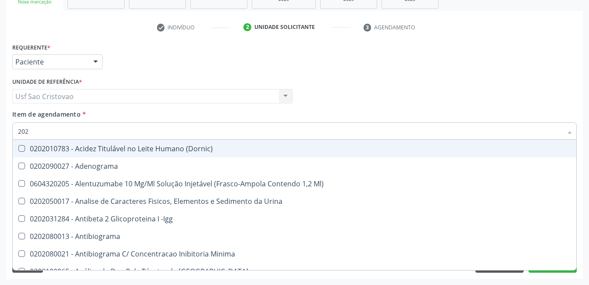
type input "2020"
checkbox Abo "false"
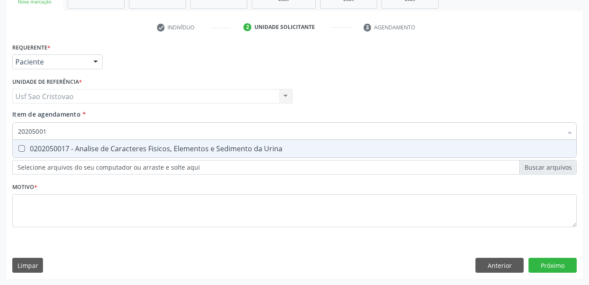
type input "202050017"
click at [22, 148] on Urina at bounding box center [21, 148] width 7 height 7
click at [18, 148] on Urina "checkbox" at bounding box center [16, 149] width 6 height 6
checkbox Urina "true"
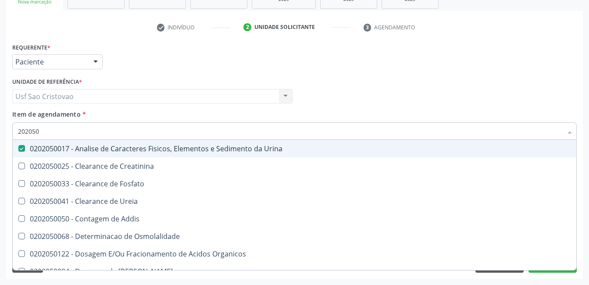
type input "20205"
checkbox Urina "false"
checkbox Creatinina "true"
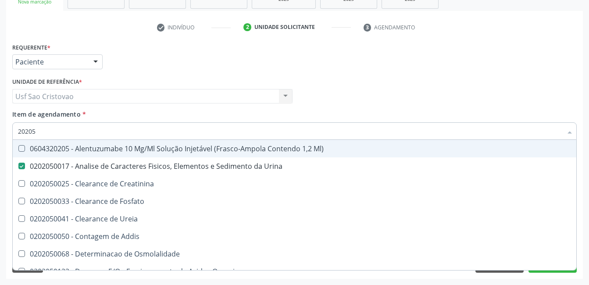
type input "2020"
checkbox Urina "false"
checkbox Fosfato "true"
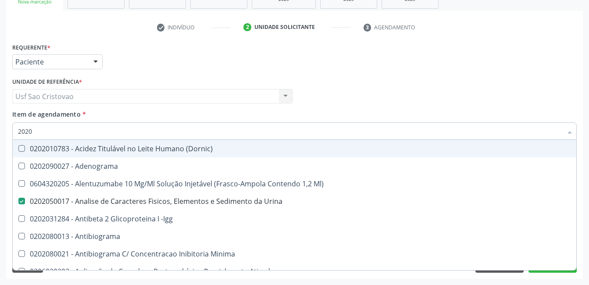
type input "20201"
checkbox Urina "false"
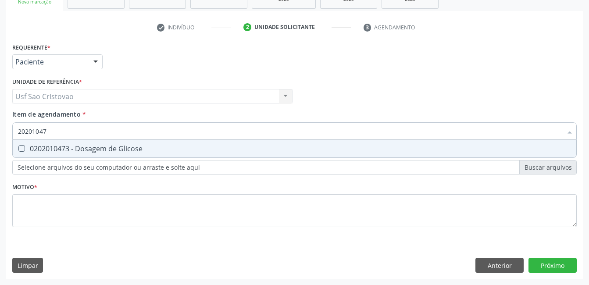
type input "202010473"
click at [22, 148] on Glicose at bounding box center [21, 148] width 7 height 7
click at [18, 148] on Glicose "checkbox" at bounding box center [16, 149] width 6 height 6
checkbox Glicose "true"
type input "2020104"
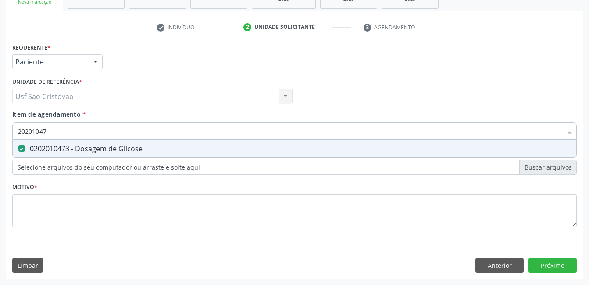
checkbox Glicose "false"
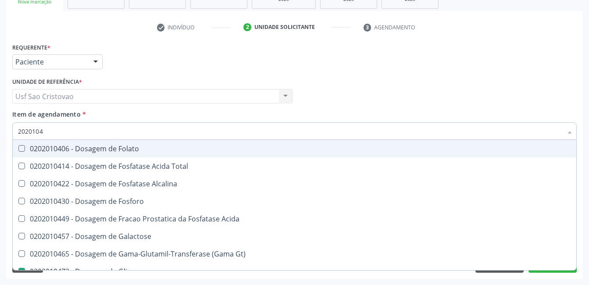
type input "202010"
checkbox Glicose "false"
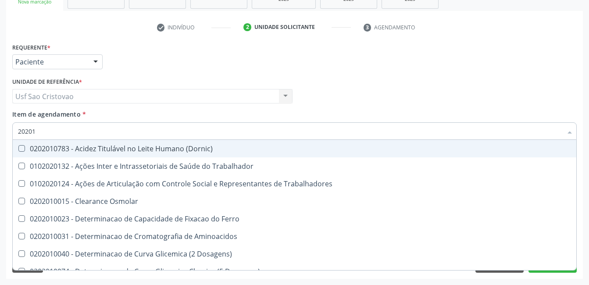
type input "2020"
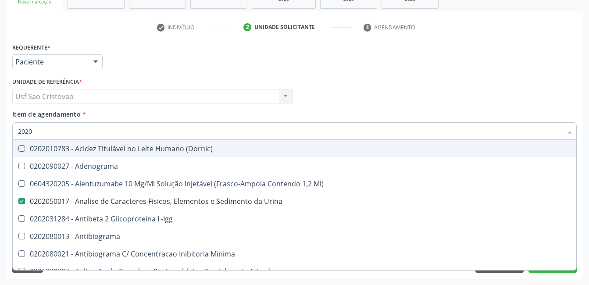
checkbox Urina "true"
checkbox Reumatoide "false"
type input "202"
checkbox Dosagens\) "true"
checkbox Glicose "false"
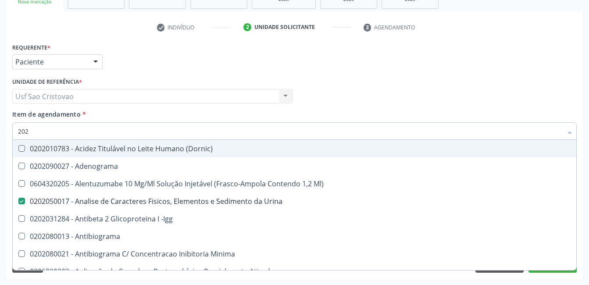
checkbox Leucino-Aminopeptidase "true"
type input "2020"
checkbox Abo "false"
checkbox X "true"
checkbox Glicose "false"
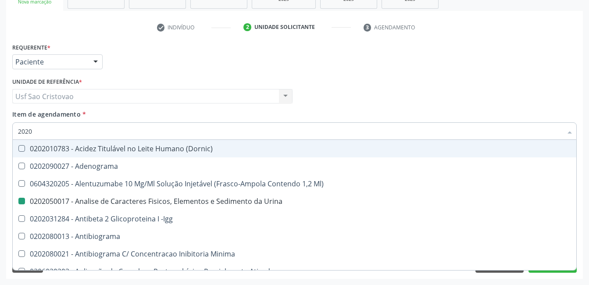
type input "20202"
checkbox Urina "false"
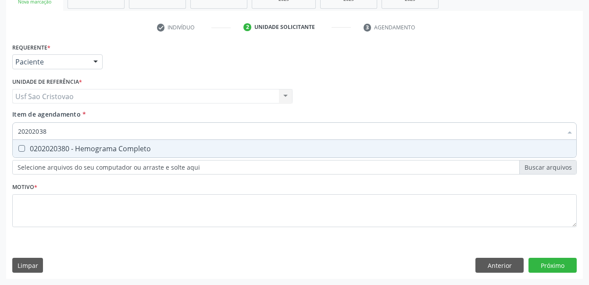
type input "202020380"
click at [22, 148] on Completo at bounding box center [21, 148] width 7 height 7
click at [18, 148] on Completo "checkbox" at bounding box center [16, 149] width 6 height 6
checkbox Completo "true"
type input "2020203"
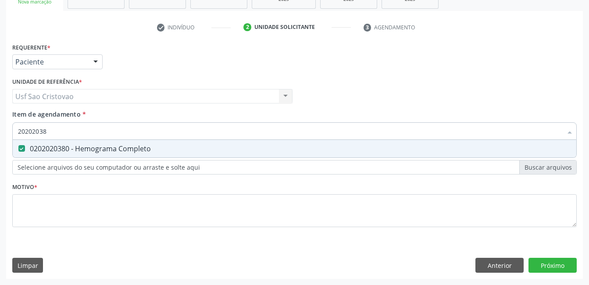
checkbox Completo "false"
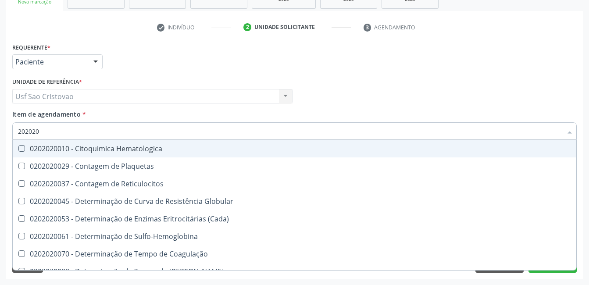
type input "20202"
checkbox Completo "false"
checkbox Leucograma "true"
type input "2020"
checkbox Globular "true"
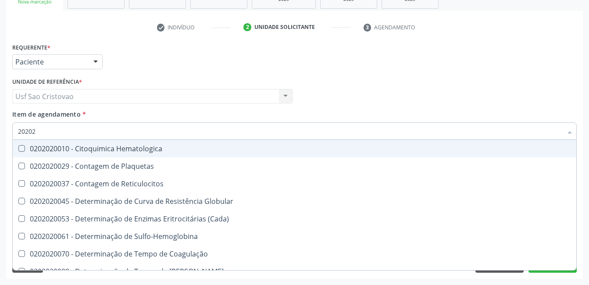
checkbox Completo "false"
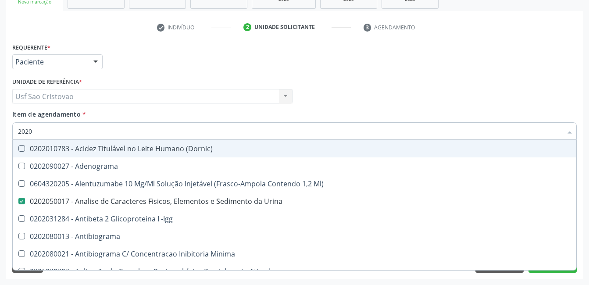
type input "20203"
checkbox Urina "false"
checkbox \(Qualitativo\) "true"
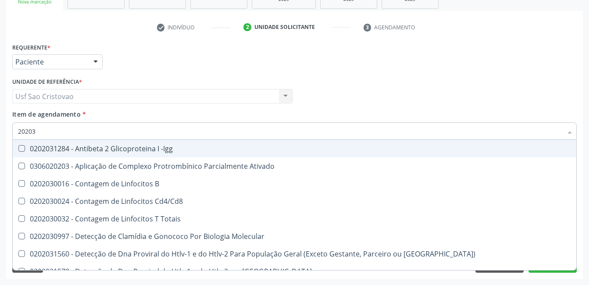
type input "202030"
checkbox Completo "false"
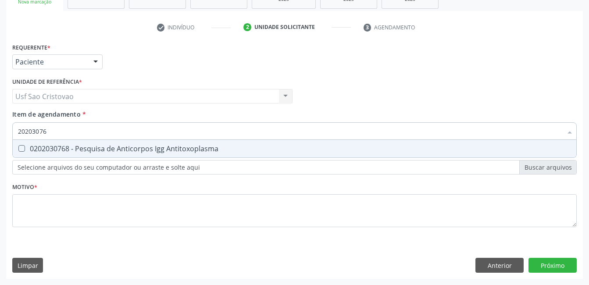
type input "202030768"
click at [22, 148] on Antitoxoplasma at bounding box center [21, 148] width 7 height 7
click at [18, 148] on Antitoxoplasma "checkbox" at bounding box center [16, 149] width 6 height 6
checkbox Antitoxoplasma "true"
type input "2020307"
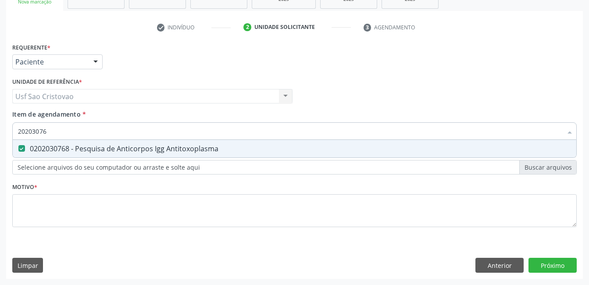
checkbox Antitoxoplasma "false"
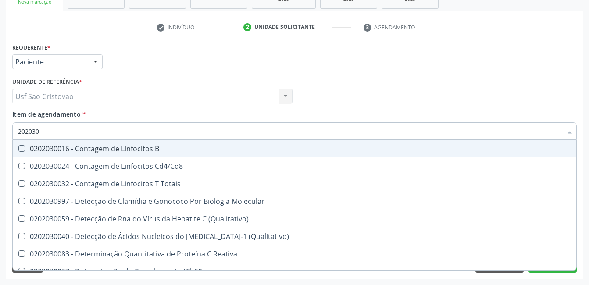
type input "20203"
checkbox Antiglomerulo "true"
checkbox Antitoxoplasma "false"
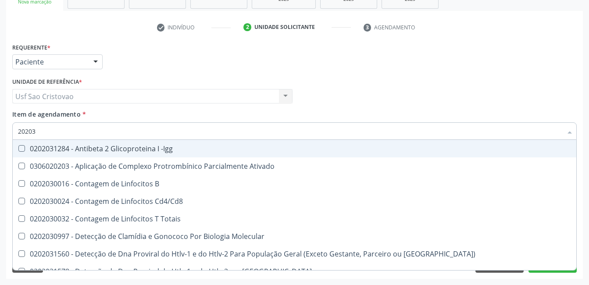
type input "202030"
checkbox Completo "false"
checkbox \(Ro\) "true"
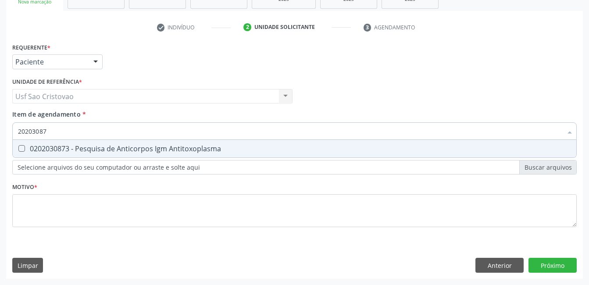
type input "202030873"
click at [22, 148] on Antitoxoplasma at bounding box center [21, 148] width 7 height 7
click at [18, 148] on Antitoxoplasma "checkbox" at bounding box center [16, 149] width 6 height 6
checkbox Antitoxoplasma "true"
type input "2020308"
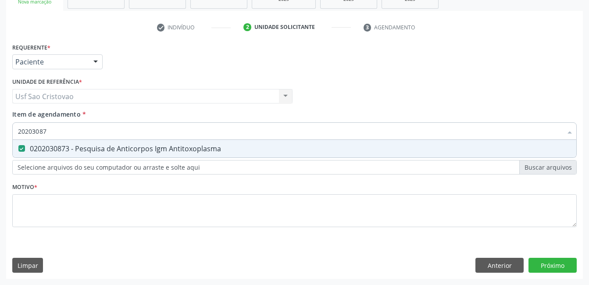
checkbox Antitoxoplasma "false"
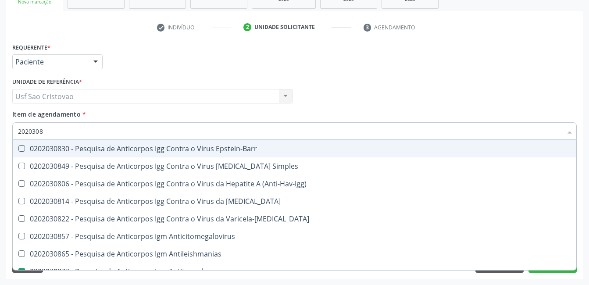
type input "202030"
checkbox Antitoxoplasma "false"
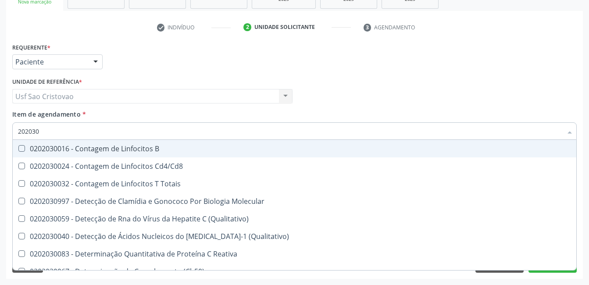
type input "20203"
checkbox Antiglomerulo "true"
checkbox Antitoxoplasma "false"
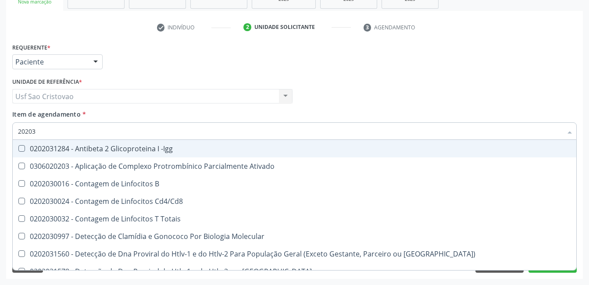
type input "2020"
checkbox Cd4\/Cd8 "true"
checkbox Completo "false"
checkbox Antitoxoplasma "false"
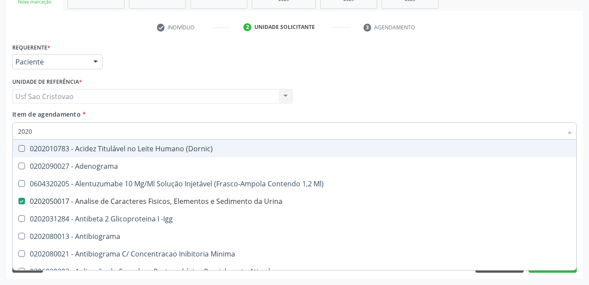
type input "20202"
checkbox Urina "false"
checkbox \(Pos-Pasteurização\) "true"
type input "202"
checkbox Abo "true"
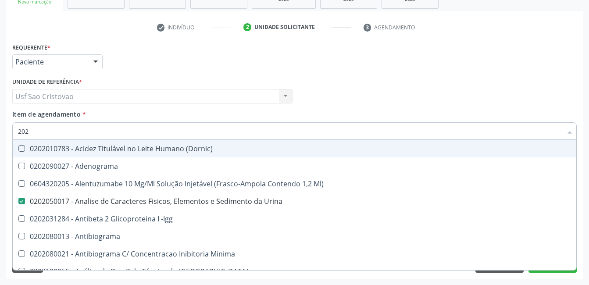
checkbox X "false"
checkbox Glicose "true"
checkbox B12 "false"
checkbox Completo "true"
checkbox Trabalho "false"
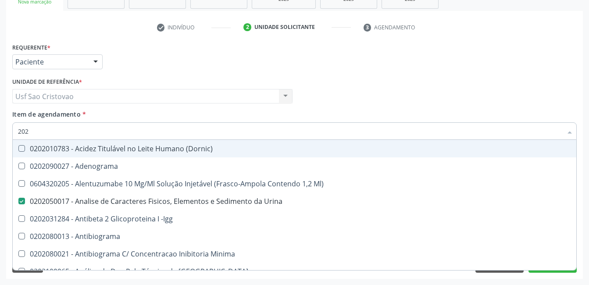
checkbox Gestante "false"
checkbox Antitoxoplasma "true"
type input "2021"
checkbox Urina "false"
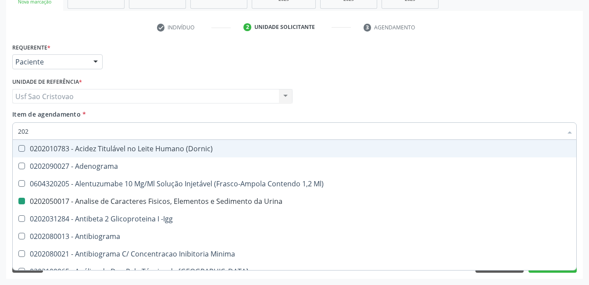
checkbox Mlpa "true"
checkbox Abo "false"
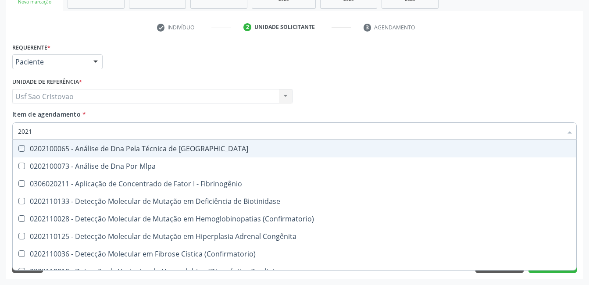
type input "20212"
checkbox Blot "true"
checkbox Abo "false"
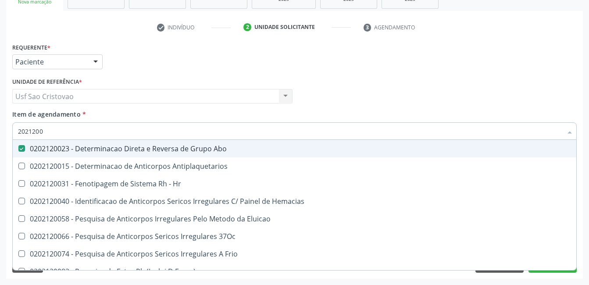
type input "20212008"
checkbox Abo "false"
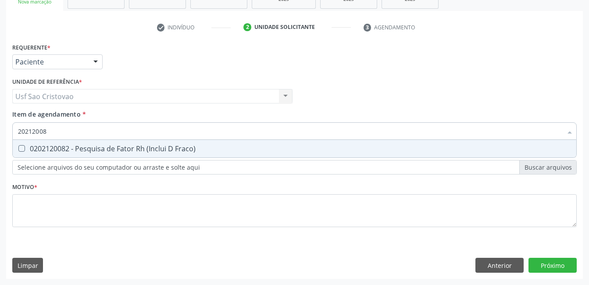
type input "202120082"
click at [22, 148] on Fraco\) at bounding box center [21, 148] width 7 height 7
click at [18, 148] on Fraco\) "checkbox" at bounding box center [16, 149] width 6 height 6
checkbox Fraco\) "true"
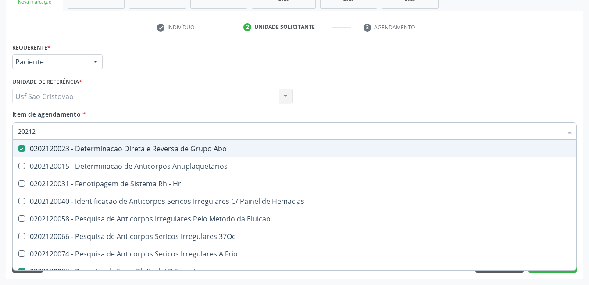
type input "2021"
checkbox Abo "false"
checkbox Fraco\) "false"
checkbox \(Tia\) "true"
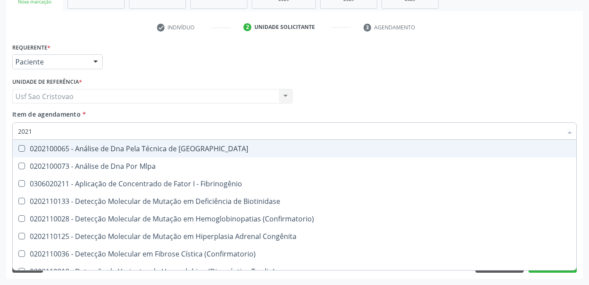
type input "202"
checkbox Biotinidase "true"
checkbox Abo "false"
checkbox Fraco\) "false"
checkbox B "true"
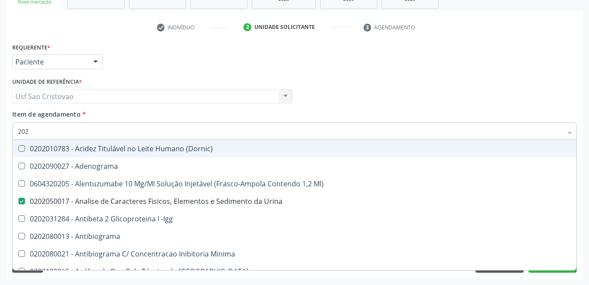
type input "20"
checkbox Urina "false"
checkbox \(Pos-Pasteurização\) "true"
checkbox Abo "false"
checkbox Glicose "false"
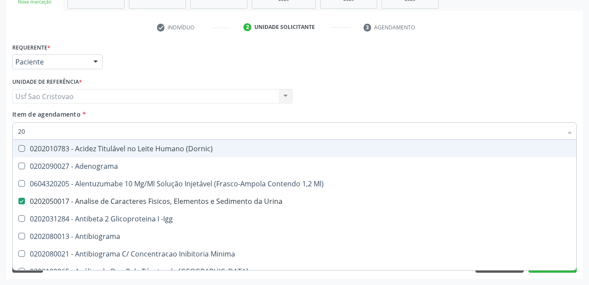
checkbox Completo "false"
checkbox Antitoxoplasma "false"
checkbox Ristocetina "true"
checkbox Fraco\) "false"
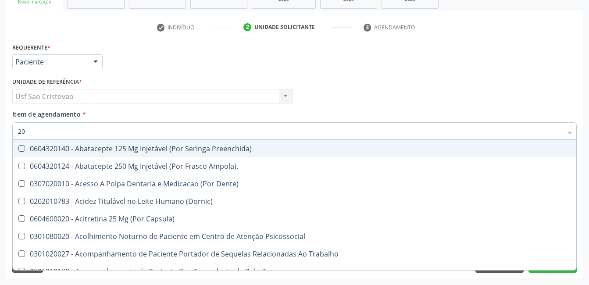
type input "208"
checkbox Urina "false"
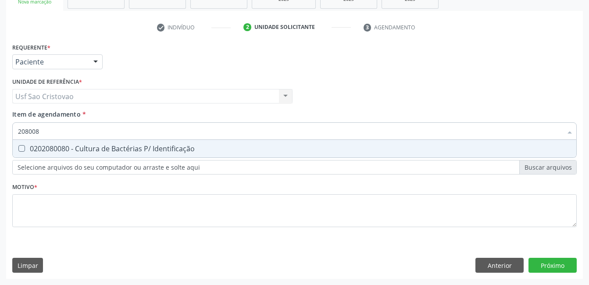
type input "2080080"
click at [22, 148] on Identificação at bounding box center [21, 148] width 7 height 7
click at [18, 148] on Identificação "checkbox" at bounding box center [16, 149] width 6 height 6
checkbox Identificação "true"
type input "20800"
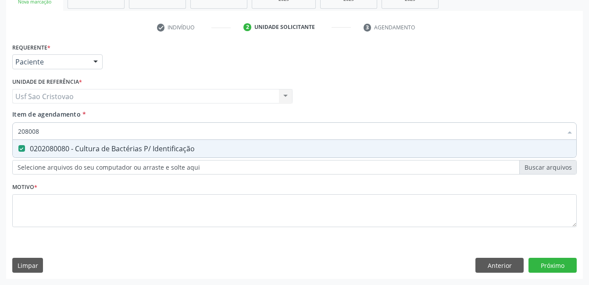
checkbox Identificação "false"
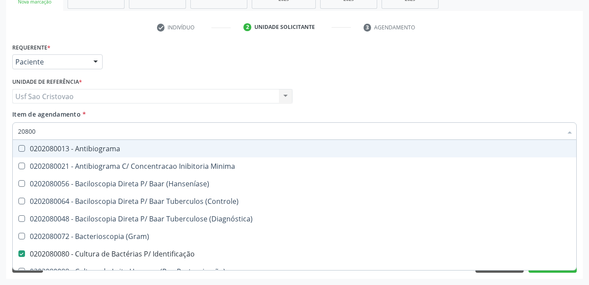
type input "2080"
checkbox Identificação "false"
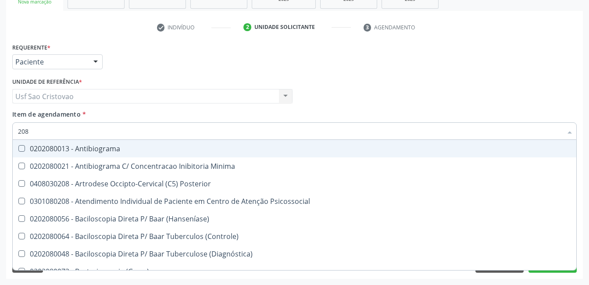
type input "20"
checkbox 67 "true"
checkbox Identificação "false"
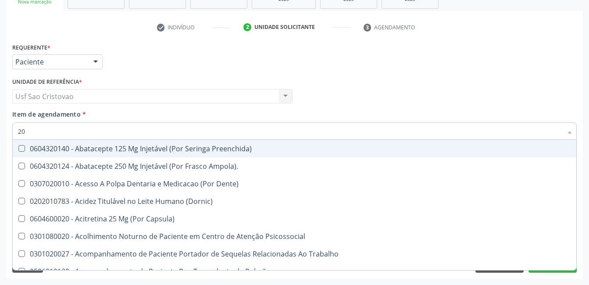
type input "2"
checkbox Urina "false"
checkbox Neonato "true"
checkbox Identificação "false"
checkbox Abo "false"
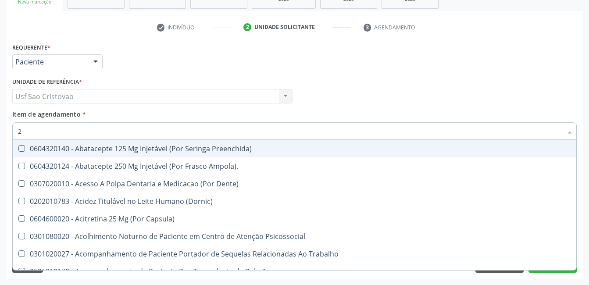
checkbox Glicose "false"
checkbox Tiocianato "true"
checkbox Embriotomia "true"
checkbox Completo "false"
checkbox Linha "true"
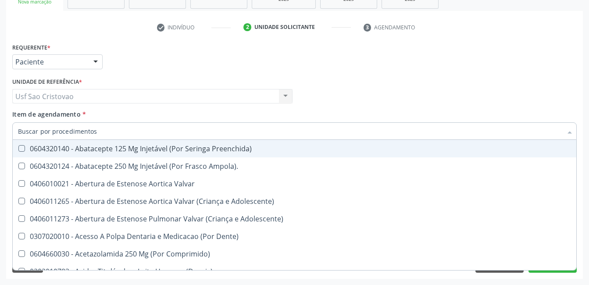
checkbox Urina "false"
checkbox Posterior "true"
checkbox Identificação "false"
checkbox Abo "false"
checkbox Glicose "false"
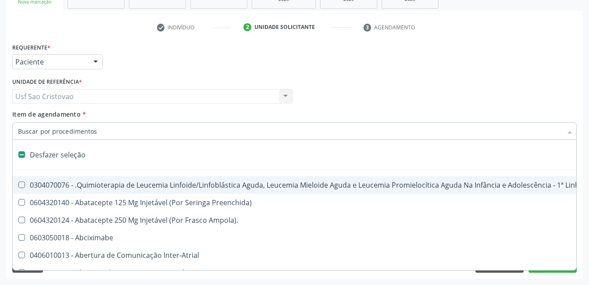
type input "2"
checkbox A "true"
checkbox Urina "false"
checkbox Ejaculadores "true"
checkbox Osso "true"
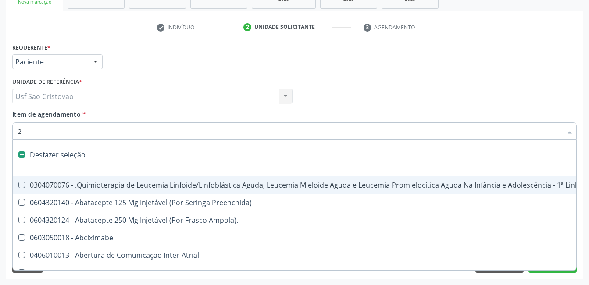
checkbox Transjugular "true"
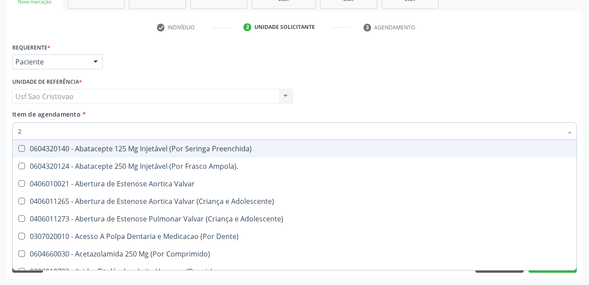
type input "20"
checkbox Especializada\ "true"
checkbox Urina "false"
checkbox Periferica "true"
checkbox Preenchida\) "true"
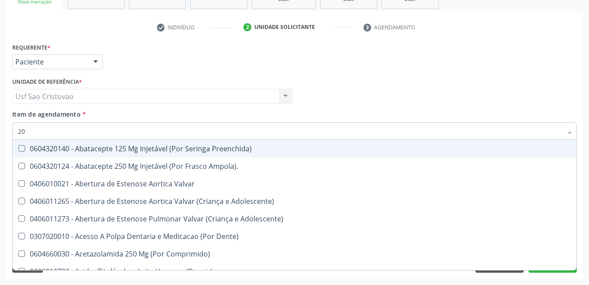
checkbox Coclear "true"
checkbox Identificação "false"
checkbox Abo "false"
checkbox Fibrinogenio "true"
checkbox Glicose "false"
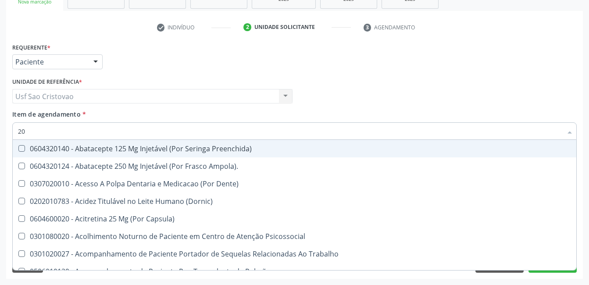
type input "202"
checkbox \(Dornic\) "true"
checkbox Solo "true"
checkbox Urina "false"
checkbox Minima "true"
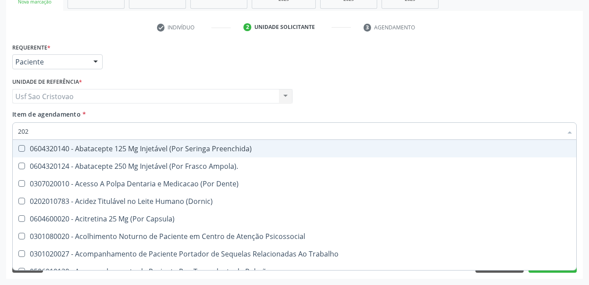
checkbox Boca "true"
checkbox Herpesvirus "true"
checkbox Identificação "false"
checkbox Puerperal "true"
checkbox Femur\) "true"
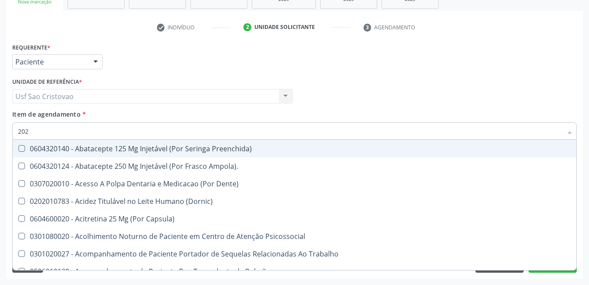
checkbox Abo "false"
checkbox Ordenhado "true"
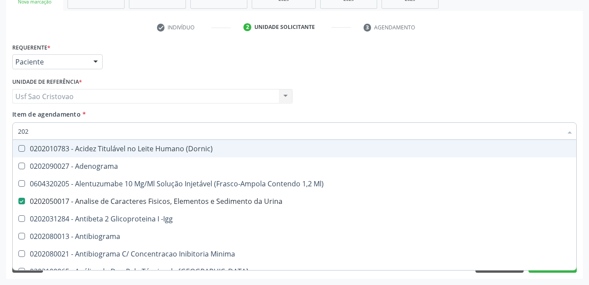
type input "2020"
checkbox Herpesvirus "true"
checkbox Identificação "false"
checkbox Abo "false"
checkbox X "true"
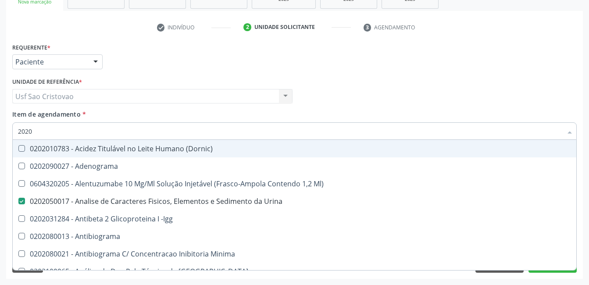
checkbox Glicose "false"
checkbox B12 "true"
checkbox Completo "false"
checkbox Trabalho "true"
checkbox Gestante "true"
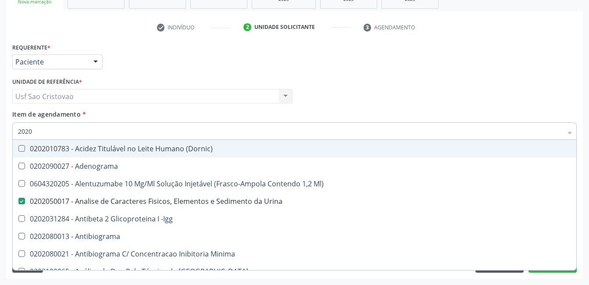
checkbox Antitoxoplasma "false"
checkbox Fraco\) "false"
type input "20202"
checkbox Urina "false"
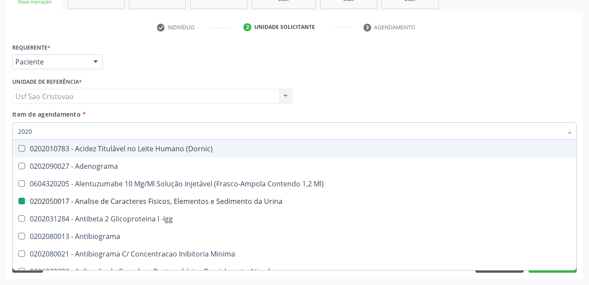
checkbox Identificação "false"
checkbox \(Pos-Pasteurização\) "true"
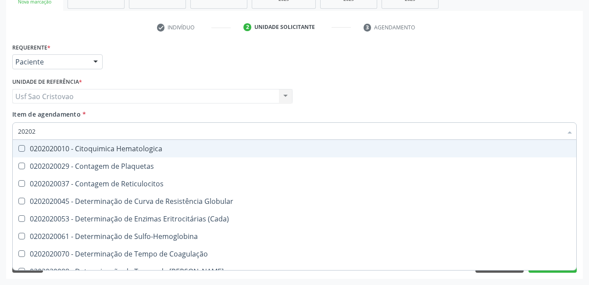
type input "202020"
checkbox Hematocrito "true"
checkbox Completo "false"
type input "2020203"
checkbox -Duke "true"
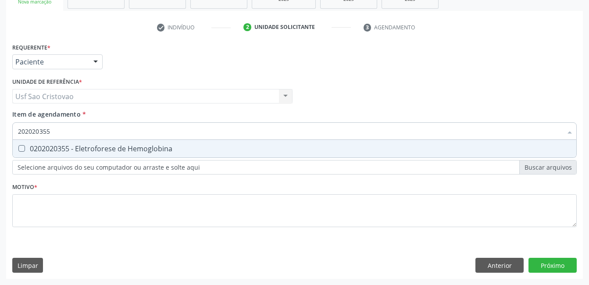
click at [22, 148] on Hemoglobina at bounding box center [21, 148] width 7 height 7
click at [18, 148] on Hemoglobina "checkbox" at bounding box center [16, 149] width 6 height 6
click at [22, 148] on Glicosilada at bounding box center [21, 148] width 7 height 7
click at [18, 148] on Glicosilada "checkbox" at bounding box center [16, 149] width 6 height 6
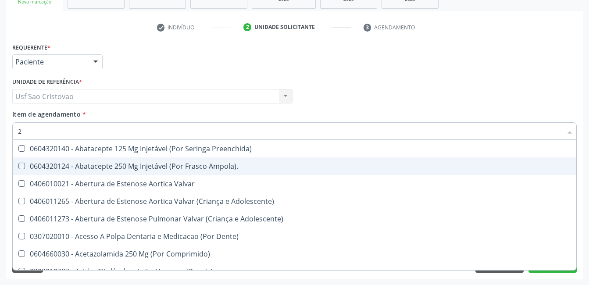
click at [93, 279] on div "Acompanhamento Acompanhe a situação das marcações correntes e finalizadas Relat…" at bounding box center [294, 92] width 589 height 386
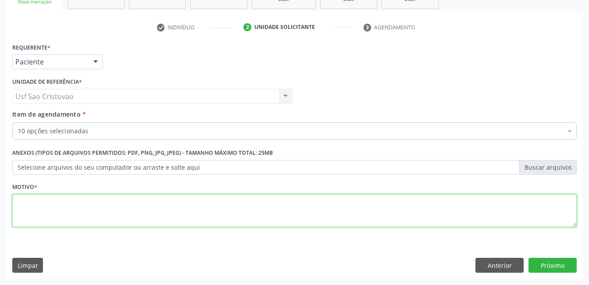
click at [98, 210] on textarea at bounding box center [294, 210] width 564 height 33
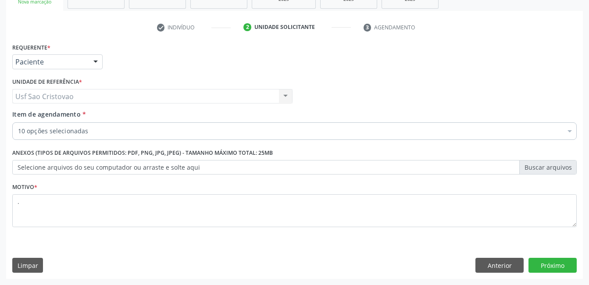
click at [157, 258] on div "Limpar Anterior Próximo" at bounding box center [294, 265] width 564 height 15
click at [554, 267] on button "Próximo" at bounding box center [552, 265] width 48 height 15
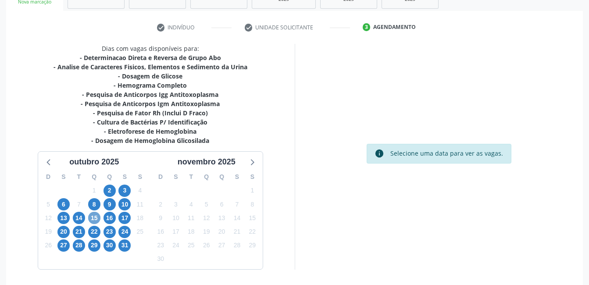
click at [94, 214] on span "15" at bounding box center [94, 218] width 12 height 12
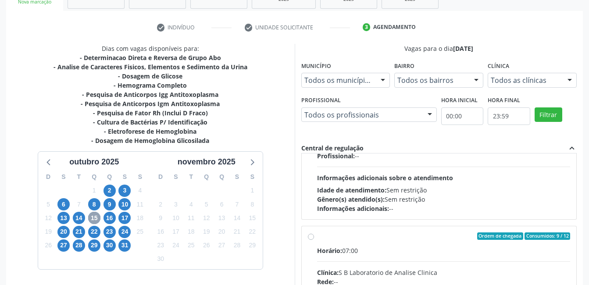
scroll to position [132, 0]
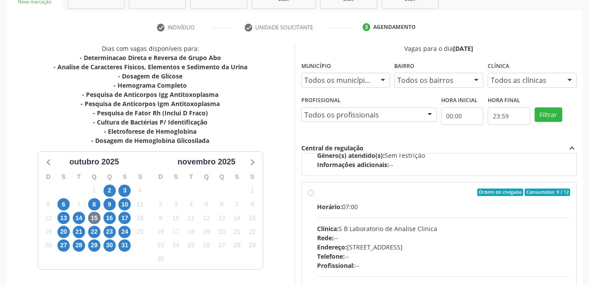
click at [317, 193] on label "Ordem de chegada Consumidos: 9 / 12 Horário: 07:00 Clínica: S B Laboratorio de …" at bounding box center [443, 256] width 253 height 135
click at [311, 193] on input "Ordem de chegada Consumidos: 9 / 12 Horário: 07:00 Clínica: S B Laboratorio de …" at bounding box center [311, 193] width 6 height 8
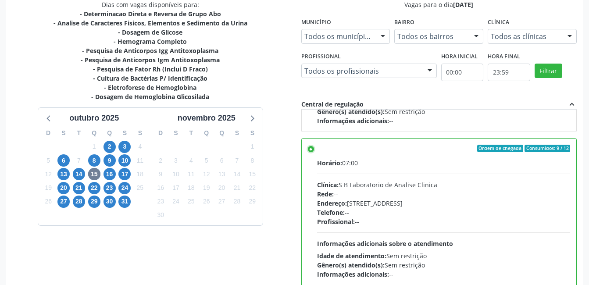
scroll to position [239, 0]
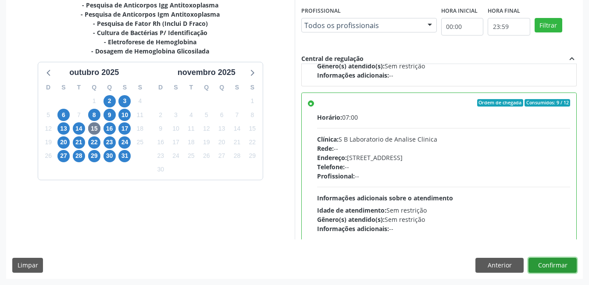
click at [573, 267] on button "Confirmar" at bounding box center [552, 265] width 48 height 15
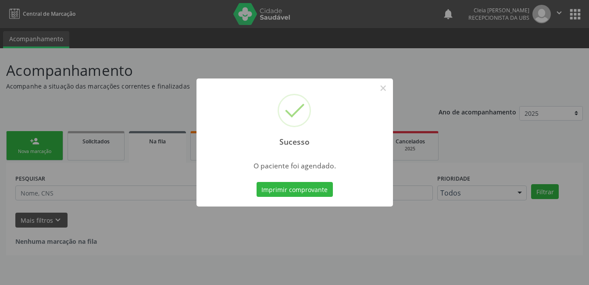
scroll to position [0, 0]
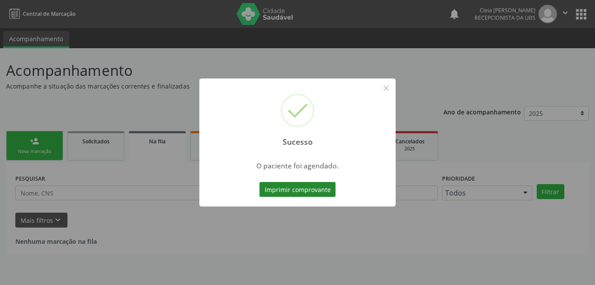
click at [322, 190] on button "Imprimir comprovante" at bounding box center [298, 189] width 76 height 15
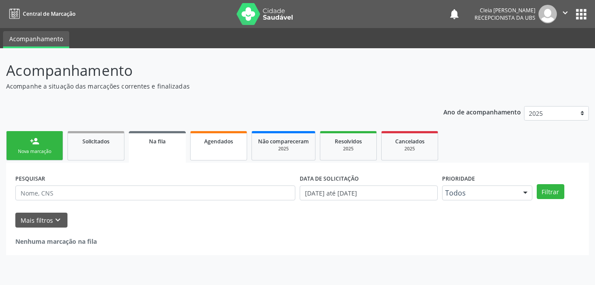
click at [214, 149] on link "Agendados" at bounding box center [218, 145] width 57 height 29
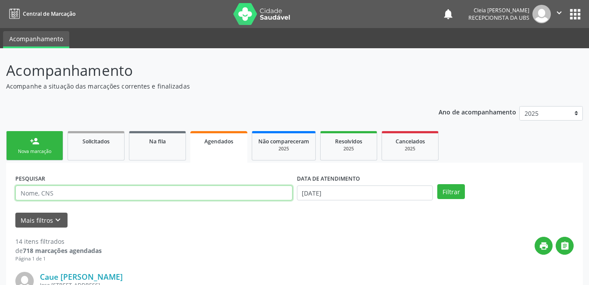
click at [125, 192] on input "text" at bounding box center [153, 192] width 277 height 15
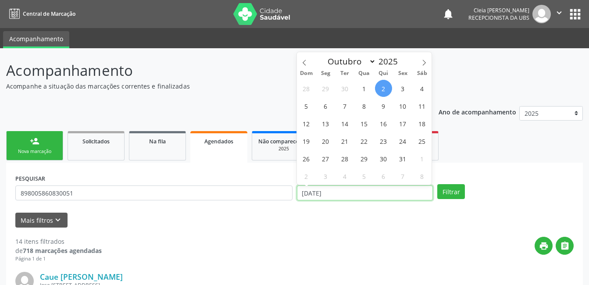
click at [362, 198] on input "[DATE]" at bounding box center [365, 192] width 136 height 15
drag, startPoint x: 362, startPoint y: 198, endPoint x: 365, endPoint y: 124, distance: 73.7
click at [365, 124] on span "15" at bounding box center [364, 123] width 17 height 17
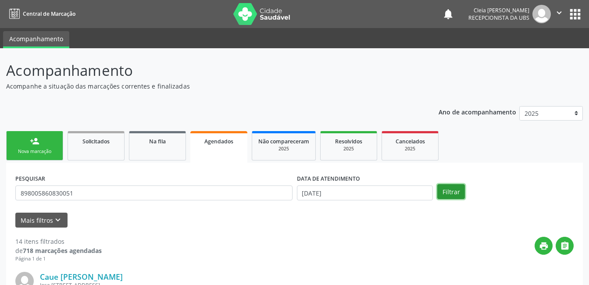
click at [457, 192] on button "Filtrar" at bounding box center [451, 191] width 28 height 15
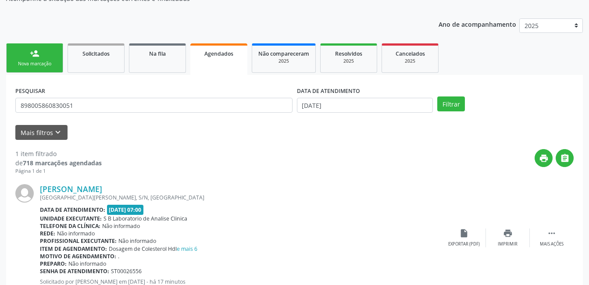
scroll to position [119, 0]
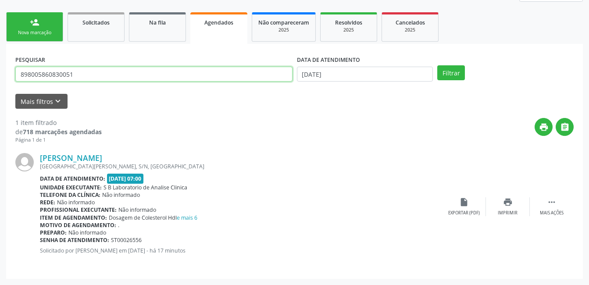
drag, startPoint x: 75, startPoint y: 73, endPoint x: -2, endPoint y: 69, distance: 76.8
click at [0, 69] on html "Central de Marcação notifications Cleia Rejane Pereira da Silva Mello Recepcion…" at bounding box center [294, 23] width 589 height 285
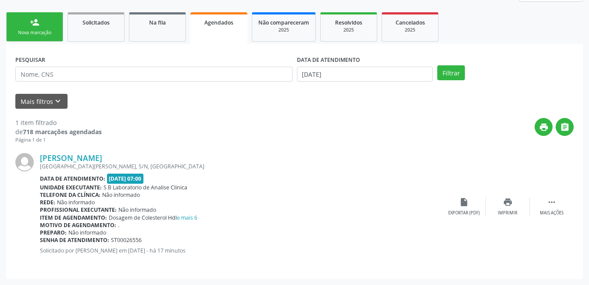
click at [49, 28] on link "person_add Nova marcação" at bounding box center [34, 26] width 57 height 29
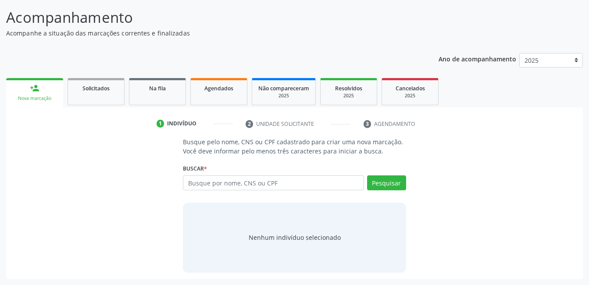
scroll to position [53, 0]
click at [314, 178] on input "text" at bounding box center [273, 182] width 181 height 15
click at [398, 185] on button "Pesquisar" at bounding box center [386, 182] width 39 height 15
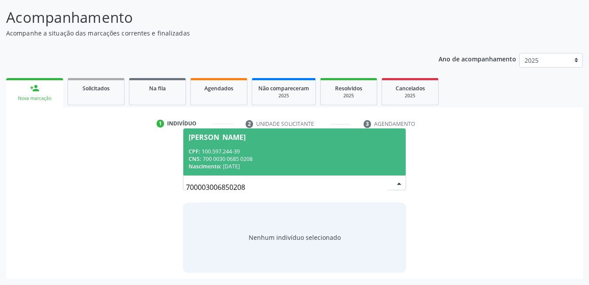
click at [300, 149] on div "CPF: 100.597.244-39" at bounding box center [294, 151] width 211 height 7
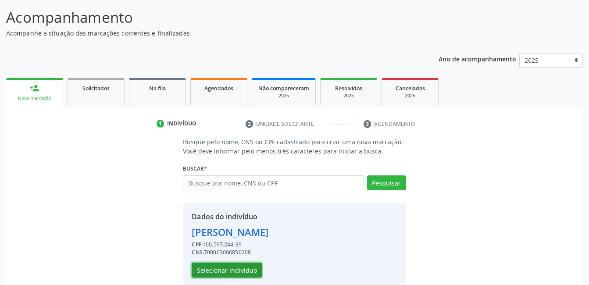
click at [242, 267] on button "Selecionar indivíduo" at bounding box center [227, 270] width 70 height 15
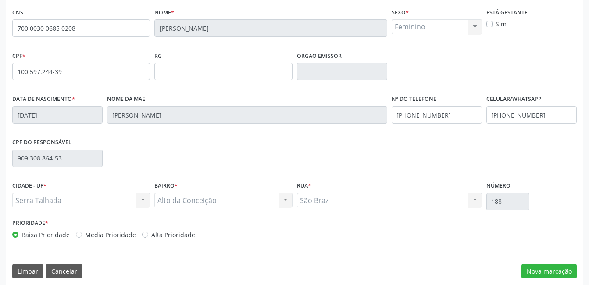
scroll to position [190, 0]
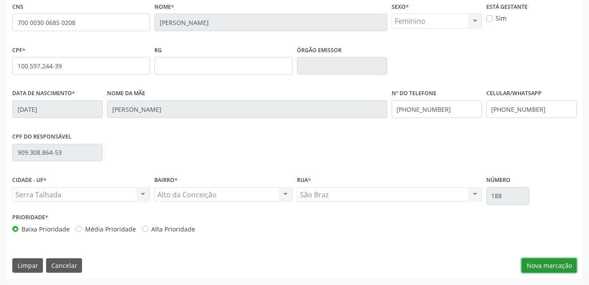
click at [555, 270] on button "Nova marcação" at bounding box center [548, 265] width 55 height 15
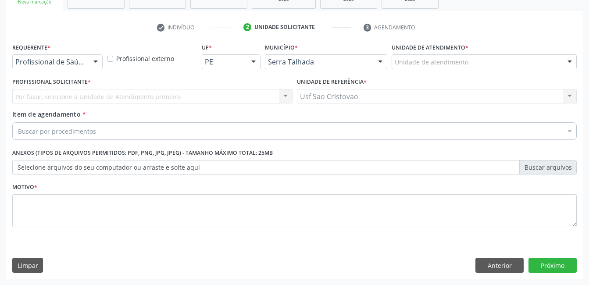
click at [95, 63] on div at bounding box center [95, 62] width 13 height 15
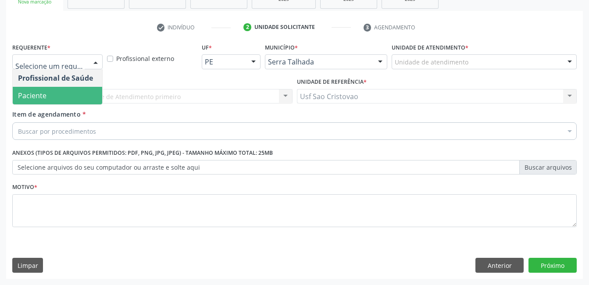
click at [89, 92] on span "Paciente" at bounding box center [57, 96] width 89 height 18
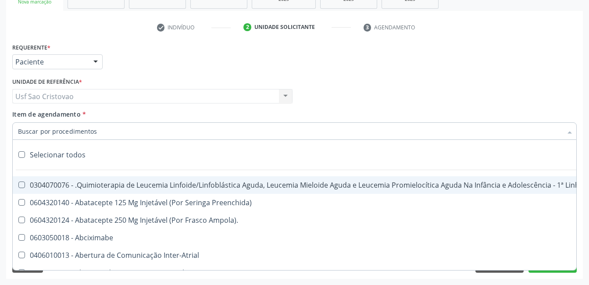
click at [97, 128] on div at bounding box center [294, 131] width 564 height 18
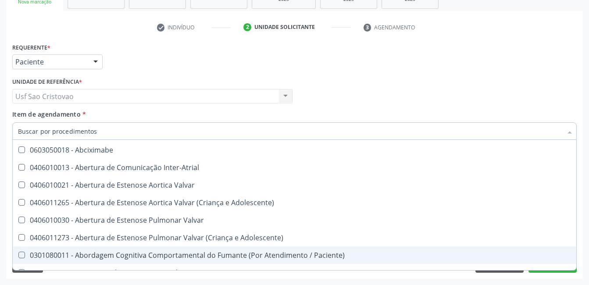
click at [494, 278] on div "Requerente * Paciente Profissional de Saúde Paciente Nenhum resultado encontrad…" at bounding box center [294, 160] width 577 height 238
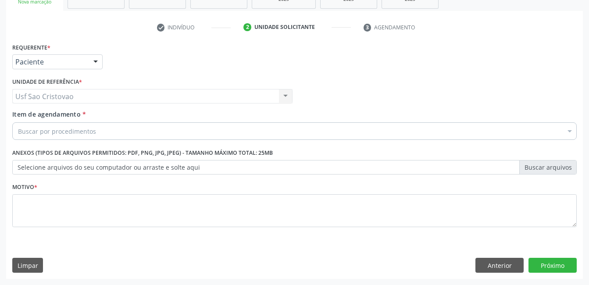
scroll to position [0, 0]
click at [495, 264] on button "Anterior" at bounding box center [499, 265] width 48 height 15
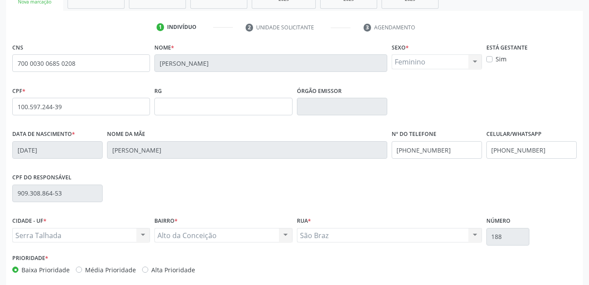
scroll to position [190, 0]
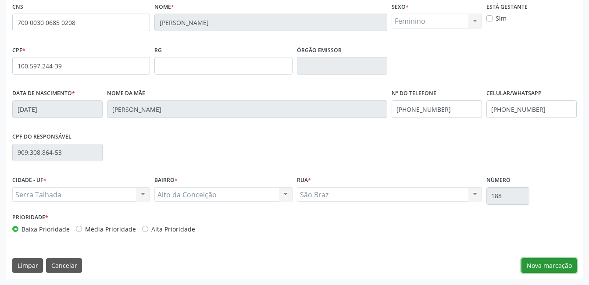
click at [549, 268] on button "Nova marcação" at bounding box center [548, 265] width 55 height 15
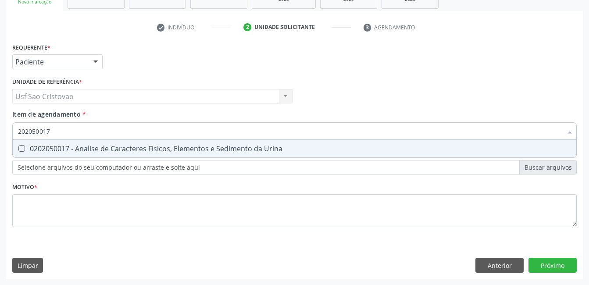
click at [23, 147] on Urina at bounding box center [21, 148] width 7 height 7
click at [18, 147] on Urina "checkbox" at bounding box center [16, 149] width 6 height 6
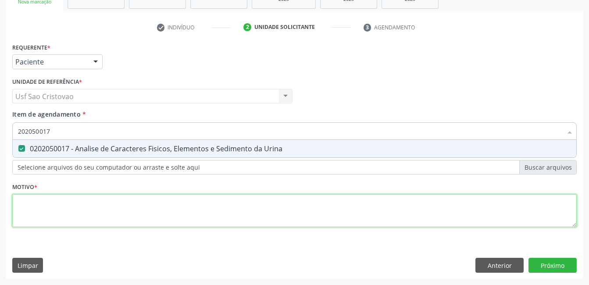
click at [38, 205] on div "Requerente * Paciente Profissional de Saúde Paciente Nenhum resultado encontrad…" at bounding box center [294, 140] width 564 height 199
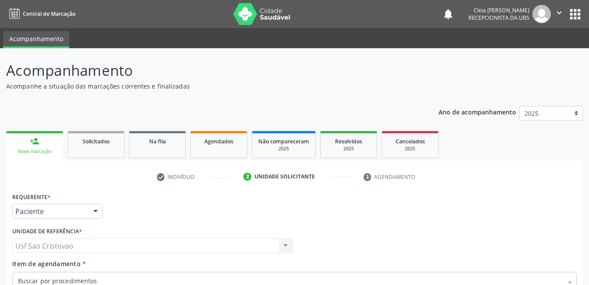
scroll to position [150, 0]
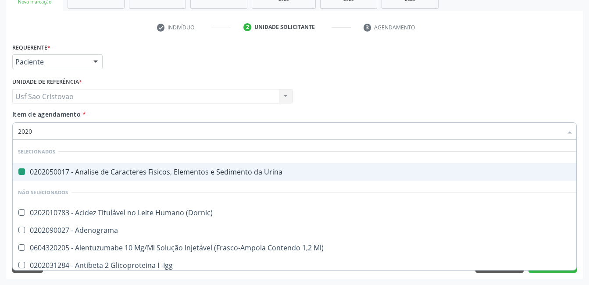
type input "20201"
checkbox Urina "false"
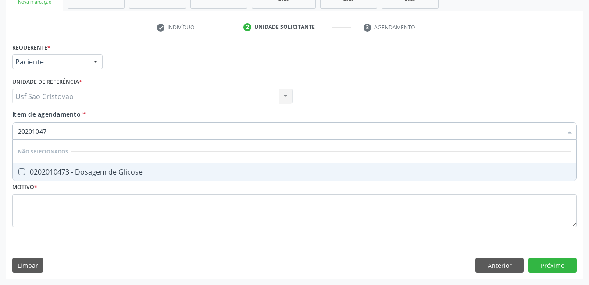
type input "202010473"
click at [20, 174] on Glicose at bounding box center [21, 171] width 7 height 7
click at [18, 174] on Glicose "checkbox" at bounding box center [16, 172] width 6 height 6
checkbox Glicose "true"
type input "2020104"
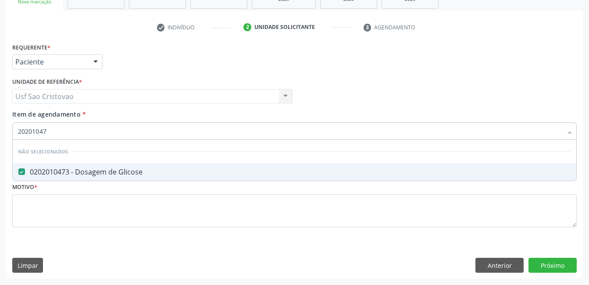
checkbox Glicose "false"
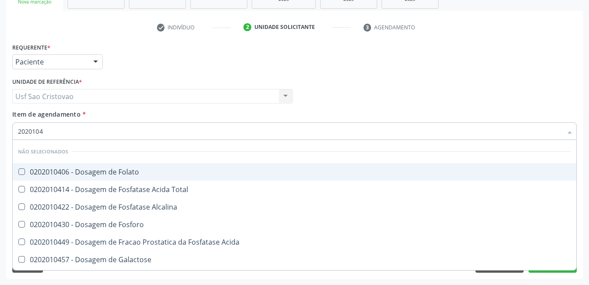
type input "202010"
checkbox Glicose "false"
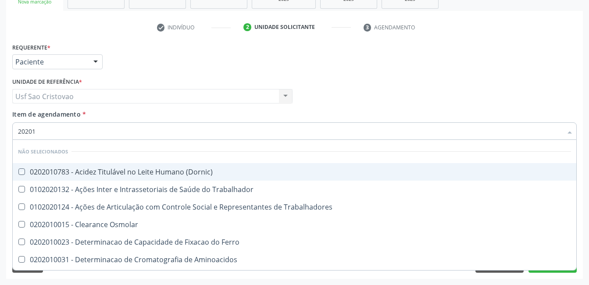
type input "2020"
checkbox \(Dornic\) "true"
checkbox Glicose "false"
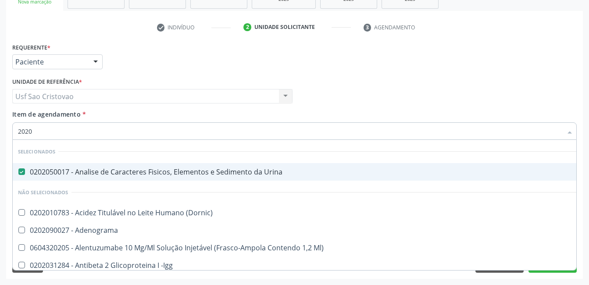
type input "20202"
checkbox Urina "false"
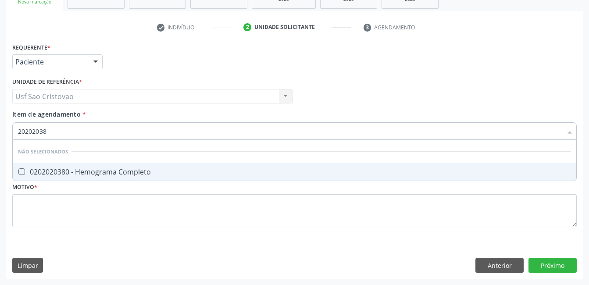
type input "202020380"
click at [19, 172] on Completo at bounding box center [21, 171] width 7 height 7
click at [18, 172] on Completo "checkbox" at bounding box center [16, 172] width 6 height 6
checkbox Completo "true"
type input "2020203"
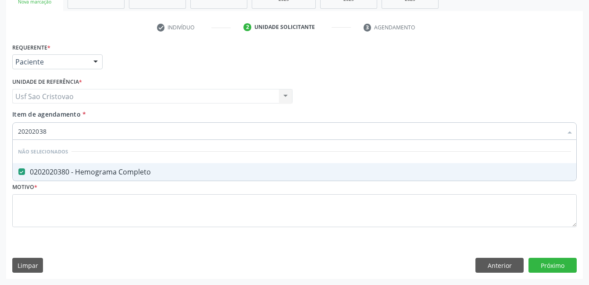
checkbox Completo "false"
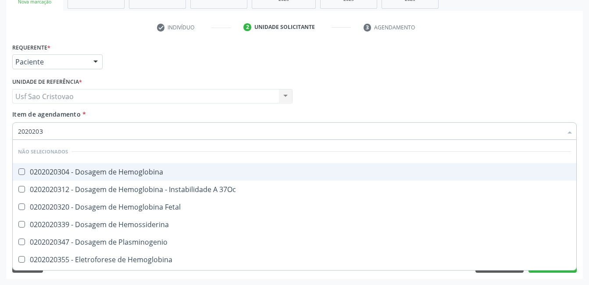
type input "202020"
checkbox Completo "false"
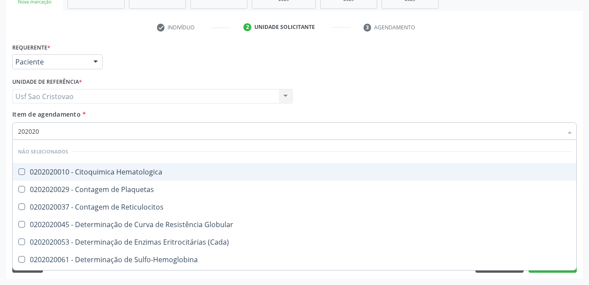
type input "20202"
checkbox Completo "false"
checkbox Leucograma "true"
type input "2020"
checkbox Hematologica "true"
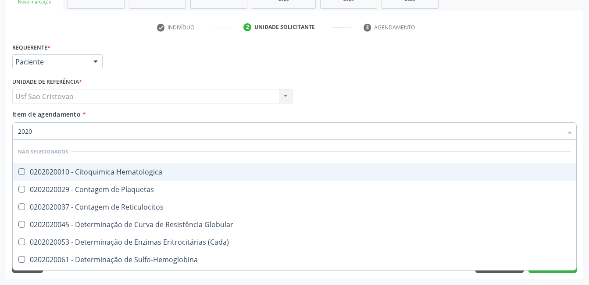
checkbox Completo "false"
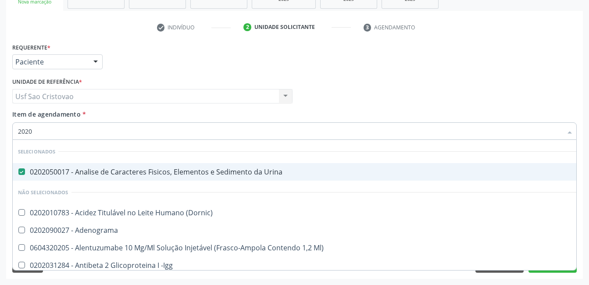
type input "20201"
checkbox Urina "false"
checkbox \(Cada\) "true"
type input "202010"
checkbox Ferro "true"
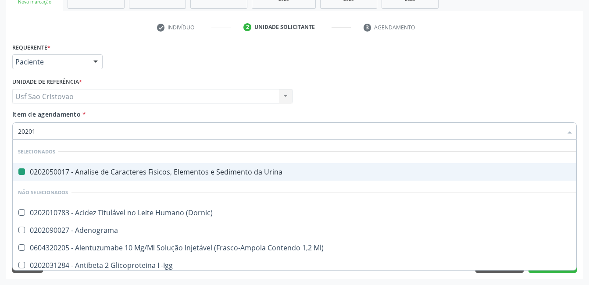
checkbox \(Cada\) "false"
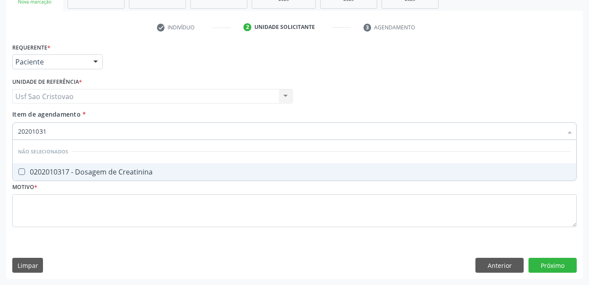
type input "202010317"
click at [19, 172] on Creatinina at bounding box center [21, 171] width 7 height 7
click at [18, 172] on Creatinina "checkbox" at bounding box center [16, 172] width 6 height 6
checkbox Creatinina "true"
type input "2020103"
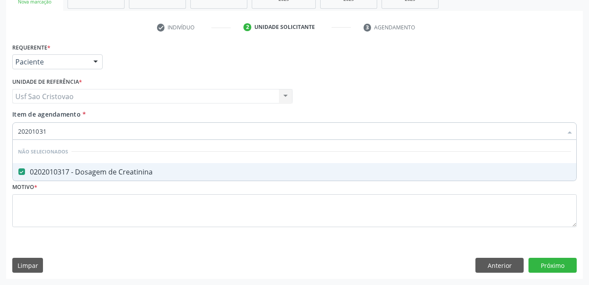
checkbox Creatinina "false"
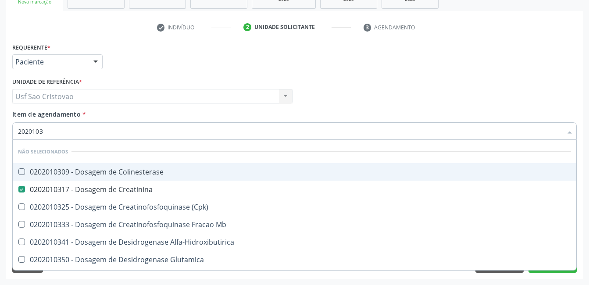
type input "202010"
checkbox Creatinina "false"
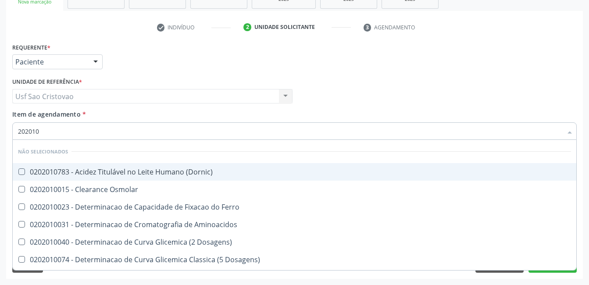
type input "20201"
checkbox Creatinina "false"
checkbox Folato "true"
checkbox Glicose "false"
checkbox Nt-Probnp\) "true"
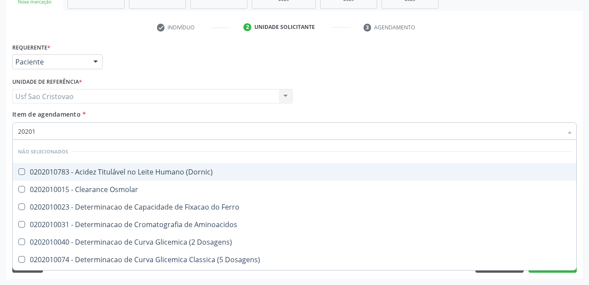
type input "2020"
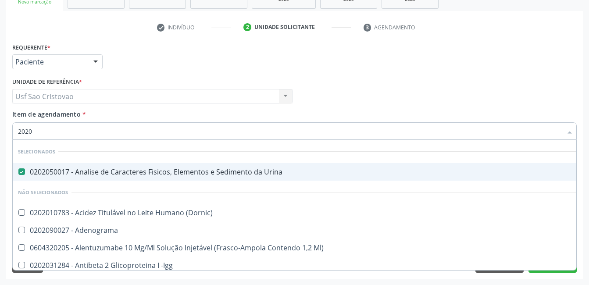
checkbox Urina "true"
checkbox Plaquetas "false"
checkbox \(Cada\) "false"
type input "20201"
checkbox Urina "false"
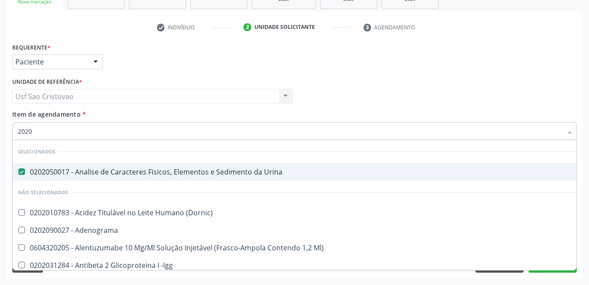
checkbox Plaquetas "true"
checkbox \(Cada\) "true"
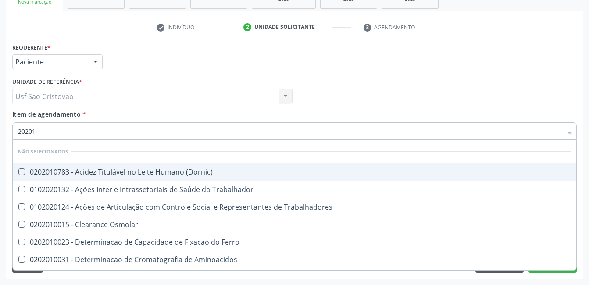
type input "202010"
checkbox Ionizavel "true"
checkbox Creatinina "false"
checkbox II "true"
checkbox Glicose "false"
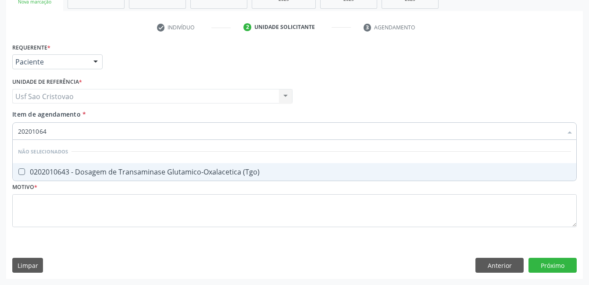
type input "202010643"
click at [19, 172] on \(Tgo\) at bounding box center [21, 171] width 7 height 7
click at [18, 172] on \(Tgo\) "checkbox" at bounding box center [16, 172] width 6 height 6
checkbox \(Tgo\) "true"
type input "2020106"
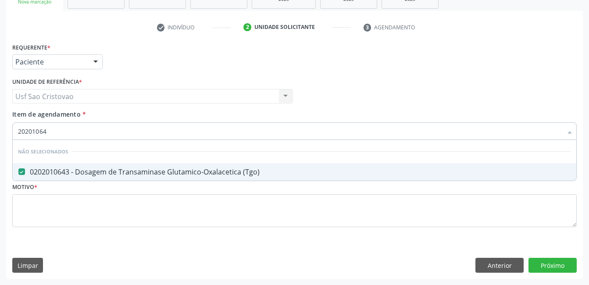
checkbox \(Tgo\) "false"
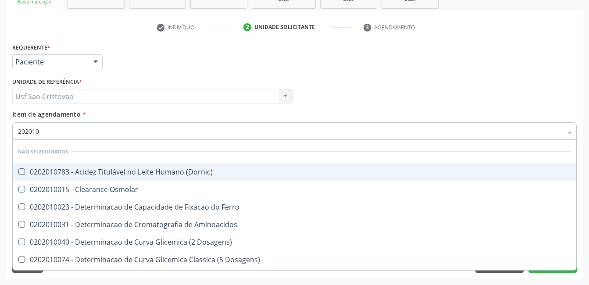
type input "20201"
checkbox Creatinina "false"
checkbox Folato "true"
checkbox Glicose "false"
checkbox Nt-Probnp\) "true"
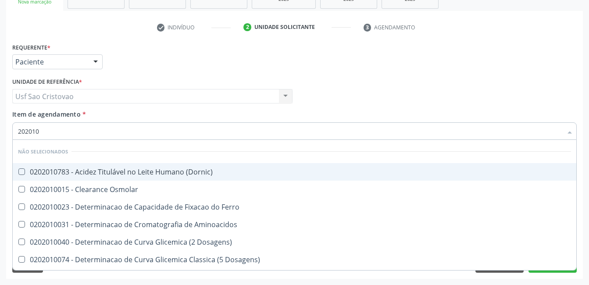
checkbox \(Tgo\) "false"
checkbox D-Xilose "true"
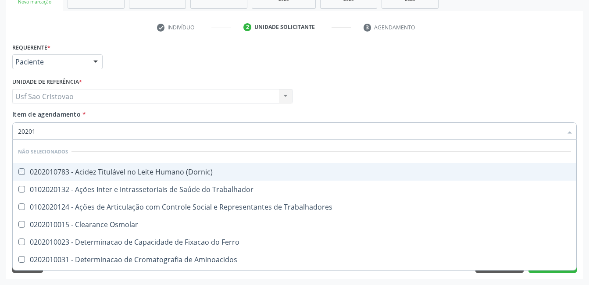
type input "2020"
checkbox \(Dornic\) "true"
checkbox Creatinina "false"
checkbox Glicose "false"
checkbox \(Tgo\) "false"
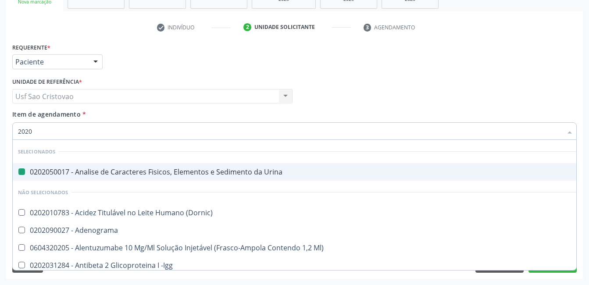
type input "20201"
checkbox Urina "false"
checkbox Plaquetas "true"
checkbox \(Cada\) "true"
checkbox Organicos "true"
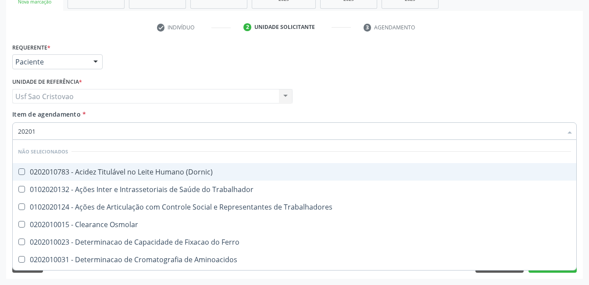
type input "202010"
checkbox Ionizavel "true"
checkbox Creatinina "false"
checkbox II "true"
checkbox Glicose "false"
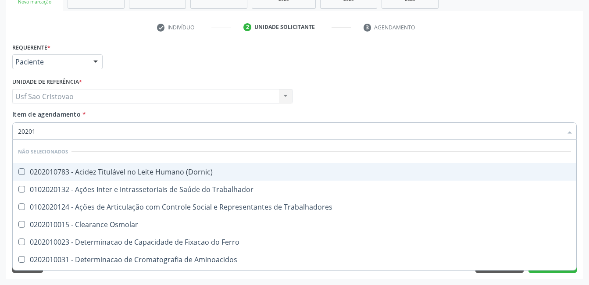
checkbox Leucino-Aminopeptidase "true"
checkbox \(Tgo\) "false"
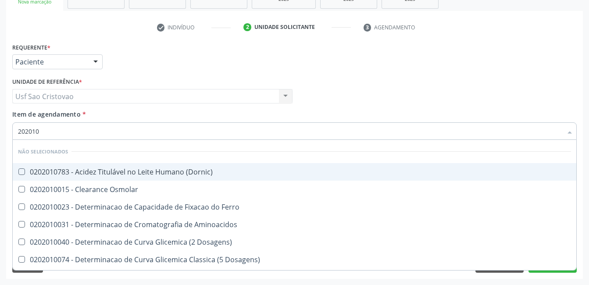
type input "2020106"
checkbox Dosagens\) "true"
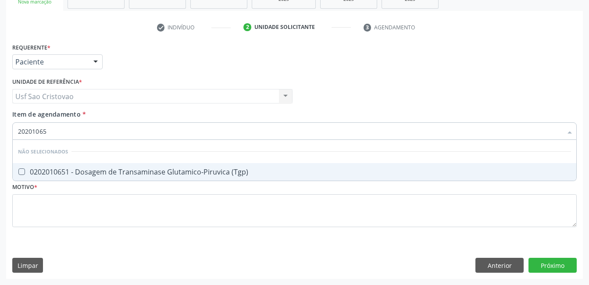
type input "202010651"
click at [19, 172] on \(Tgp\) at bounding box center [21, 171] width 7 height 7
click at [18, 172] on \(Tgp\) "checkbox" at bounding box center [16, 172] width 6 height 6
checkbox \(Tgp\) "true"
type input "2020106"
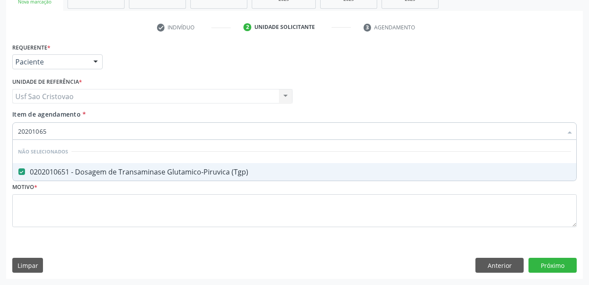
checkbox \(Tgp\) "false"
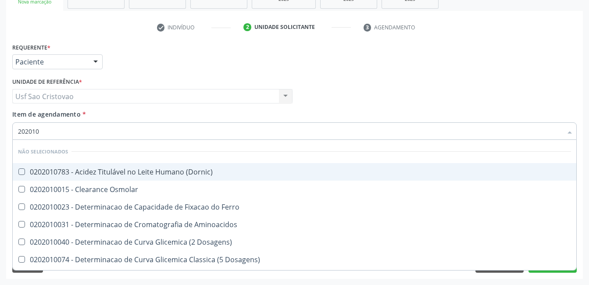
type input "20201"
checkbox Creatinina "false"
checkbox Folato "true"
checkbox Glicose "false"
checkbox Nt-Probnp\) "true"
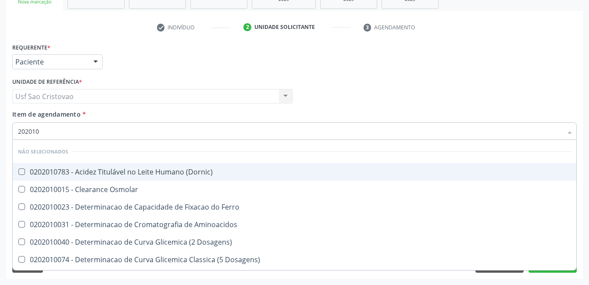
checkbox \(Tgo\) "false"
checkbox \(Tgp\) "false"
checkbox D-Xilose "true"
checkbox Orais "true"
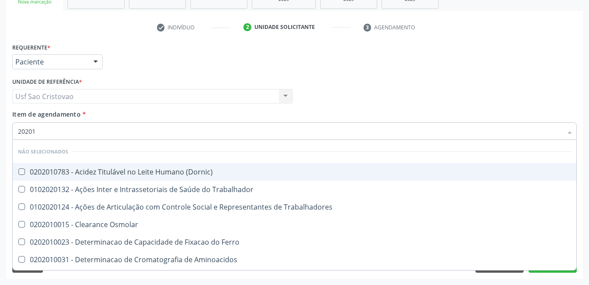
type input "2020"
checkbox \(Dornic\) "true"
checkbox Creatinina "false"
checkbox Glicose "false"
checkbox \(Tgo\) "false"
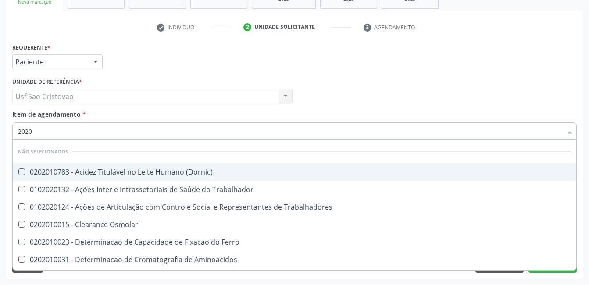
checkbox \(Tgp\) "false"
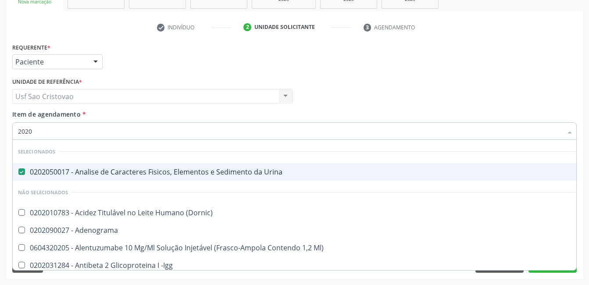
type input "20201"
checkbox Urina "false"
checkbox Plaquetas "true"
checkbox \(Cada\) "true"
checkbox Organicos "true"
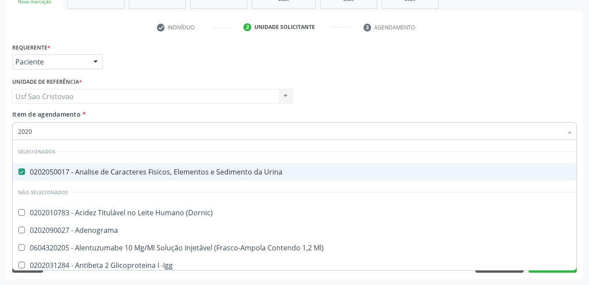
checkbox Complemento "true"
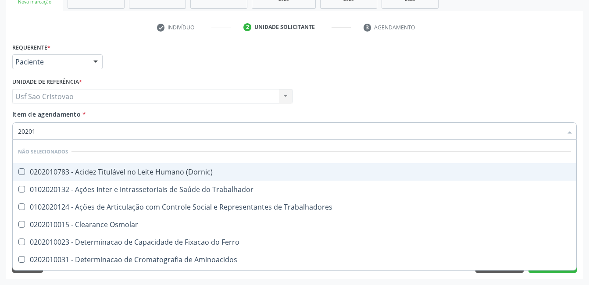
type input "202010"
checkbox Ionizavel "true"
checkbox Creatinina "false"
checkbox II "true"
checkbox Glicose "false"
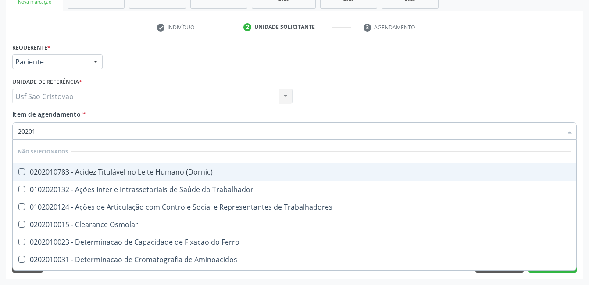
checkbox Leucino-Aminopeptidase "true"
checkbox Lipase "true"
checkbox \(Tgo\) "false"
checkbox \(Tgp\) "false"
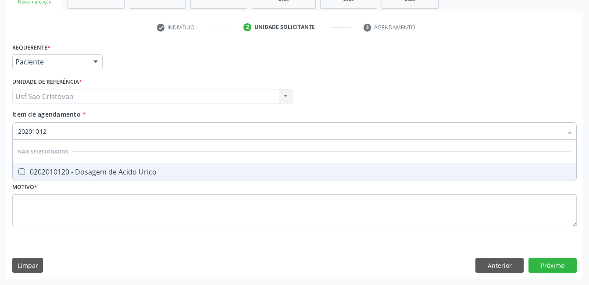
type input "202010120"
click at [19, 172] on Urico at bounding box center [21, 171] width 7 height 7
click at [18, 172] on Urico "checkbox" at bounding box center [16, 172] width 6 height 6
checkbox Urico "true"
type input "2020101"
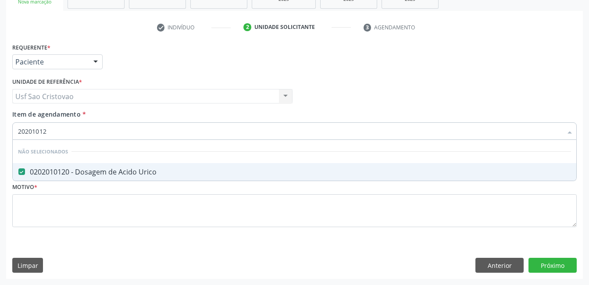
checkbox Urico "false"
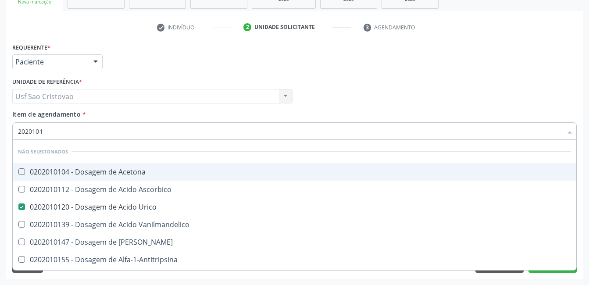
type input "202010"
checkbox Urico "false"
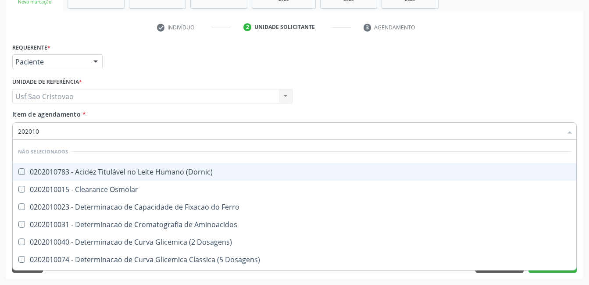
type input "20201"
checkbox Urico "false"
checkbox Amonia "true"
checkbox Creatinina "false"
checkbox Folato "true"
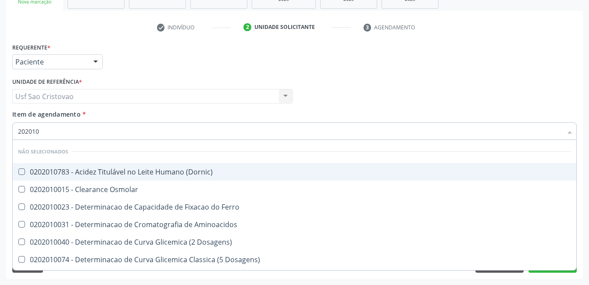
checkbox Glicose "false"
checkbox Nt-Probnp\) "true"
checkbox \(Tgo\) "false"
checkbox \(Tgp\) "false"
checkbox D-Xilose "true"
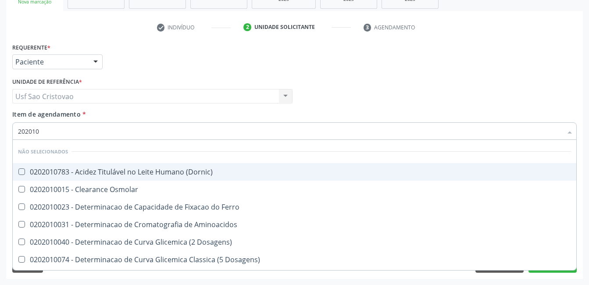
checkbox Orais "true"
type input "2020"
checkbox \(Dornic\) "true"
checkbox Amonia "false"
checkbox Folato "false"
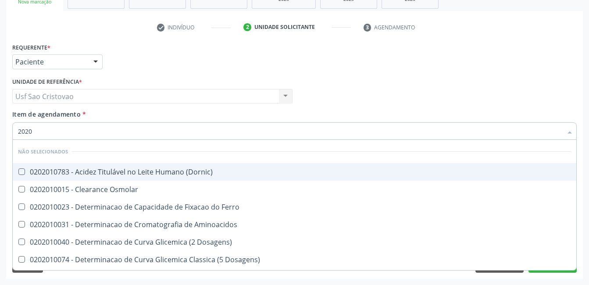
checkbox Nt-Probnp\) "false"
checkbox D-Xilose "false"
checkbox Orais "false"
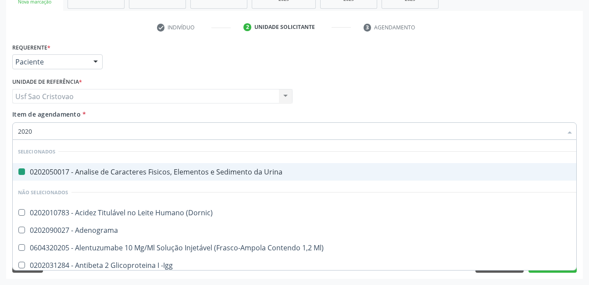
type input "20201"
checkbox Urina "false"
checkbox Herpesvirus "true"
checkbox Plaquetas "true"
checkbox \(Cada\) "true"
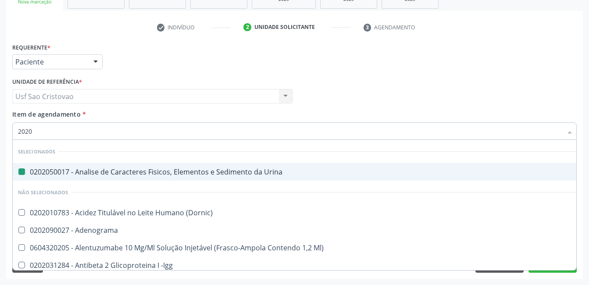
checkbox Organicos "true"
checkbox Complemento "true"
checkbox Urico "false"
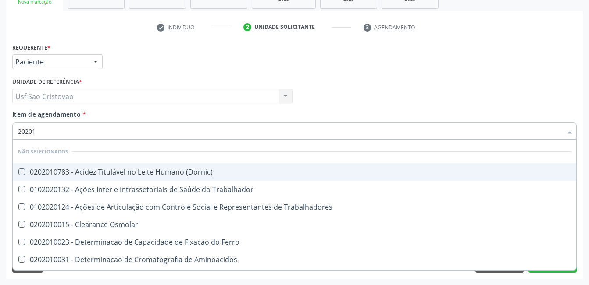
type input "202010"
checkbox Ativada\) "true"
checkbox Urico "false"
checkbox Ionizavel "true"
checkbox Creatinina "false"
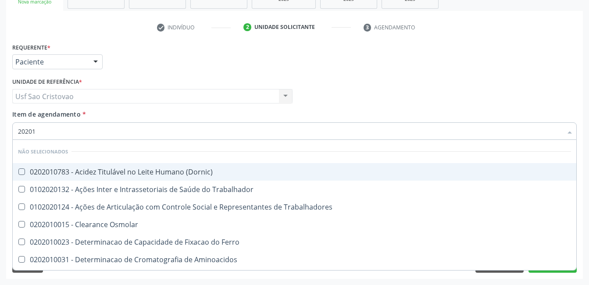
checkbox II "true"
checkbox Glicose "false"
checkbox Leucino-Aminopeptidase "true"
checkbox Lipase "true"
checkbox \(Tgo\) "false"
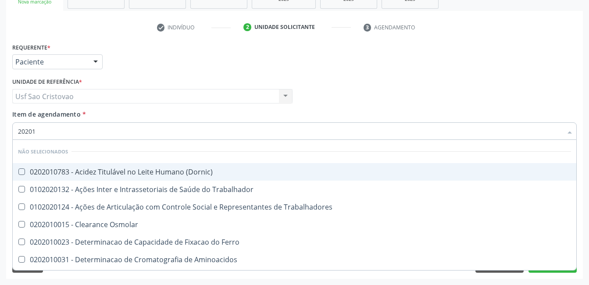
checkbox \(Tgp\) "false"
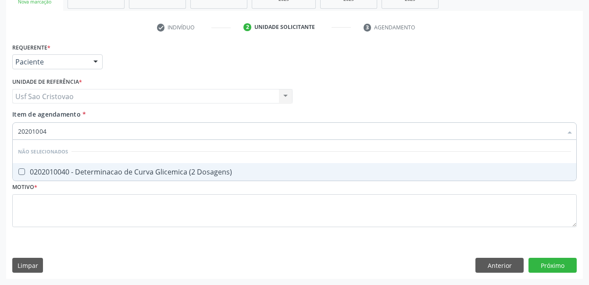
type input "202010040"
click at [19, 172] on Dosagens\) at bounding box center [21, 171] width 7 height 7
click at [18, 172] on Dosagens\) "checkbox" at bounding box center [16, 172] width 6 height 6
checkbox Dosagens\) "true"
type input "2020100"
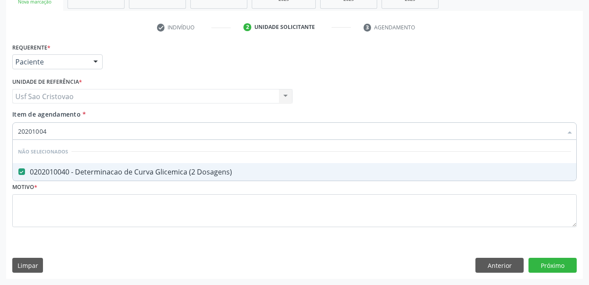
checkbox Dosagens\) "false"
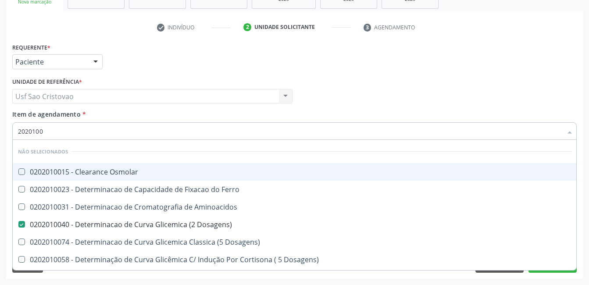
type input "202010"
checkbox Dosagens\) "false"
checkbox Dosagens\) "true"
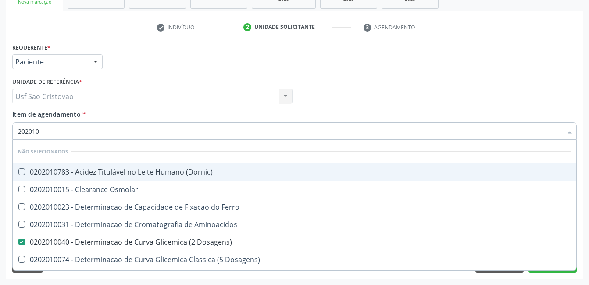
type input "20201"
checkbox Dosagens\) "false"
checkbox Ordenhado "true"
checkbox Urico "false"
checkbox Amonia "true"
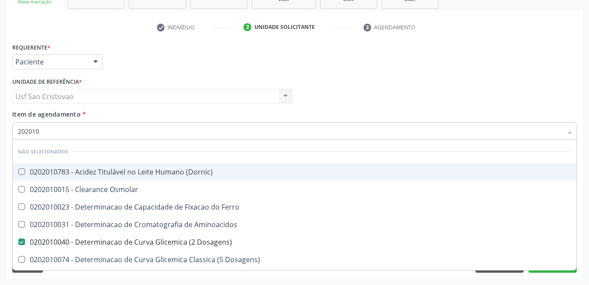
checkbox Creatinina "false"
checkbox Folato "true"
checkbox Glicose "false"
checkbox Nt-Probnp\) "true"
checkbox \(Tgo\) "false"
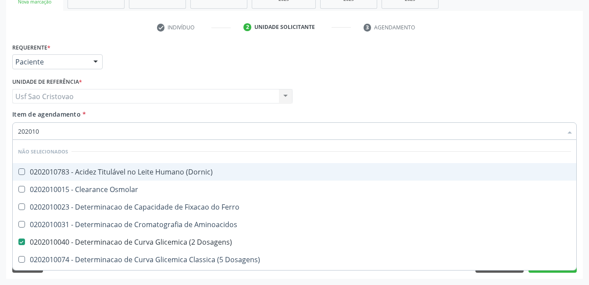
checkbox \(Tgp\) "false"
checkbox D-Xilose "true"
checkbox Orais "true"
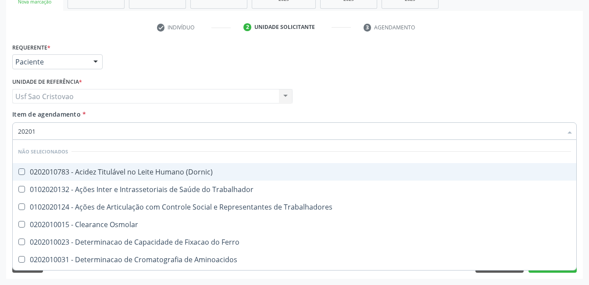
type input "2020"
checkbox \(Dornic\) "true"
checkbox Dosagens\) "false"
checkbox Urico "false"
checkbox Creatinina "false"
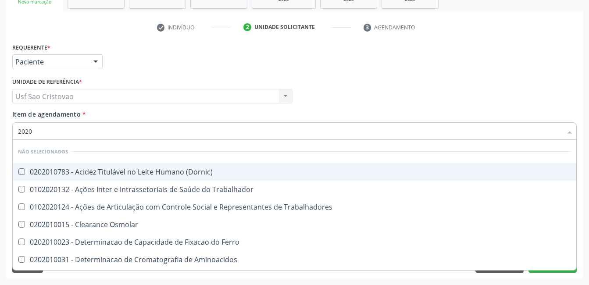
checkbox Ferritina "true"
checkbox Glicose "false"
checkbox \(Tgo\) "false"
checkbox \(Tgp\) "false"
checkbox Pública "true"
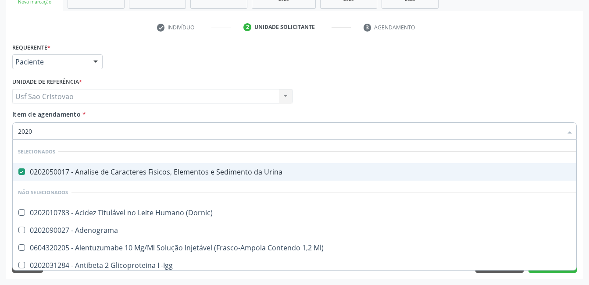
type input "20203"
checkbox Urina "false"
checkbox Gestante "true"
checkbox Dosagens\) "false"
checkbox Urico "false"
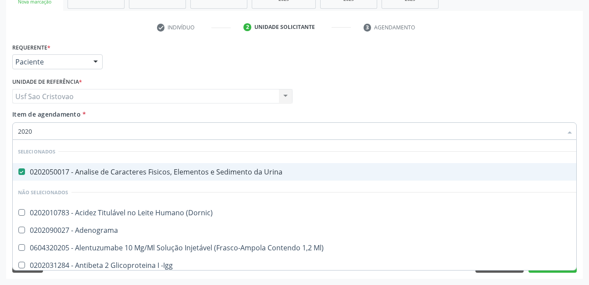
checkbox Creatinina "false"
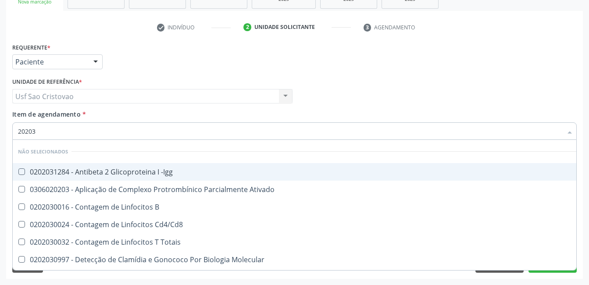
type input "202030"
checkbox Completo "false"
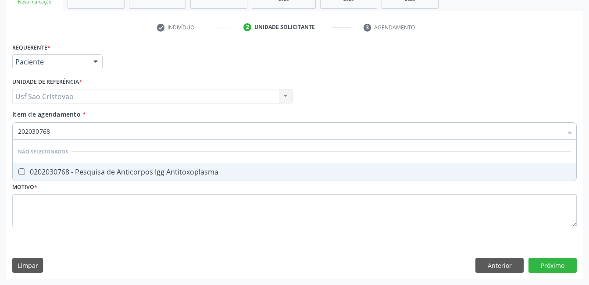
click at [19, 172] on Antitoxoplasma at bounding box center [21, 171] width 7 height 7
click at [18, 172] on Antitoxoplasma "checkbox" at bounding box center [16, 172] width 6 height 6
click at [19, 172] on Antitoxoplasma at bounding box center [21, 171] width 7 height 7
click at [18, 172] on Antitoxoplasma "checkbox" at bounding box center [16, 172] width 6 height 6
click at [19, 172] on Identificação at bounding box center [21, 171] width 7 height 7
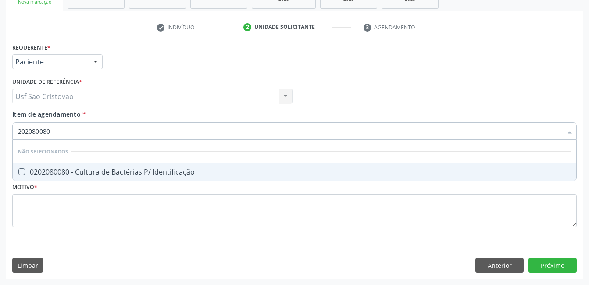
click at [18, 172] on Identificação "checkbox" at bounding box center [16, 172] width 6 height 6
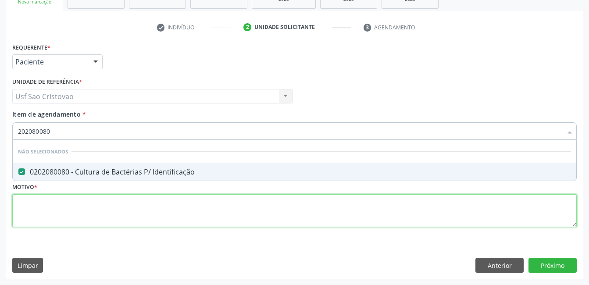
click at [168, 217] on div "Requerente * Paciente Profissional de Saúde Paciente Nenhum resultado encontrad…" at bounding box center [294, 140] width 564 height 199
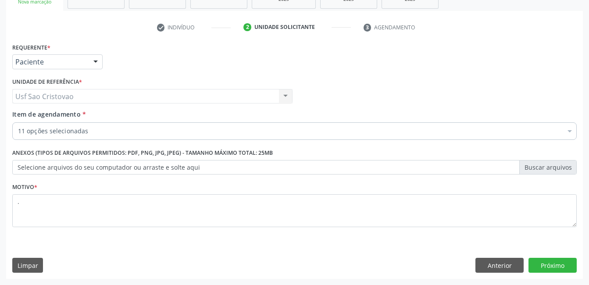
click at [364, 261] on div "Limpar Anterior Próximo" at bounding box center [294, 265] width 564 height 15
click at [555, 263] on button "Próximo" at bounding box center [552, 265] width 48 height 15
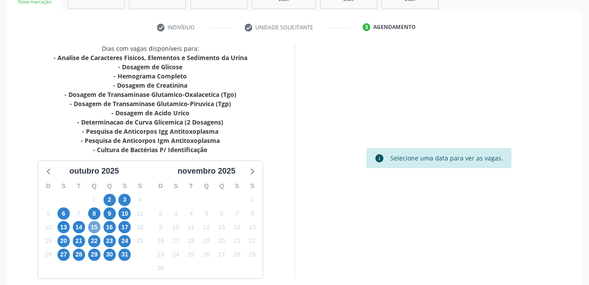
click at [95, 228] on span "15" at bounding box center [94, 227] width 12 height 12
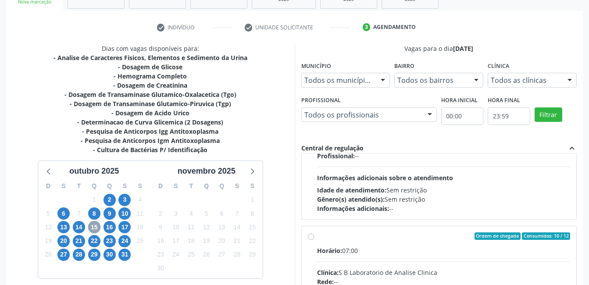
scroll to position [132, 0]
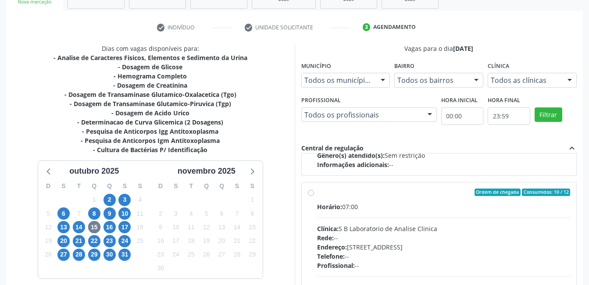
click at [317, 193] on label "Ordem de chegada Consumidos: 10 / 12 Horário: 07:00 Clínica: S B Laboratorio de…" at bounding box center [443, 256] width 253 height 135
click at [311, 193] on input "Ordem de chegada Consumidos: 10 / 12 Horário: 07:00 Clínica: S B Laboratorio de…" at bounding box center [311, 193] width 6 height 8
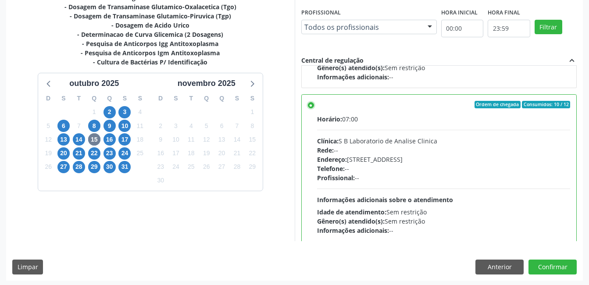
scroll to position [239, 0]
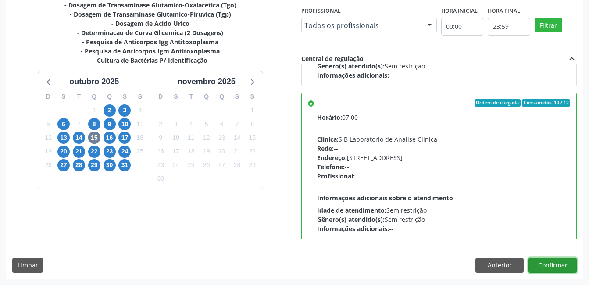
click at [544, 269] on button "Confirmar" at bounding box center [552, 265] width 48 height 15
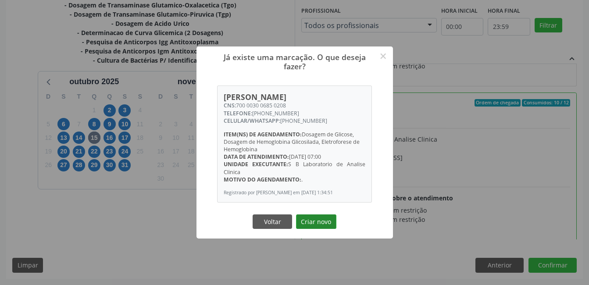
click at [326, 225] on button "Criar novo" at bounding box center [316, 221] width 40 height 15
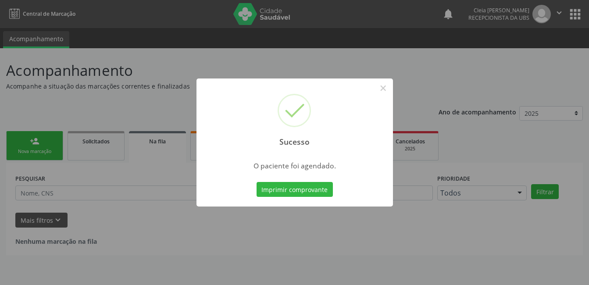
scroll to position [0, 0]
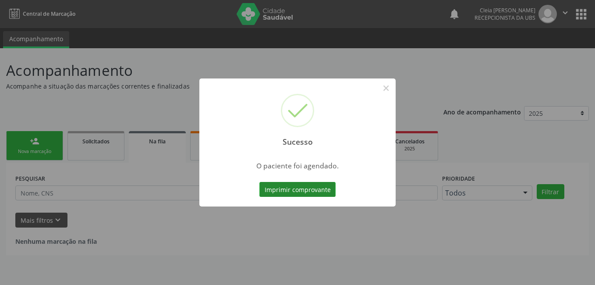
click at [287, 187] on button "Imprimir comprovante" at bounding box center [298, 189] width 76 height 15
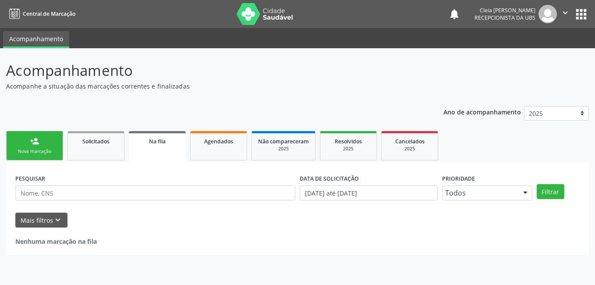
click at [44, 148] on div "Nova marcação" at bounding box center [35, 151] width 44 height 7
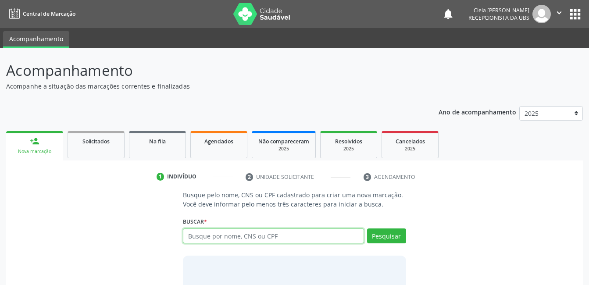
click at [278, 237] on input "text" at bounding box center [273, 235] width 181 height 15
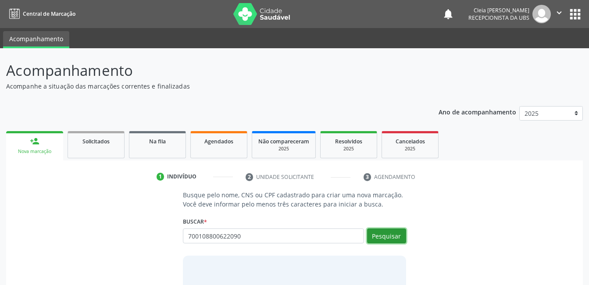
click at [390, 236] on button "Pesquisar" at bounding box center [386, 235] width 39 height 15
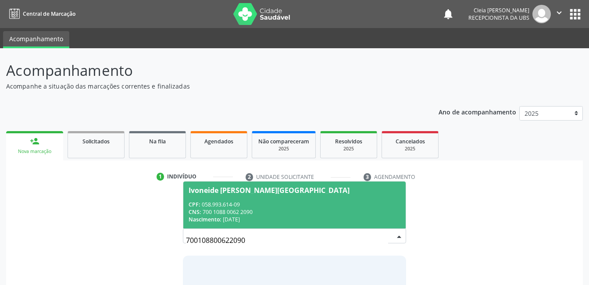
click at [287, 198] on span "Ivoneide [PERSON_NAME][GEOGRAPHIC_DATA] CPF: 058.993.614-09 CNS: 700 1088 0062 …" at bounding box center [294, 205] width 222 height 47
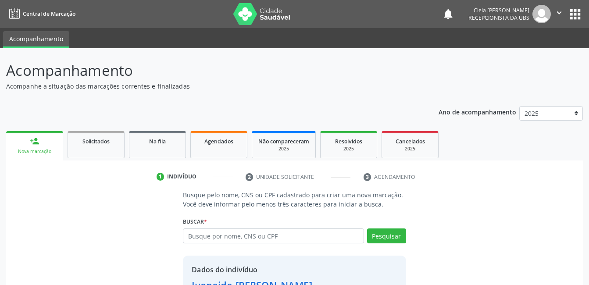
scroll to position [67, 0]
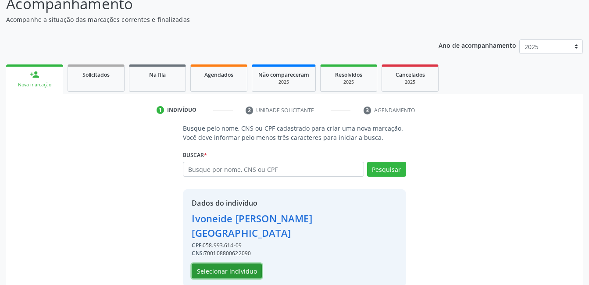
click at [252, 263] on button "Selecionar indivíduo" at bounding box center [227, 270] width 70 height 15
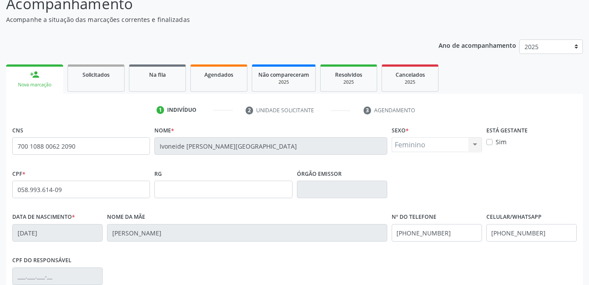
scroll to position [190, 0]
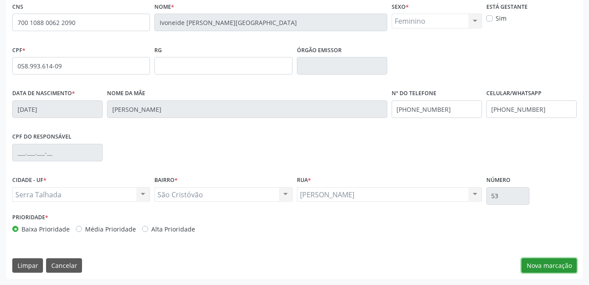
click at [548, 267] on button "Nova marcação" at bounding box center [548, 265] width 55 height 15
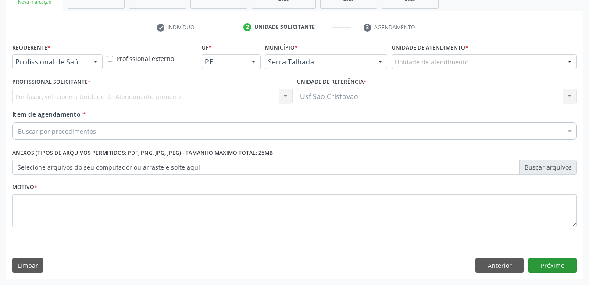
scroll to position [150, 0]
click at [96, 63] on div at bounding box center [95, 62] width 13 height 15
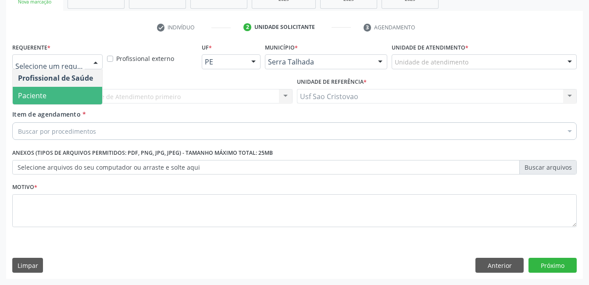
click at [93, 93] on span "Paciente" at bounding box center [57, 96] width 89 height 18
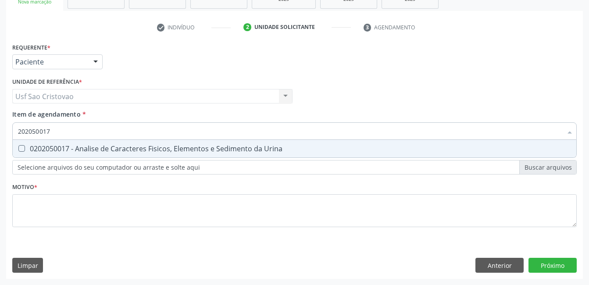
click at [23, 150] on Urina at bounding box center [21, 148] width 7 height 7
click at [18, 150] on Urina "checkbox" at bounding box center [16, 149] width 6 height 6
click at [23, 150] on Completo at bounding box center [21, 148] width 7 height 7
click at [18, 150] on Completo "checkbox" at bounding box center [16, 149] width 6 height 6
click at [23, 150] on Identificação at bounding box center [21, 148] width 7 height 7
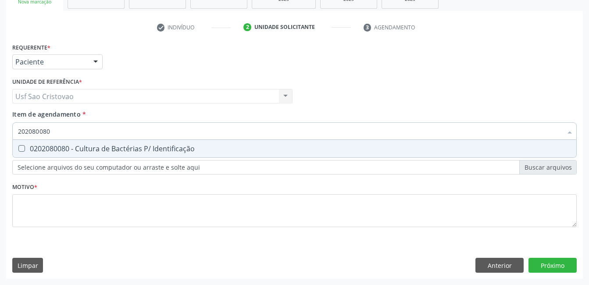
click at [18, 150] on Identificação "checkbox" at bounding box center [16, 149] width 6 height 6
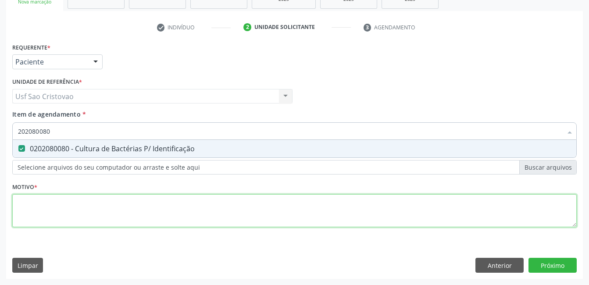
click at [39, 207] on div "Requerente * Paciente Profissional de Saúde Paciente Nenhum resultado encontrad…" at bounding box center [294, 140] width 564 height 199
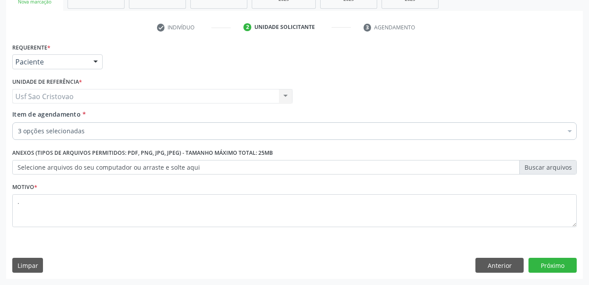
click at [275, 246] on div "Requerente * Paciente Profissional de Saúde Paciente Nenhum resultado encontrad…" at bounding box center [294, 160] width 577 height 238
click at [547, 263] on button "Próximo" at bounding box center [552, 265] width 48 height 15
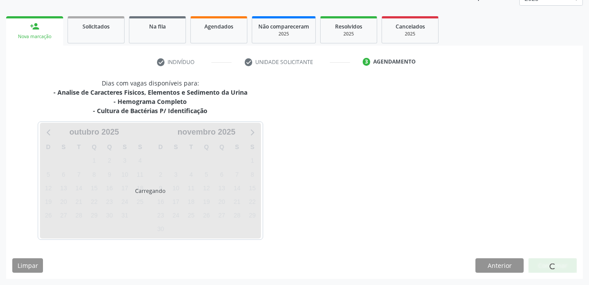
scroll to position [115, 0]
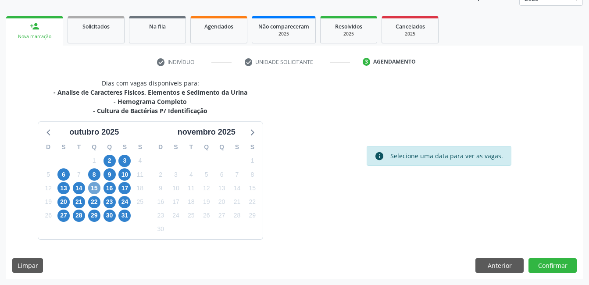
click at [94, 187] on span "15" at bounding box center [94, 188] width 12 height 12
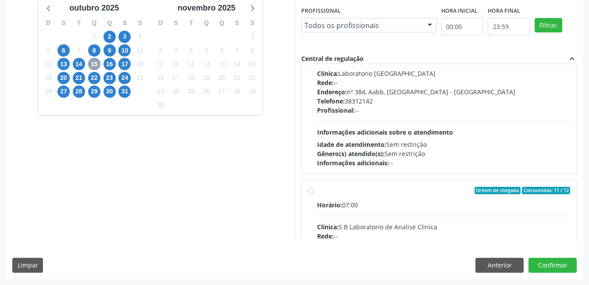
scroll to position [88, 0]
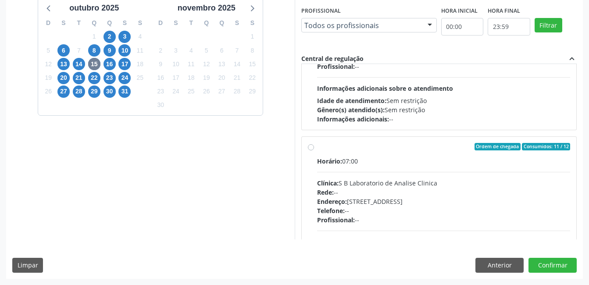
click at [317, 148] on label "Ordem de chegada Consumidos: 11 / 12 Horário: 07:00 Clínica: S B Laboratorio de…" at bounding box center [443, 210] width 253 height 135
click at [309, 148] on input "Ordem de chegada Consumidos: 11 / 12 Horário: 07:00 Clínica: S B Laboratorio de…" at bounding box center [311, 147] width 6 height 8
click at [539, 267] on button "Confirmar" at bounding box center [552, 265] width 48 height 15
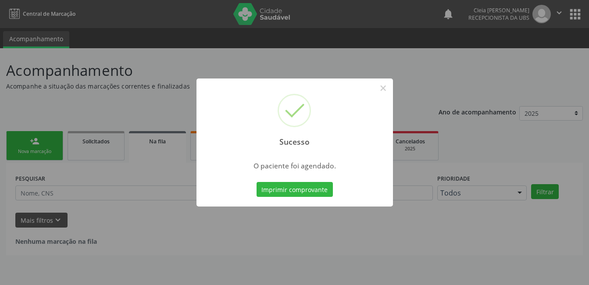
scroll to position [0, 0]
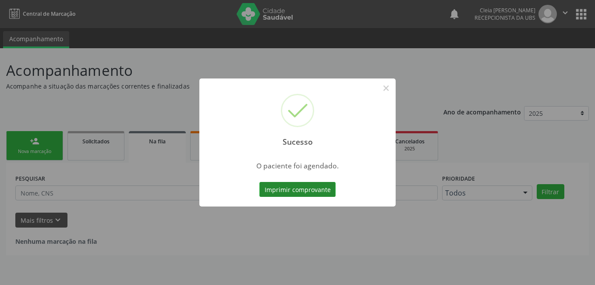
click at [292, 188] on button "Imprimir comprovante" at bounding box center [298, 189] width 76 height 15
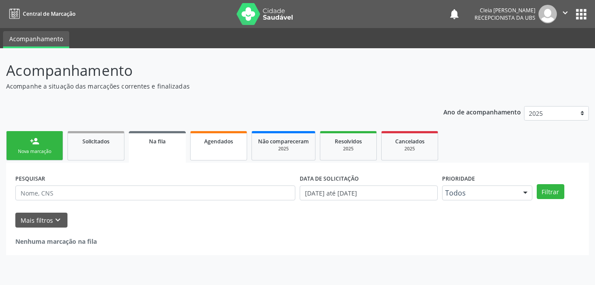
click at [224, 149] on link "Agendados" at bounding box center [218, 145] width 57 height 29
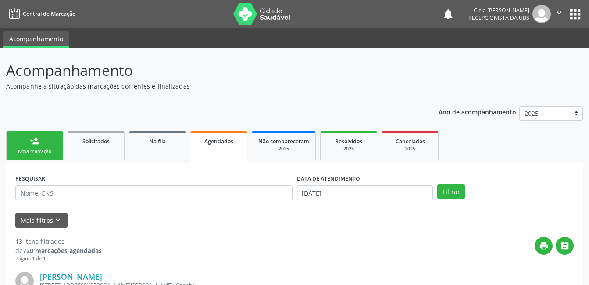
click at [162, 185] on div "PESQUISAR" at bounding box center [153, 189] width 281 height 34
click at [143, 192] on input "text" at bounding box center [153, 192] width 277 height 15
click at [287, 72] on p "Acompanhamento" at bounding box center [208, 71] width 404 height 22
click at [169, 193] on input "text" at bounding box center [153, 192] width 277 height 15
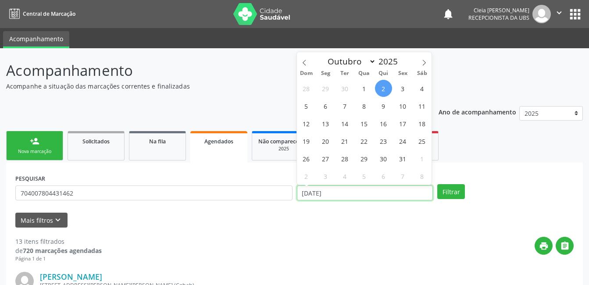
click at [388, 192] on input "[DATE]" at bounding box center [365, 192] width 136 height 15
click at [388, 191] on input "[DATE]" at bounding box center [365, 192] width 136 height 15
drag, startPoint x: 388, startPoint y: 191, endPoint x: 363, endPoint y: 121, distance: 74.3
click at [363, 121] on span "15" at bounding box center [364, 123] width 17 height 17
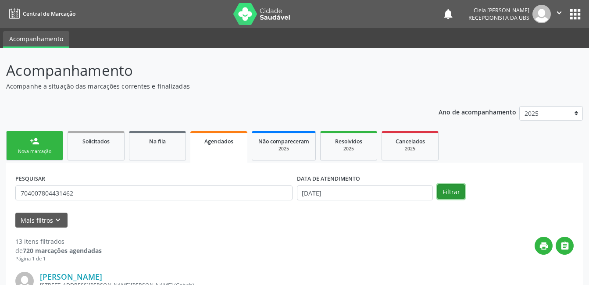
click at [452, 187] on button "Filtrar" at bounding box center [451, 191] width 28 height 15
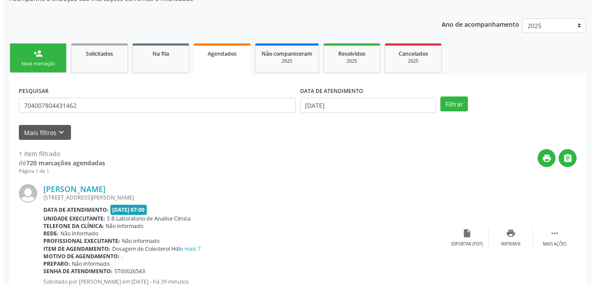
scroll to position [119, 0]
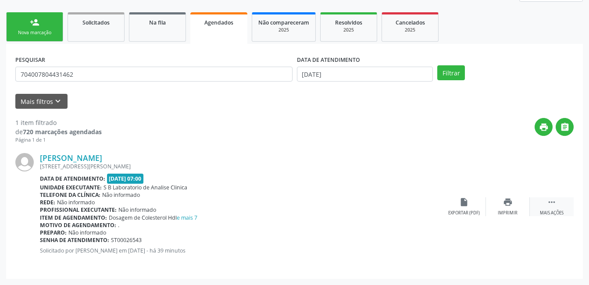
click at [559, 213] on div "Mais ações" at bounding box center [552, 213] width 24 height 6
click at [469, 209] on div "cancel Cancelar" at bounding box center [464, 206] width 44 height 19
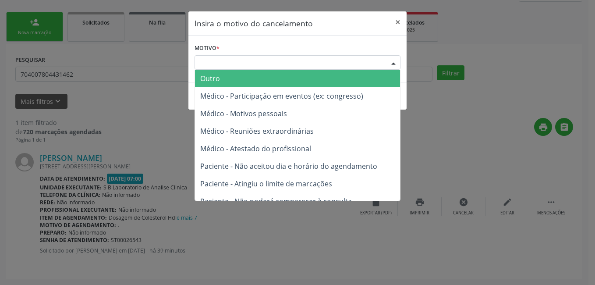
click at [297, 59] on div "Escolha o motivo" at bounding box center [298, 62] width 206 height 15
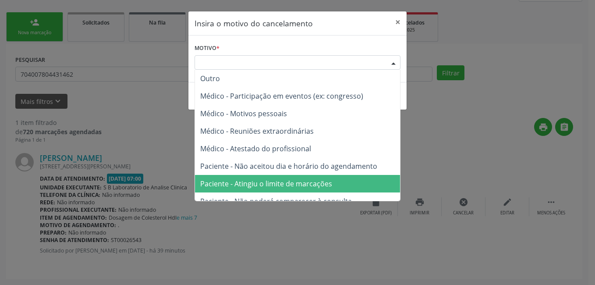
click at [317, 183] on span "Paciente - Atingiu o limite de marcações" at bounding box center [266, 184] width 132 height 10
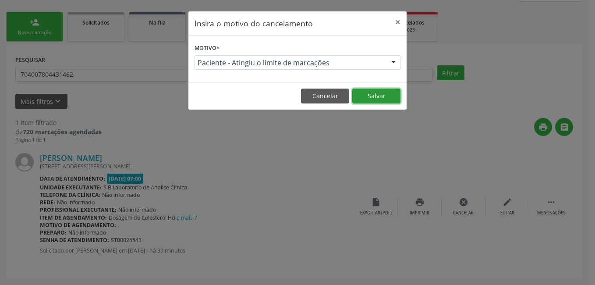
click at [374, 98] on button "Salvar" at bounding box center [377, 96] width 48 height 15
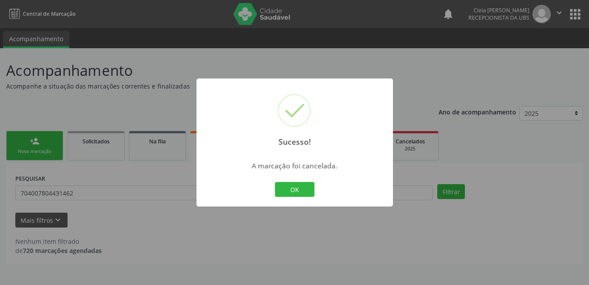
scroll to position [0, 0]
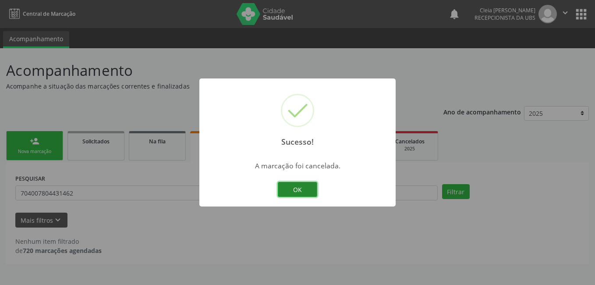
click at [310, 193] on button "OK" at bounding box center [297, 189] width 39 height 15
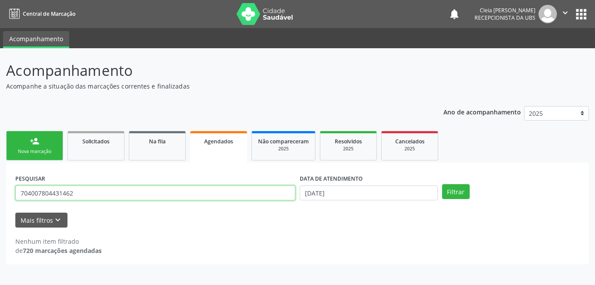
drag, startPoint x: 77, startPoint y: 194, endPoint x: -2, endPoint y: 189, distance: 79.0
click at [0, 189] on html "Central de Marcação notifications [PERSON_NAME] Recepcionista da UBS  Configur…" at bounding box center [297, 142] width 595 height 285
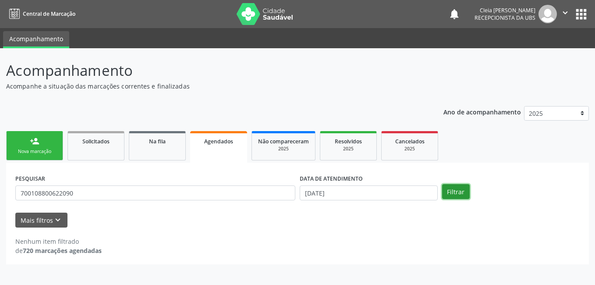
click at [448, 194] on button "Filtrar" at bounding box center [456, 191] width 28 height 15
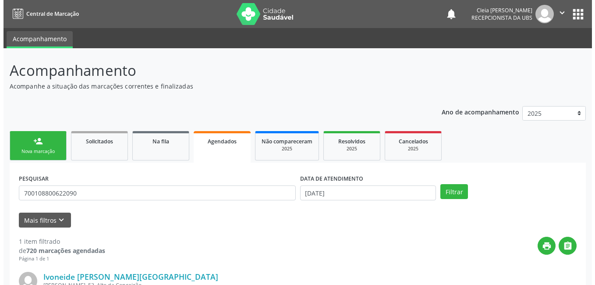
scroll to position [119, 0]
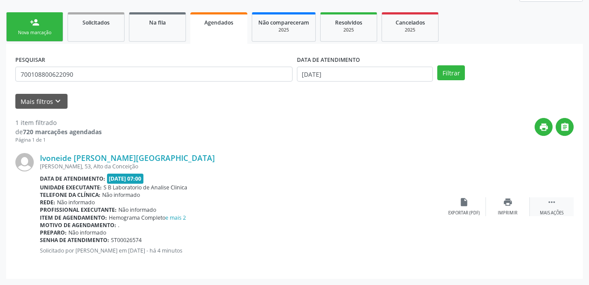
click at [554, 207] on icon "" at bounding box center [552, 202] width 10 height 10
click at [465, 207] on icon "cancel" at bounding box center [464, 202] width 10 height 10
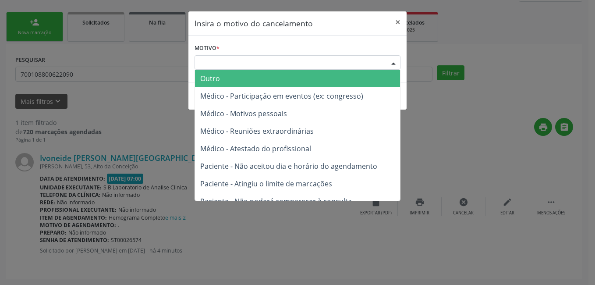
click at [324, 65] on div "Escolha o motivo" at bounding box center [298, 62] width 206 height 15
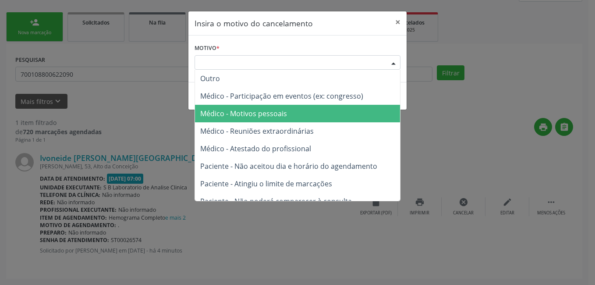
click at [301, 113] on span "Médico - Motivos pessoais" at bounding box center [297, 114] width 205 height 18
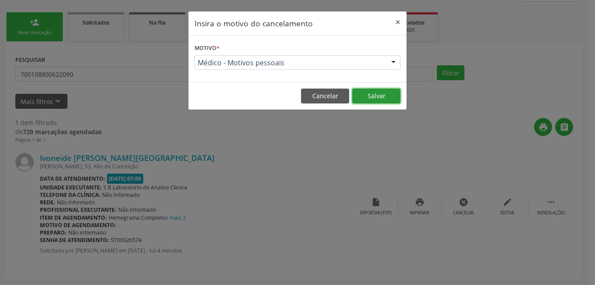
click at [375, 94] on button "Salvar" at bounding box center [377, 96] width 48 height 15
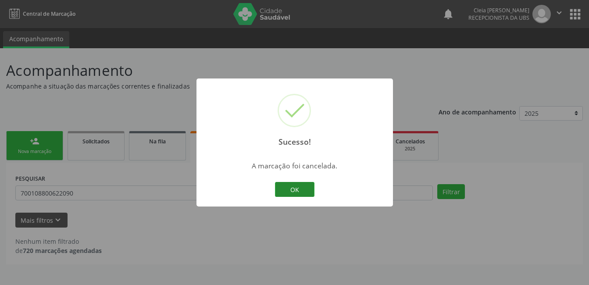
scroll to position [0, 0]
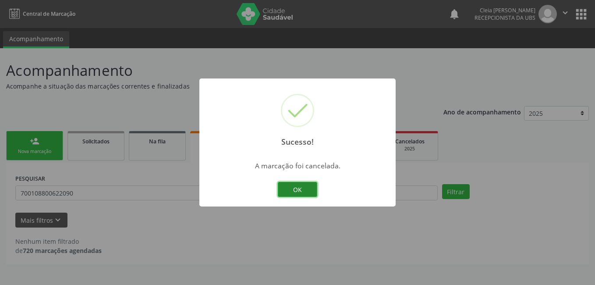
drag, startPoint x: 300, startPoint y: 189, endPoint x: 294, endPoint y: 186, distance: 7.1
click at [300, 189] on button "OK" at bounding box center [297, 189] width 39 height 15
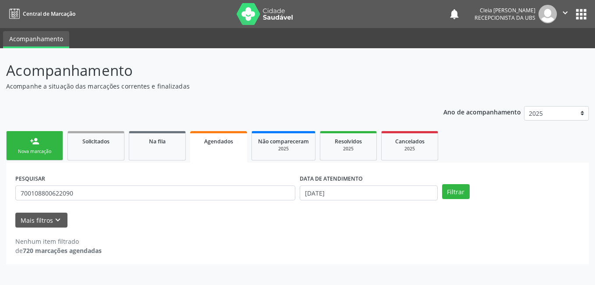
click at [38, 153] on div "Nova marcação" at bounding box center [35, 151] width 44 height 7
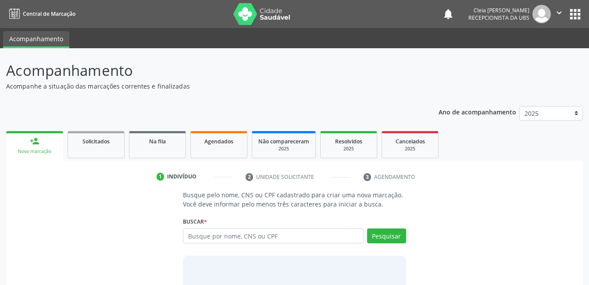
scroll to position [53, 0]
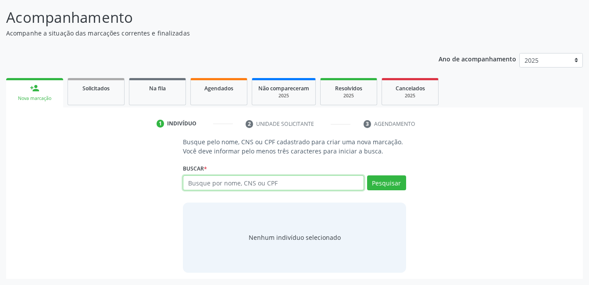
click at [339, 189] on input "text" at bounding box center [273, 182] width 181 height 15
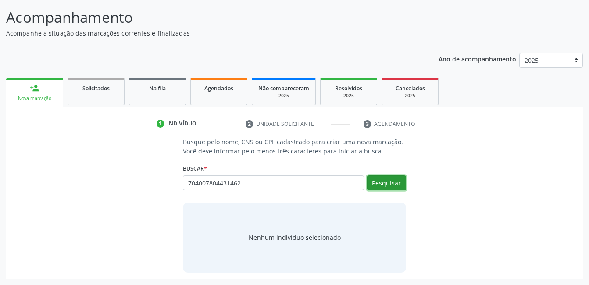
click at [400, 185] on button "Pesquisar" at bounding box center [386, 182] width 39 height 15
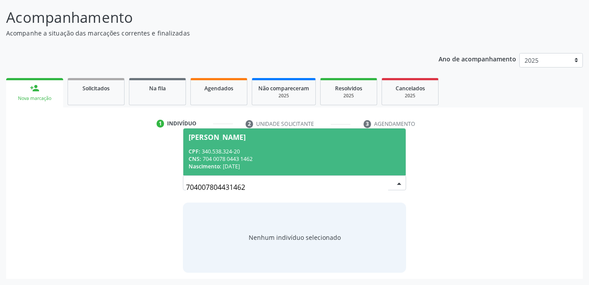
click at [323, 152] on div "CPF: 340.538.324-20" at bounding box center [294, 151] width 211 height 7
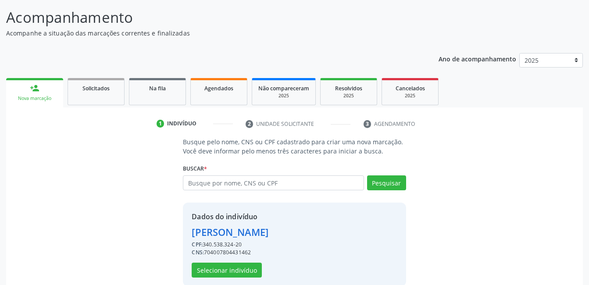
scroll to position [67, 0]
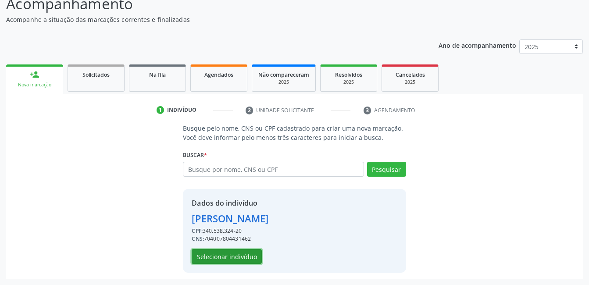
click at [253, 256] on button "Selecionar indivíduo" at bounding box center [227, 256] width 70 height 15
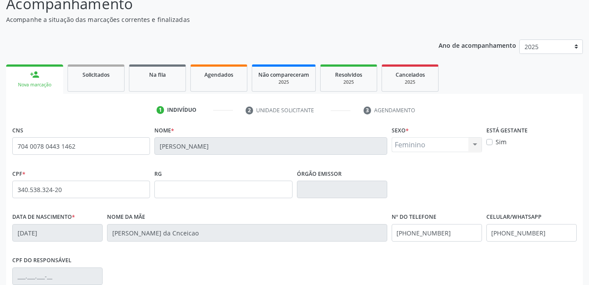
scroll to position [190, 0]
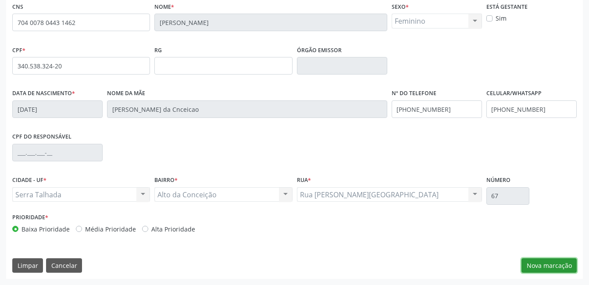
click at [545, 264] on button "Nova marcação" at bounding box center [548, 265] width 55 height 15
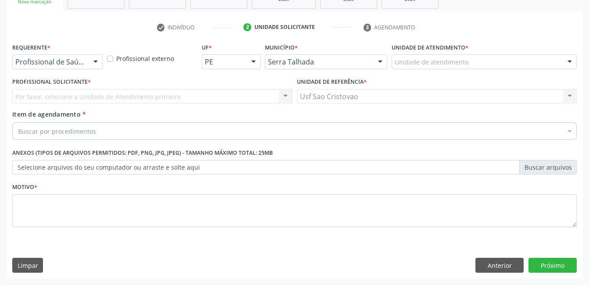
click at [96, 57] on div at bounding box center [95, 62] width 13 height 15
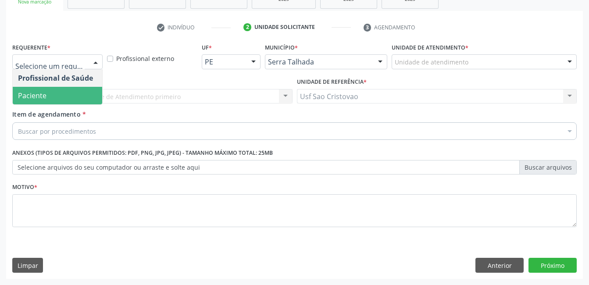
click at [83, 96] on span "Paciente" at bounding box center [57, 96] width 89 height 18
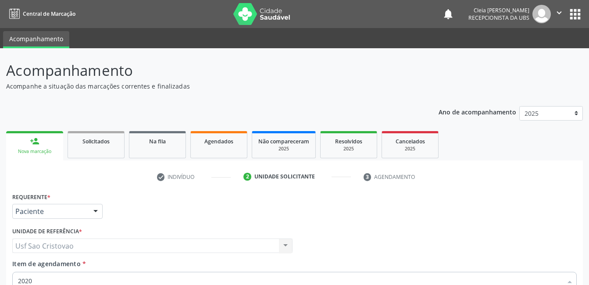
scroll to position [150, 0]
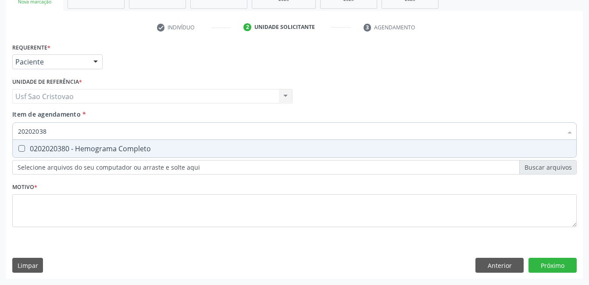
type input "202020380"
click at [24, 144] on span "0202020380 - Hemograma Completo" at bounding box center [294, 149] width 563 height 18
checkbox Completo "true"
type input "2020203"
checkbox Completo "false"
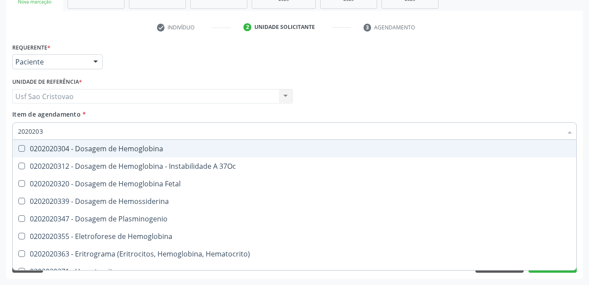
type input "202020"
checkbox Completo "false"
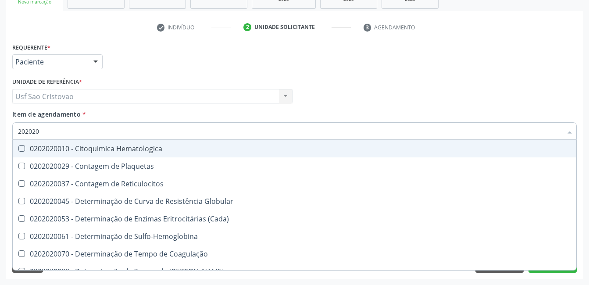
type input "20202"
checkbox Completo "false"
checkbox Leucograma "true"
type input "2020"
checkbox Leucograma "false"
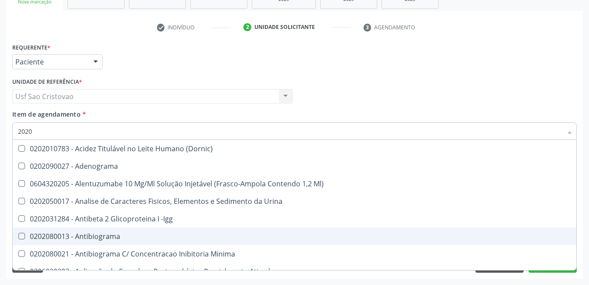
click at [404, 275] on div "Requerente * Paciente Profissional de Saúde Paciente Nenhum resultado encontrad…" at bounding box center [294, 160] width 577 height 238
checkbox Adenograma "true"
checkbox Ml\) "true"
checkbox Urina "true"
checkbox -Igg "true"
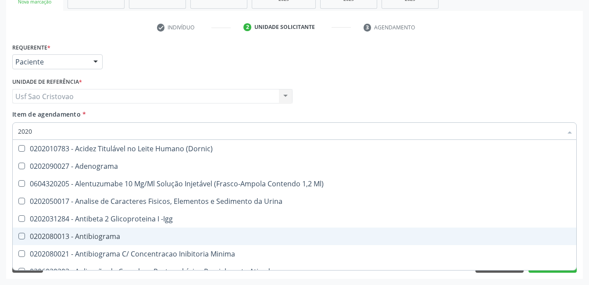
checkbox Antibiograma "true"
checkbox Minima "true"
checkbox Ativado "true"
checkbox Saúde "true"
checkbox Hdl "false"
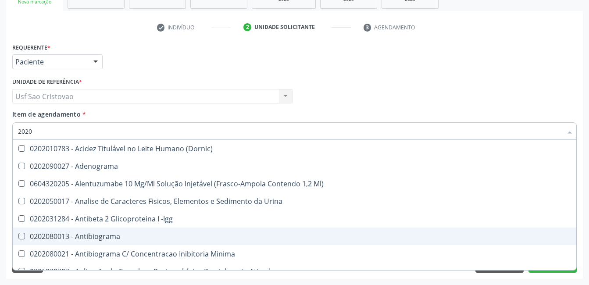
checkbox Ldl "false"
checkbox Total "false"
checkbox Creatinina "false"
checkbox Glicose "false"
checkbox Glicosilada "false"
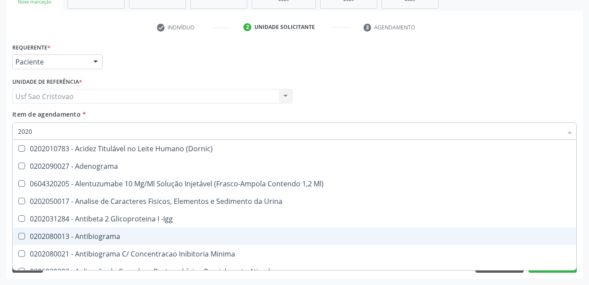
checkbox Triglicerideos "false"
checkbox Completo "false"
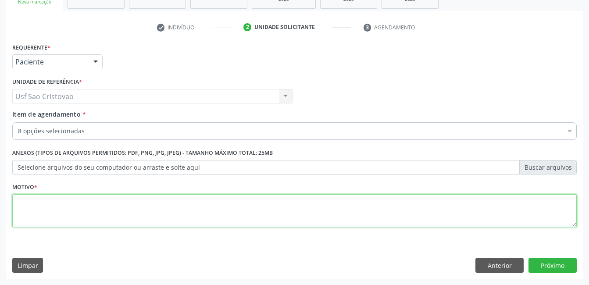
click at [303, 209] on textarea at bounding box center [294, 210] width 564 height 33
type textarea "."
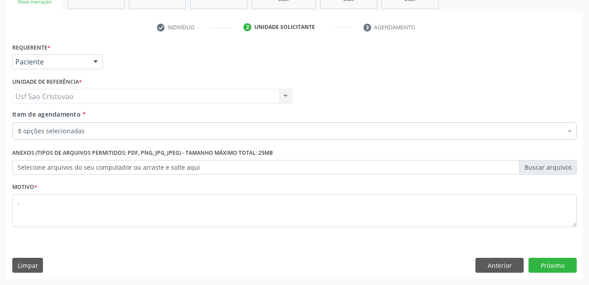
click at [346, 253] on div "Requerente * Paciente Profissional de Saúde Paciente Nenhum resultado encontrad…" at bounding box center [294, 160] width 577 height 238
click at [569, 266] on button "Próximo" at bounding box center [552, 265] width 48 height 15
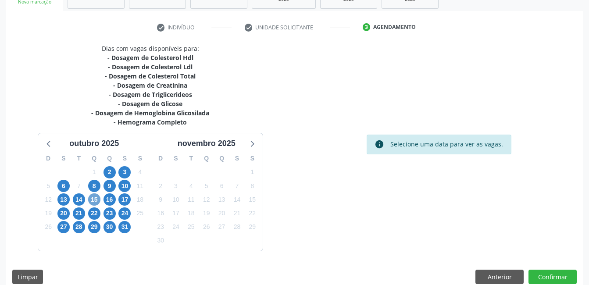
click at [98, 199] on span "15" at bounding box center [94, 199] width 12 height 12
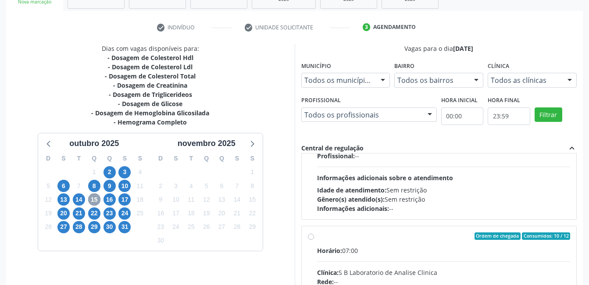
scroll to position [132, 0]
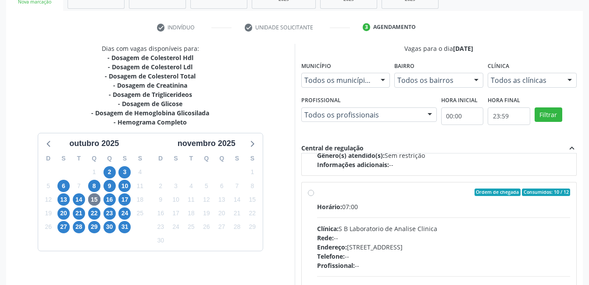
click at [317, 194] on label "Ordem de chegada Consumidos: 10 / 12 Horário: 07:00 Clínica: S B Laboratorio de…" at bounding box center [443, 256] width 253 height 135
click at [308, 194] on input "Ordem de chegada Consumidos: 10 / 12 Horário: 07:00 Clínica: S B Laboratorio de…" at bounding box center [311, 193] width 6 height 8
radio input "true"
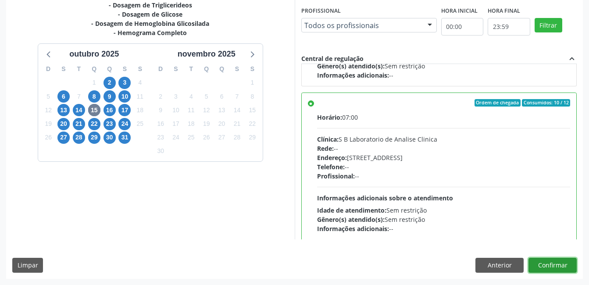
click at [562, 266] on button "Confirmar" at bounding box center [552, 265] width 48 height 15
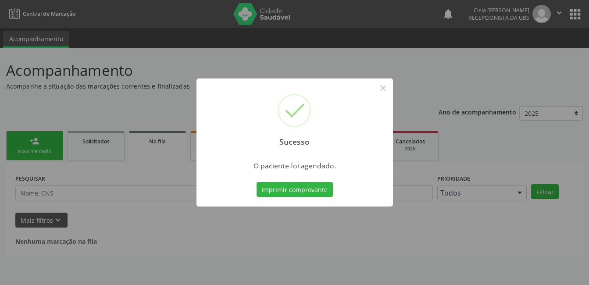
scroll to position [0, 0]
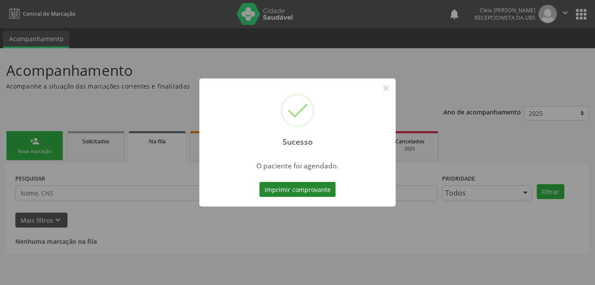
click at [321, 188] on button "Imprimir comprovante" at bounding box center [298, 189] width 76 height 15
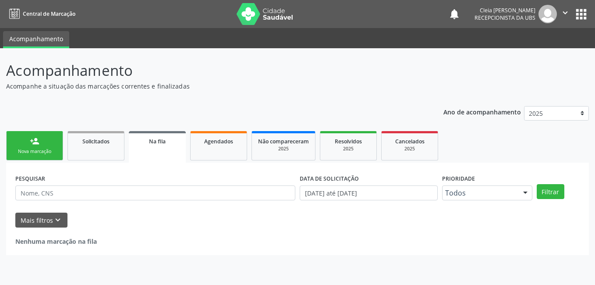
click at [47, 136] on link "person_add Nova marcação" at bounding box center [34, 145] width 57 height 29
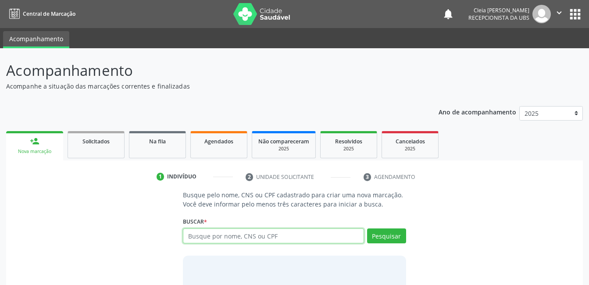
click at [298, 237] on input "text" at bounding box center [273, 235] width 181 height 15
type input "700108800622090"
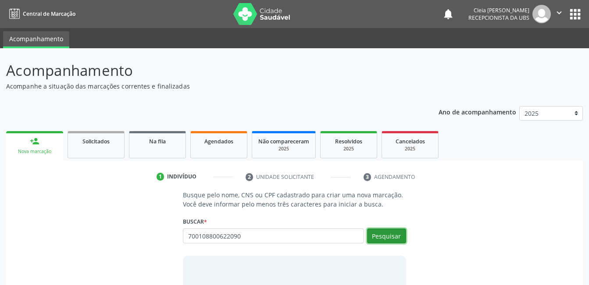
click at [388, 238] on button "Pesquisar" at bounding box center [386, 235] width 39 height 15
type input "700108800622090"
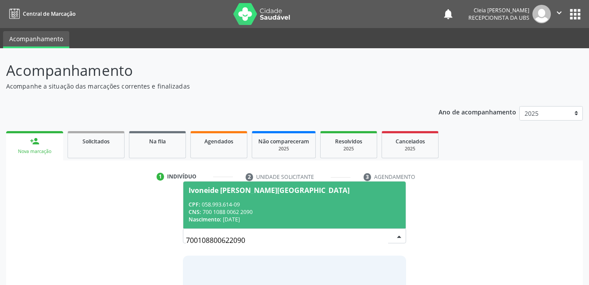
click at [313, 201] on div "CPF: 058.993.614-09" at bounding box center [294, 204] width 211 height 7
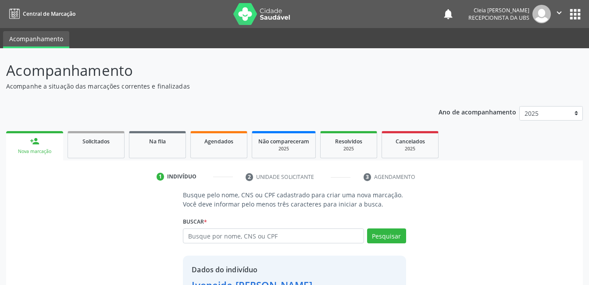
scroll to position [67, 0]
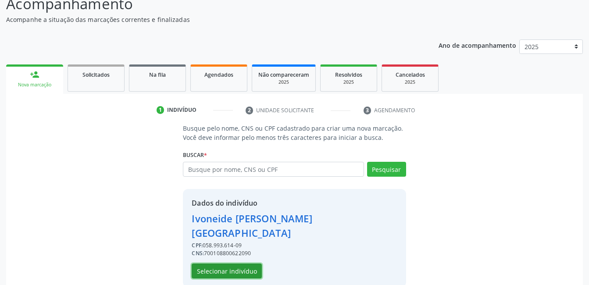
click at [254, 263] on button "Selecionar indivíduo" at bounding box center [227, 270] width 70 height 15
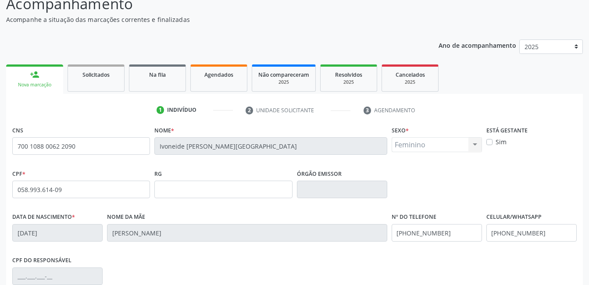
scroll to position [190, 0]
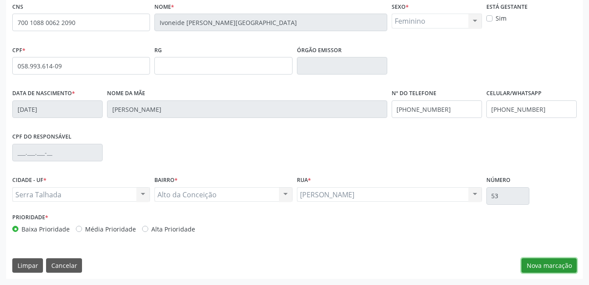
click at [561, 266] on button "Nova marcação" at bounding box center [548, 265] width 55 height 15
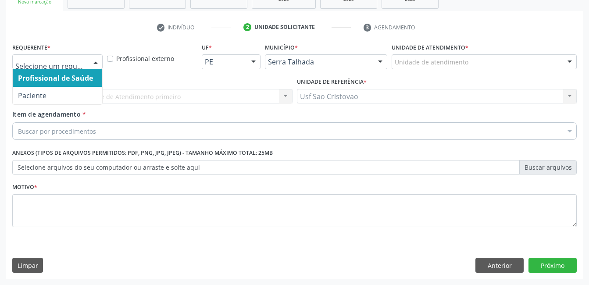
click at [100, 62] on div at bounding box center [95, 62] width 13 height 15
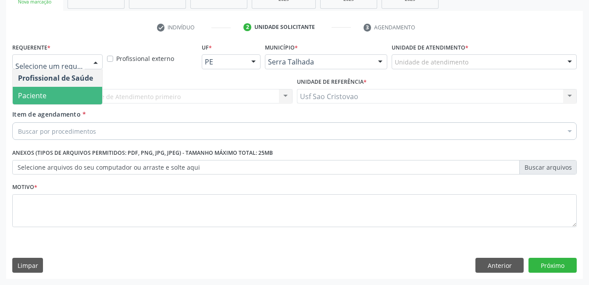
click at [78, 93] on span "Paciente" at bounding box center [57, 96] width 89 height 18
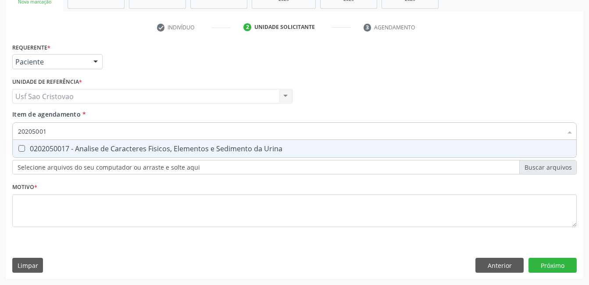
type input "202050017"
drag, startPoint x: 20, startPoint y: 149, endPoint x: 24, endPoint y: 145, distance: 5.9
click at [20, 149] on Urina at bounding box center [21, 148] width 7 height 7
click at [18, 149] on Urina "checkbox" at bounding box center [16, 149] width 6 height 6
checkbox Urina "true"
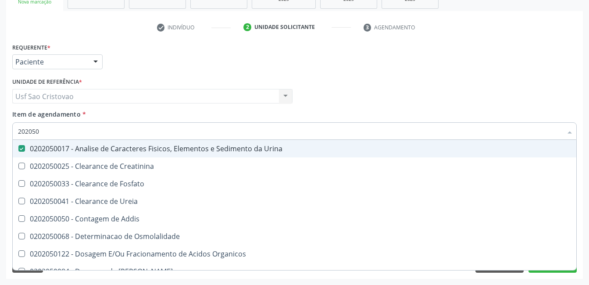
type input "20205"
checkbox Urina "false"
checkbox Creatinina "true"
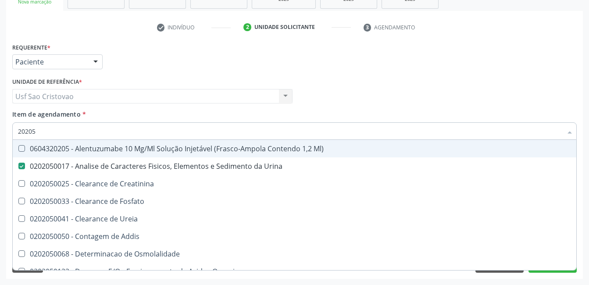
type input "2020"
checkbox Urina "false"
checkbox Fosfato "true"
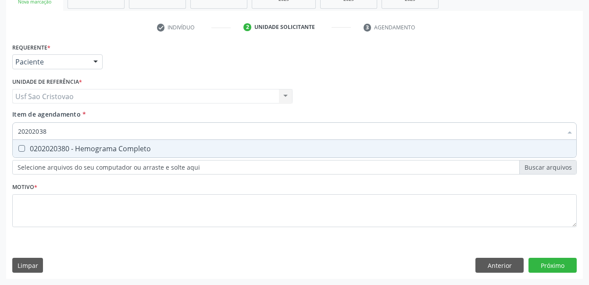
type input "202020380"
click at [21, 149] on Completo at bounding box center [21, 148] width 7 height 7
click at [18, 149] on Completo "checkbox" at bounding box center [16, 149] width 6 height 6
checkbox Completo "true"
type input "2020203"
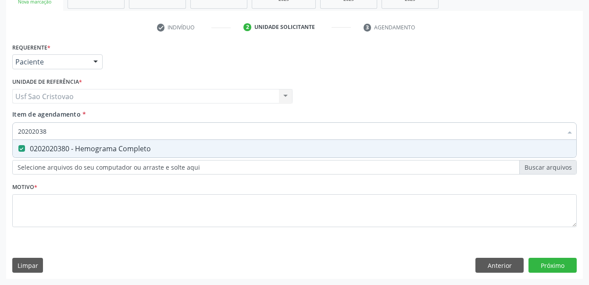
checkbox Completo "false"
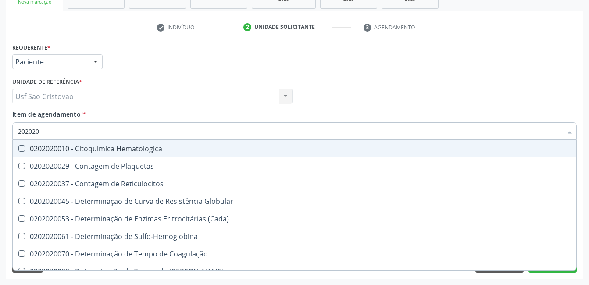
type input "20202"
checkbox Completo "false"
checkbox Leucograma "true"
type input "2020"
checkbox Globular "true"
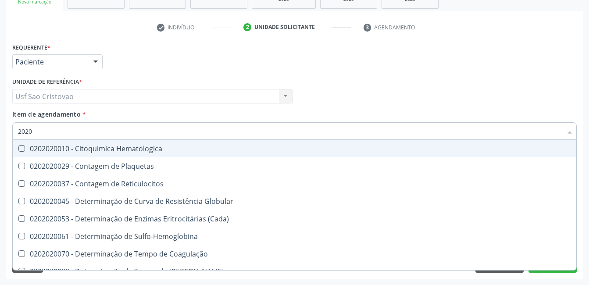
checkbox Completo "false"
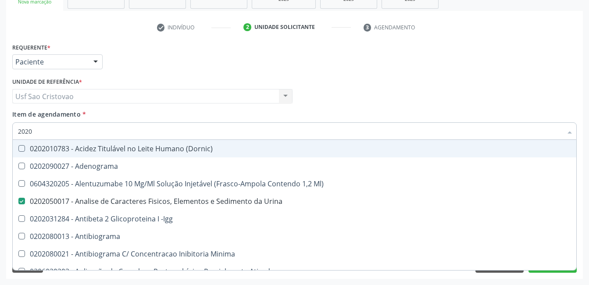
type input "20208"
checkbox Urina "false"
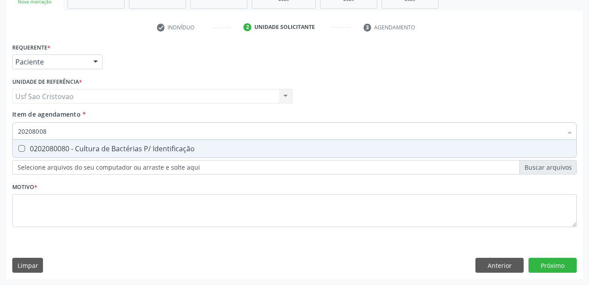
type input "202080080"
click at [21, 149] on Identificação at bounding box center [21, 148] width 7 height 7
click at [18, 149] on Identificação "checkbox" at bounding box center [16, 149] width 6 height 6
checkbox Identificação "true"
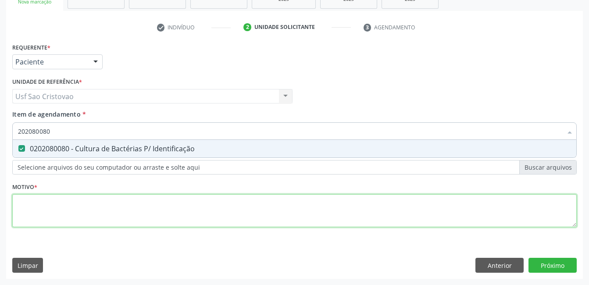
click at [57, 218] on div "Requerente * Paciente Profissional de Saúde Paciente Nenhum resultado encontrad…" at bounding box center [294, 140] width 564 height 199
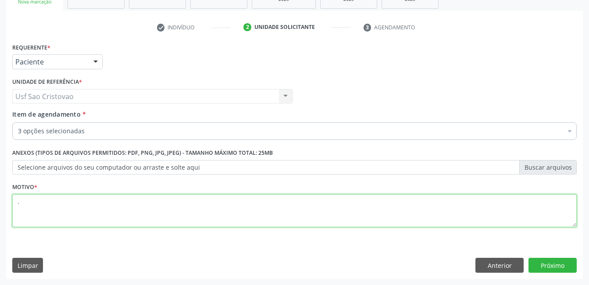
type textarea "."
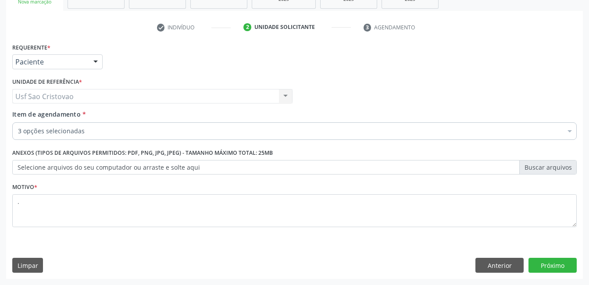
click at [191, 240] on div "Requerente * Paciente Profissional de Saúde Paciente Nenhum resultado encontrad…" at bounding box center [294, 160] width 577 height 238
click at [552, 265] on button "Próximo" at bounding box center [552, 265] width 48 height 15
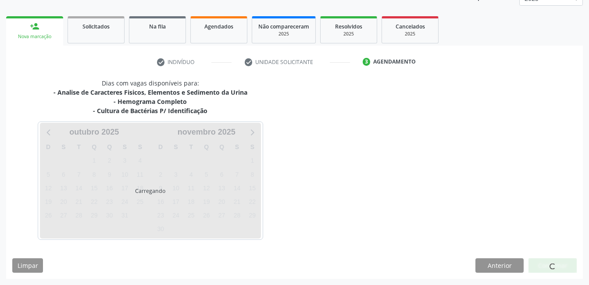
scroll to position [115, 0]
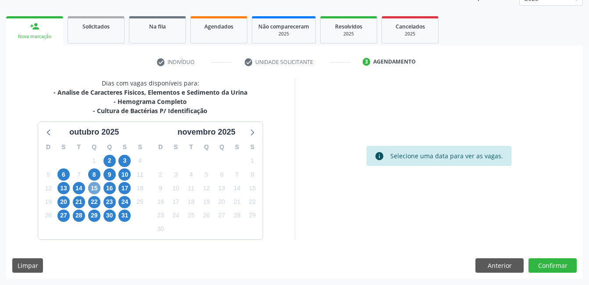
click at [96, 187] on span "15" at bounding box center [94, 188] width 12 height 12
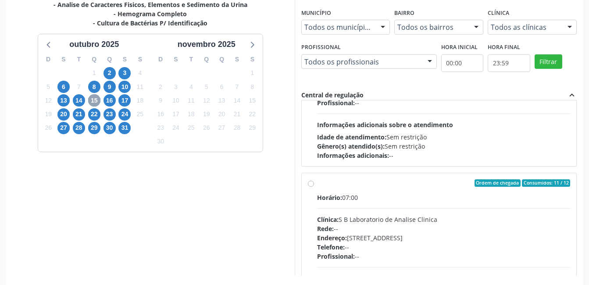
scroll to position [132, 0]
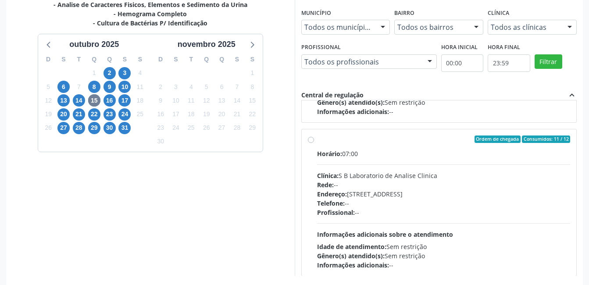
click at [317, 141] on label "Ordem de chegada Consumidos: 11 / 12 Horário: 07:00 Clínica: S B Laboratorio de…" at bounding box center [443, 202] width 253 height 135
click at [310, 141] on input "Ordem de chegada Consumidos: 11 / 12 Horário: 07:00 Clínica: S B Laboratorio de…" at bounding box center [311, 139] width 6 height 8
radio input "true"
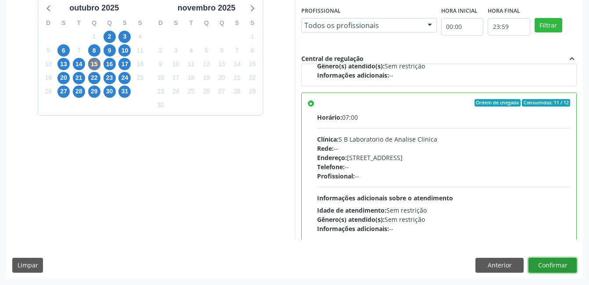
click at [567, 261] on button "Confirmar" at bounding box center [552, 265] width 48 height 15
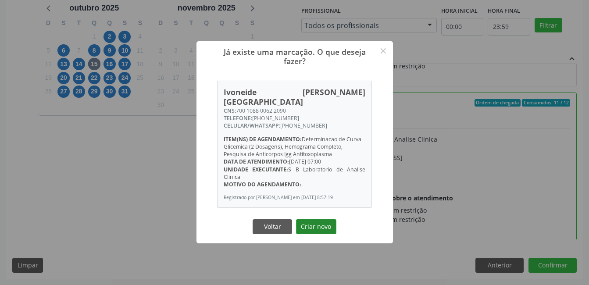
click at [320, 224] on button "Criar novo" at bounding box center [316, 226] width 40 height 15
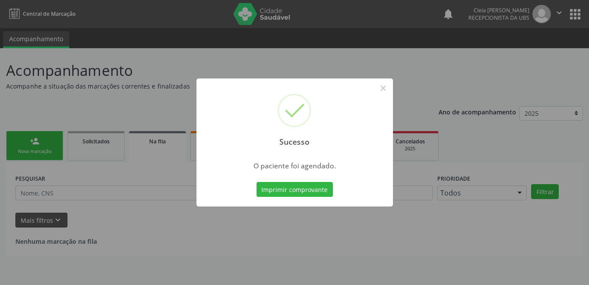
scroll to position [0, 0]
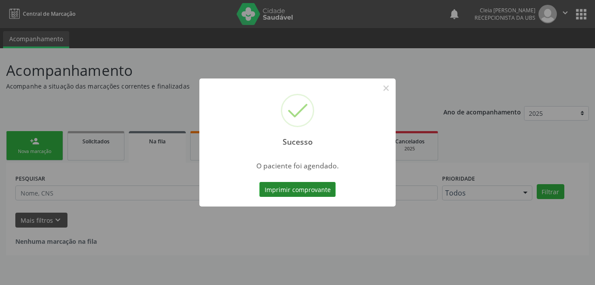
click at [324, 190] on button "Imprimir comprovante" at bounding box center [298, 189] width 76 height 15
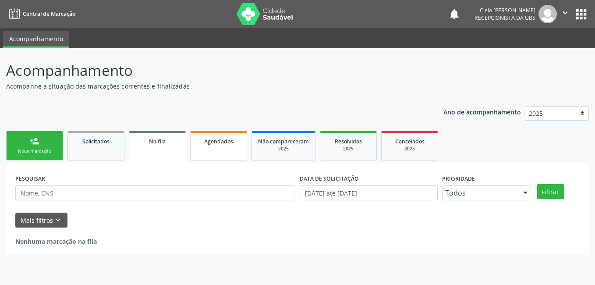
click at [220, 146] on link "Agendados" at bounding box center [218, 145] width 57 height 29
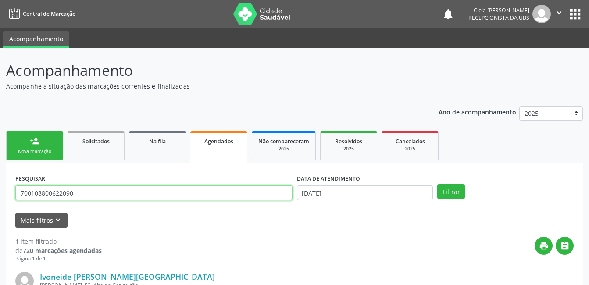
drag, startPoint x: 80, startPoint y: 192, endPoint x: -2, endPoint y: 201, distance: 82.1
click at [0, 201] on html "Central de Marcação notifications [PERSON_NAME] Recepcionista da UBS  Configur…" at bounding box center [294, 142] width 589 height 285
click at [154, 195] on input "8980058" at bounding box center [153, 192] width 277 height 15
type input "898005860830051"
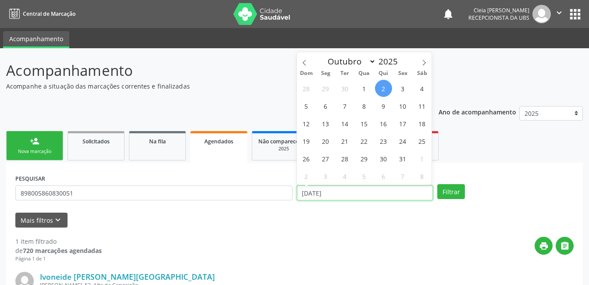
click at [359, 196] on input "[DATE]" at bounding box center [365, 192] width 136 height 15
drag, startPoint x: 359, startPoint y: 196, endPoint x: 364, endPoint y: 124, distance: 72.5
click at [364, 124] on span "15" at bounding box center [364, 123] width 17 height 17
type input "[DATE]"
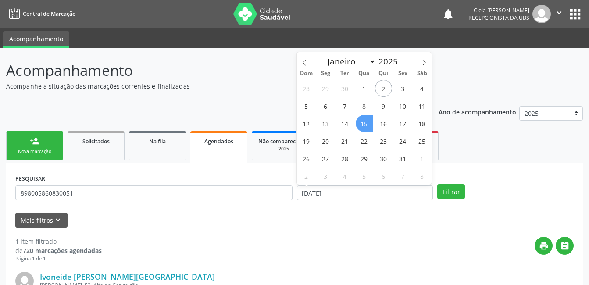
click at [364, 124] on span "15" at bounding box center [364, 123] width 17 height 17
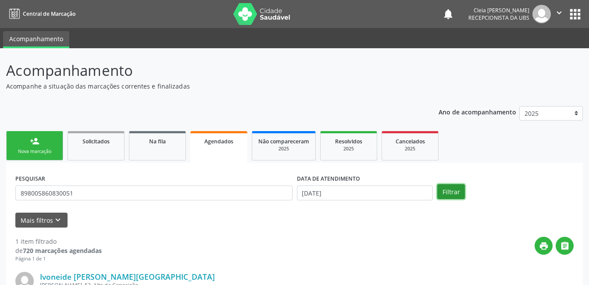
click at [452, 190] on button "Filtrar" at bounding box center [451, 191] width 28 height 15
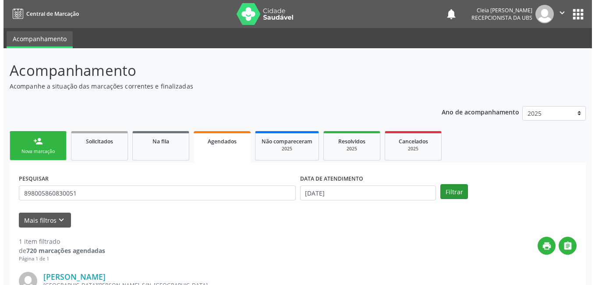
scroll to position [119, 0]
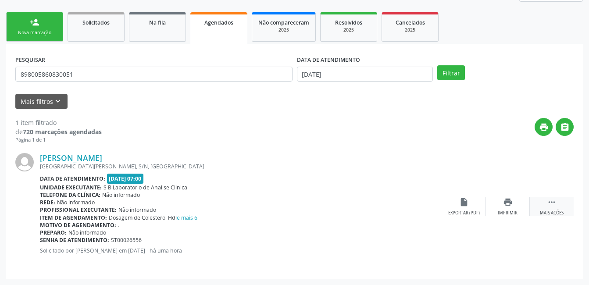
click at [560, 210] on div "Mais ações" at bounding box center [552, 213] width 24 height 6
click at [468, 208] on div "cancel Cancelar" at bounding box center [464, 206] width 44 height 19
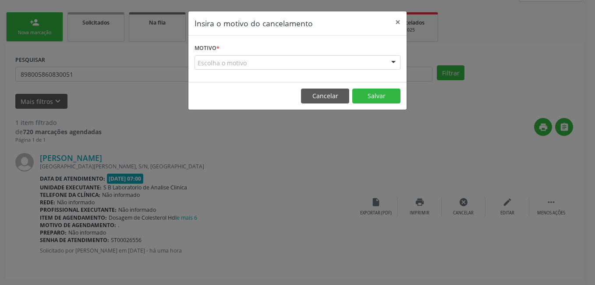
click at [327, 62] on div "Escolha o motivo" at bounding box center [298, 62] width 206 height 15
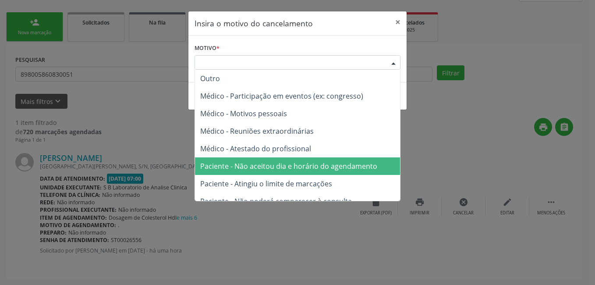
click at [297, 164] on span "Paciente - Não aceitou dia e horário do agendamento" at bounding box center [288, 166] width 177 height 10
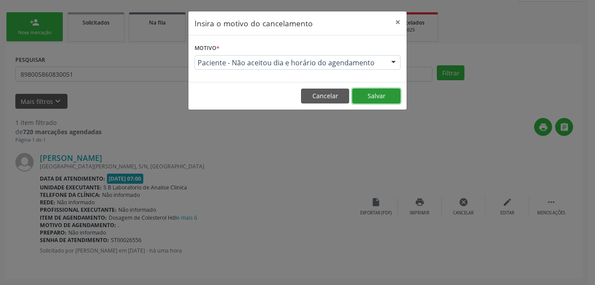
click at [375, 97] on button "Salvar" at bounding box center [377, 96] width 48 height 15
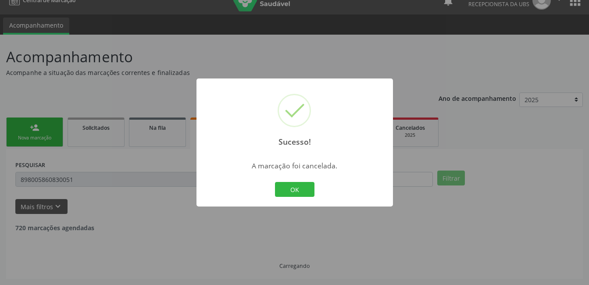
scroll to position [0, 0]
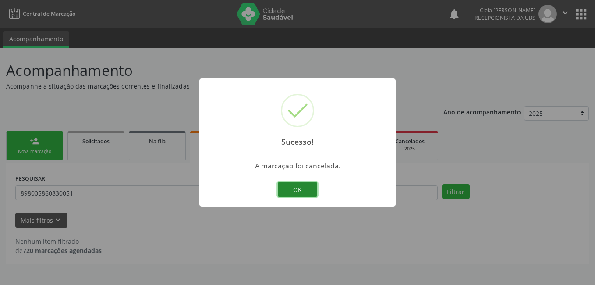
click at [300, 188] on button "OK" at bounding box center [297, 189] width 39 height 15
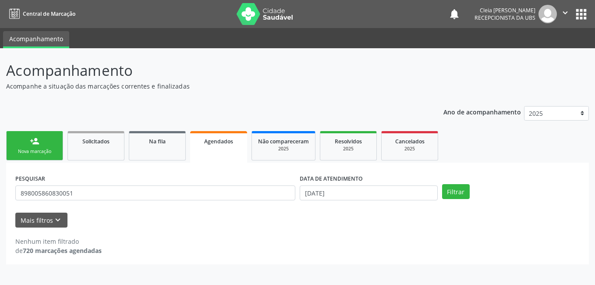
click at [38, 147] on link "person_add Nova marcação" at bounding box center [34, 145] width 57 height 29
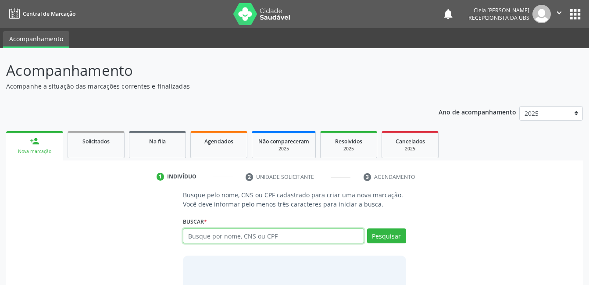
click at [271, 233] on input "text" at bounding box center [273, 235] width 181 height 15
type input "898005860830051"
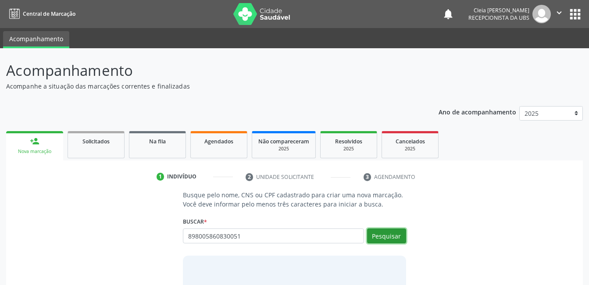
click at [404, 240] on button "Pesquisar" at bounding box center [386, 235] width 39 height 15
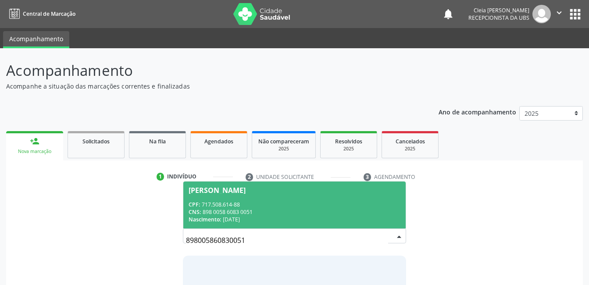
click at [372, 211] on div "CNS: 898 0058 6083 0051" at bounding box center [294, 211] width 211 height 7
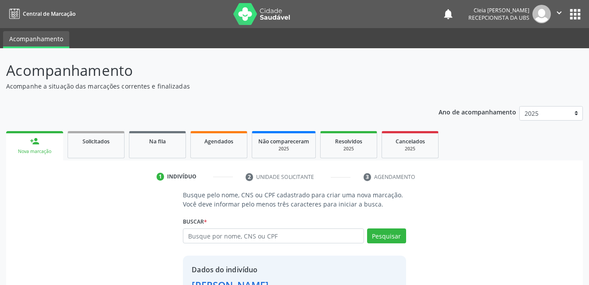
scroll to position [67, 0]
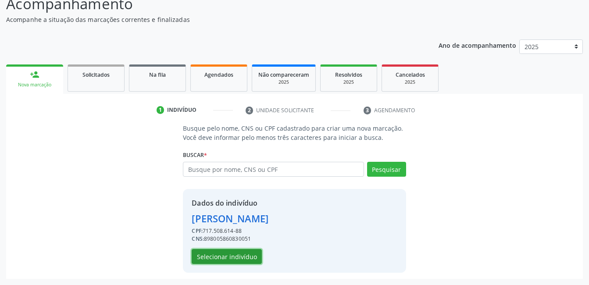
click at [227, 257] on button "Selecionar indivíduo" at bounding box center [227, 256] width 70 height 15
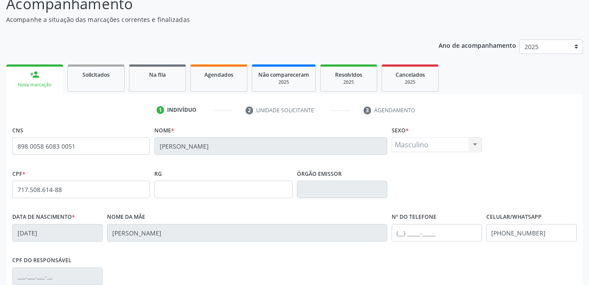
scroll to position [190, 0]
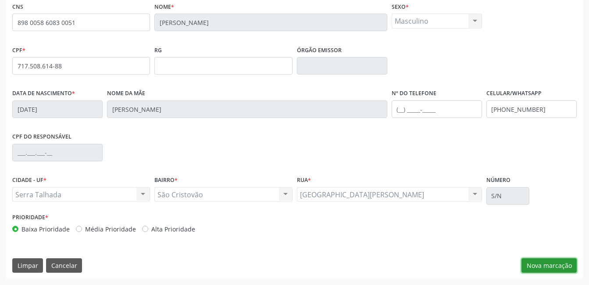
click at [563, 258] on button "Nova marcação" at bounding box center [548, 265] width 55 height 15
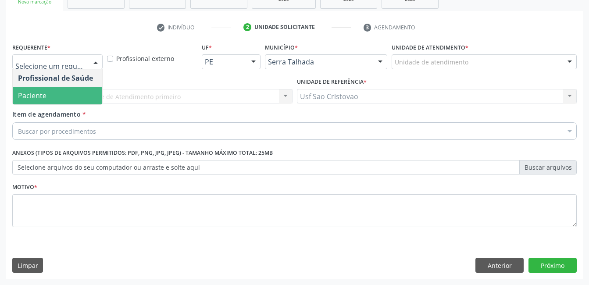
click at [78, 91] on span "Paciente" at bounding box center [57, 96] width 89 height 18
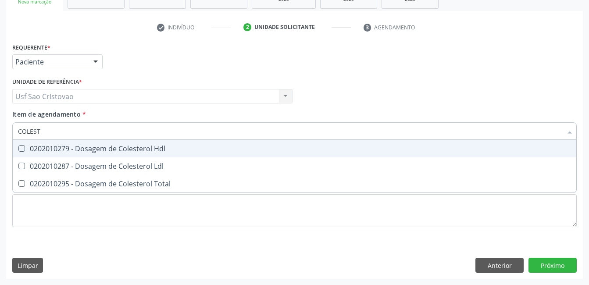
type input "COLESTE"
click at [21, 148] on Hdl at bounding box center [21, 148] width 7 height 7
click at [18, 148] on Hdl "checkbox" at bounding box center [16, 149] width 6 height 6
checkbox Hdl "true"
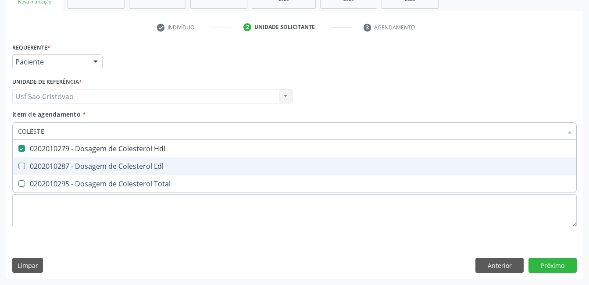
click at [21, 163] on Ldl at bounding box center [21, 166] width 7 height 7
click at [18, 163] on Ldl "checkbox" at bounding box center [16, 166] width 6 height 6
checkbox Ldl "true"
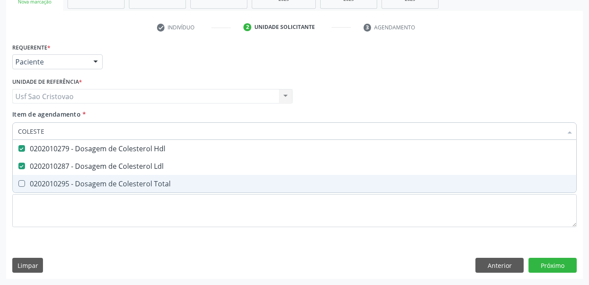
drag, startPoint x: 20, startPoint y: 180, endPoint x: 49, endPoint y: 170, distance: 31.1
click at [20, 180] on Total at bounding box center [21, 183] width 7 height 7
click at [18, 181] on Total "checkbox" at bounding box center [16, 184] width 6 height 6
checkbox Total "true"
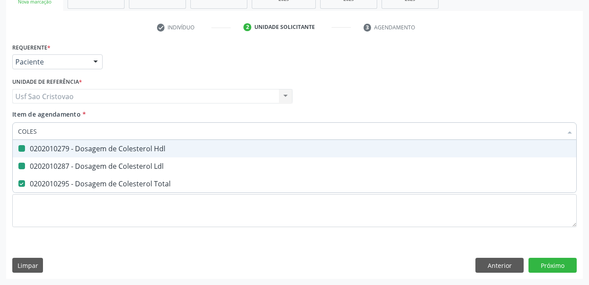
type input "COLE"
checkbox Hdl "false"
checkbox Ldl "false"
checkbox Total "false"
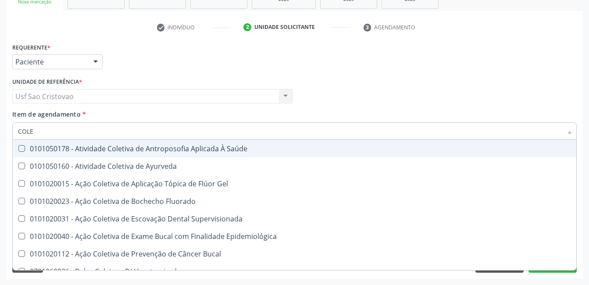
type input "COL"
checkbox Hdl "false"
checkbox Ldl "false"
checkbox Total "false"
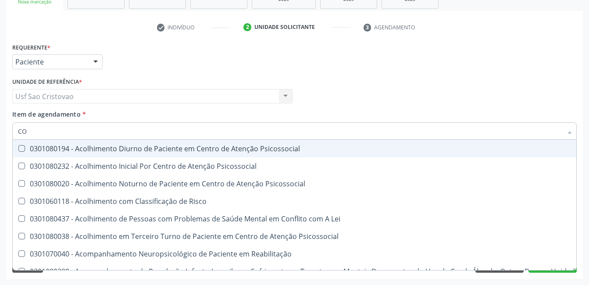
type input "C"
checkbox Hdl "false"
checkbox Ldl "false"
checkbox Total "false"
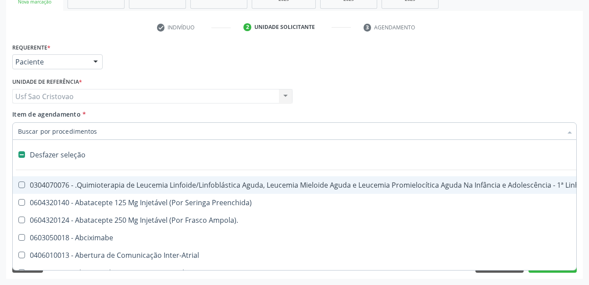
type input "2"
checkbox Oncologia "true"
checkbox Fort\) "true"
checkbox Colpoperineocleise "true"
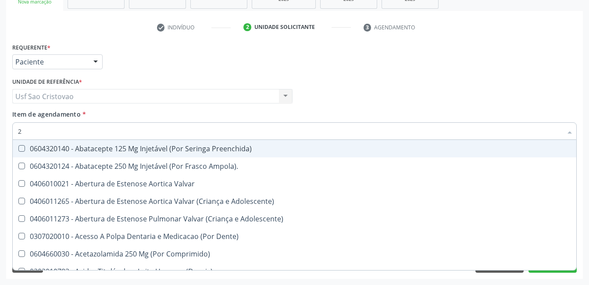
type input "20"
checkbox Abdominal "true"
checkbox Colostomia "true"
checkbox Colpectomia "true"
checkbox Hdl "false"
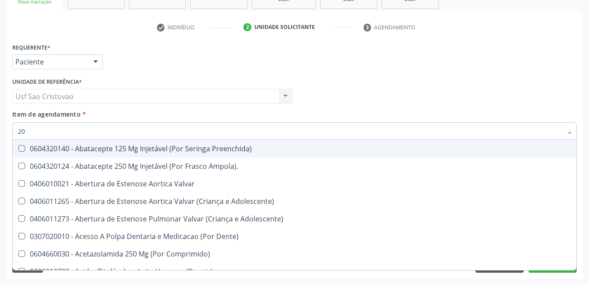
checkbox Ldl "false"
checkbox Total "false"
type input "202"
checkbox Lisa "true"
checkbox Coluna "true"
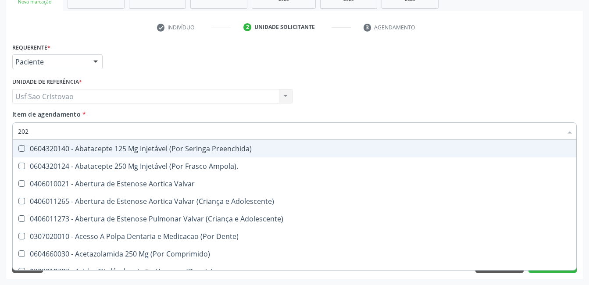
checkbox Cervico-Toracica "true"
checkbox Abdominal "false"
checkbox Colostomia "false"
checkbox Colpectomia "false"
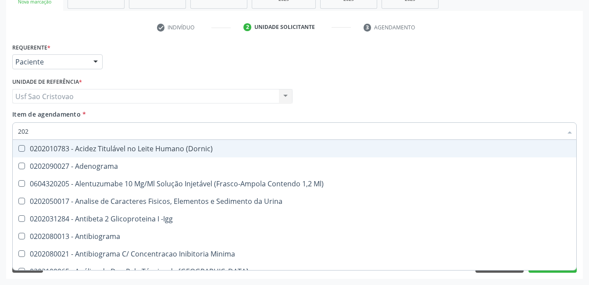
type input "2020"
checkbox Triciclicos "true"
checkbox \(Psa\) "true"
checkbox III "true"
checkbox Hdl "false"
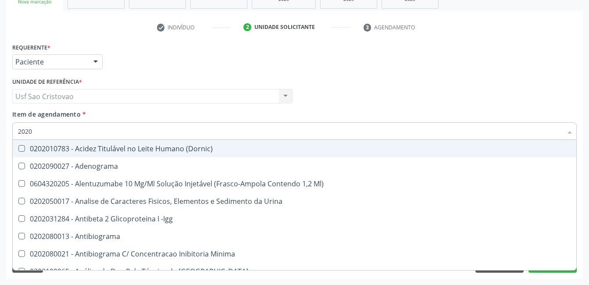
checkbox Ldl "false"
checkbox Total "false"
type input "20201"
checkbox Identificação "true"
checkbox \(Pos-Pasteurização\) "true"
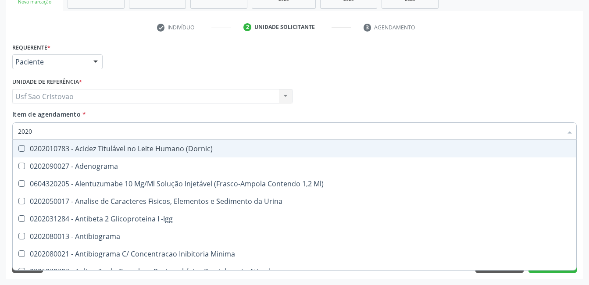
checkbox Hemacias "true"
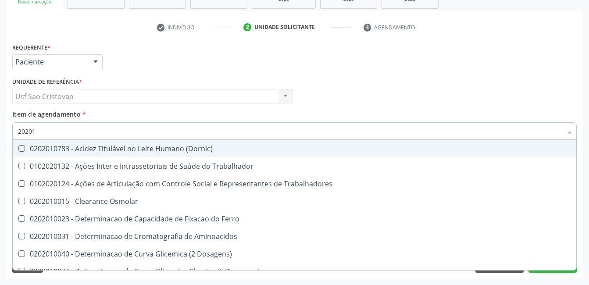
type input "202010"
checkbox Circulante "true"
checkbox III "true"
checkbox Fracoes "true"
checkbox Hdl "false"
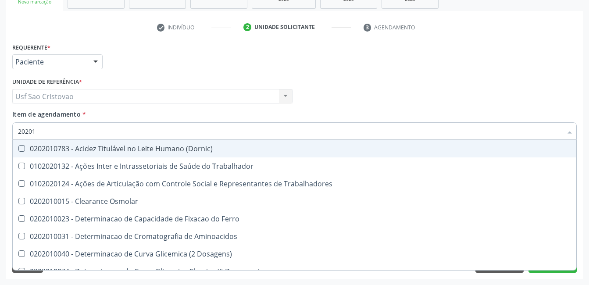
checkbox Ldl "false"
checkbox Total "false"
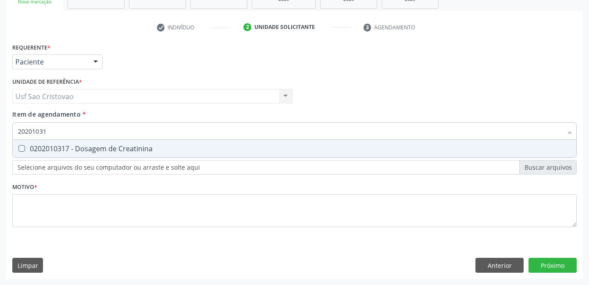
type input "202010317"
click at [23, 149] on Creatinina at bounding box center [21, 148] width 7 height 7
click at [18, 149] on Creatinina "checkbox" at bounding box center [16, 149] width 6 height 6
checkbox Creatinina "true"
type input "2020103"
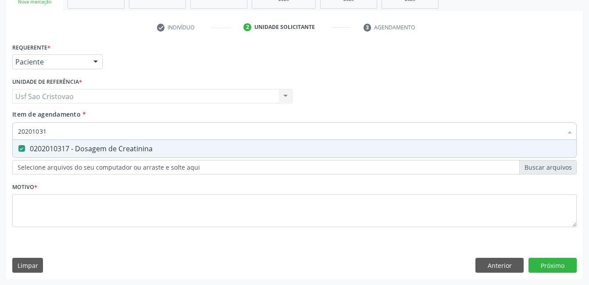
checkbox Creatinina "false"
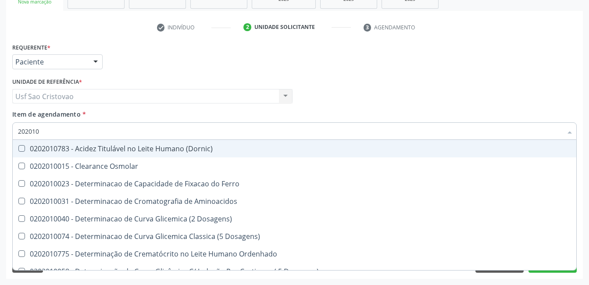
type input "20201"
checkbox Hdl "false"
checkbox Ldl "false"
checkbox Total "false"
checkbox Creatinina "false"
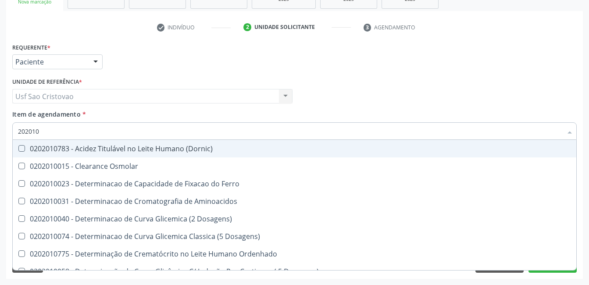
checkbox Latica "true"
checkbox Fracionadas\) "true"
checkbox Ferritina "true"
checkbox Folato "true"
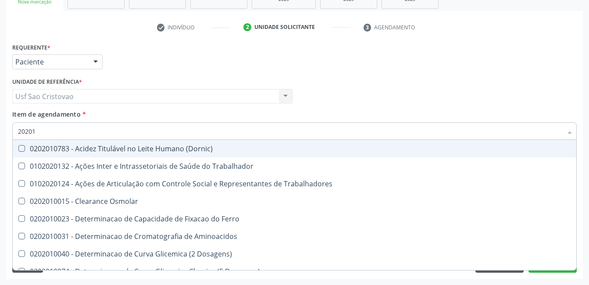
type input "2020"
checkbox Hdl "false"
checkbox Ldl "false"
checkbox Total "false"
checkbox Creatinina "false"
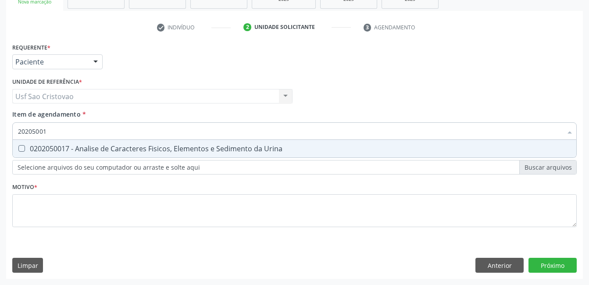
type input "202050017"
click at [23, 149] on Urina at bounding box center [21, 148] width 7 height 7
click at [18, 149] on Urina "checkbox" at bounding box center [16, 149] width 6 height 6
checkbox Urina "true"
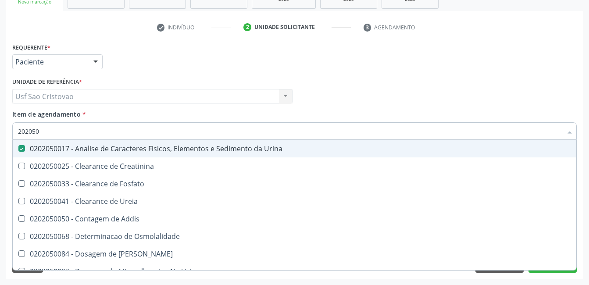
type input "20205"
checkbox Urina "false"
checkbox Creatinina "true"
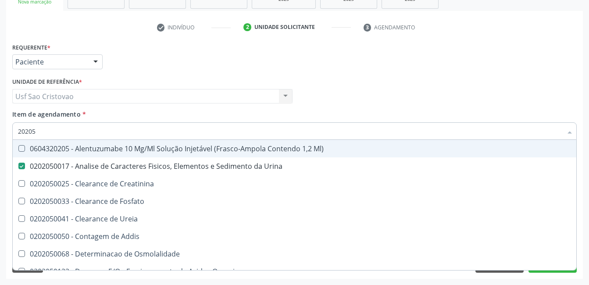
type input "2020"
checkbox Urina "false"
checkbox Fosfato "true"
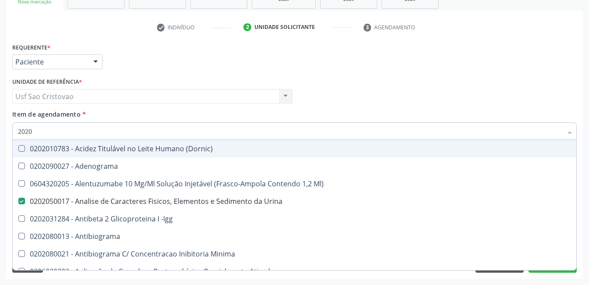
type input "20201"
checkbox Urina "false"
checkbox Identificação "true"
checkbox \(Pos-Pasteurização\) "true"
checkbox Hemacias "true"
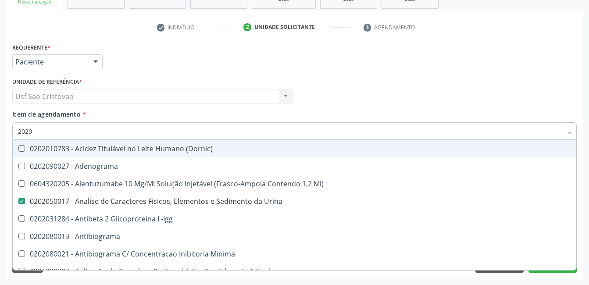
checkbox Molecular "true"
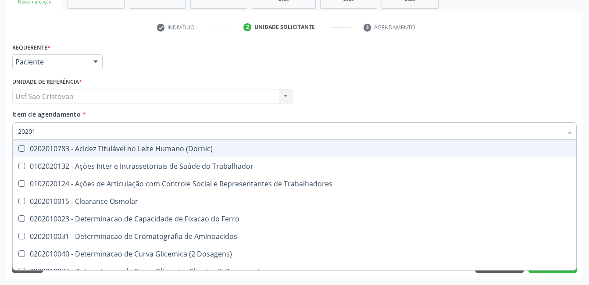
type input "202010"
checkbox Circulante "true"
checkbox III "true"
checkbox Fracoes "true"
checkbox Ionizavel "true"
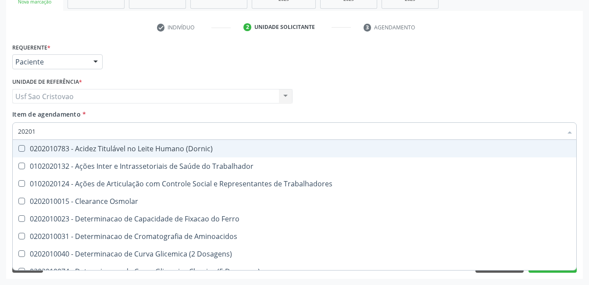
checkbox Hdl "false"
checkbox Ldl "false"
checkbox Total "false"
checkbox Creatinina "false"
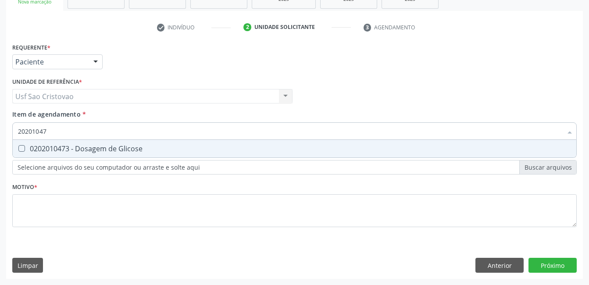
type input "202010473"
click at [23, 149] on Glicose at bounding box center [21, 148] width 7 height 7
click at [18, 149] on Glicose "checkbox" at bounding box center [16, 149] width 6 height 6
checkbox Glicose "true"
type input "2020104"
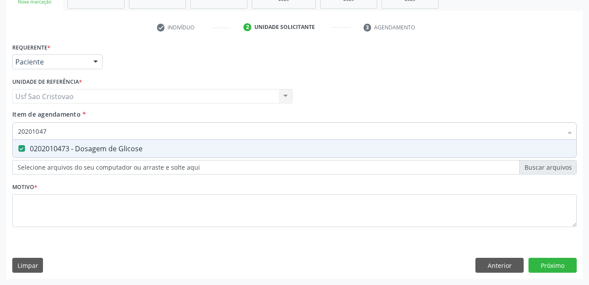
checkbox Glicose "false"
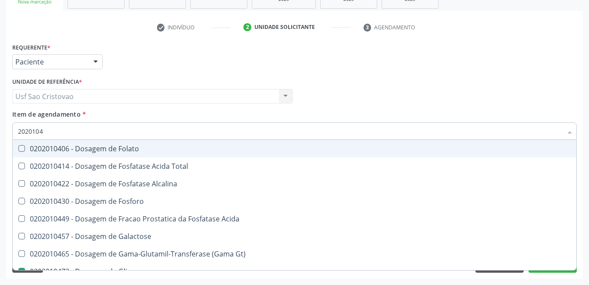
type input "202010"
checkbox Glicose "false"
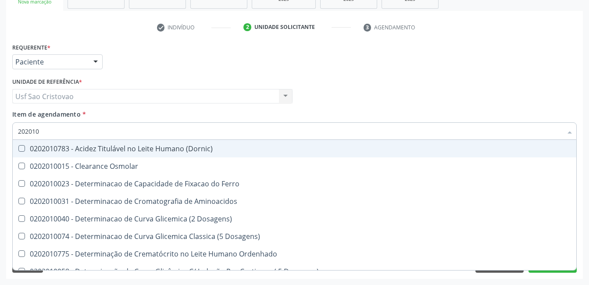
type input "20201"
checkbox Hdl "false"
checkbox Ldl "false"
checkbox Total "false"
checkbox Creatinina "false"
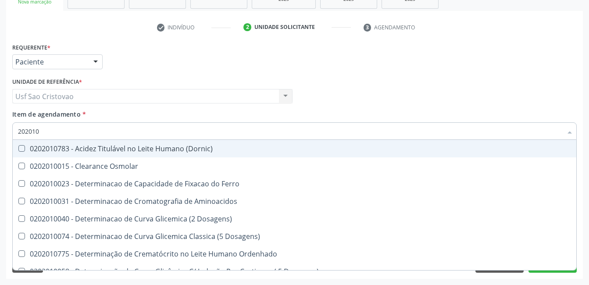
checkbox Latica "true"
checkbox Fracionadas\) "true"
checkbox Ferritina "true"
checkbox Folato "true"
checkbox Glicose "false"
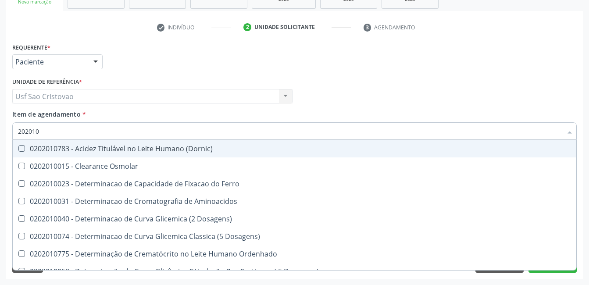
checkbox Nt-Probnp\) "true"
type input "2020"
checkbox Aminoacidos "true"
checkbox Latica "false"
checkbox Fracionadas\) "false"
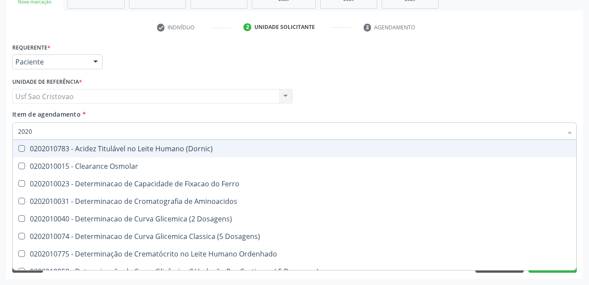
checkbox Ferritina "false"
checkbox Folato "false"
checkbox Nt-Probnp\) "false"
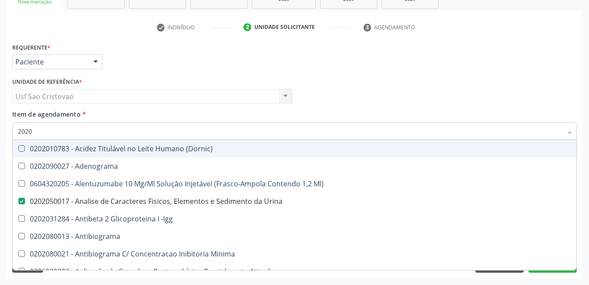
type input "20201"
checkbox Urina "false"
checkbox Identificação "true"
checkbox \(Pos-Pasteurização\) "true"
checkbox Hemacias "true"
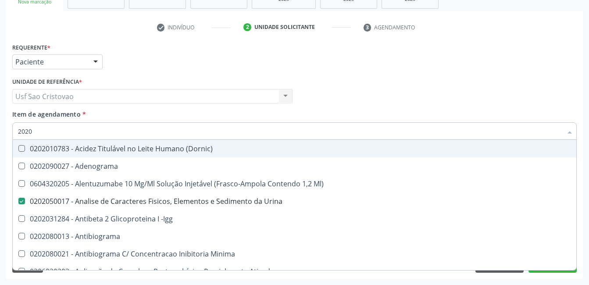
checkbox Molecular "true"
checkbox Reumatoide "true"
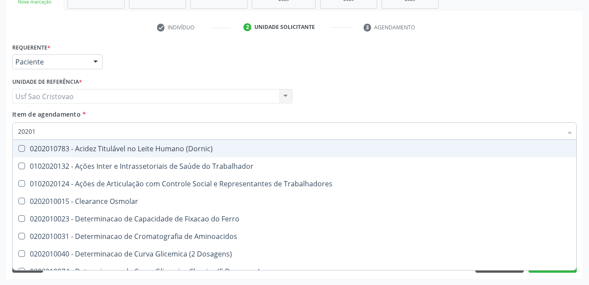
type input "202010"
checkbox Circulante "true"
checkbox III "true"
checkbox Fracoes "true"
checkbox Ionizavel "true"
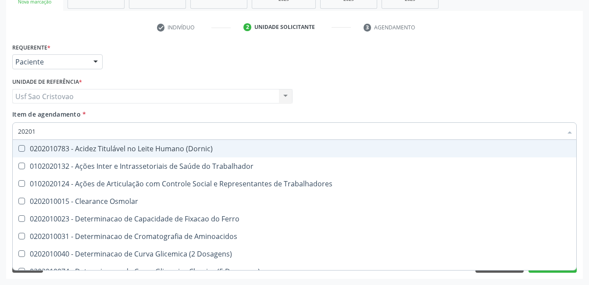
checkbox Hdl "false"
checkbox Ldl "false"
checkbox Total "false"
checkbox Creatinina "false"
checkbox II "true"
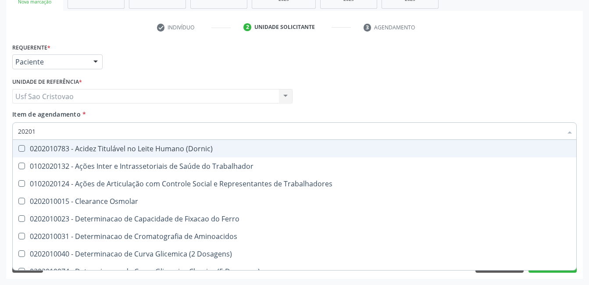
checkbox Glicose "false"
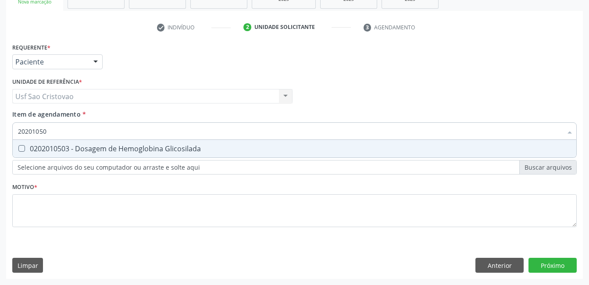
type input "202010503"
click at [23, 149] on Glicosilada at bounding box center [21, 148] width 7 height 7
click at [18, 149] on Glicosilada "checkbox" at bounding box center [16, 149] width 6 height 6
checkbox Glicosilada "true"
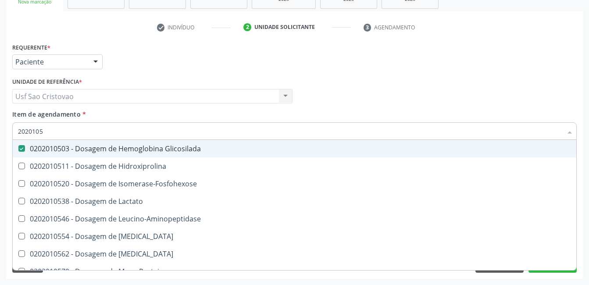
type input "202010"
checkbox Glicosilada "false"
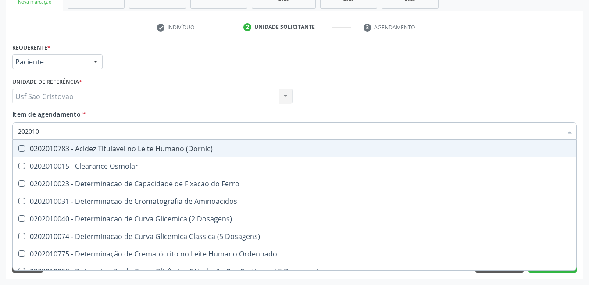
type input "20201"
checkbox Hdl "false"
checkbox Ldl "false"
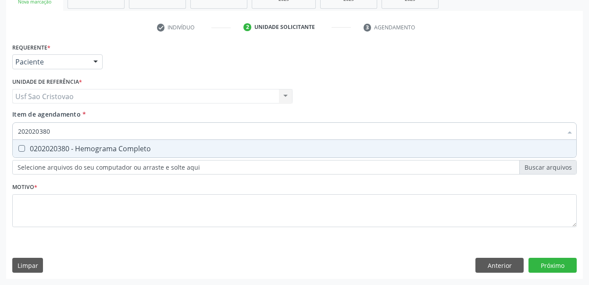
click at [23, 149] on Completo at bounding box center [21, 148] width 7 height 7
click at [18, 149] on Completo "checkbox" at bounding box center [16, 149] width 6 height 6
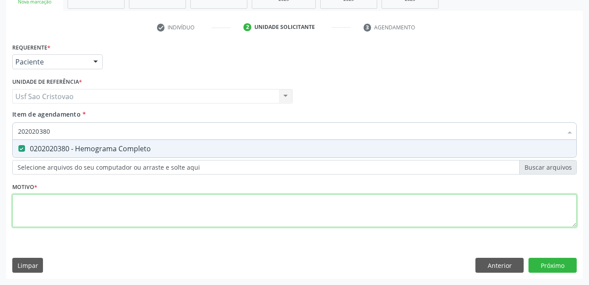
click at [158, 216] on div "Requerente * Paciente Profissional de Saúde Paciente Nenhum resultado encontrad…" at bounding box center [294, 140] width 564 height 199
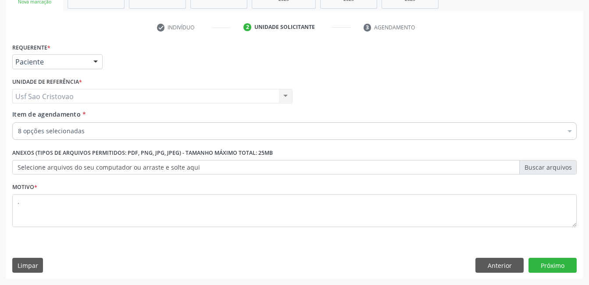
click at [202, 257] on div "Requerente * Paciente Profissional de Saúde Paciente Nenhum resultado encontrad…" at bounding box center [294, 160] width 577 height 238
click at [565, 260] on button "Próximo" at bounding box center [552, 265] width 48 height 15
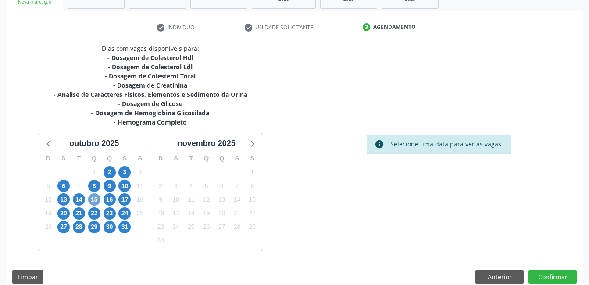
click at [98, 200] on span "15" at bounding box center [94, 199] width 12 height 12
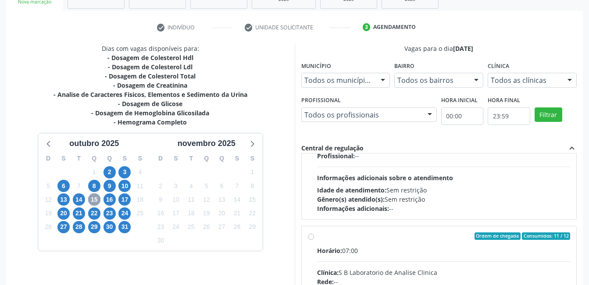
scroll to position [132, 0]
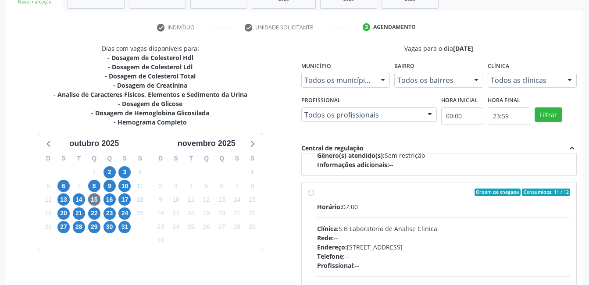
click at [317, 192] on label "Ordem de chegada Consumidos: 11 / 12 Horário: 07:00 Clínica: S B Laboratorio de…" at bounding box center [443, 256] width 253 height 135
click at [312, 192] on input "Ordem de chegada Consumidos: 11 / 12 Horário: 07:00 Clínica: S B Laboratorio de…" at bounding box center [311, 193] width 6 height 8
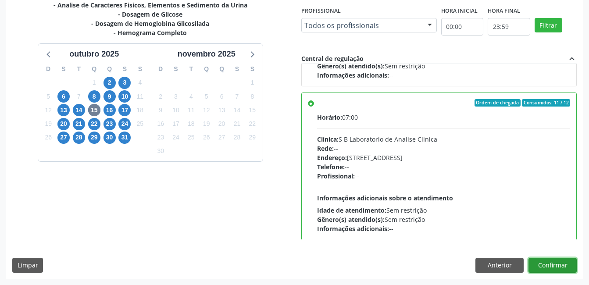
click at [570, 266] on button "Confirmar" at bounding box center [552, 265] width 48 height 15
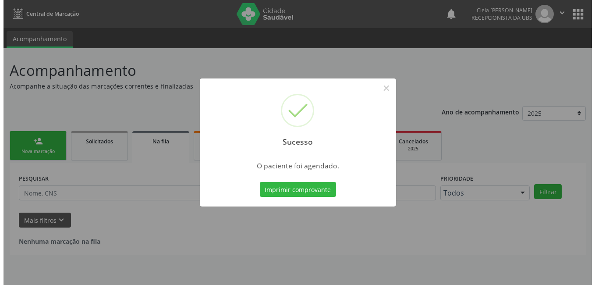
scroll to position [0, 0]
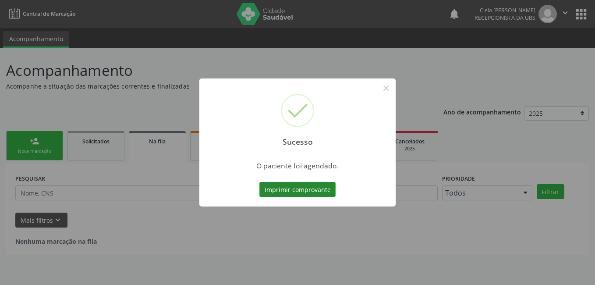
click at [309, 193] on button "Imprimir comprovante" at bounding box center [298, 189] width 76 height 15
